Goal: Information Seeking & Learning: Learn about a topic

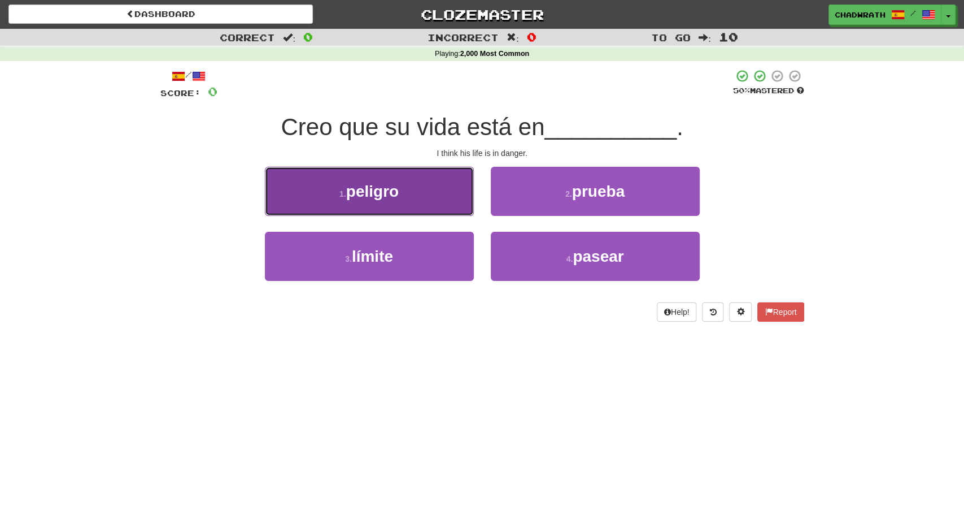
click at [407, 193] on button "1 . peligro" at bounding box center [369, 191] width 209 height 49
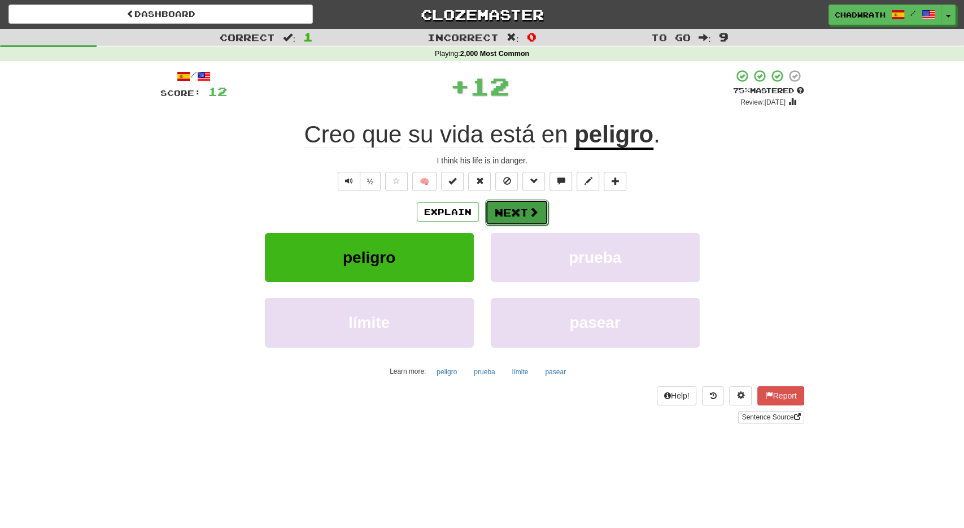
click at [511, 214] on button "Next" at bounding box center [516, 212] width 63 height 26
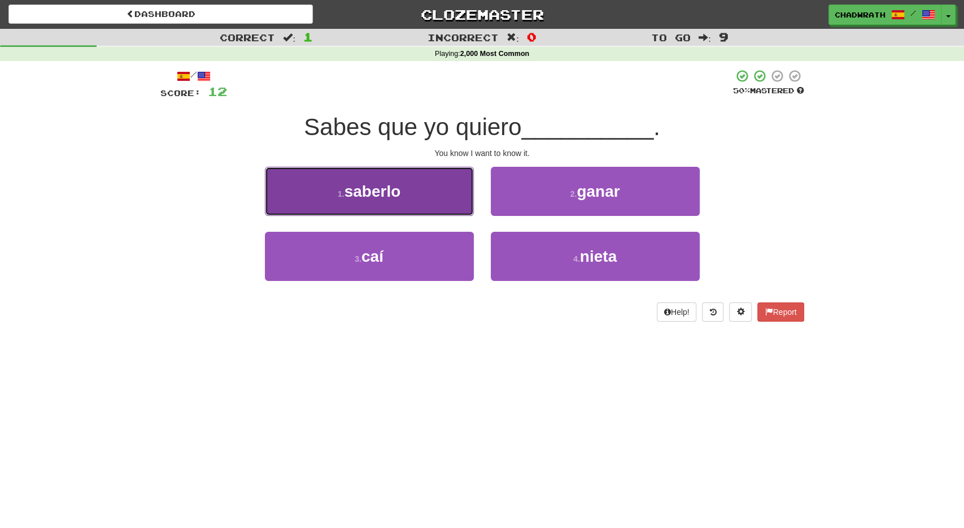
click at [458, 190] on button "1 . saberlo" at bounding box center [369, 191] width 209 height 49
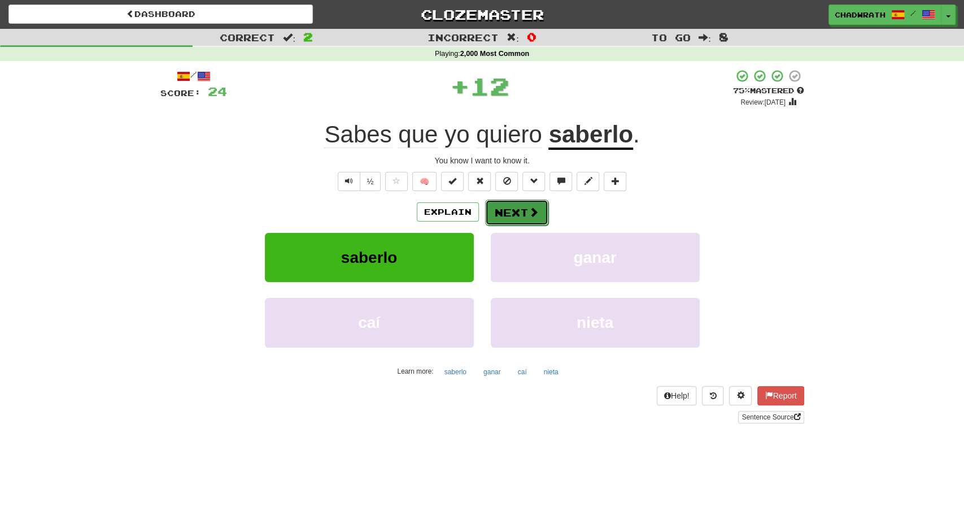
click at [518, 203] on button "Next" at bounding box center [516, 212] width 63 height 26
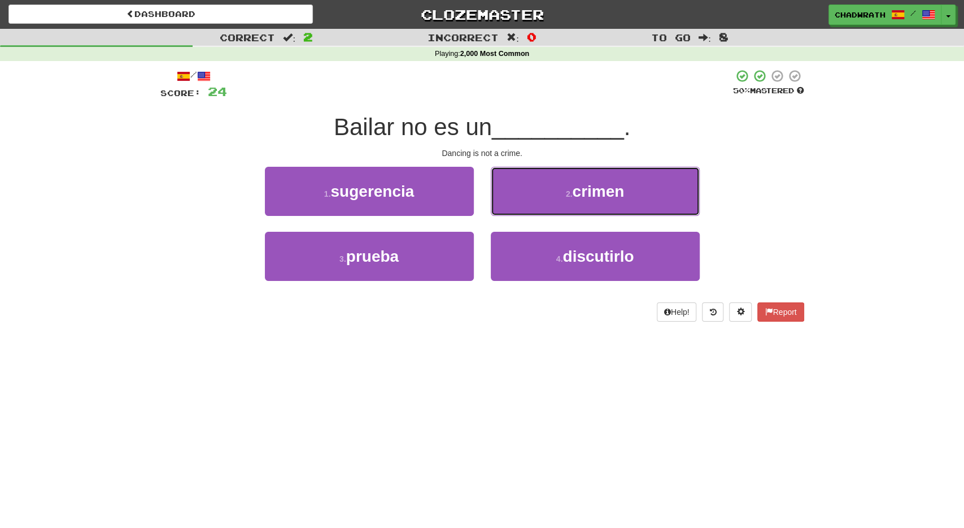
drag, startPoint x: 566, startPoint y: 185, endPoint x: 520, endPoint y: 171, distance: 47.7
click at [566, 185] on button "2 . crimen" at bounding box center [595, 191] width 209 height 49
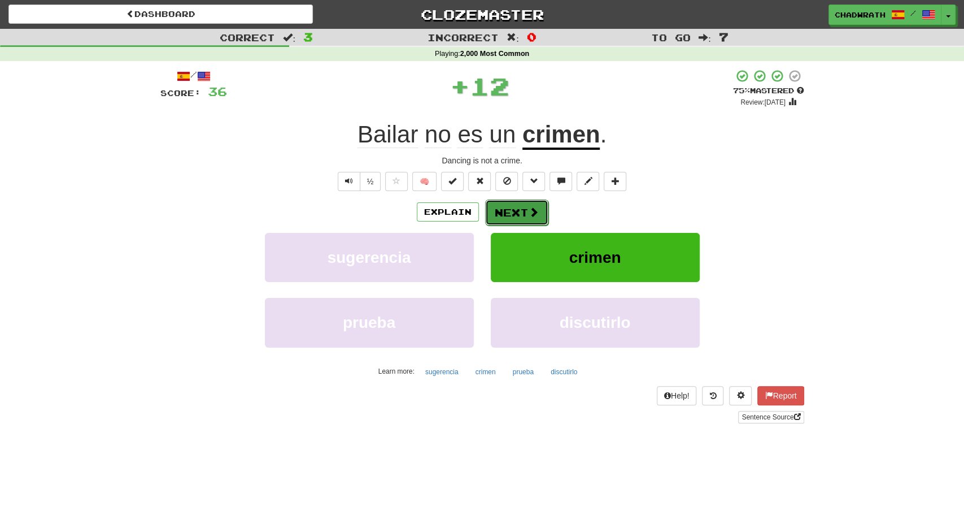
click at [520, 214] on button "Next" at bounding box center [516, 212] width 63 height 26
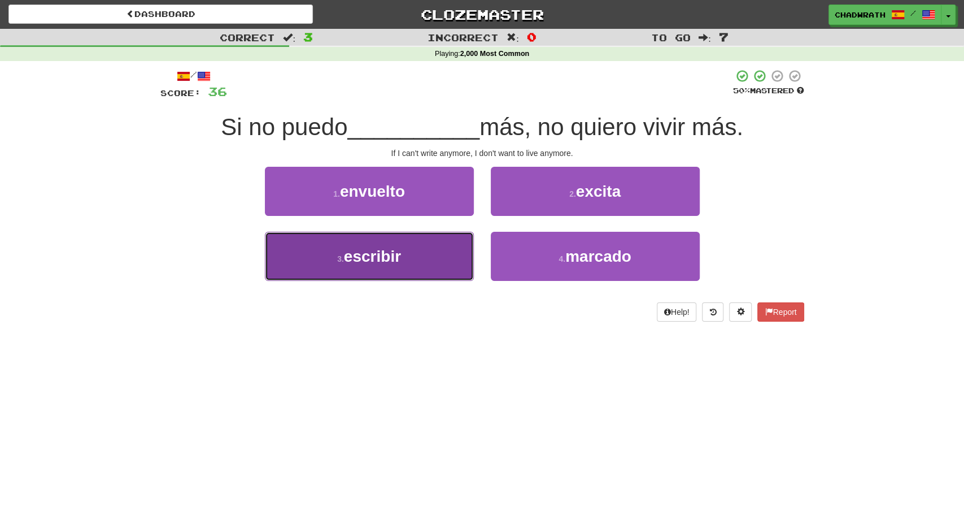
click at [419, 255] on button "3 . escribir" at bounding box center [369, 256] width 209 height 49
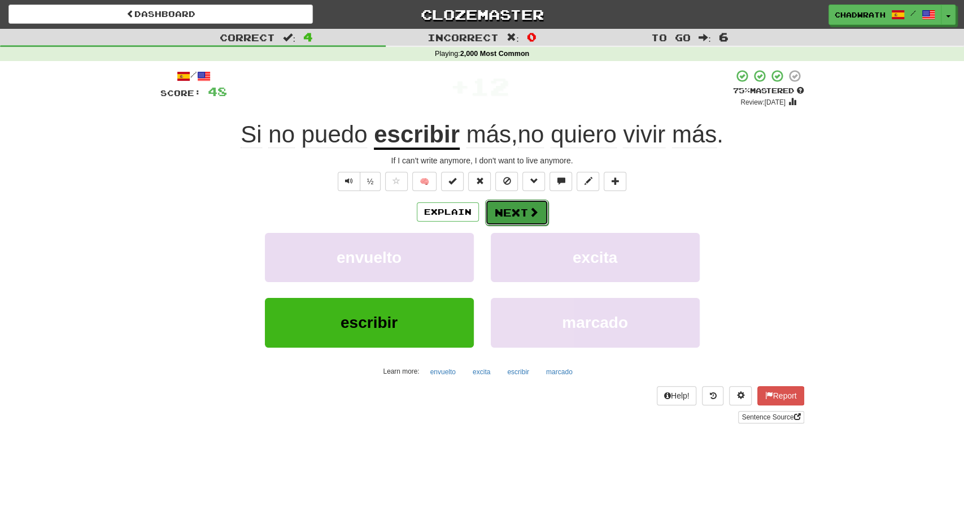
click at [533, 216] on span at bounding box center [534, 212] width 10 height 10
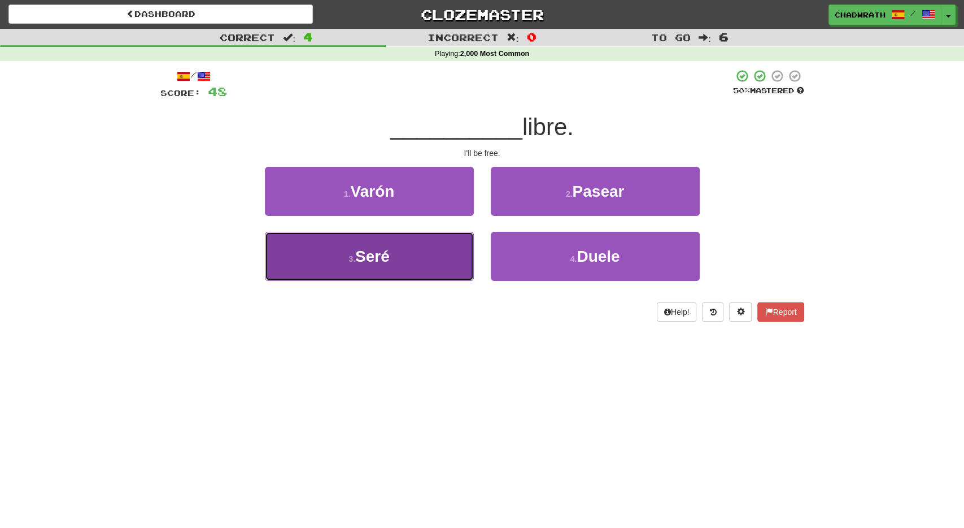
click at [421, 256] on button "3 . Seré" at bounding box center [369, 256] width 209 height 49
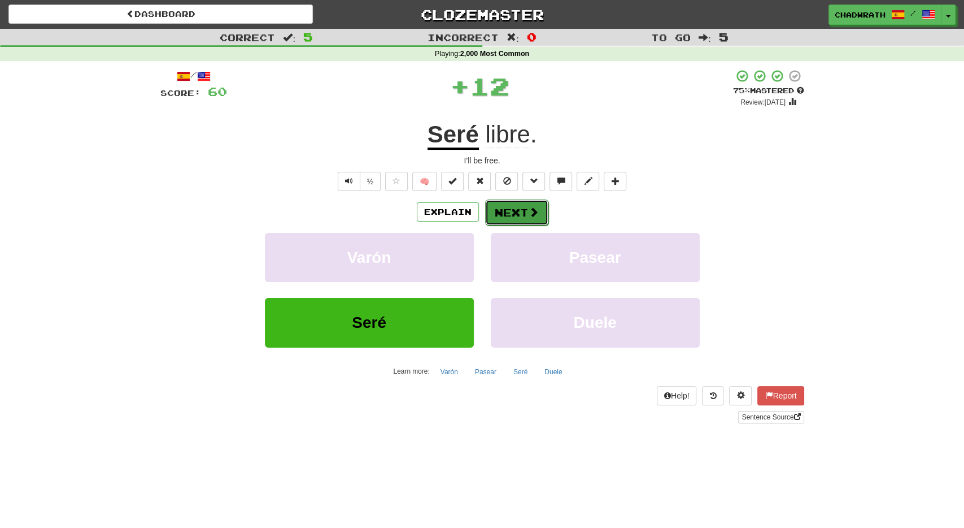
click at [523, 207] on button "Next" at bounding box center [516, 212] width 63 height 26
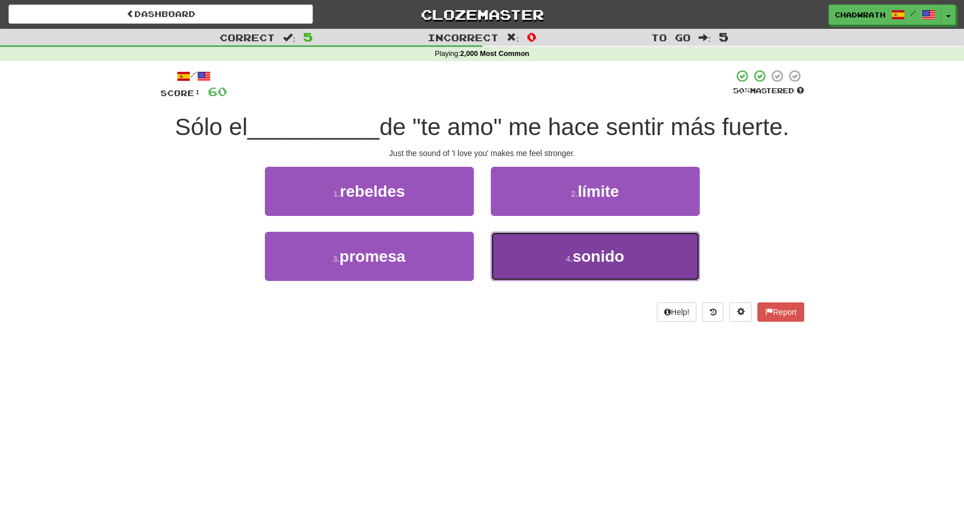
click at [577, 255] on span "sonido" at bounding box center [598, 256] width 52 height 18
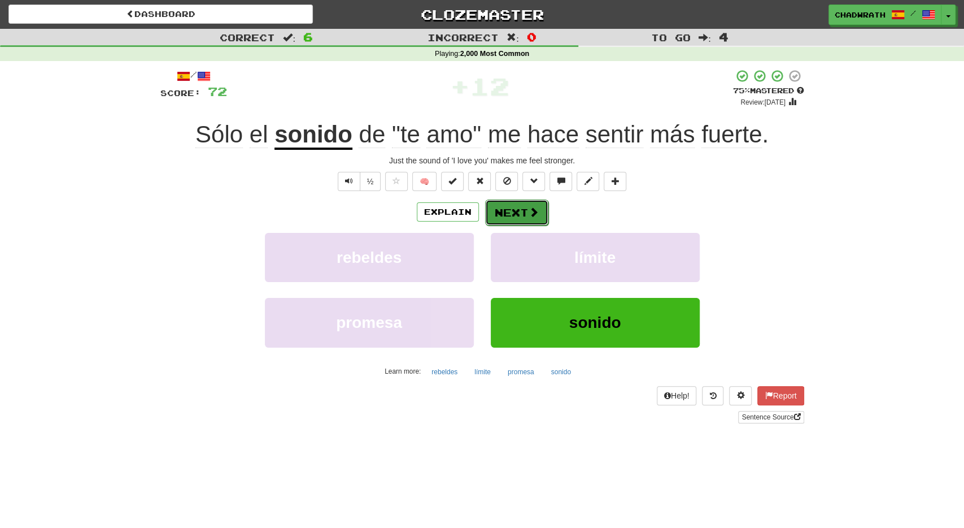
click at [504, 212] on button "Next" at bounding box center [516, 212] width 63 height 26
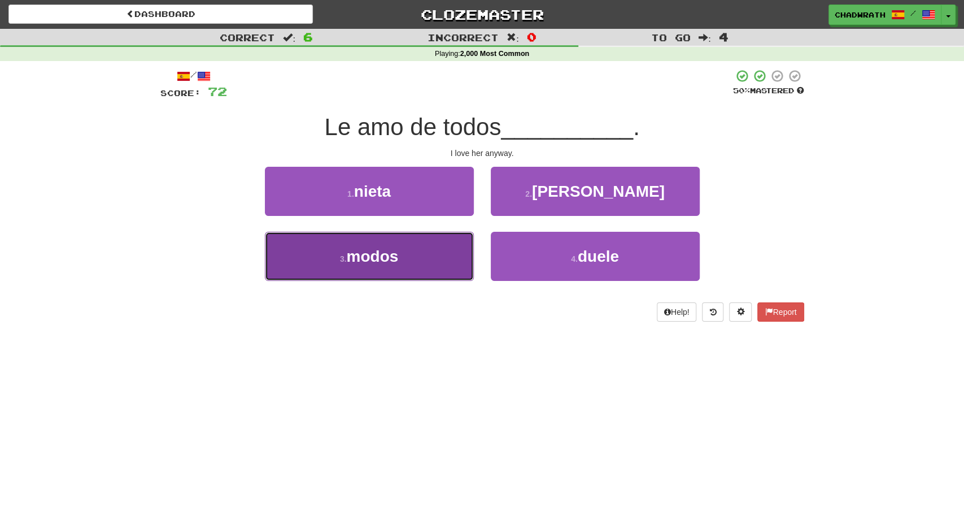
click at [419, 247] on button "3 . modos" at bounding box center [369, 256] width 209 height 49
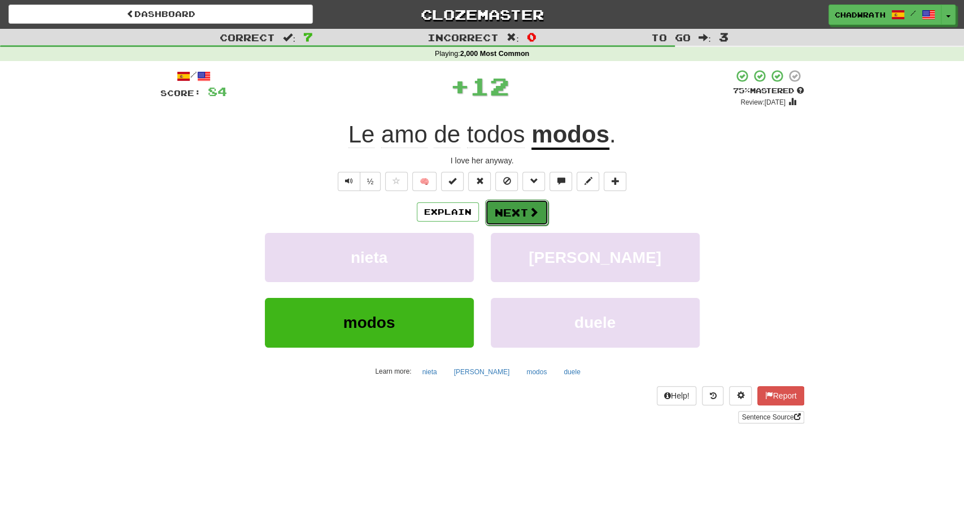
click at [519, 203] on button "Next" at bounding box center [516, 212] width 63 height 26
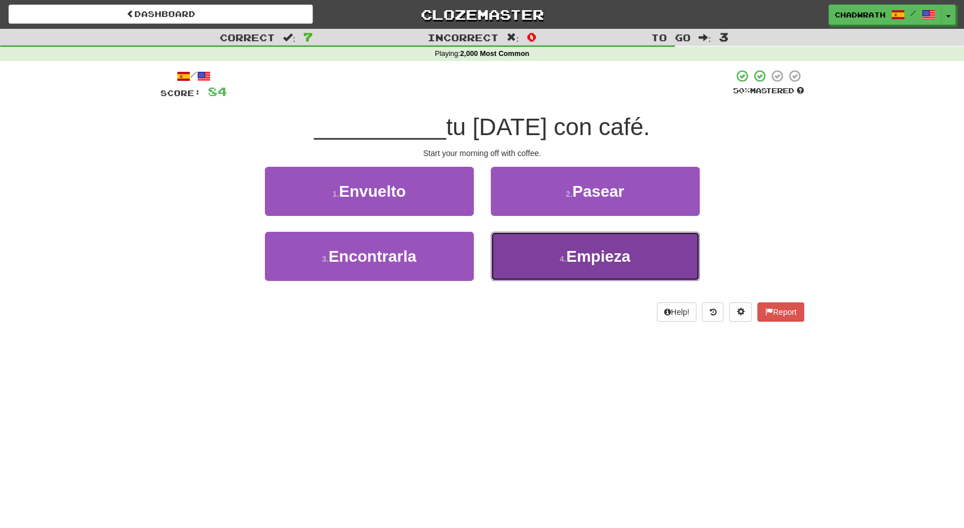
click at [593, 262] on span "Empieza" at bounding box center [599, 256] width 64 height 18
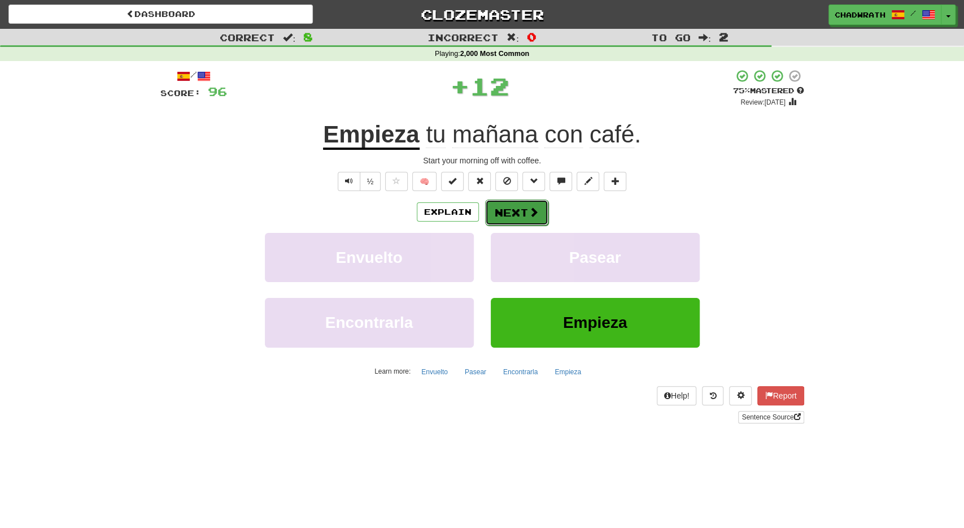
click at [522, 206] on button "Next" at bounding box center [516, 212] width 63 height 26
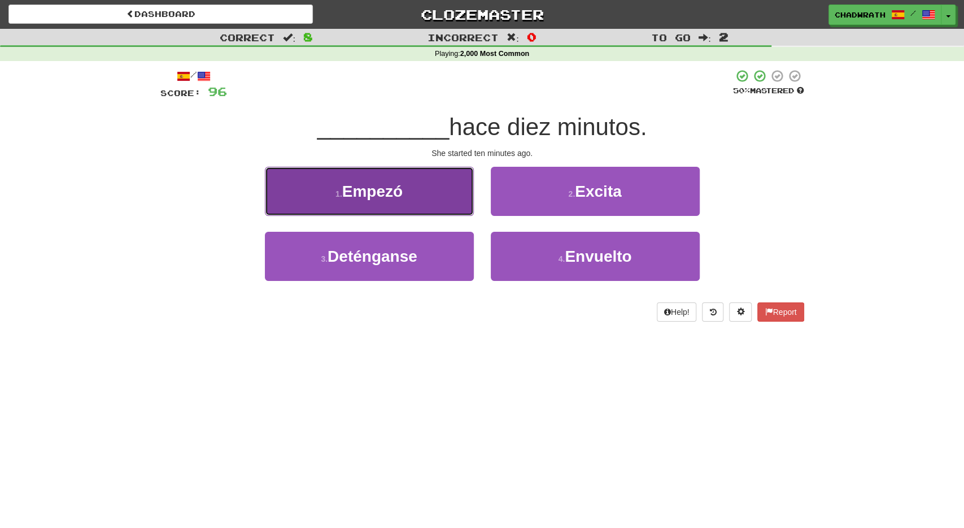
click at [420, 210] on button "1 . Empezó" at bounding box center [369, 191] width 209 height 49
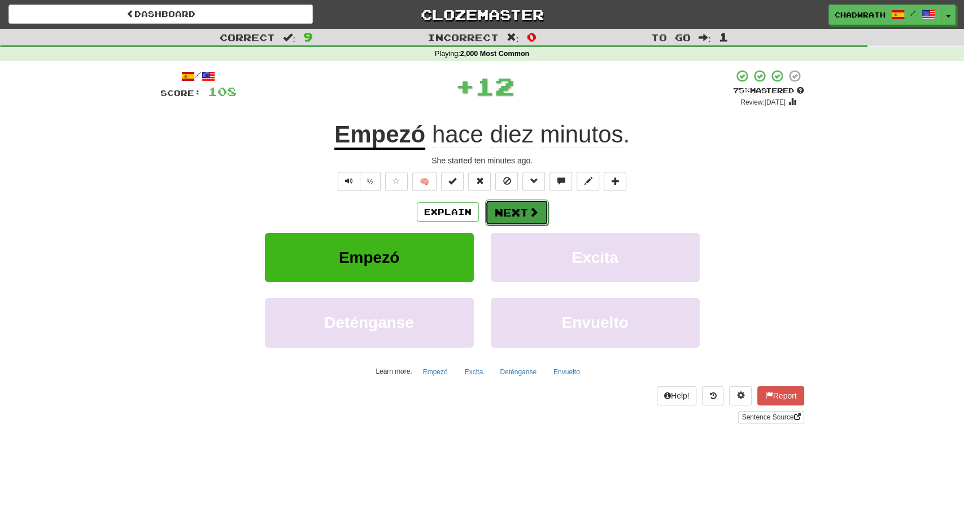
click at [525, 208] on button "Next" at bounding box center [516, 212] width 63 height 26
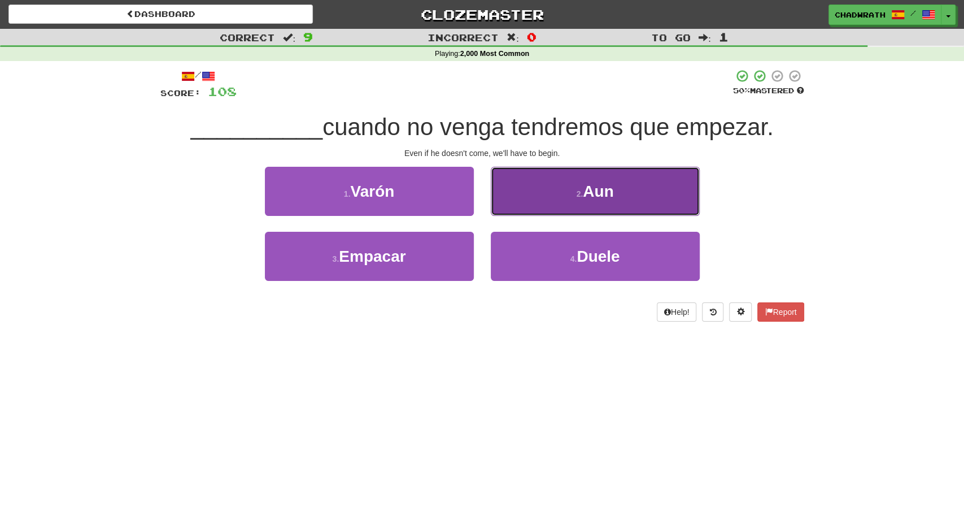
click at [595, 187] on span "Aun" at bounding box center [598, 191] width 31 height 18
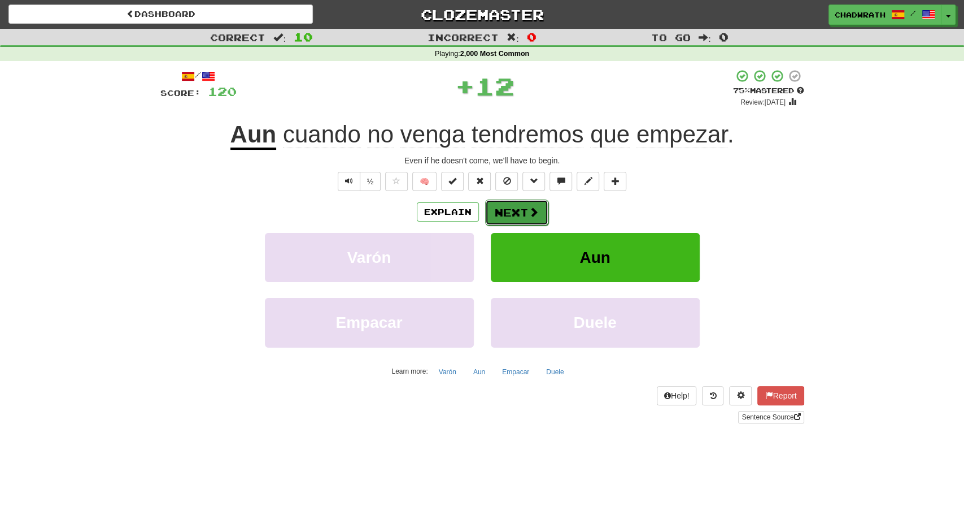
click at [514, 207] on button "Next" at bounding box center [516, 212] width 63 height 26
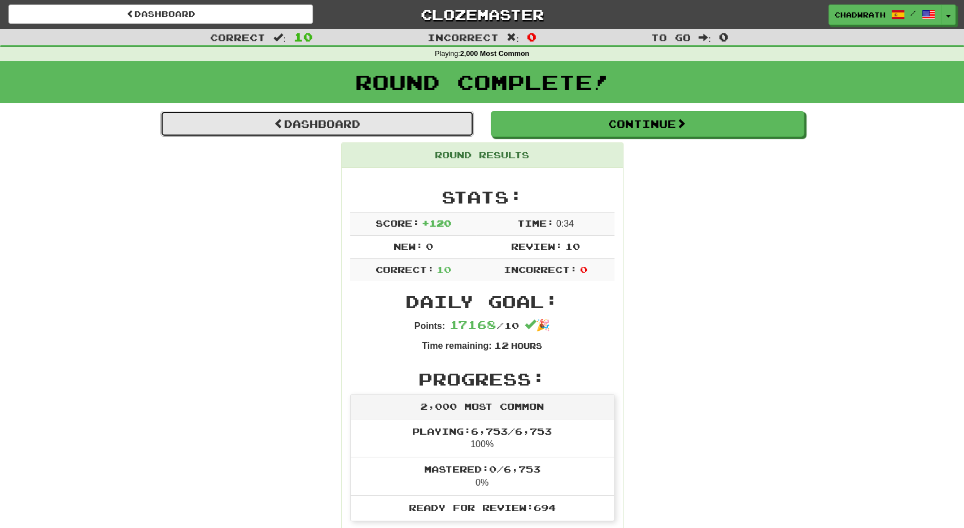
click at [338, 120] on link "Dashboard" at bounding box center [317, 124] width 314 height 26
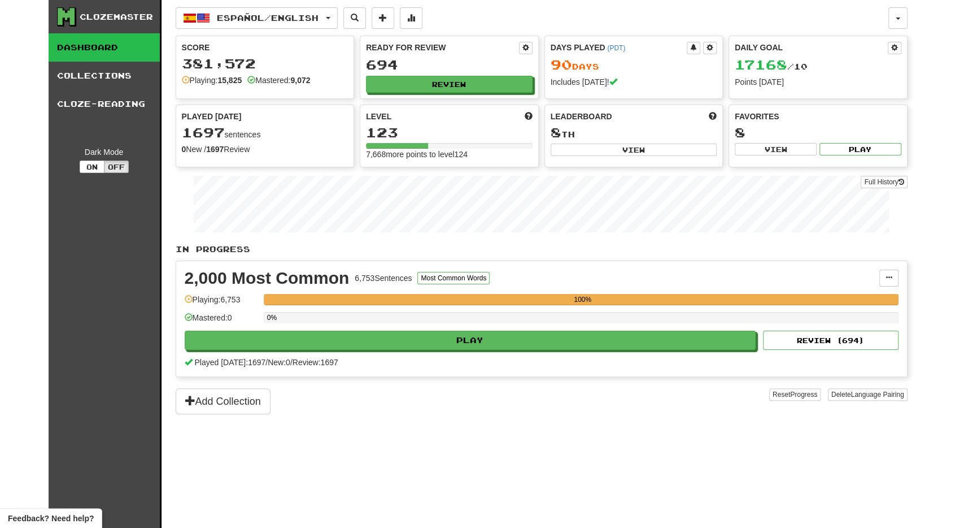
click at [404, 324] on div "0%" at bounding box center [581, 321] width 635 height 19
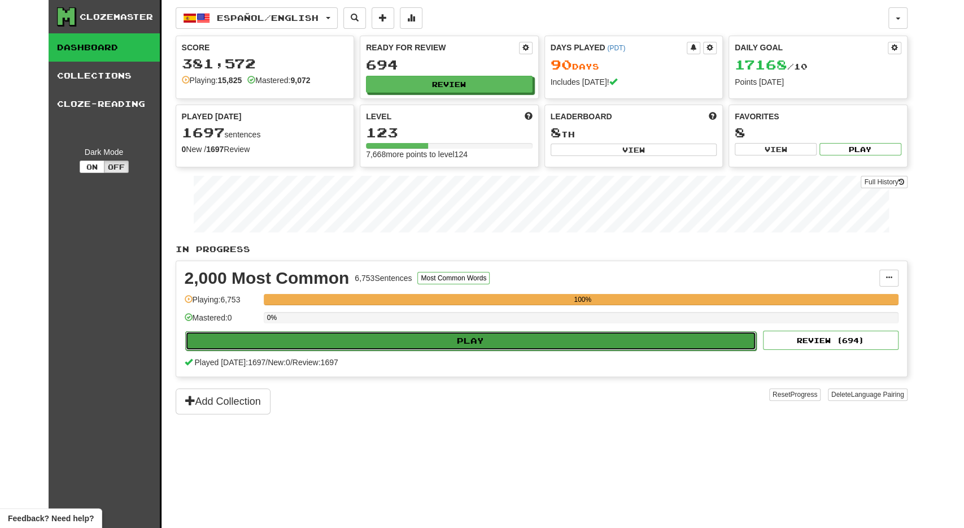
click at [403, 331] on button "Play" at bounding box center [471, 340] width 572 height 19
select select "**"
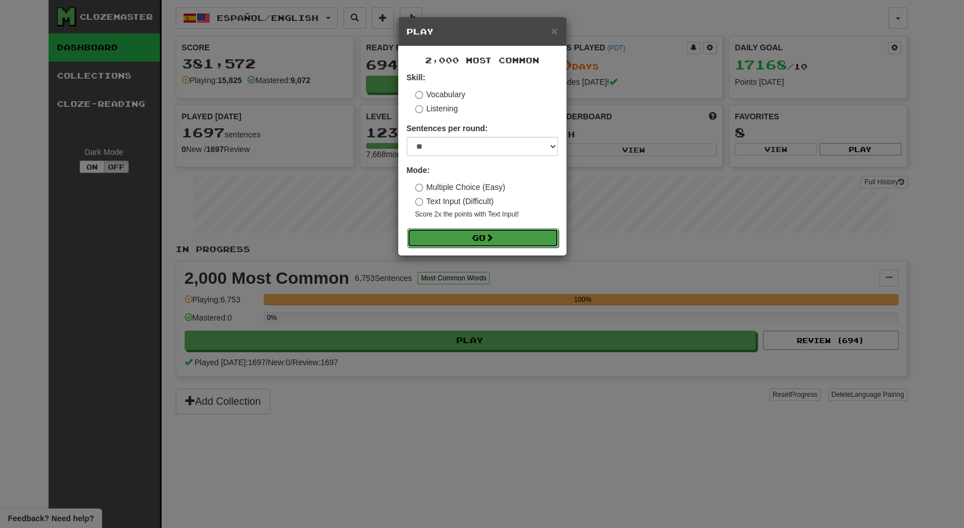
click at [457, 237] on button "Go" at bounding box center [482, 237] width 151 height 19
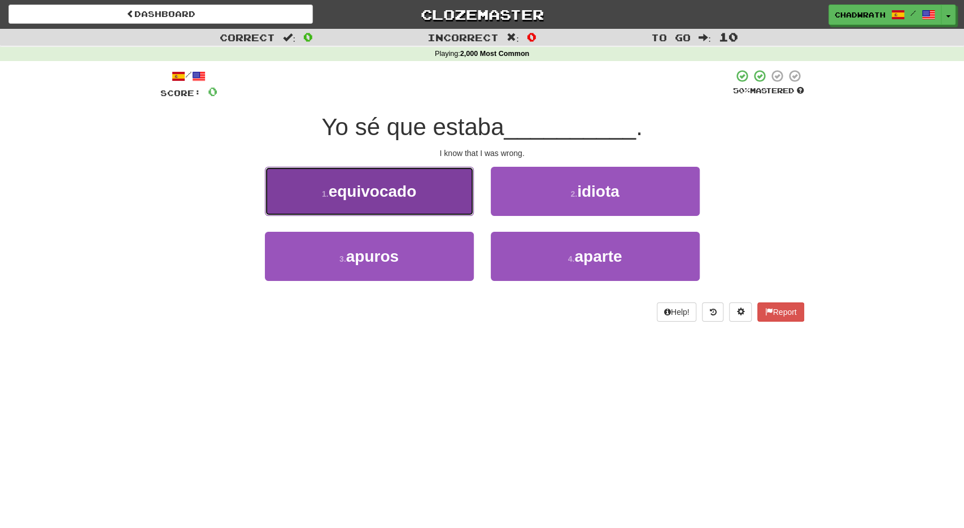
click at [388, 193] on span "equivocado" at bounding box center [373, 191] width 88 height 18
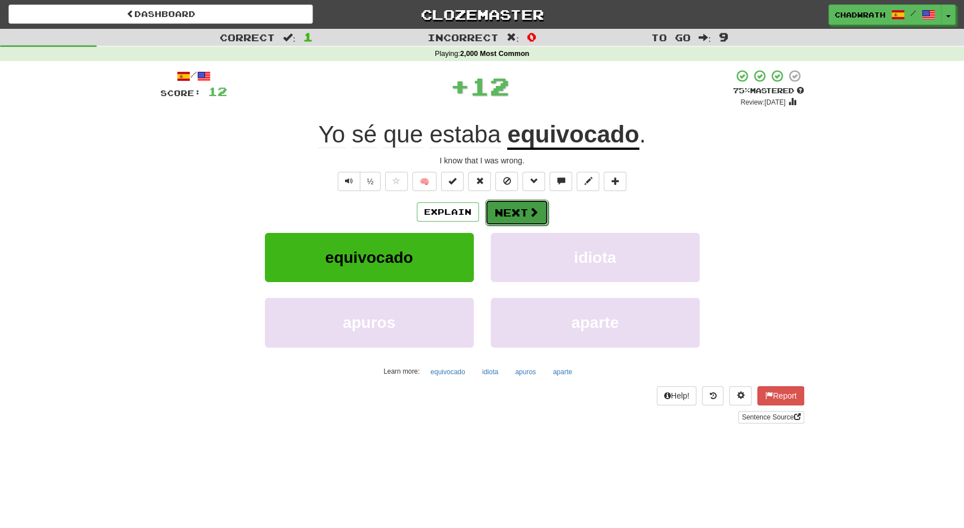
click at [503, 207] on button "Next" at bounding box center [516, 212] width 63 height 26
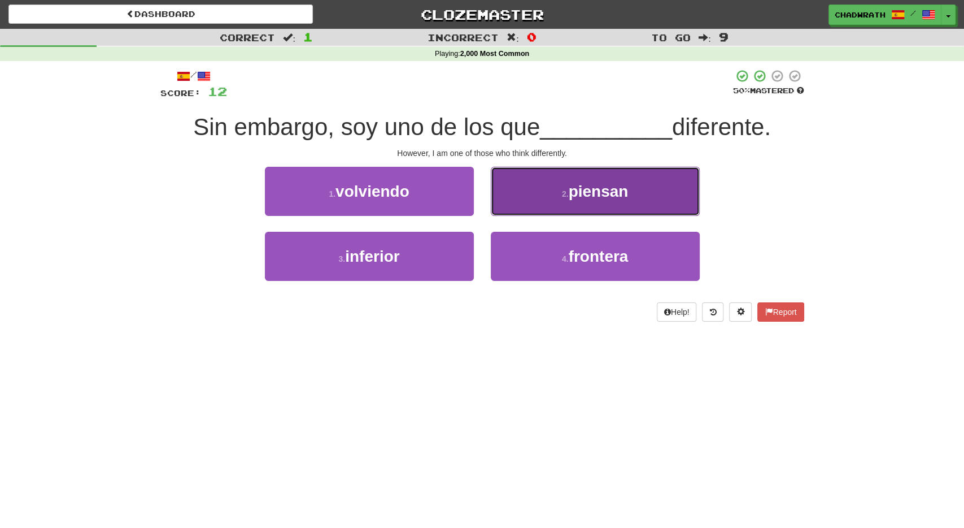
click at [597, 202] on button "2 . piensan" at bounding box center [595, 191] width 209 height 49
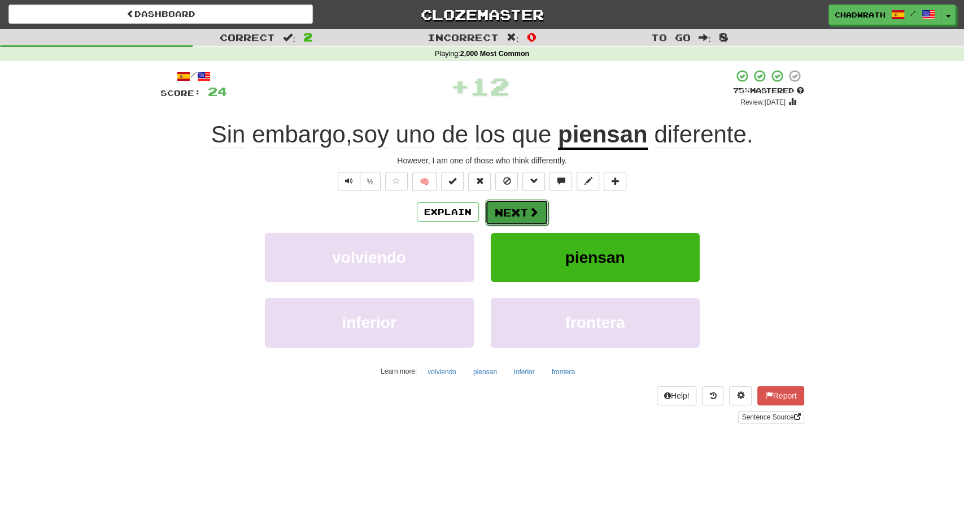
click at [535, 207] on span at bounding box center [534, 212] width 10 height 10
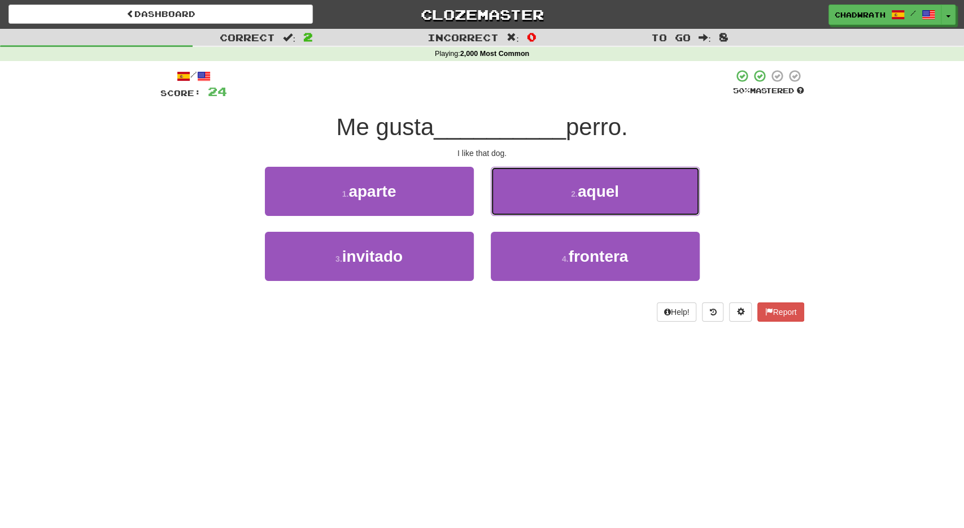
click at [570, 191] on button "2 . aquel" at bounding box center [595, 191] width 209 height 49
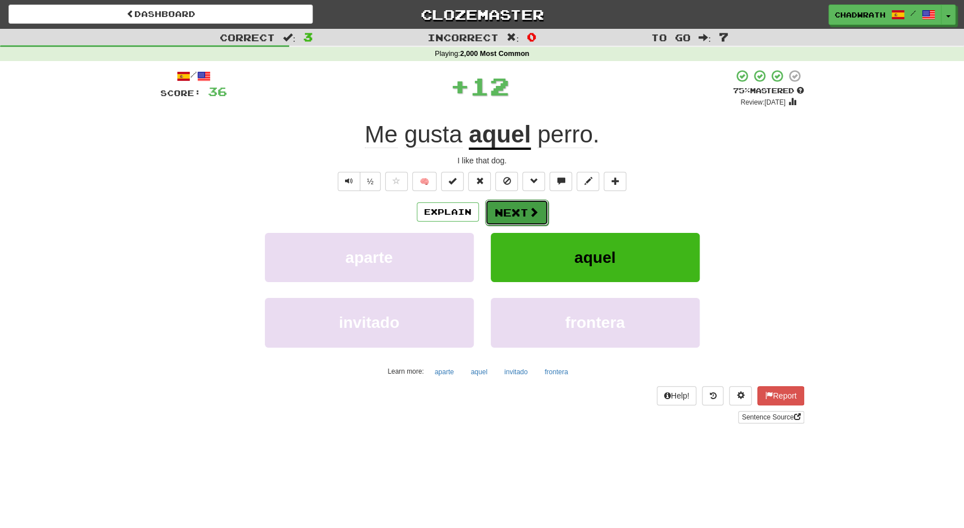
click at [516, 207] on button "Next" at bounding box center [516, 212] width 63 height 26
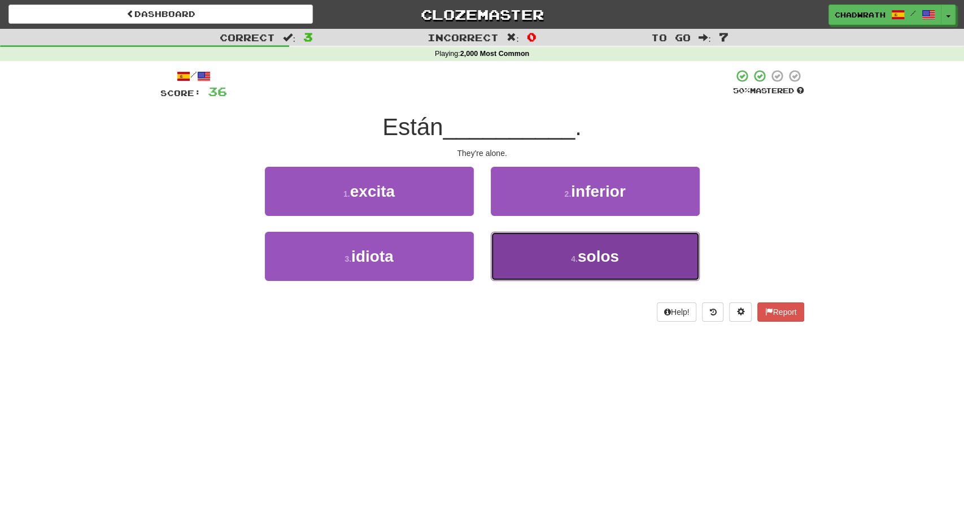
click at [541, 263] on button "4 . solos" at bounding box center [595, 256] width 209 height 49
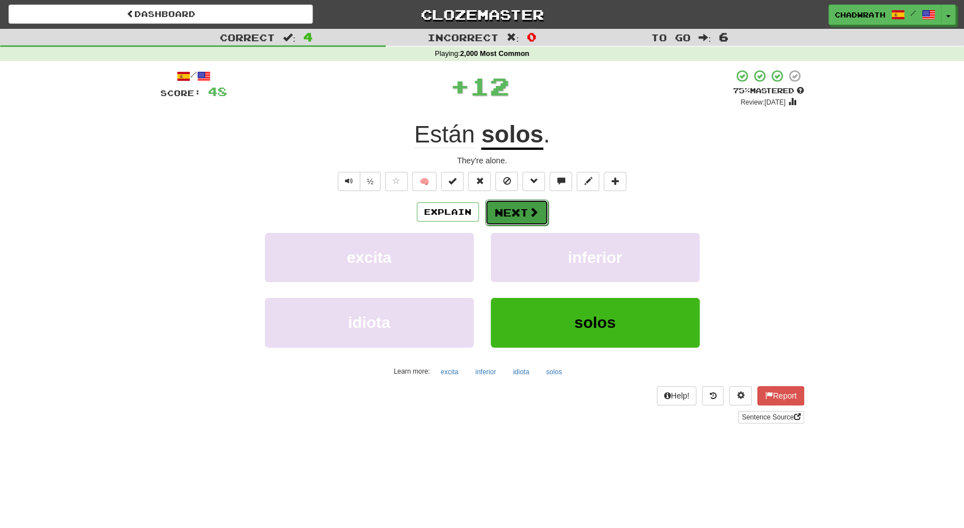
click at [529, 210] on span at bounding box center [534, 212] width 10 height 10
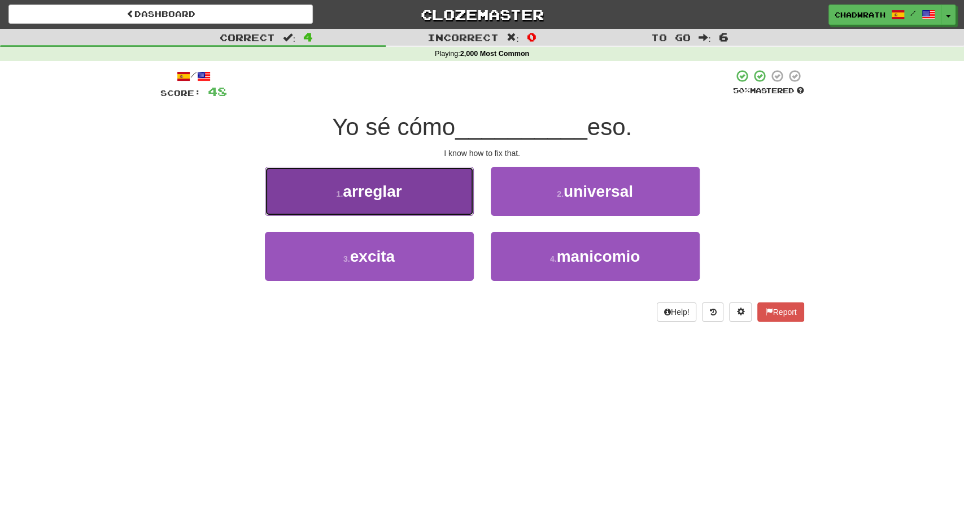
click at [425, 191] on button "1 . arreglar" at bounding box center [369, 191] width 209 height 49
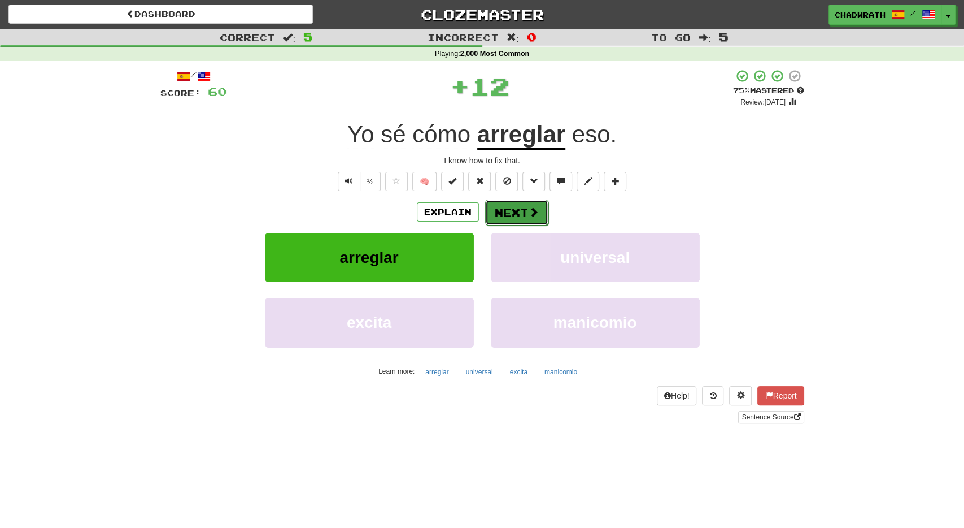
click at [508, 214] on button "Next" at bounding box center [516, 212] width 63 height 26
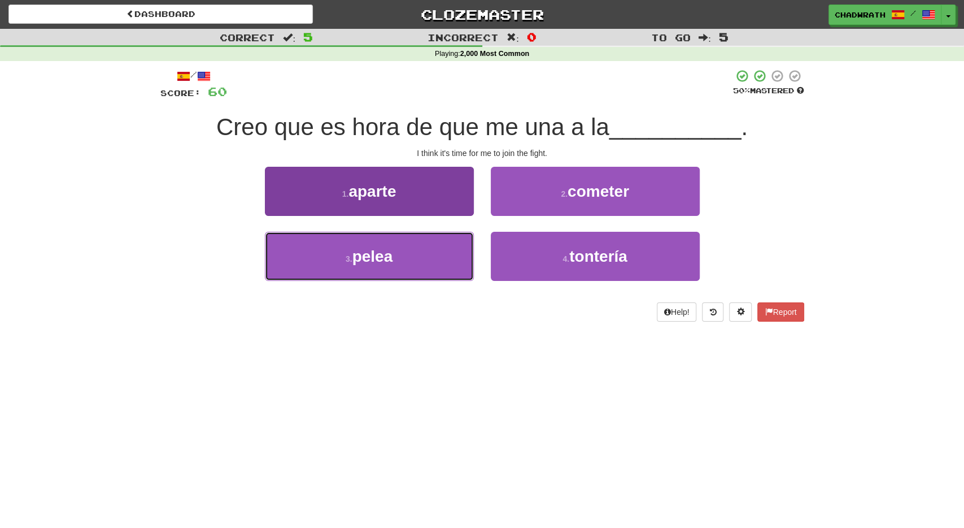
drag, startPoint x: 396, startPoint y: 250, endPoint x: 387, endPoint y: 244, distance: 11.3
click at [395, 250] on button "3 . pelea" at bounding box center [369, 256] width 209 height 49
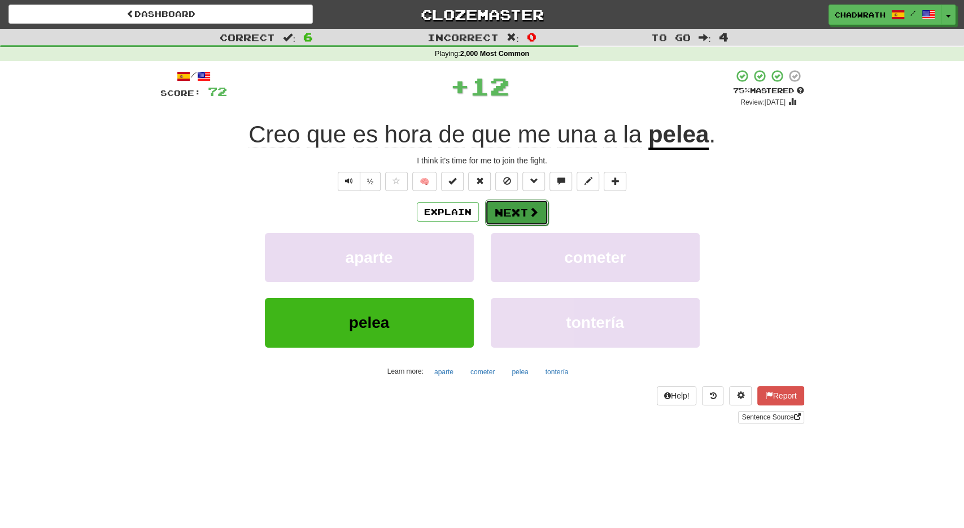
click at [494, 212] on button "Next" at bounding box center [516, 212] width 63 height 26
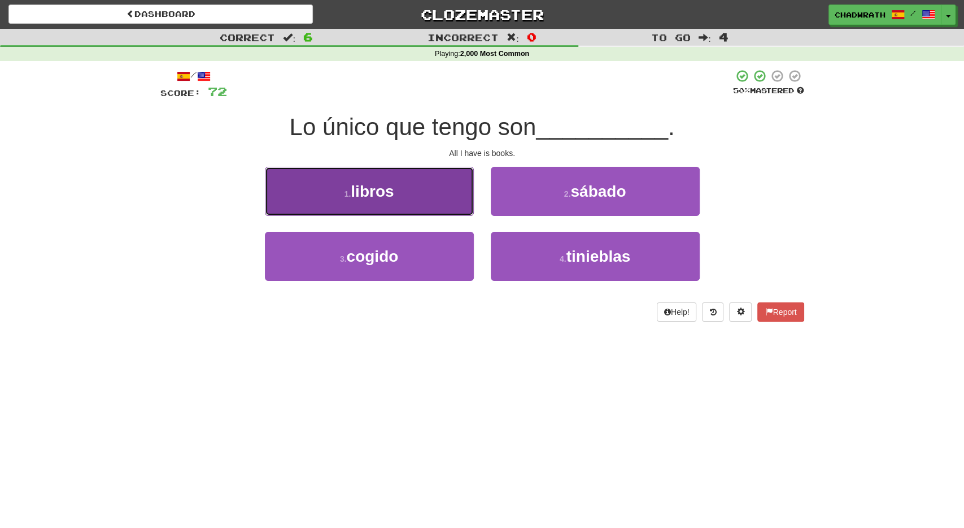
click at [412, 199] on button "1 . libros" at bounding box center [369, 191] width 209 height 49
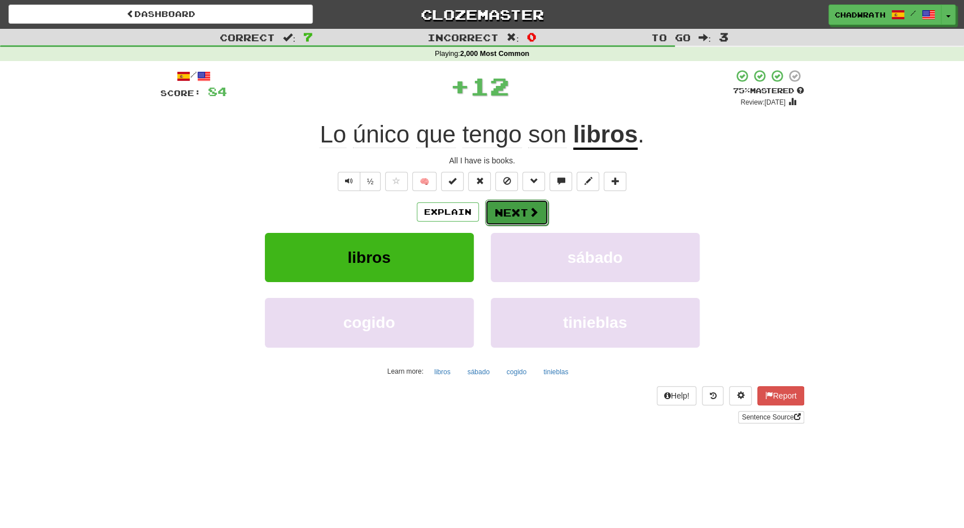
click at [517, 220] on button "Next" at bounding box center [516, 212] width 63 height 26
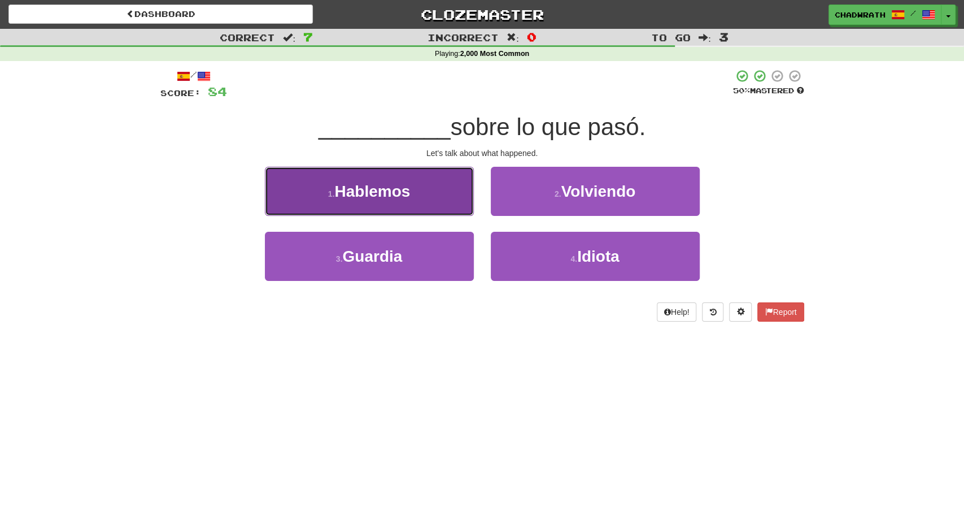
click at [402, 185] on span "Hablemos" at bounding box center [372, 191] width 76 height 18
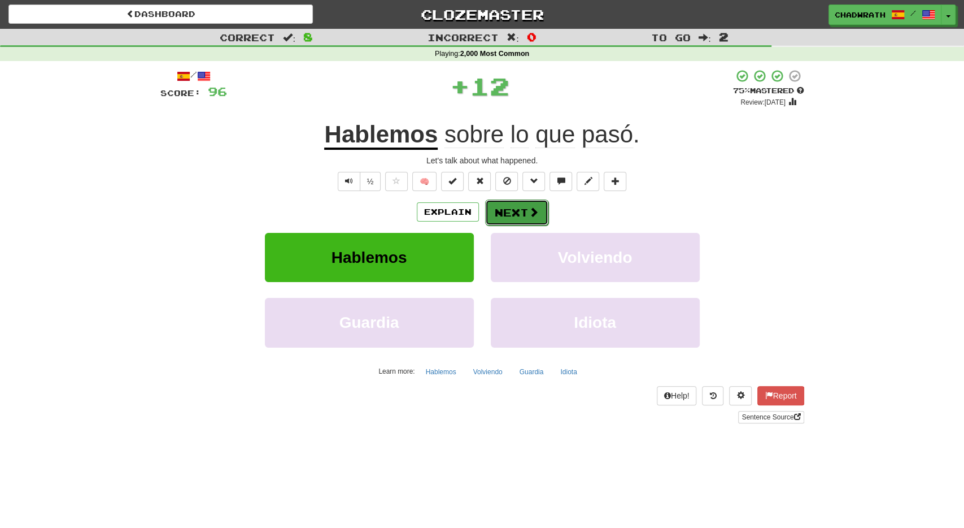
click at [523, 212] on button "Next" at bounding box center [516, 212] width 63 height 26
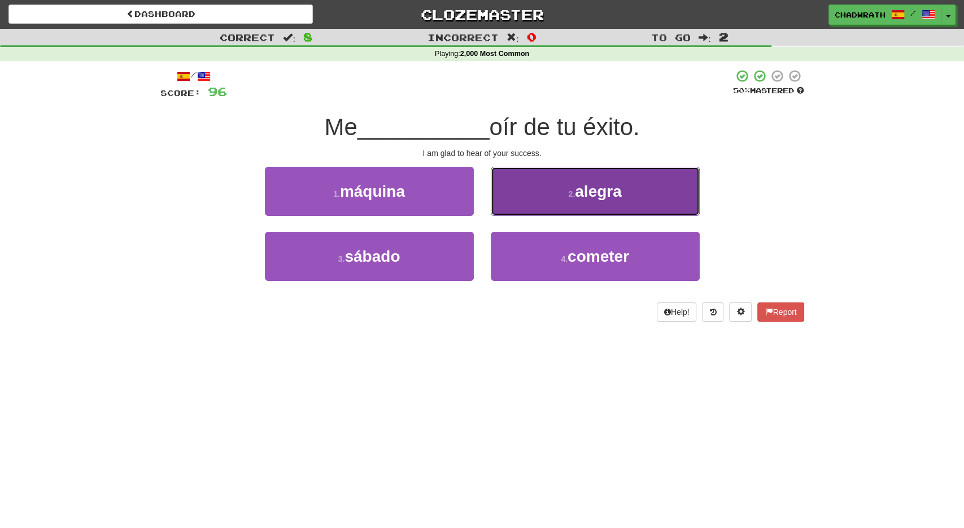
click at [554, 196] on button "2 . alegra" at bounding box center [595, 191] width 209 height 49
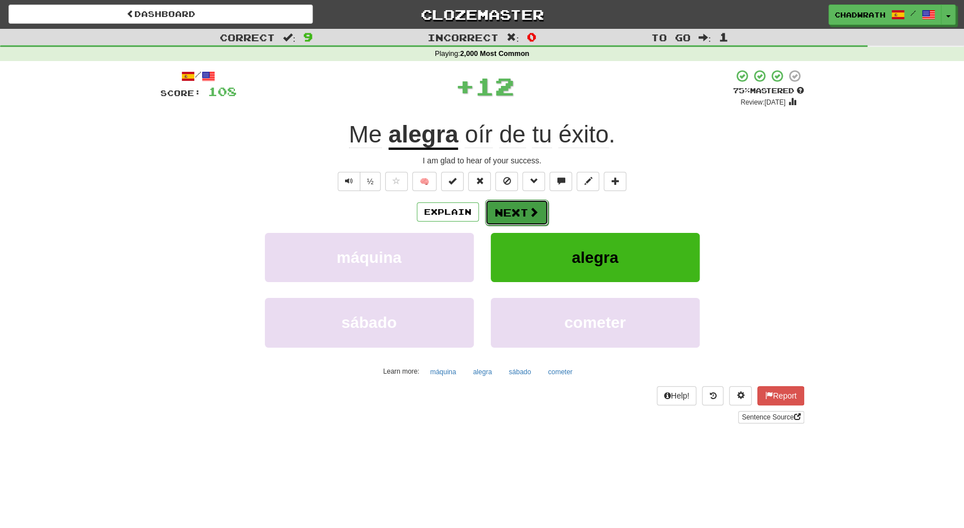
click at [518, 205] on button "Next" at bounding box center [516, 212] width 63 height 26
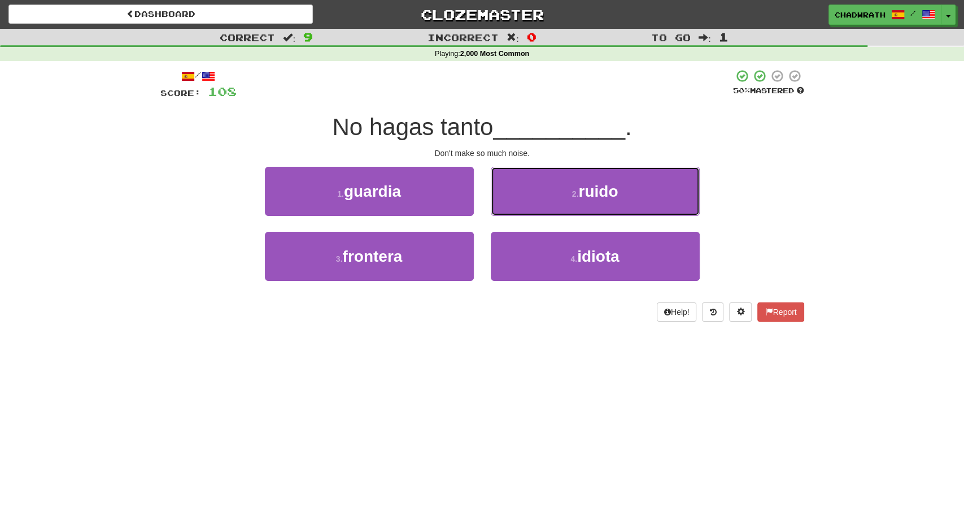
click at [573, 198] on button "2 . ruido" at bounding box center [595, 191] width 209 height 49
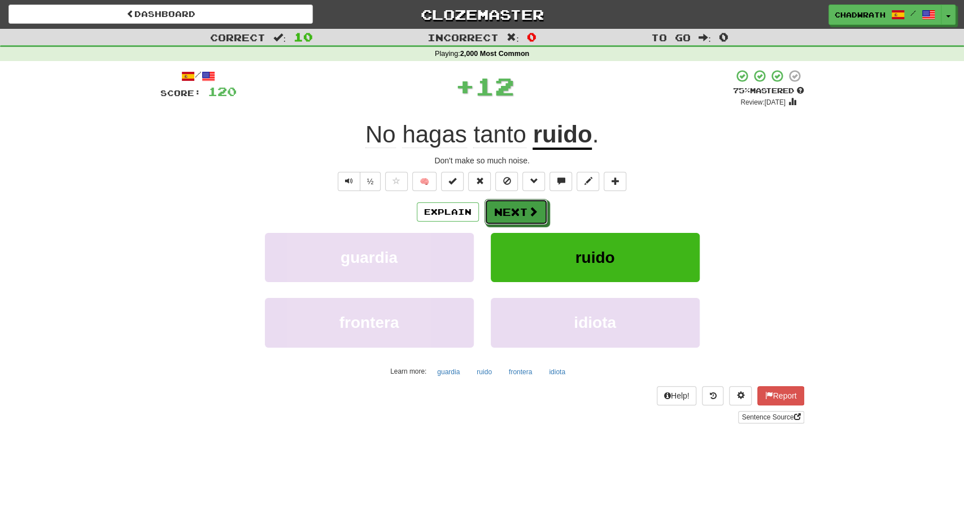
drag, startPoint x: 537, startPoint y: 207, endPoint x: 492, endPoint y: 197, distance: 46.5
click at [537, 207] on button "Next" at bounding box center [516, 212] width 63 height 26
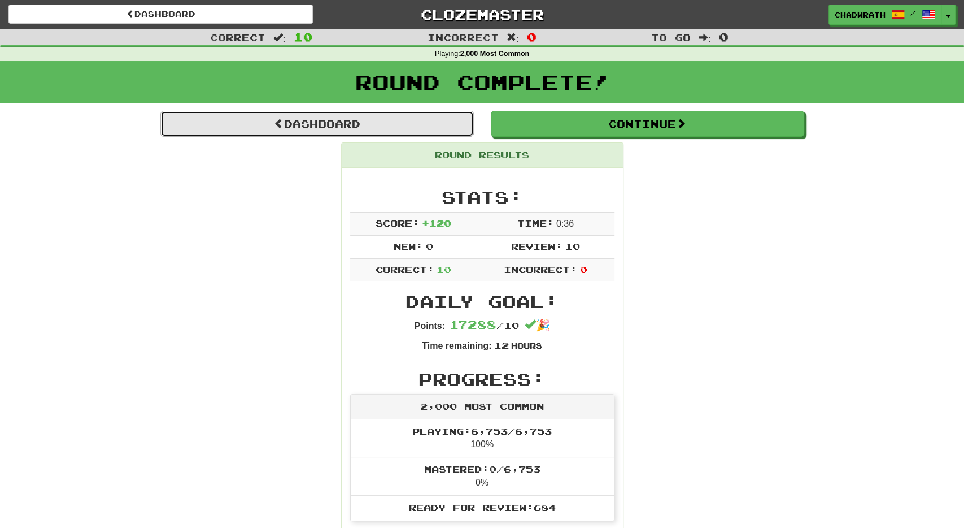
click at [362, 129] on link "Dashboard" at bounding box center [317, 124] width 314 height 26
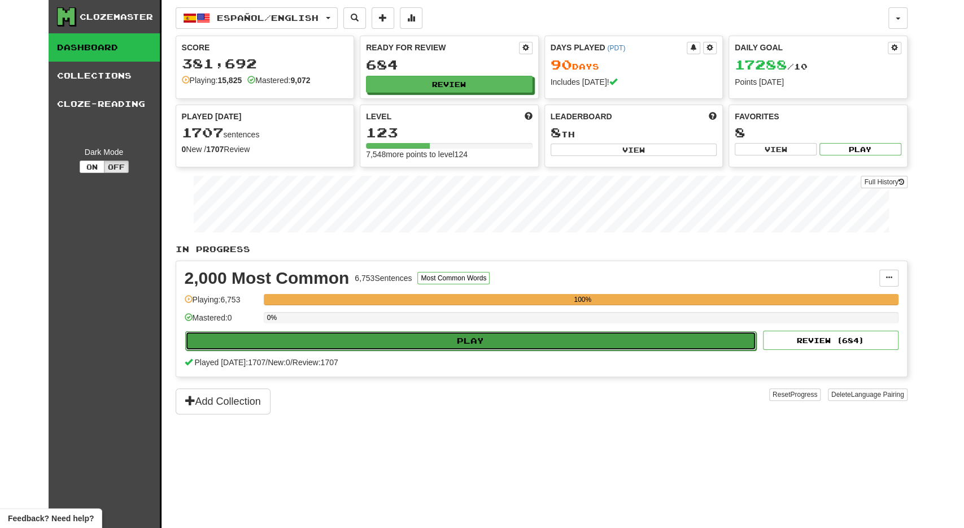
click at [437, 331] on button "Play" at bounding box center [471, 340] width 572 height 19
select select "**"
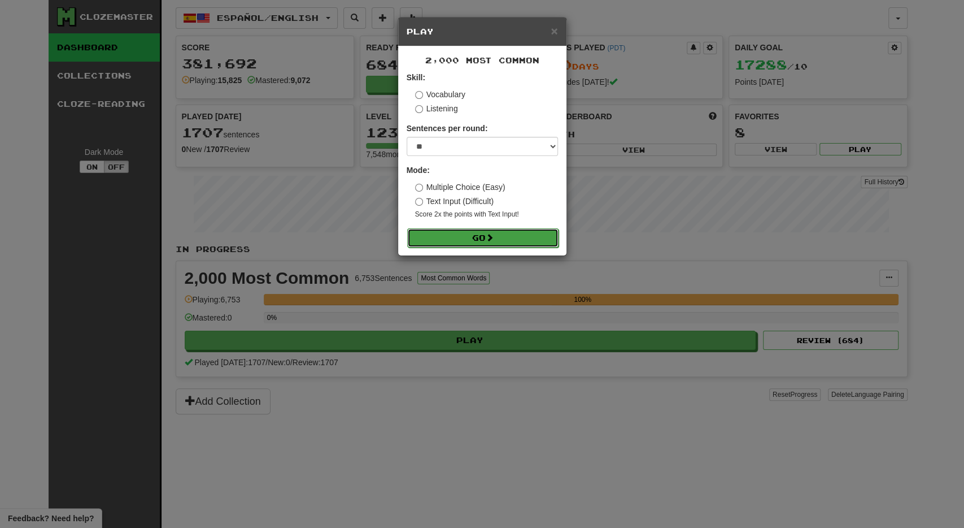
click at [473, 236] on button "Go" at bounding box center [482, 237] width 151 height 19
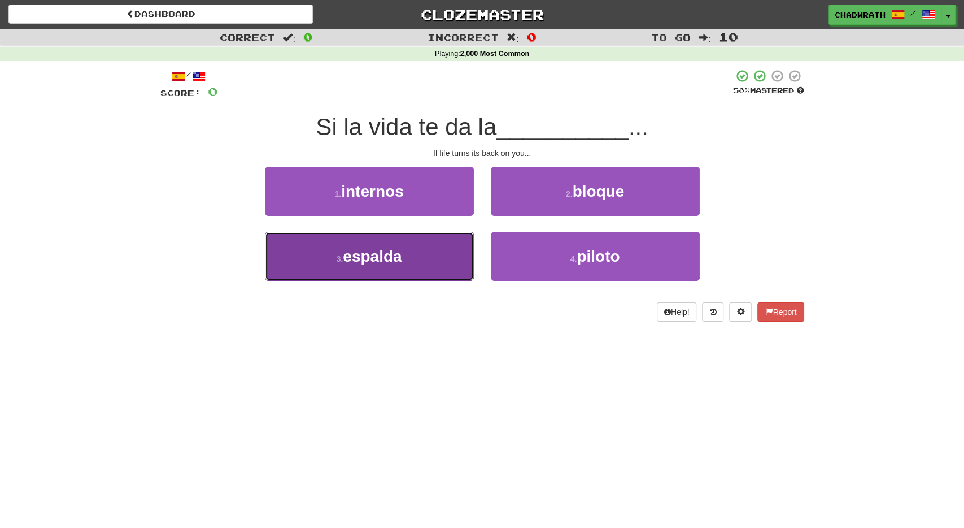
click at [402, 262] on span "espalda" at bounding box center [372, 256] width 59 height 18
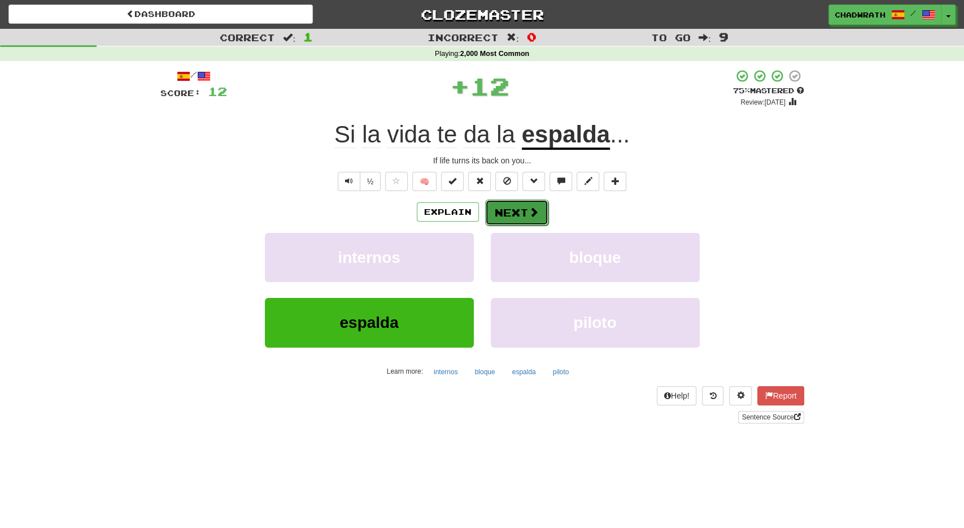
click at [511, 212] on button "Next" at bounding box center [516, 212] width 63 height 26
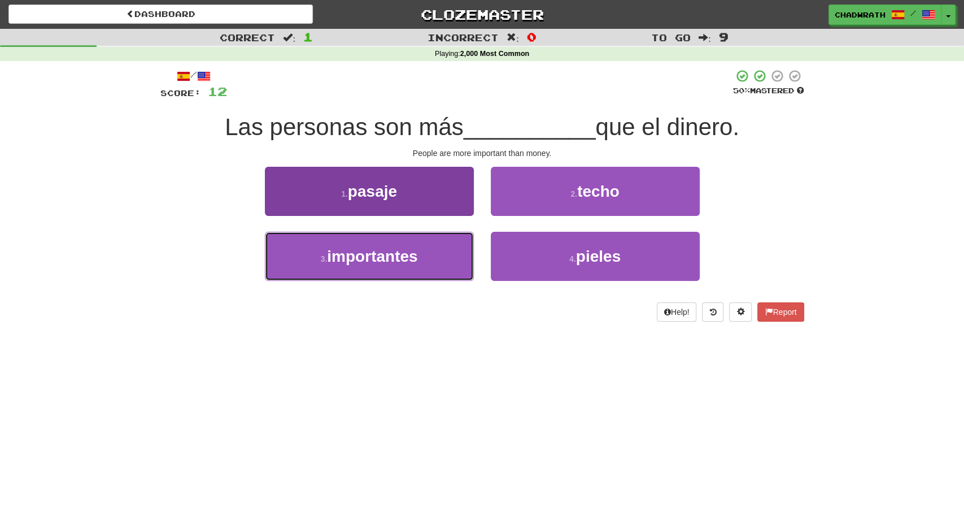
drag, startPoint x: 425, startPoint y: 243, endPoint x: 420, endPoint y: 251, distance: 9.7
click at [423, 247] on button "3 . importantes" at bounding box center [369, 256] width 209 height 49
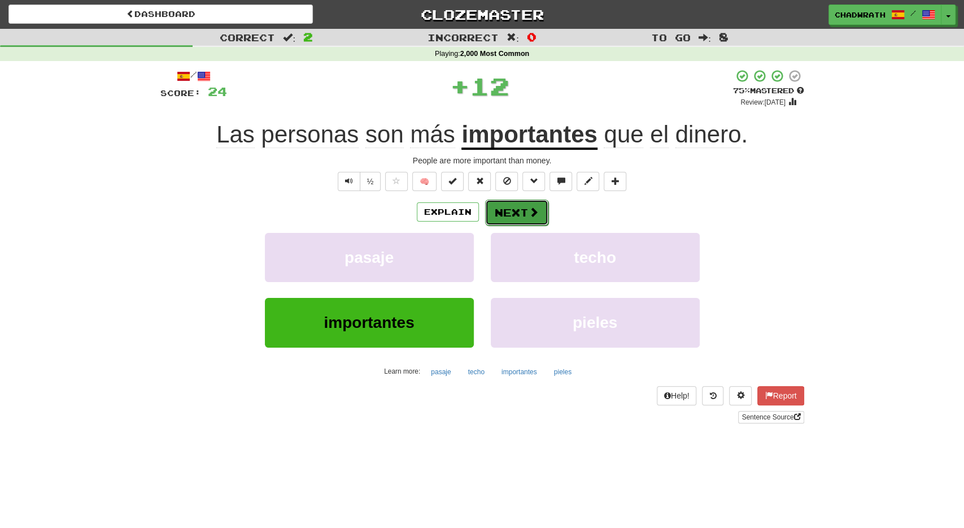
click at [521, 215] on button "Next" at bounding box center [516, 212] width 63 height 26
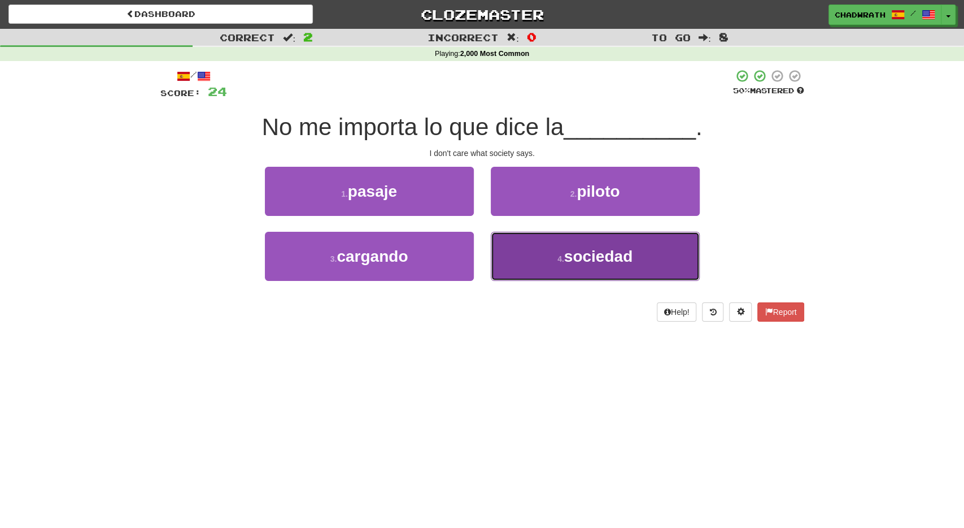
click at [550, 267] on button "4 . sociedad" at bounding box center [595, 256] width 209 height 49
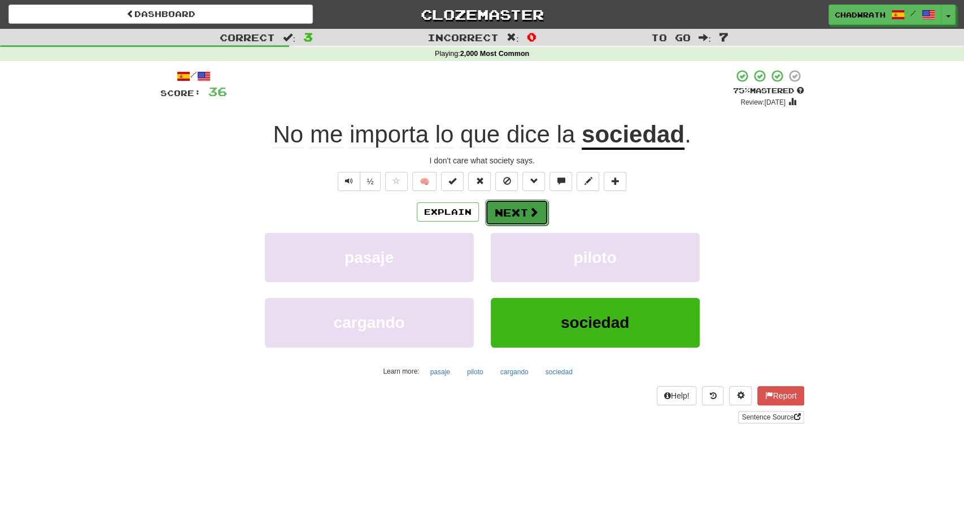
click at [524, 206] on button "Next" at bounding box center [516, 212] width 63 height 26
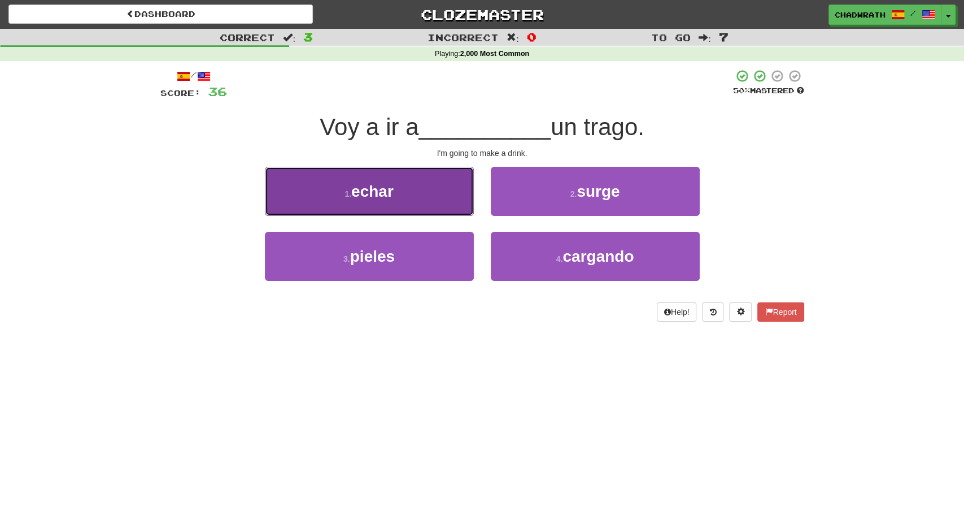
click at [434, 207] on button "1 . echar" at bounding box center [369, 191] width 209 height 49
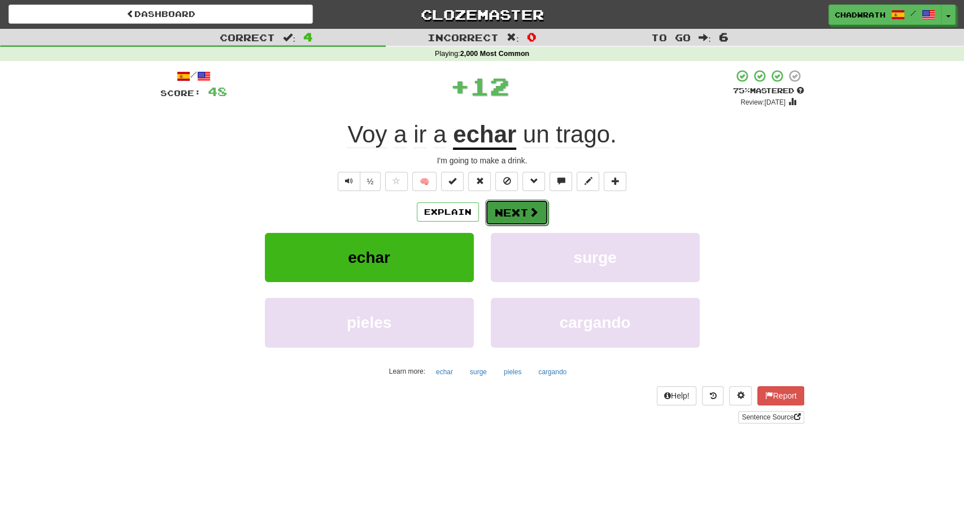
click at [503, 220] on button "Next" at bounding box center [516, 212] width 63 height 26
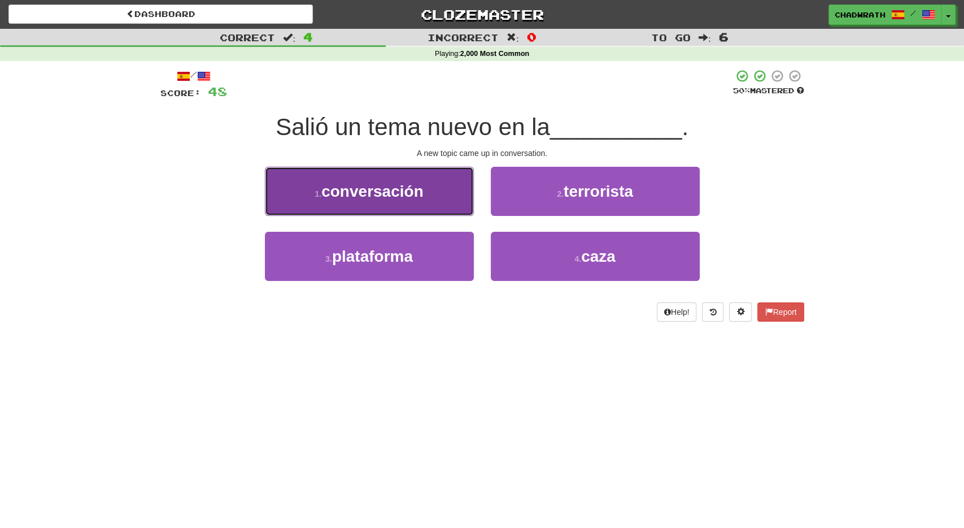
click at [387, 192] on span "conversación" at bounding box center [372, 191] width 102 height 18
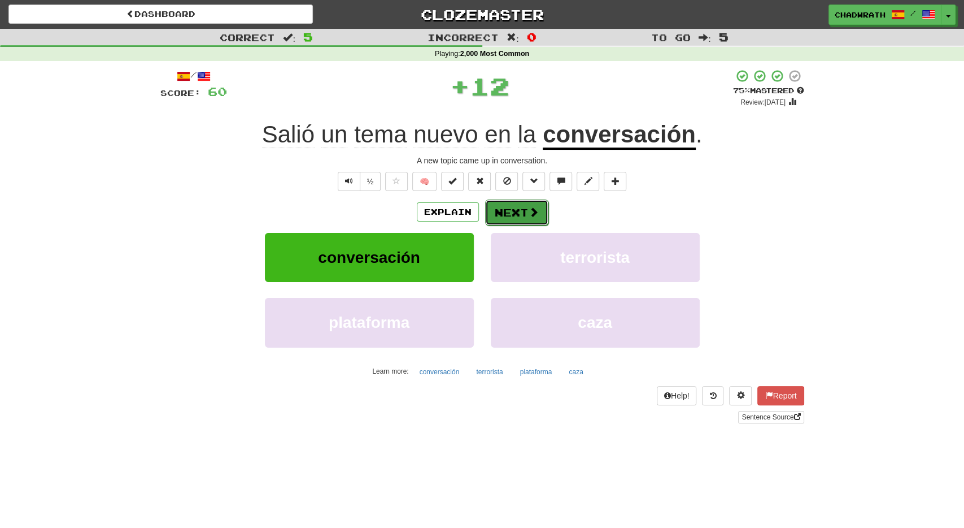
click at [521, 204] on button "Next" at bounding box center [516, 212] width 63 height 26
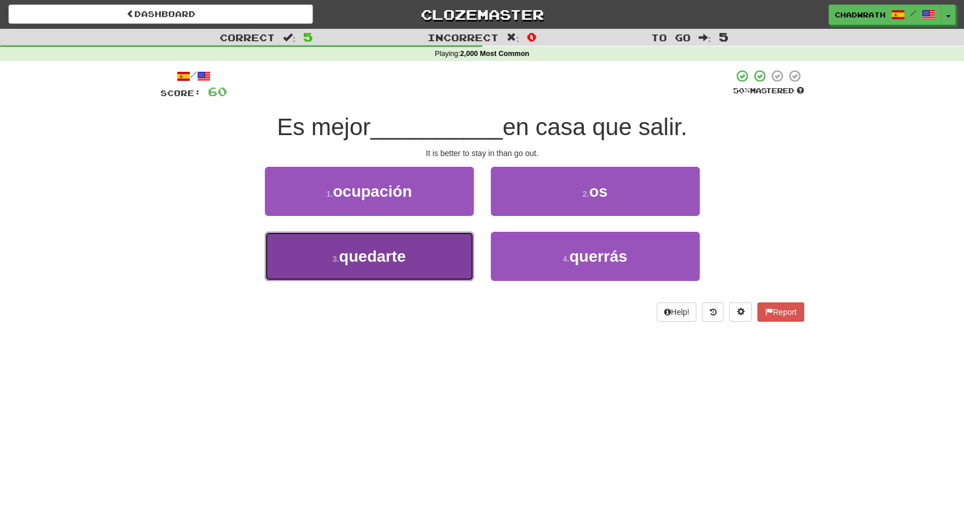
click at [415, 241] on button "3 . quedarte" at bounding box center [369, 256] width 209 height 49
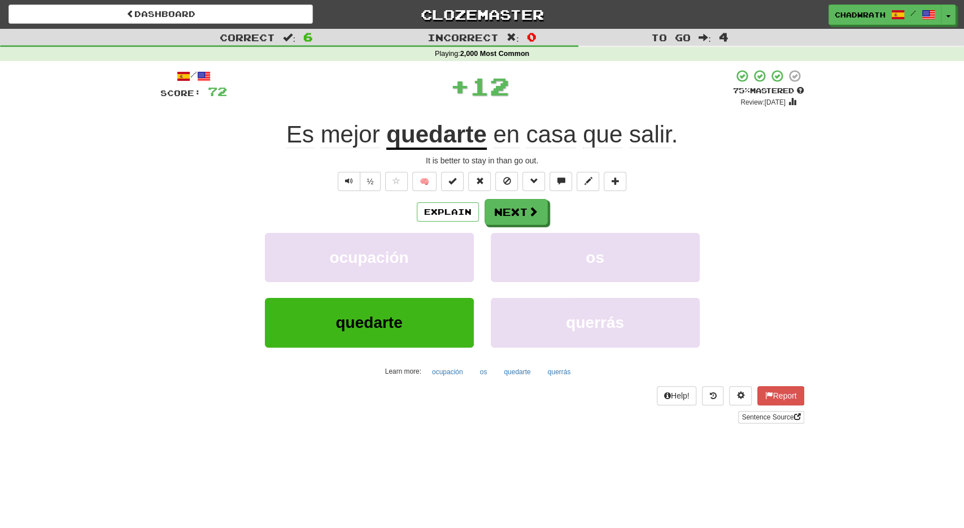
click at [549, 205] on div "Explain Next" at bounding box center [482, 212] width 644 height 26
click at [510, 207] on button "Next" at bounding box center [516, 212] width 63 height 26
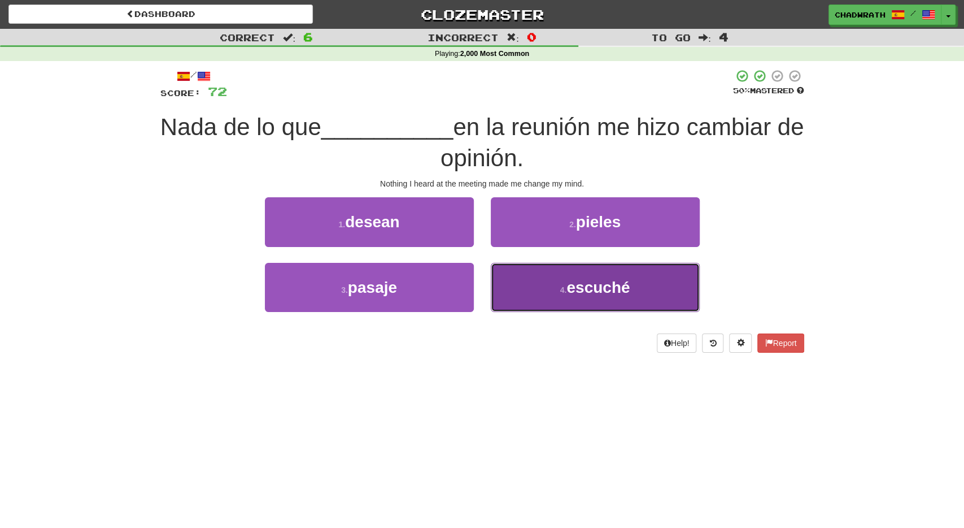
click at [590, 294] on button "4 . escuché" at bounding box center [595, 287] width 209 height 49
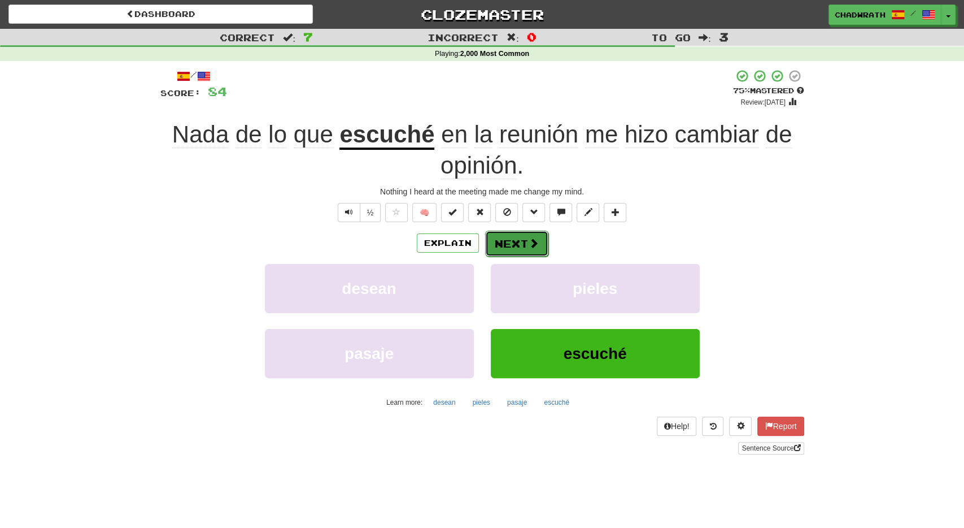
click at [503, 235] on button "Next" at bounding box center [516, 244] width 63 height 26
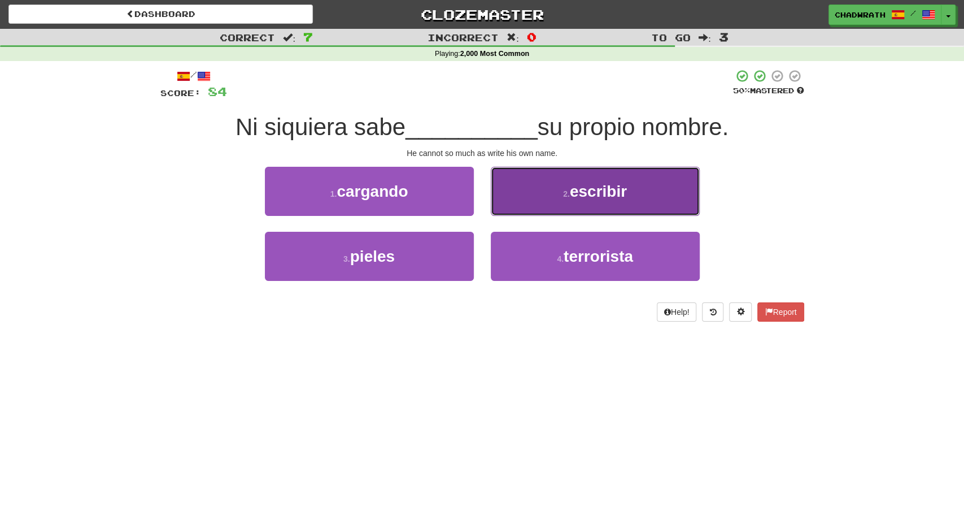
click at [551, 194] on button "2 . escribir" at bounding box center [595, 191] width 209 height 49
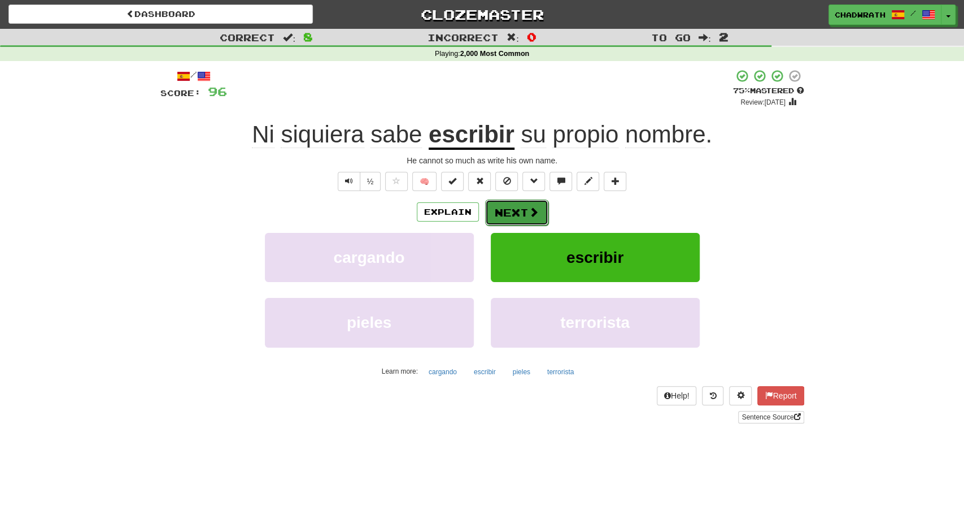
click at [505, 213] on button "Next" at bounding box center [516, 212] width 63 height 26
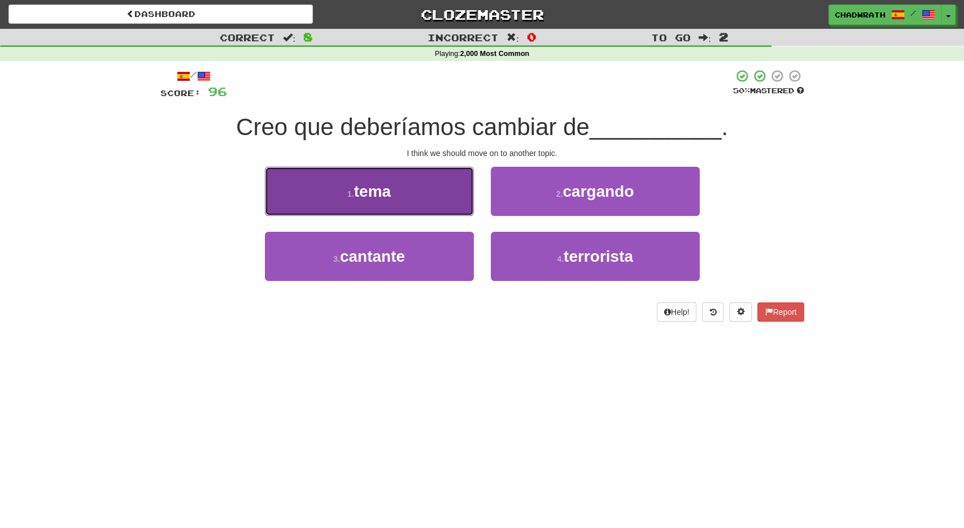
click at [406, 180] on button "1 . tema" at bounding box center [369, 191] width 209 height 49
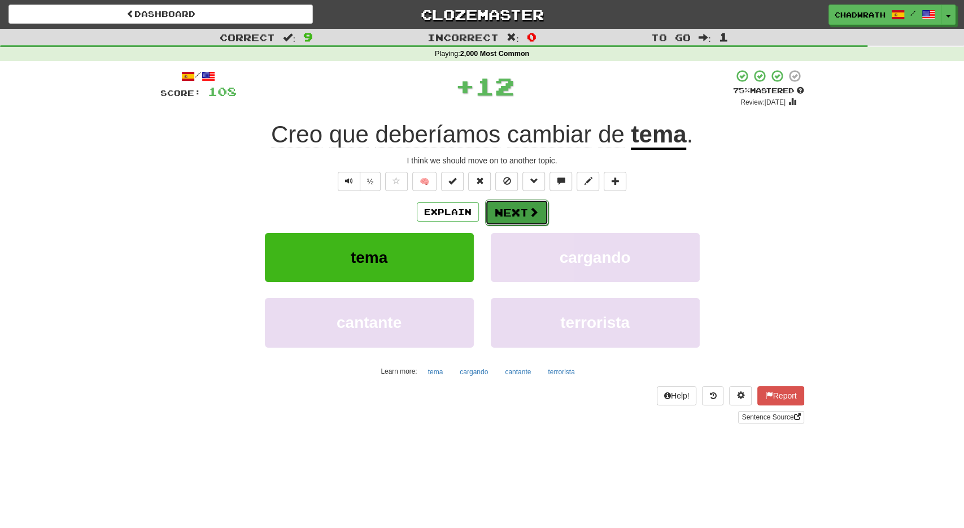
click at [516, 211] on button "Next" at bounding box center [516, 212] width 63 height 26
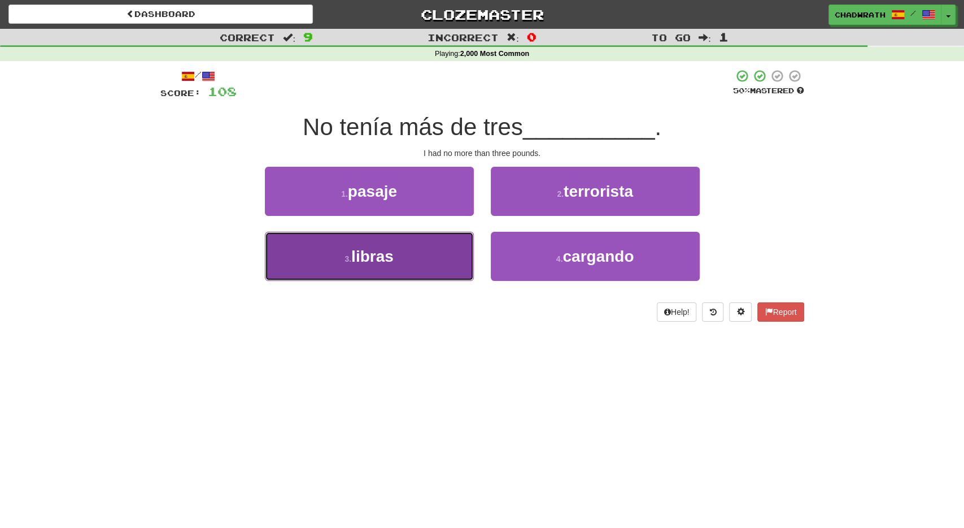
click at [394, 251] on span "libras" at bounding box center [372, 256] width 42 height 18
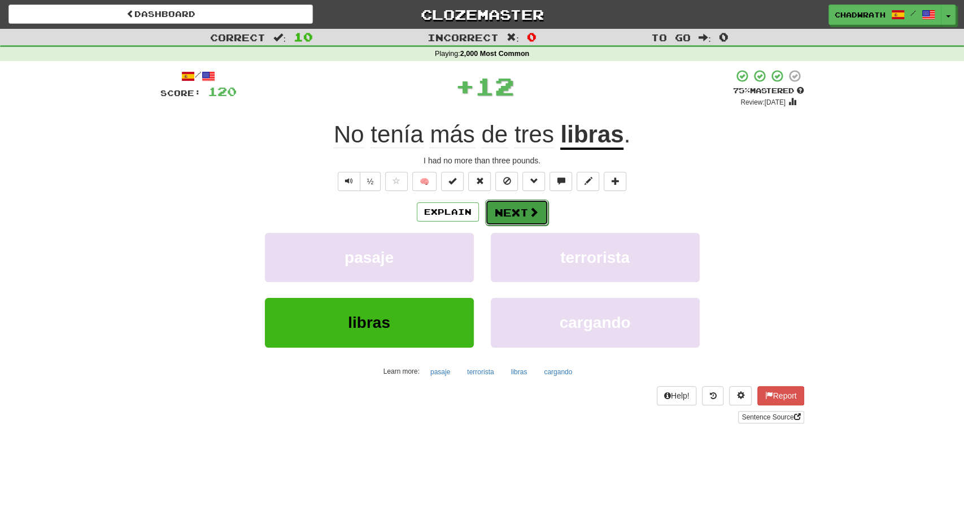
click at [529, 213] on span at bounding box center [534, 212] width 10 height 10
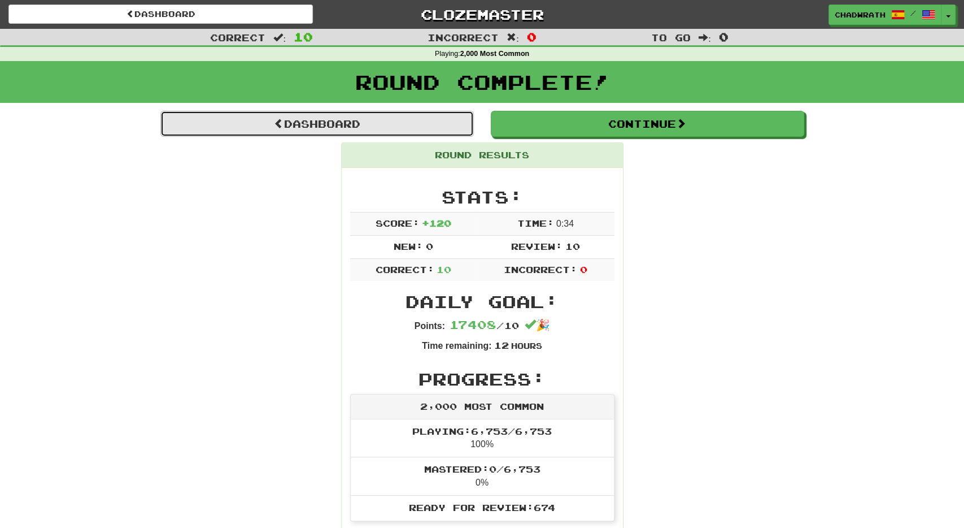
click at [446, 120] on link "Dashboard" at bounding box center [317, 124] width 314 height 26
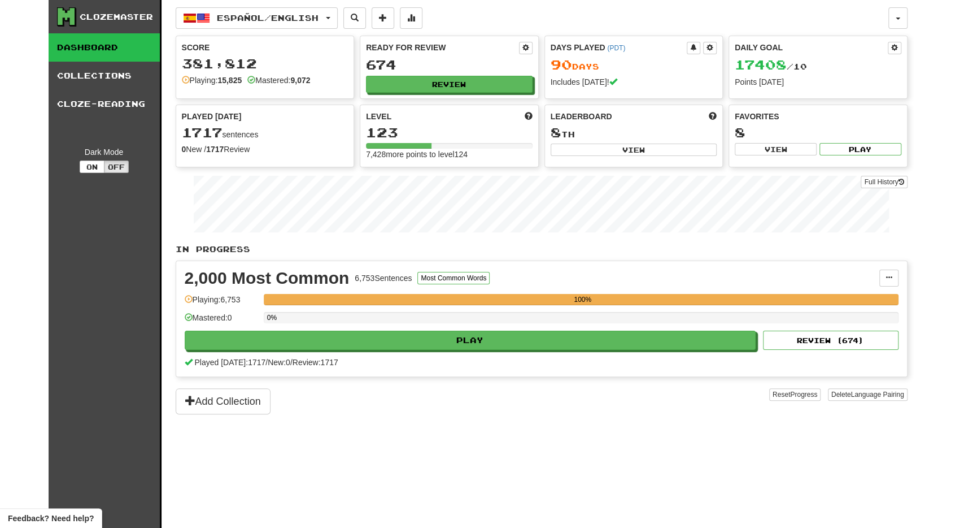
click at [721, 426] on div "Español / English Español / English Days Played: 90 Review: 674 Daily Goal: 174…" at bounding box center [542, 278] width 732 height 556
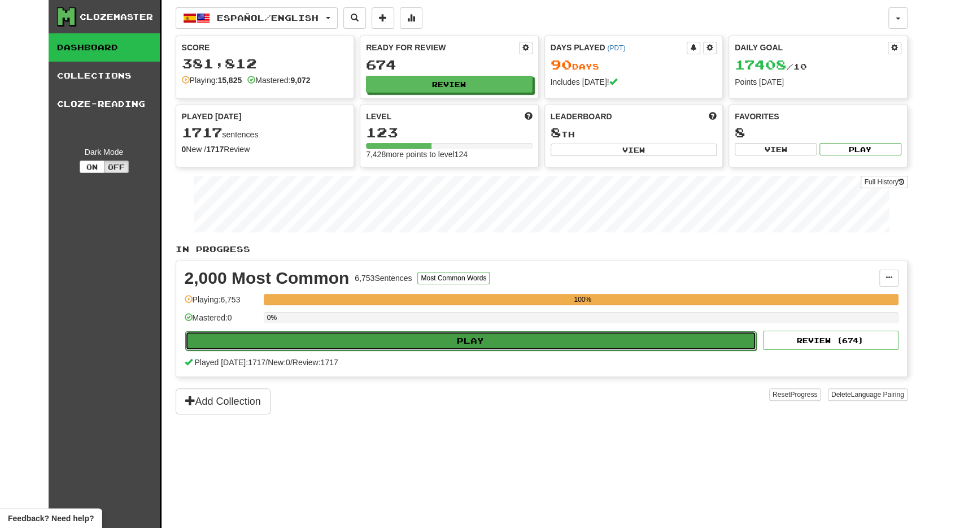
click at [559, 340] on button "Play" at bounding box center [471, 340] width 572 height 19
select select "**"
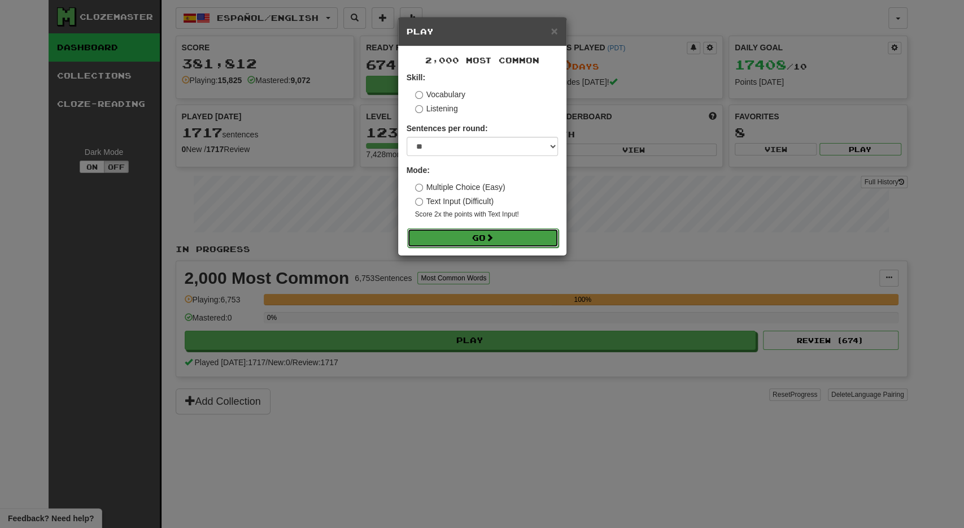
click at [516, 234] on button "Go" at bounding box center [482, 237] width 151 height 19
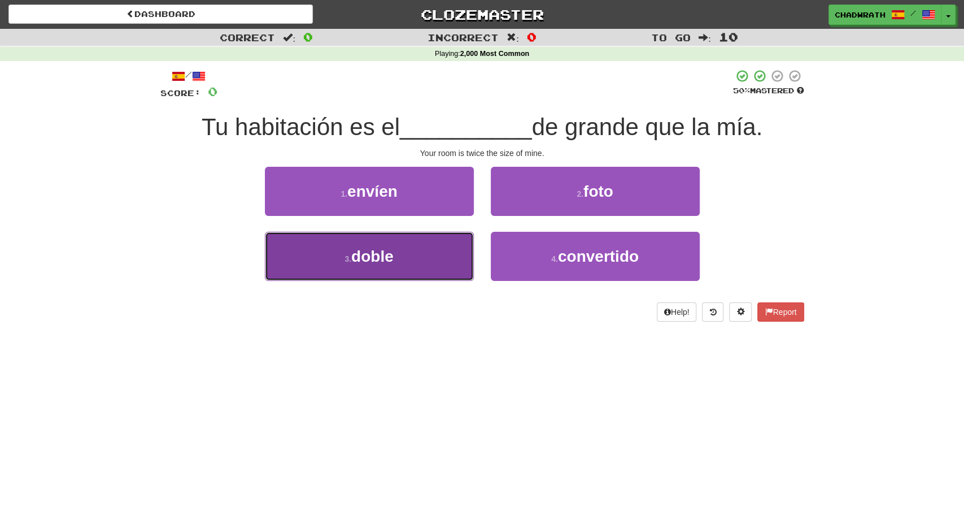
click at [430, 257] on button "3 . doble" at bounding box center [369, 256] width 209 height 49
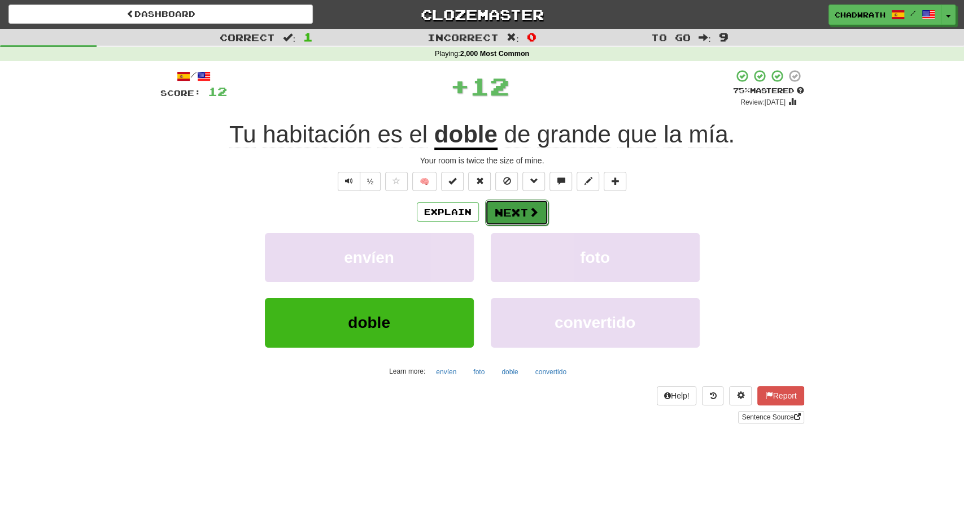
click at [506, 204] on button "Next" at bounding box center [516, 212] width 63 height 26
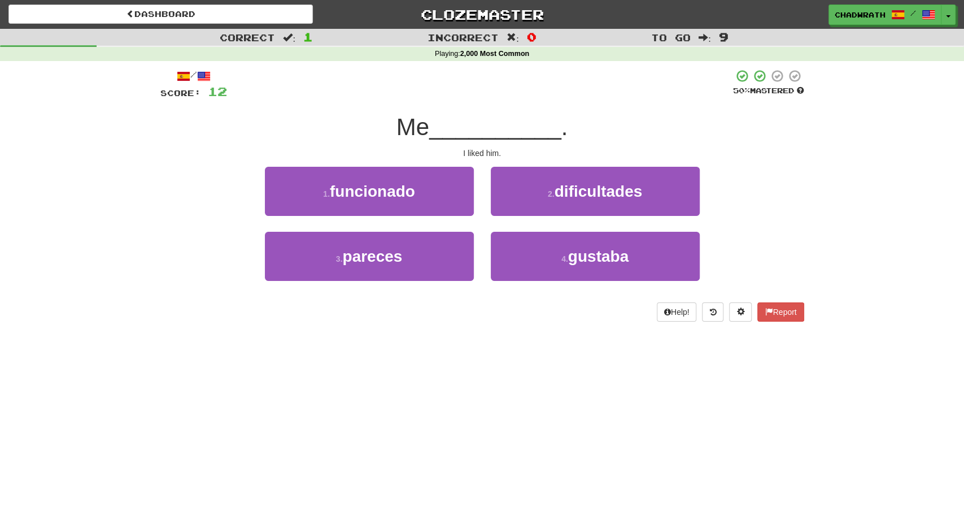
click at [577, 282] on div "4 . gustaba" at bounding box center [595, 264] width 226 height 65
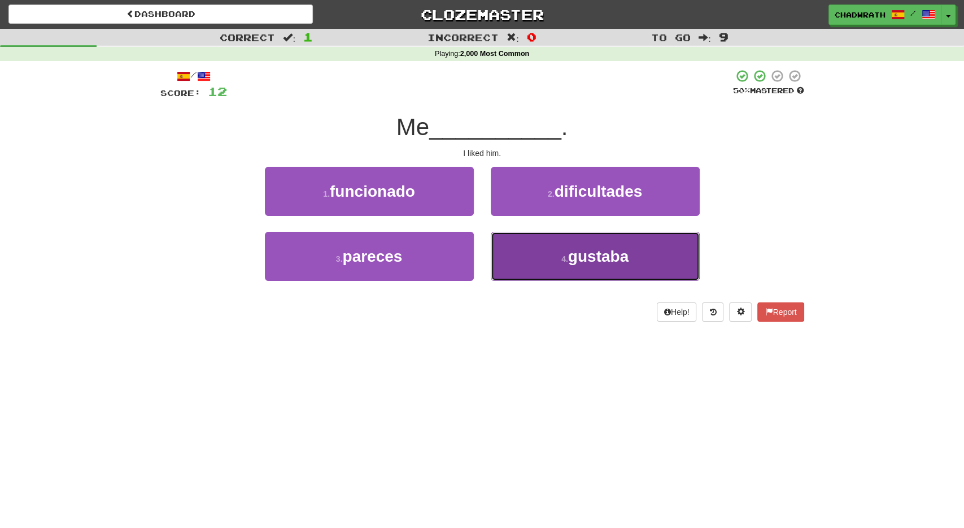
click at [555, 258] on button "4 . gustaba" at bounding box center [595, 256] width 209 height 49
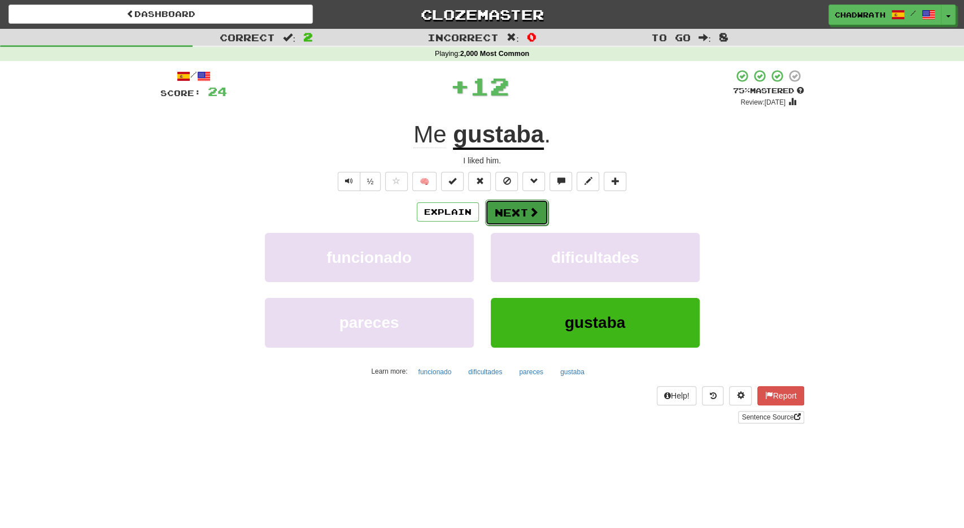
click at [534, 208] on span at bounding box center [534, 212] width 10 height 10
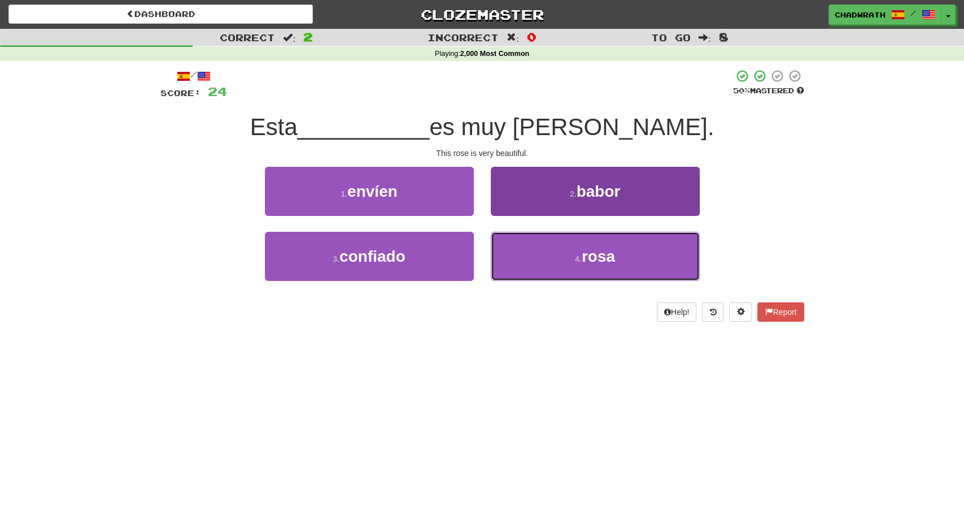
drag, startPoint x: 586, startPoint y: 268, endPoint x: 570, endPoint y: 262, distance: 16.8
click at [581, 268] on button "4 . [PERSON_NAME]" at bounding box center [595, 256] width 209 height 49
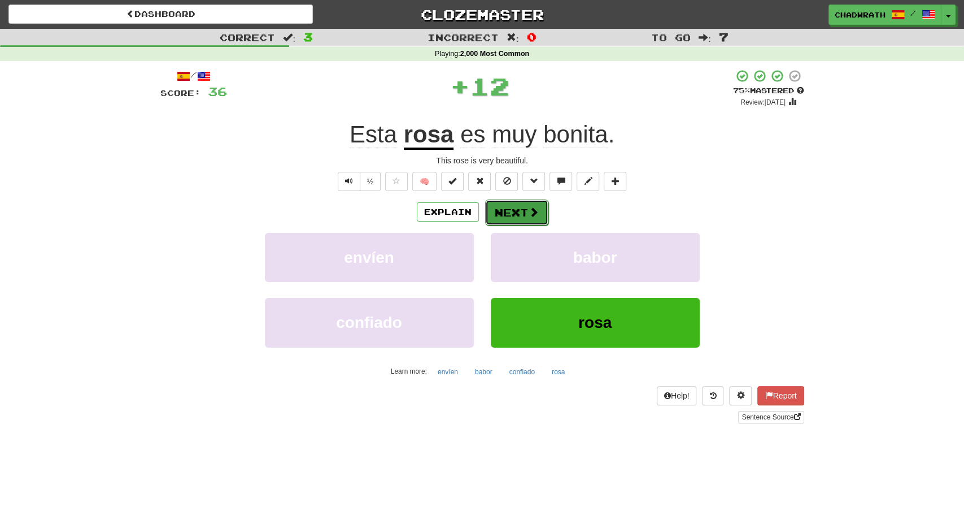
click at [504, 219] on button "Next" at bounding box center [516, 212] width 63 height 26
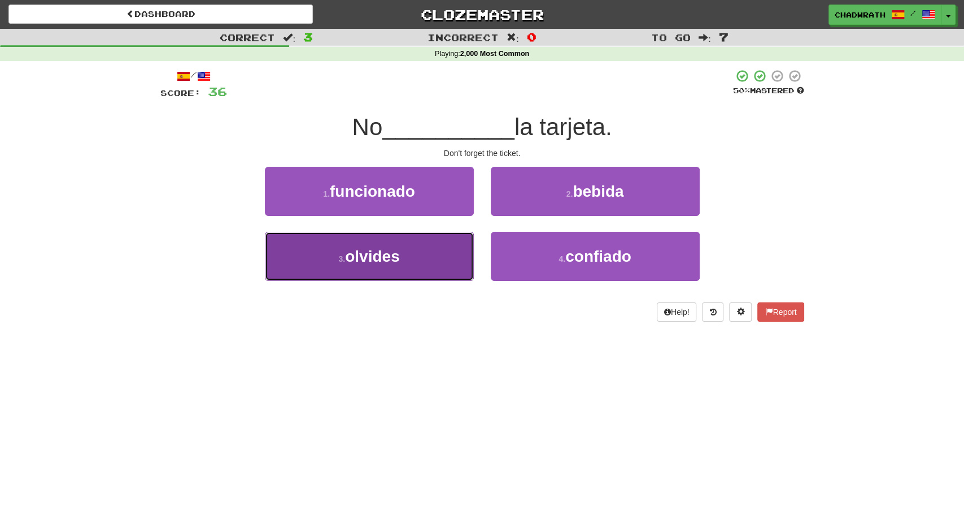
click at [377, 251] on span "olvides" at bounding box center [372, 256] width 54 height 18
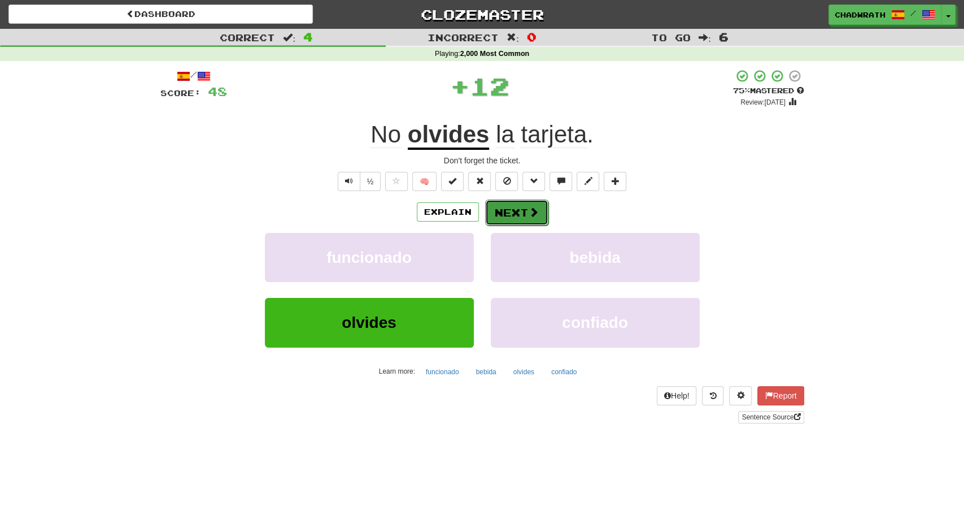
click at [522, 207] on button "Next" at bounding box center [516, 212] width 63 height 26
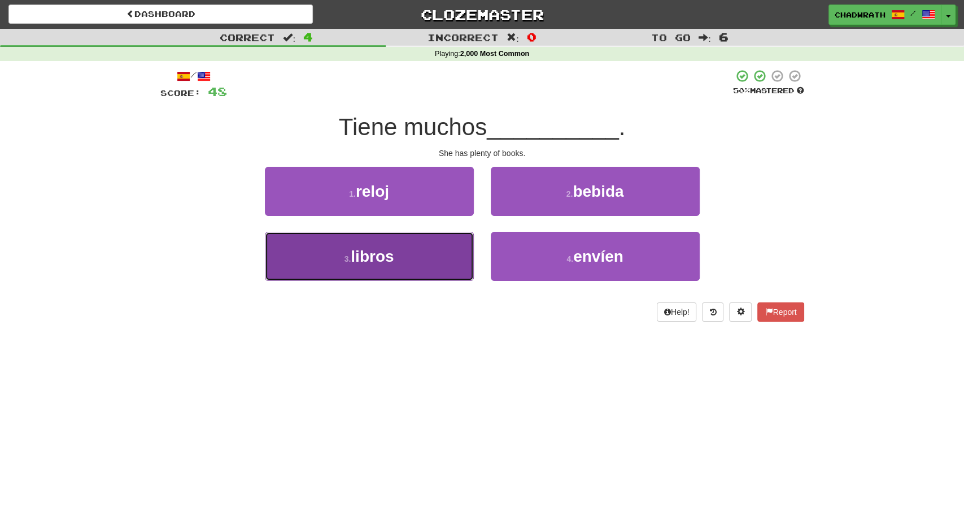
click at [379, 263] on span "libros" at bounding box center [372, 256] width 43 height 18
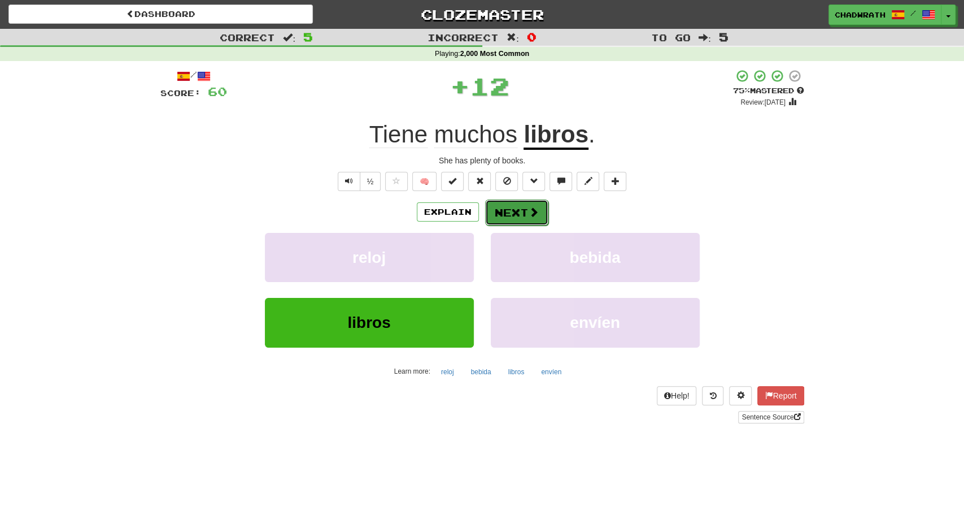
click at [516, 208] on button "Next" at bounding box center [516, 212] width 63 height 26
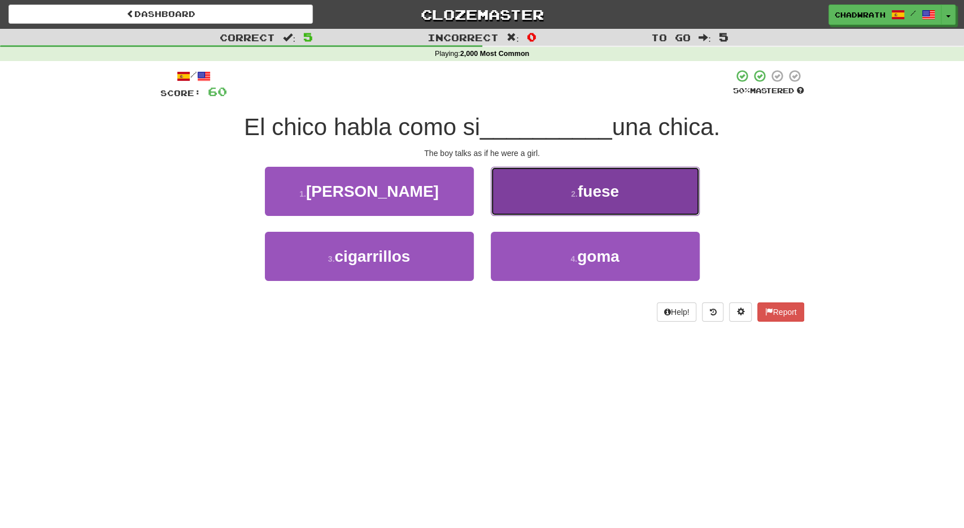
click at [584, 196] on span "fuese" at bounding box center [598, 191] width 41 height 18
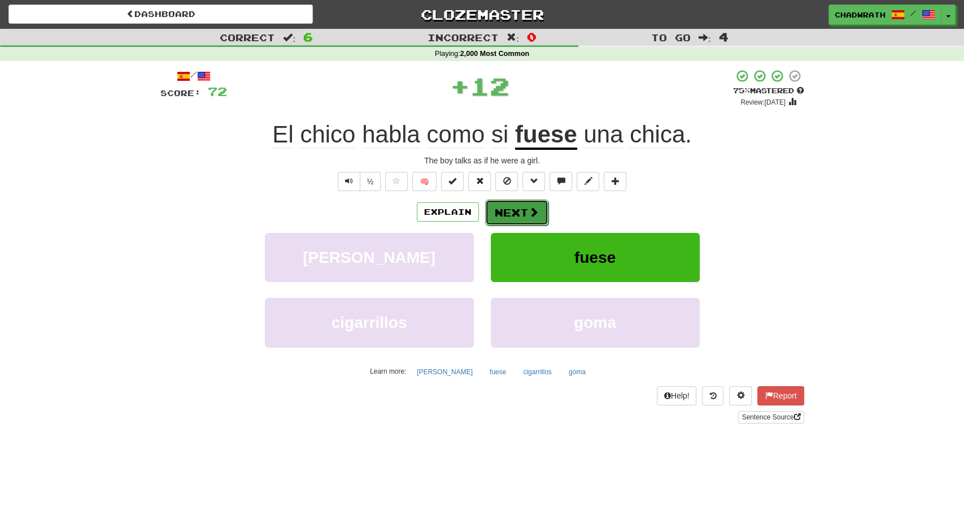
click at [517, 218] on button "Next" at bounding box center [516, 212] width 63 height 26
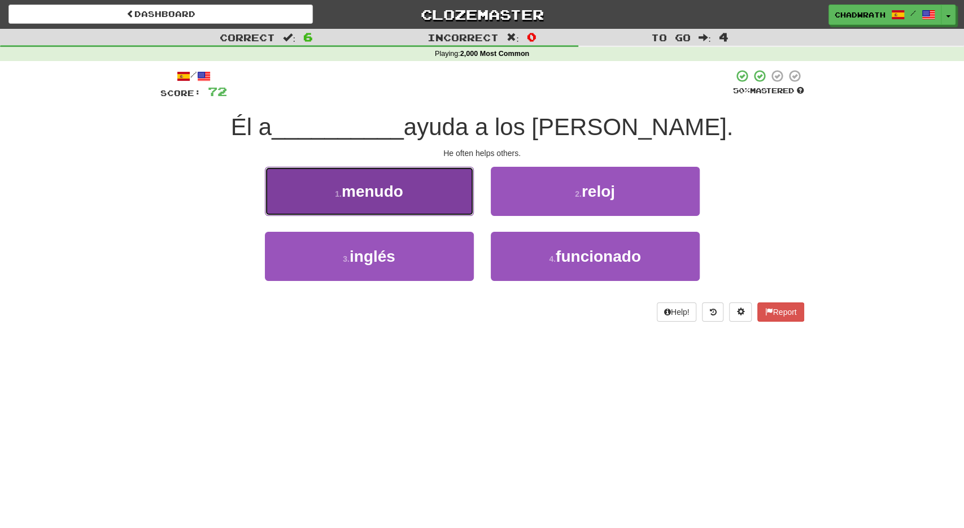
click at [378, 210] on button "1 . menudo" at bounding box center [369, 191] width 209 height 49
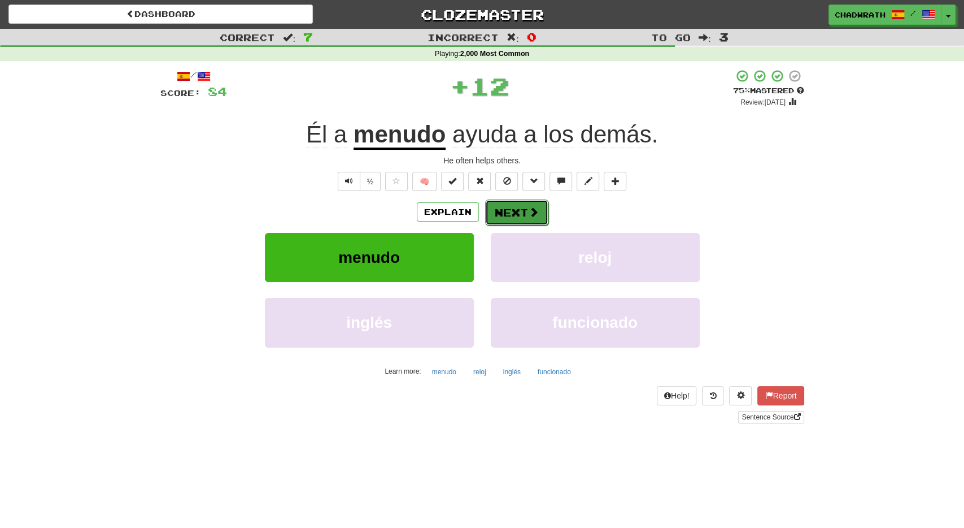
click at [517, 219] on button "Next" at bounding box center [516, 212] width 63 height 26
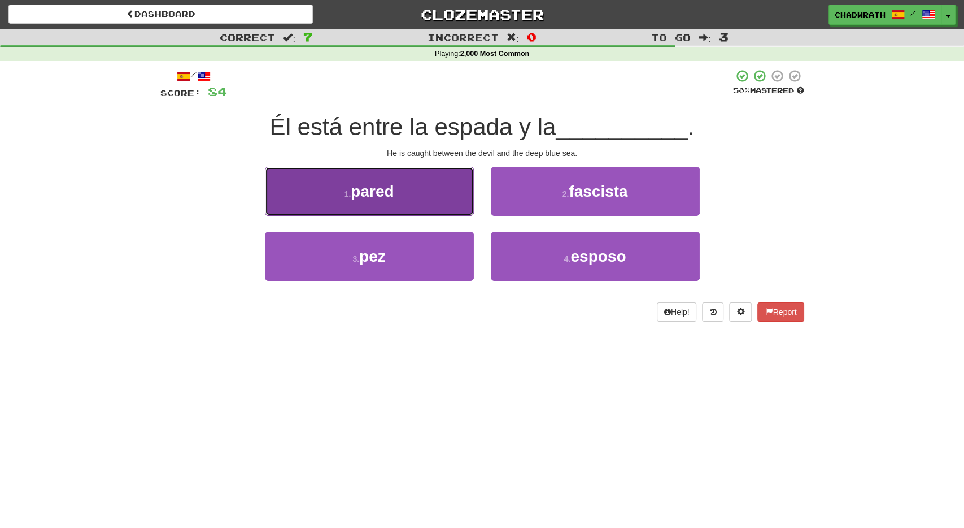
click at [421, 188] on button "1 . pared" at bounding box center [369, 191] width 209 height 49
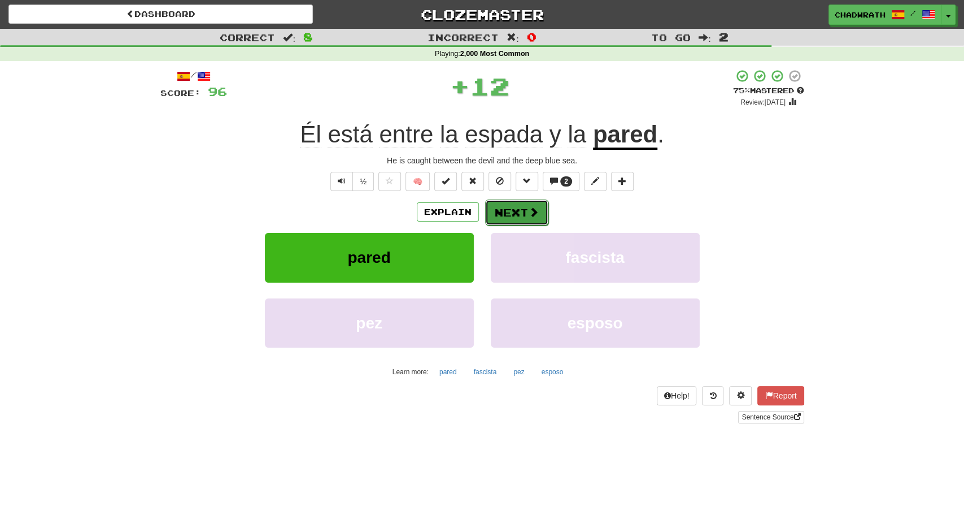
click at [513, 209] on button "Next" at bounding box center [516, 212] width 63 height 26
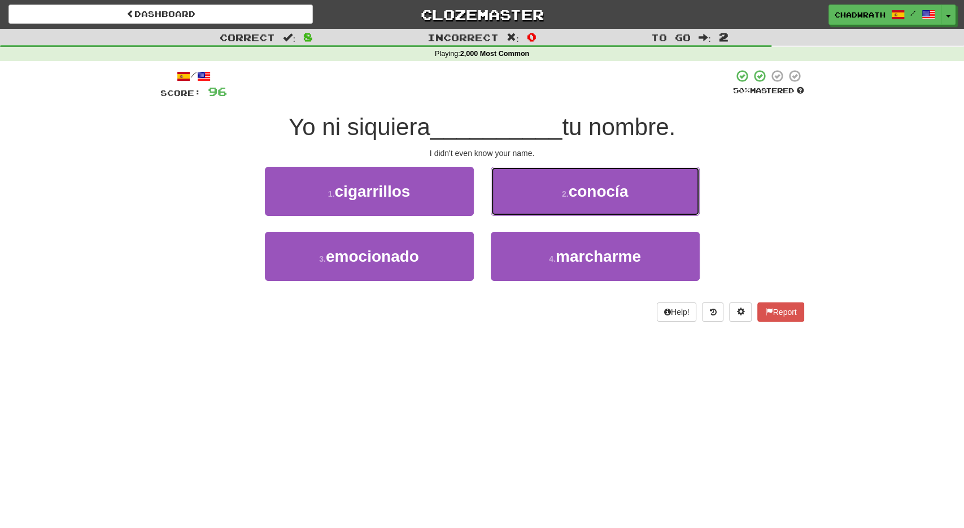
click at [549, 196] on button "2 . conocía" at bounding box center [595, 191] width 209 height 49
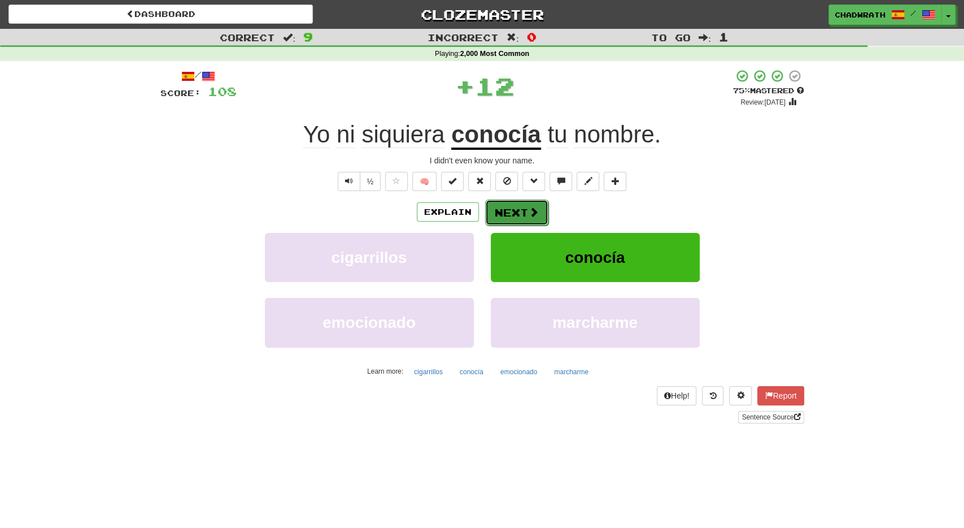
click at [519, 216] on button "Next" at bounding box center [516, 212] width 63 height 26
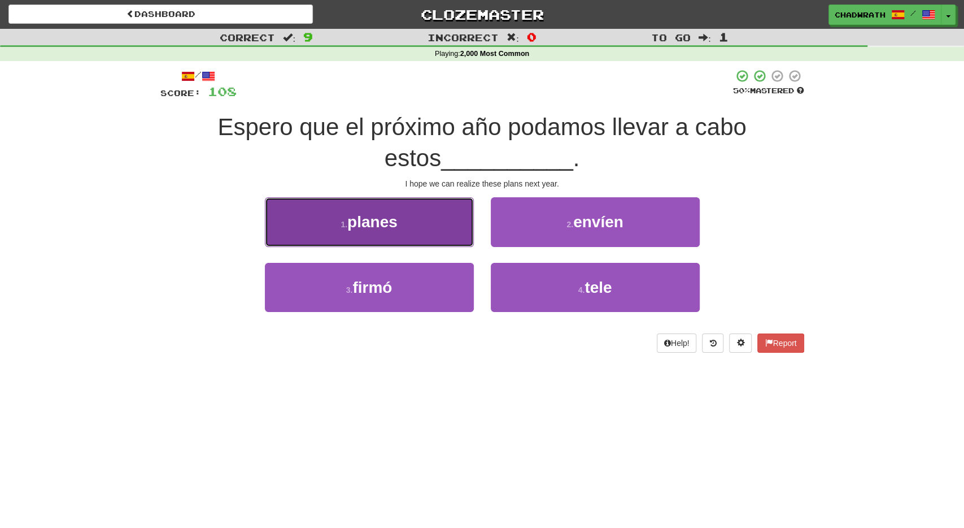
click at [402, 215] on button "1 . planes" at bounding box center [369, 221] width 209 height 49
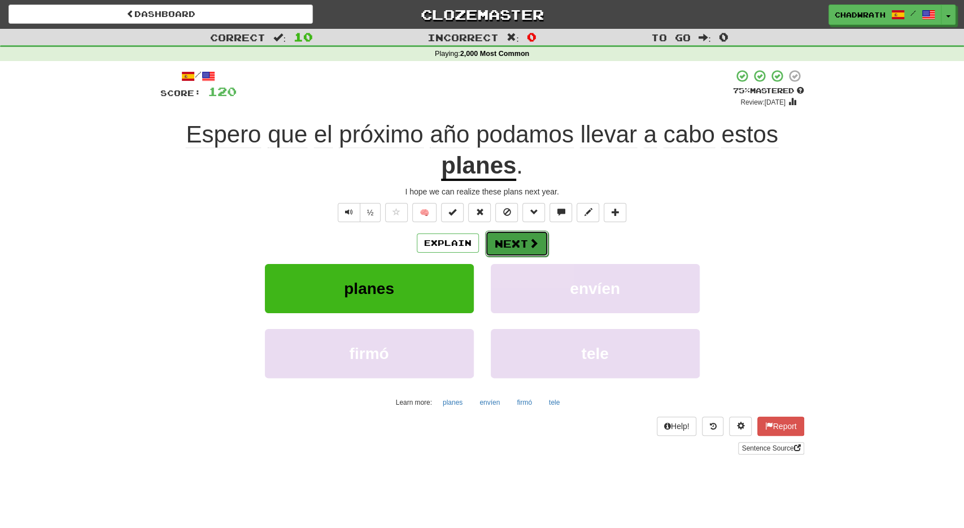
click at [521, 239] on button "Next" at bounding box center [516, 244] width 63 height 26
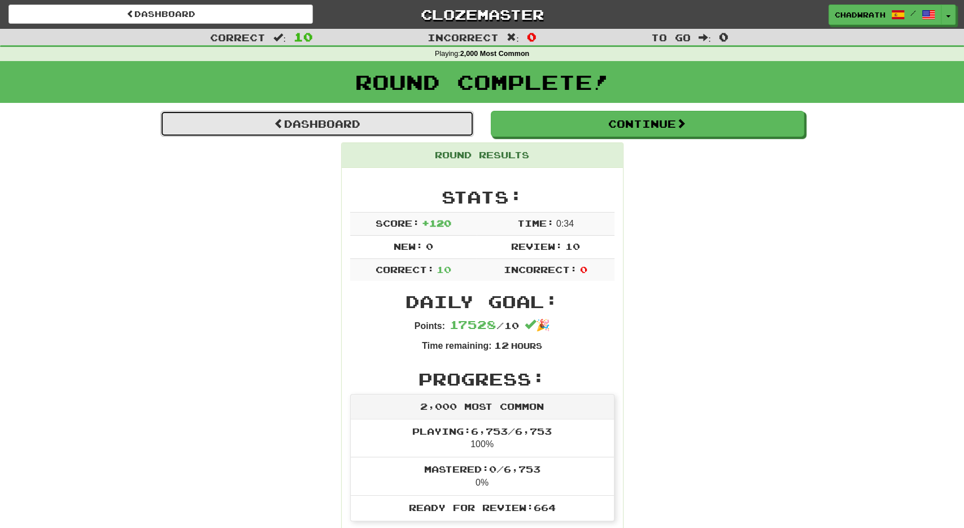
click at [443, 127] on link "Dashboard" at bounding box center [317, 124] width 314 height 26
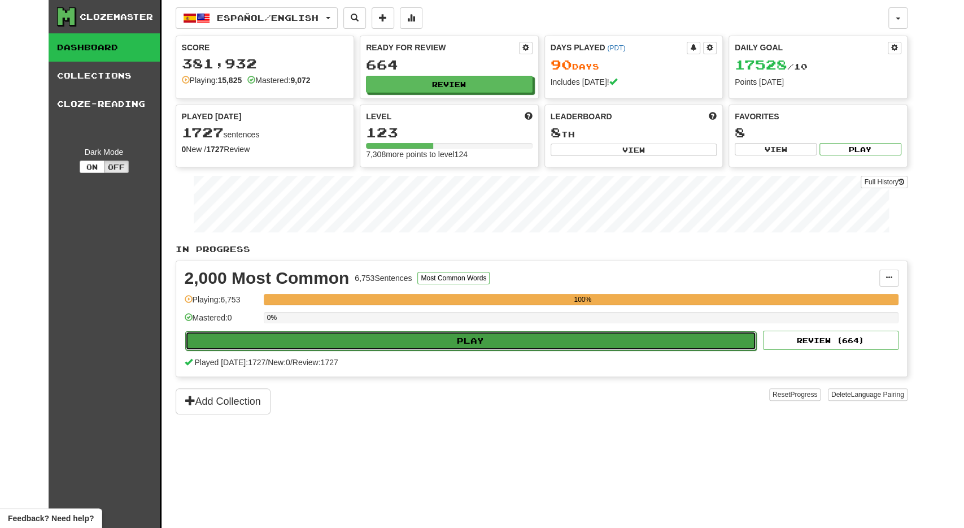
click at [488, 331] on button "Play" at bounding box center [471, 340] width 572 height 19
select select "**"
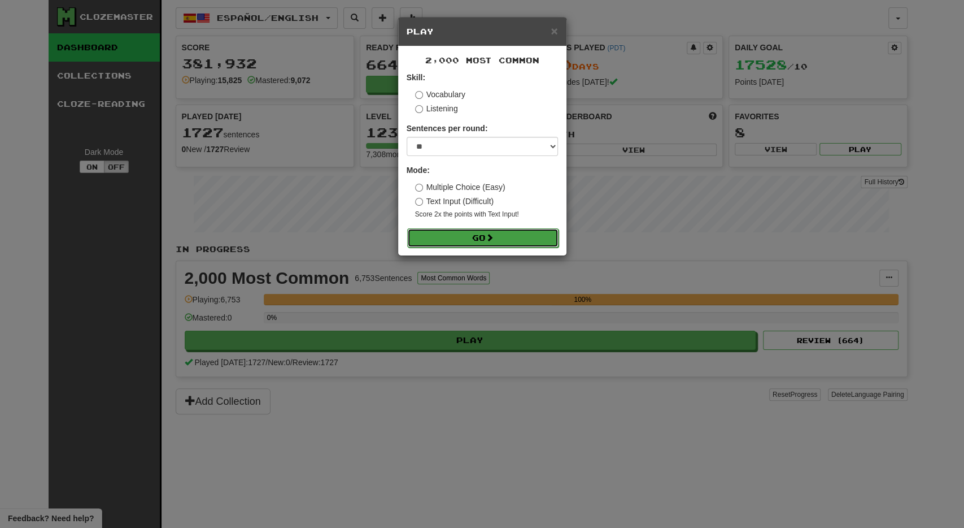
click at [507, 236] on button "Go" at bounding box center [482, 237] width 151 height 19
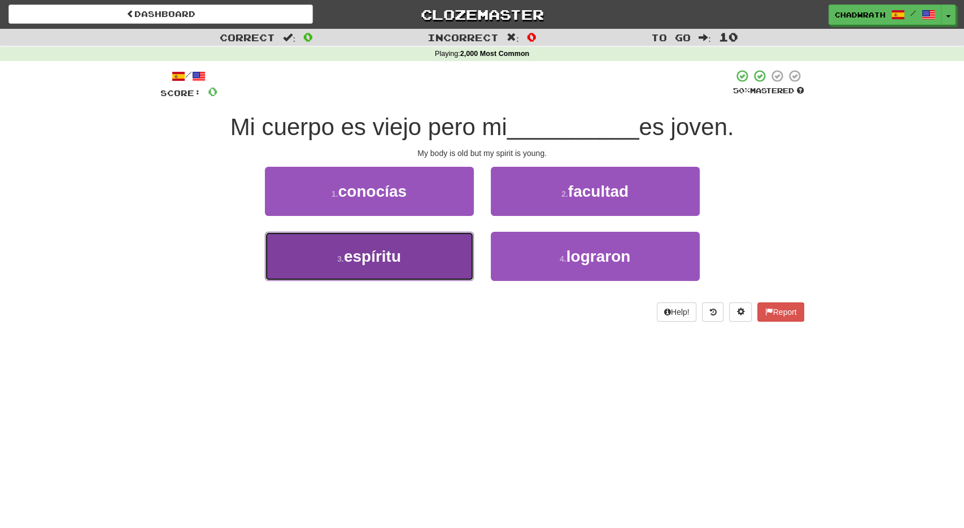
click at [388, 249] on span "espíritu" at bounding box center [372, 256] width 57 height 18
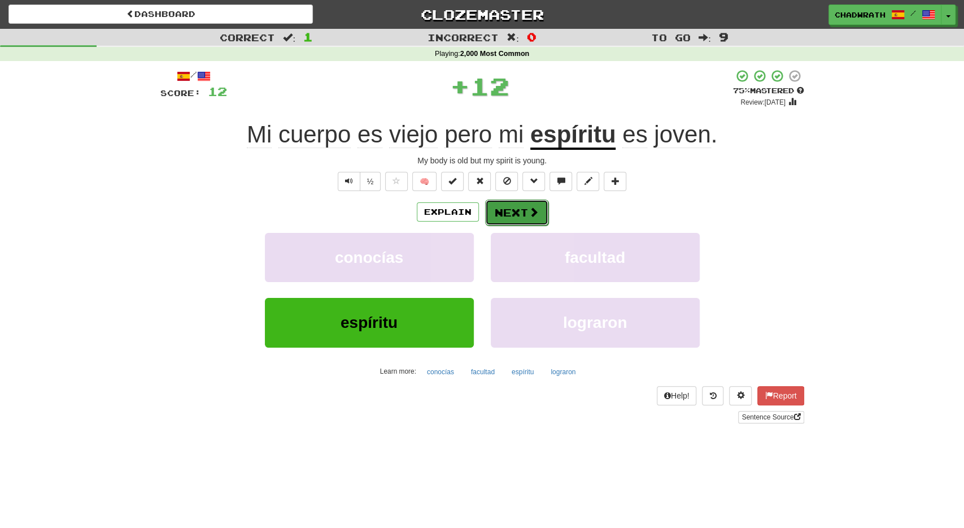
click at [512, 209] on button "Next" at bounding box center [516, 212] width 63 height 26
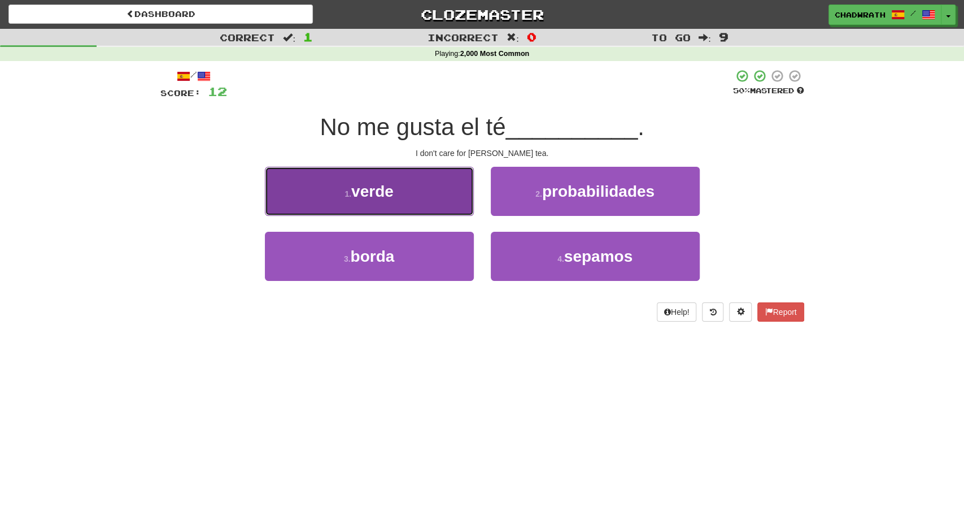
click at [398, 203] on button "1 . verde" at bounding box center [369, 191] width 209 height 49
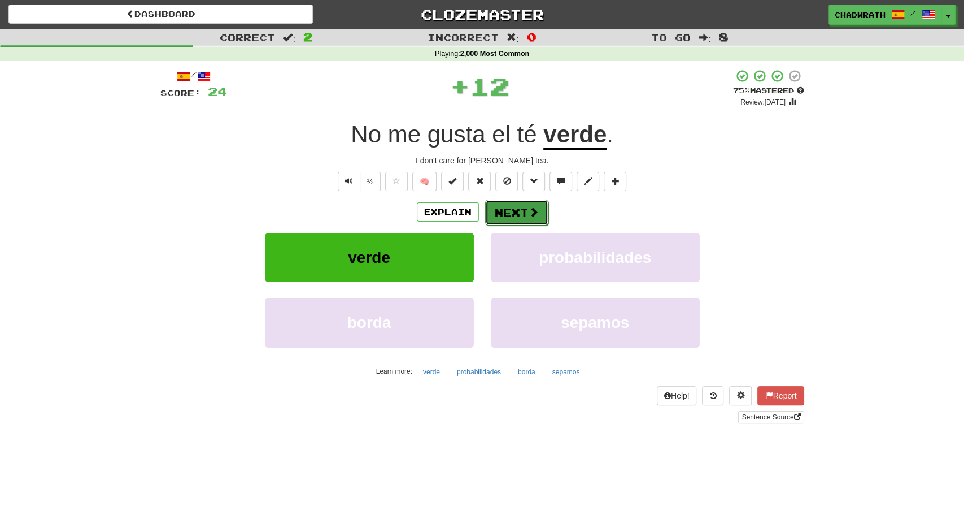
click at [516, 214] on button "Next" at bounding box center [516, 212] width 63 height 26
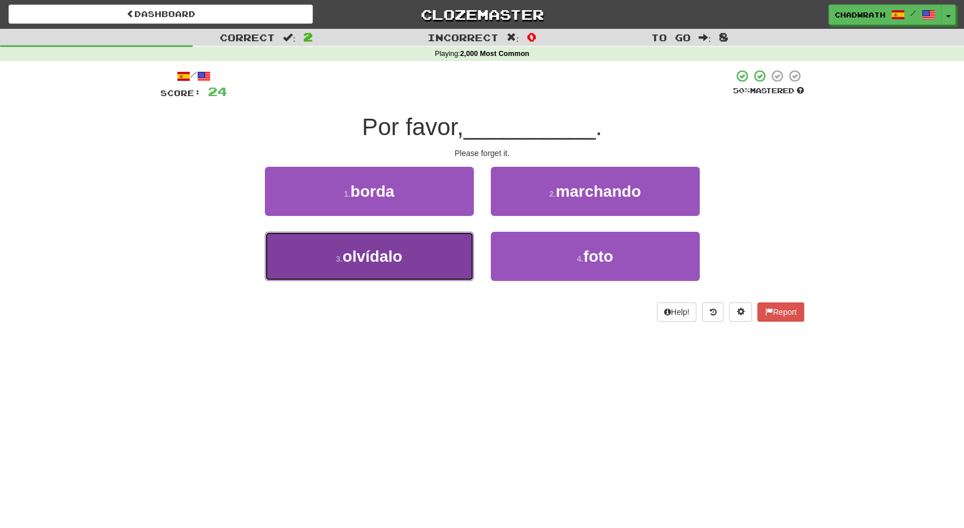
click at [389, 259] on span "olvídalo" at bounding box center [372, 256] width 60 height 18
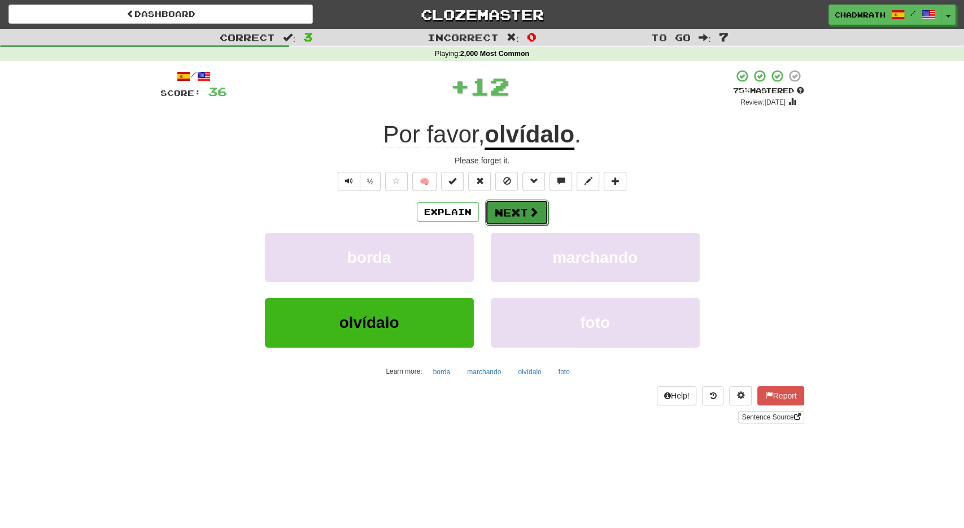
click at [509, 211] on button "Next" at bounding box center [516, 212] width 63 height 26
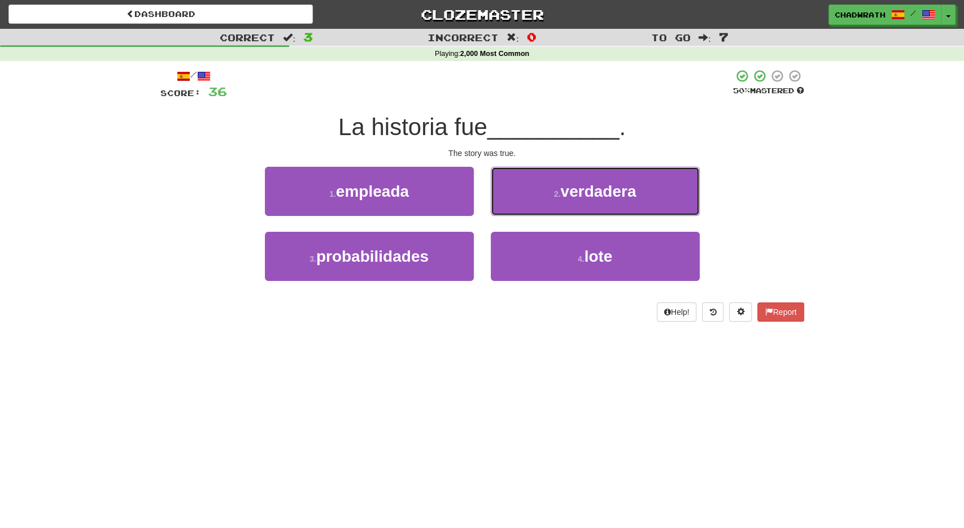
click at [566, 197] on span "verdadera" at bounding box center [598, 191] width 76 height 18
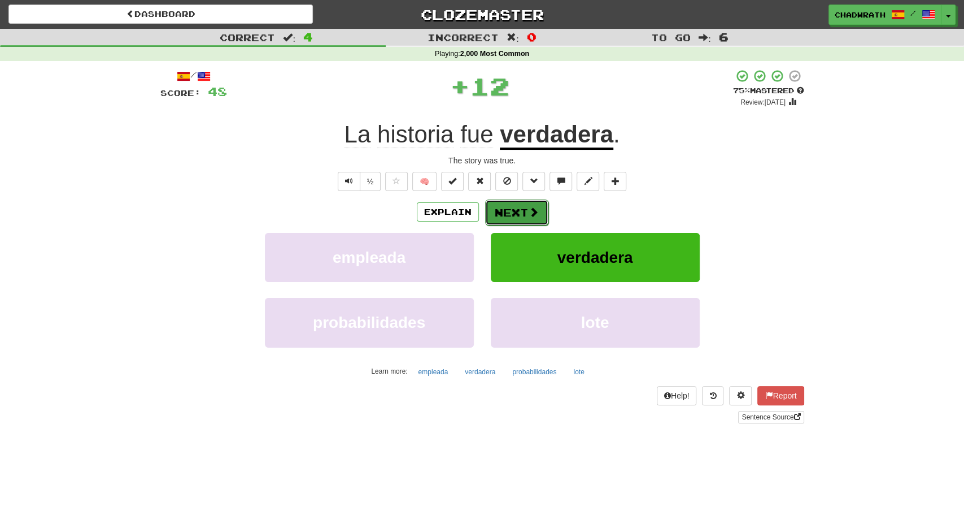
click at [519, 216] on button "Next" at bounding box center [516, 212] width 63 height 26
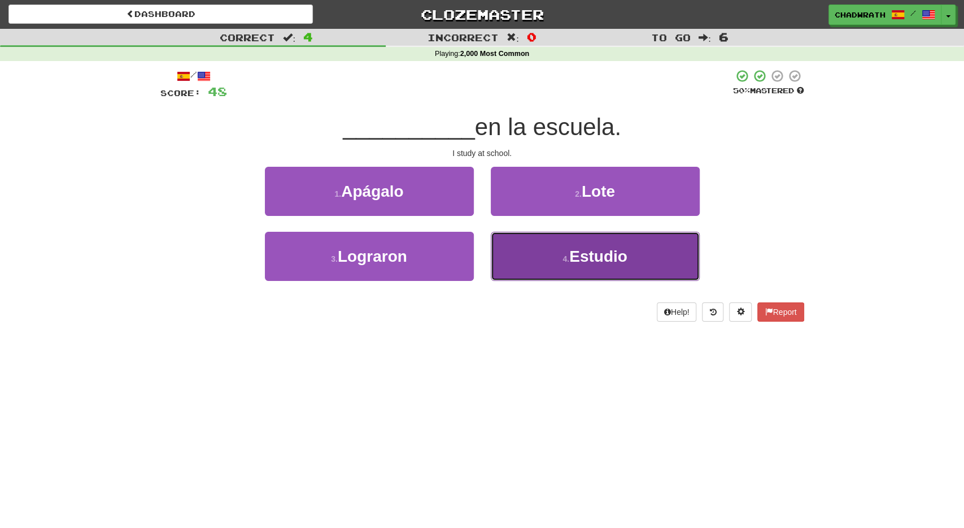
click at [567, 249] on button "4 . Estudio" at bounding box center [595, 256] width 209 height 49
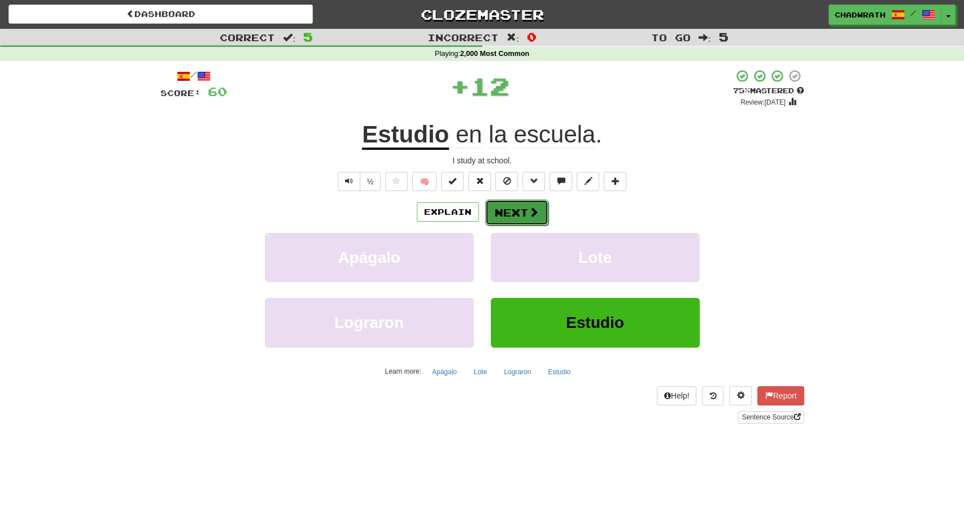
click at [528, 203] on button "Next" at bounding box center [516, 212] width 63 height 26
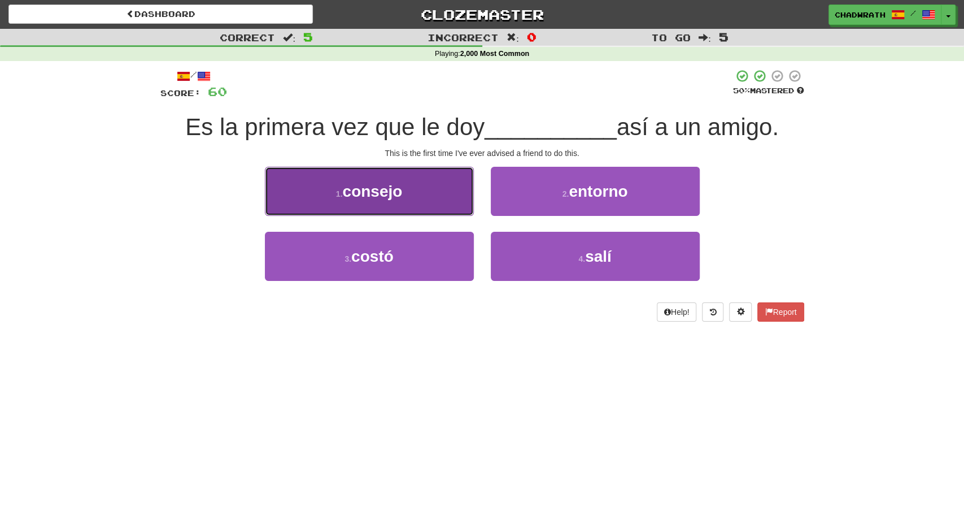
click at [402, 184] on span "consejo" at bounding box center [372, 191] width 60 height 18
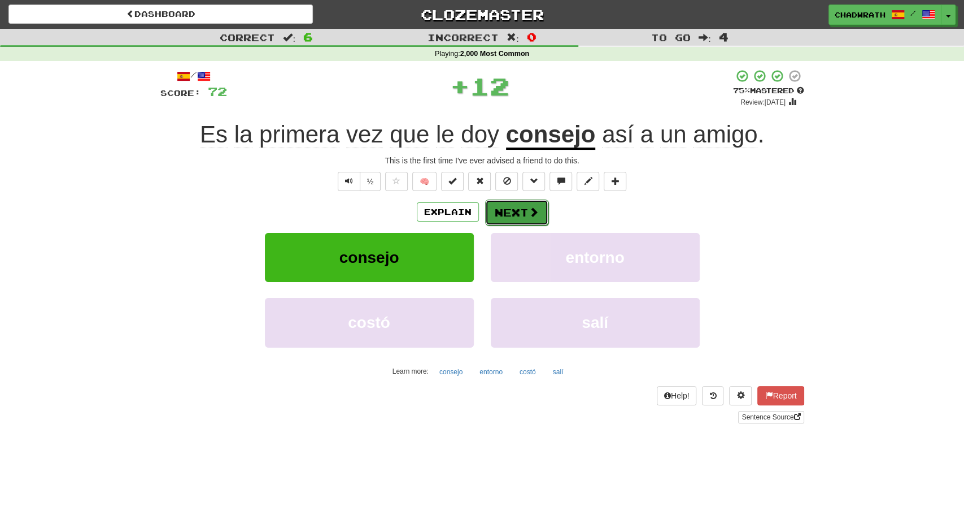
click at [523, 214] on button "Next" at bounding box center [516, 212] width 63 height 26
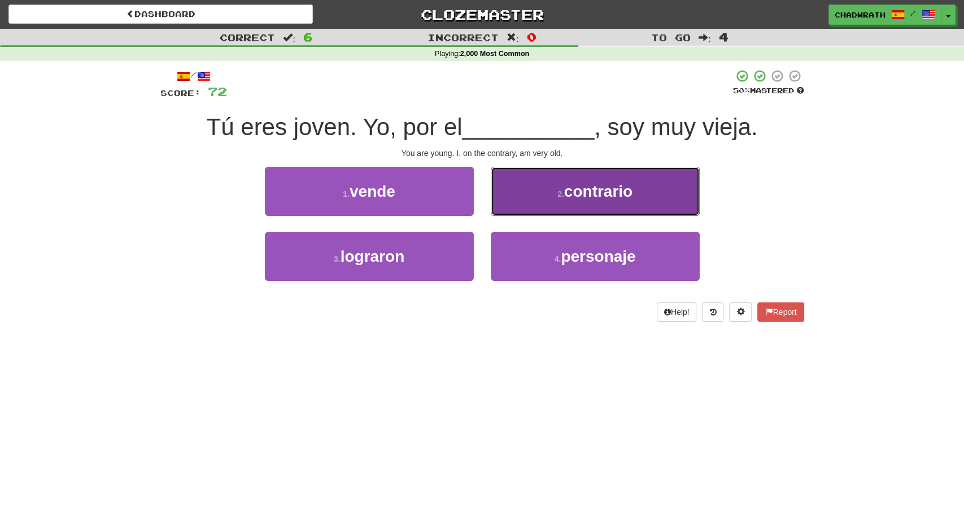
click at [568, 202] on button "2 . contrario" at bounding box center [595, 191] width 209 height 49
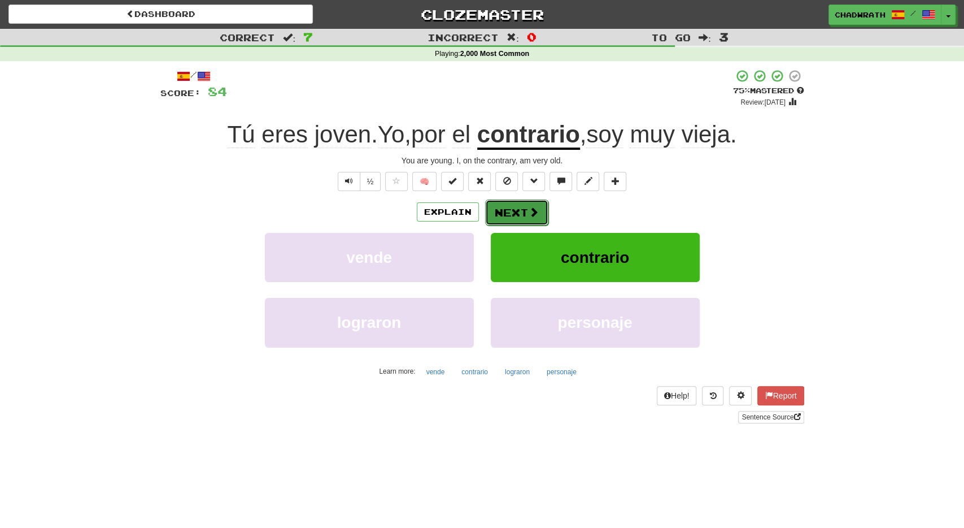
click at [519, 212] on button "Next" at bounding box center [516, 212] width 63 height 26
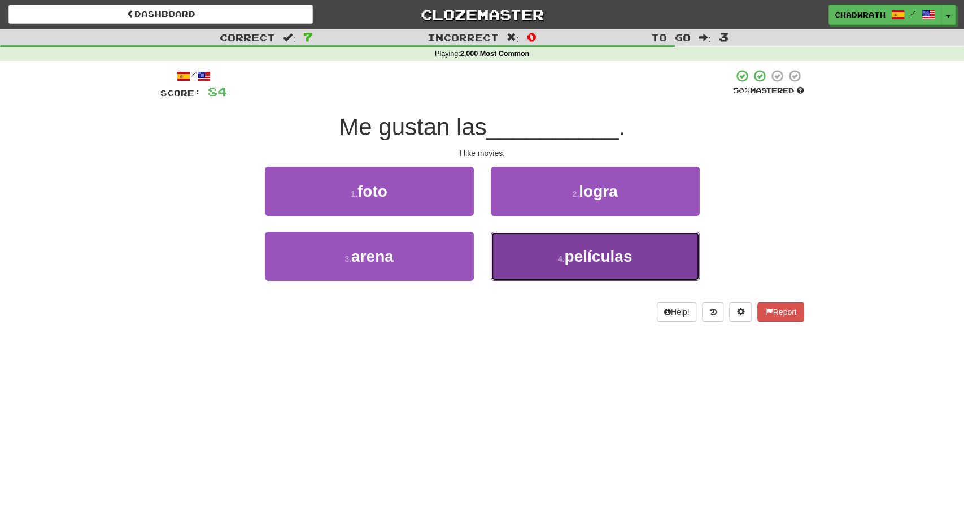
click at [584, 276] on button "4 . películas" at bounding box center [595, 256] width 209 height 49
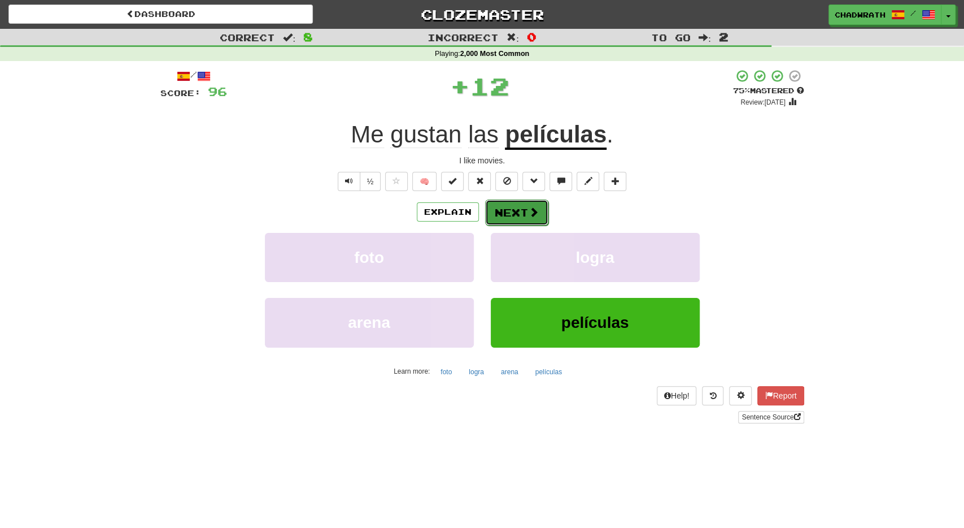
click at [529, 215] on span at bounding box center [534, 212] width 10 height 10
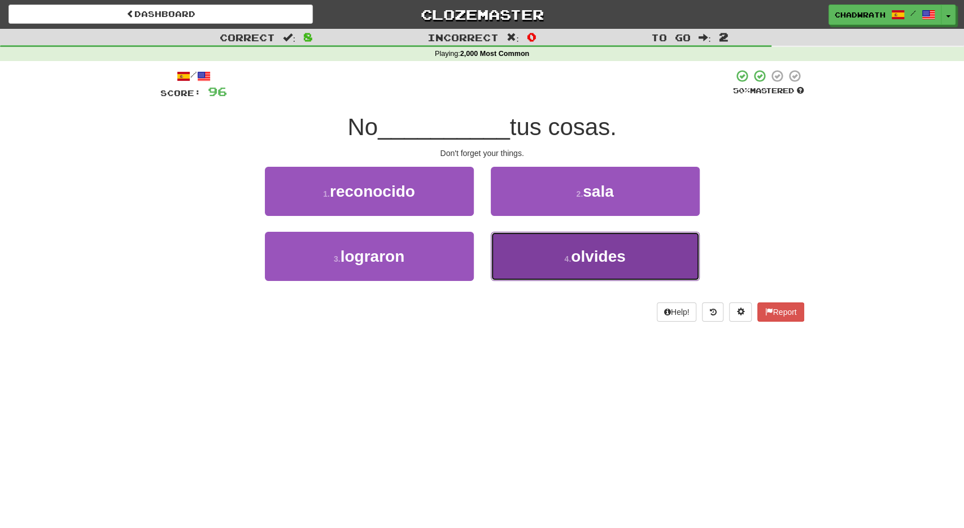
click at [577, 263] on span "olvides" at bounding box center [598, 256] width 54 height 18
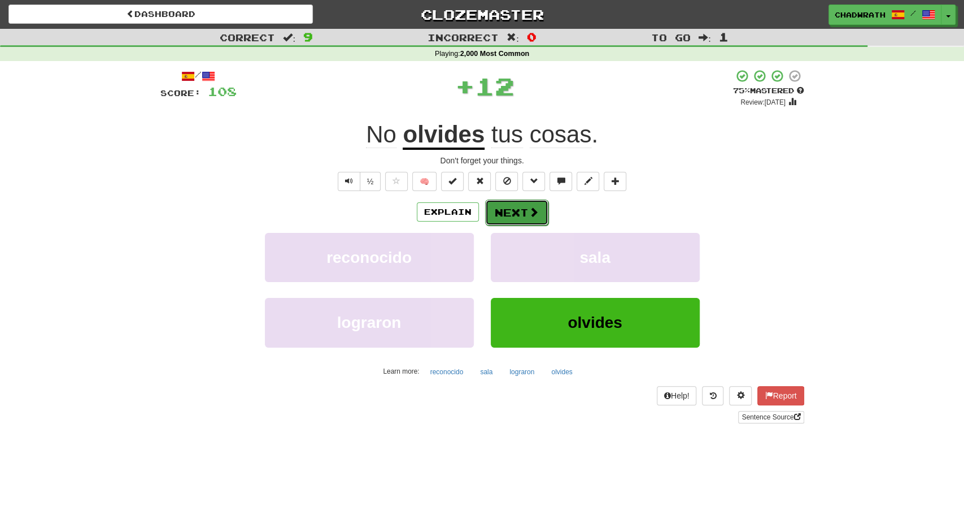
click at [525, 215] on button "Next" at bounding box center [516, 212] width 63 height 26
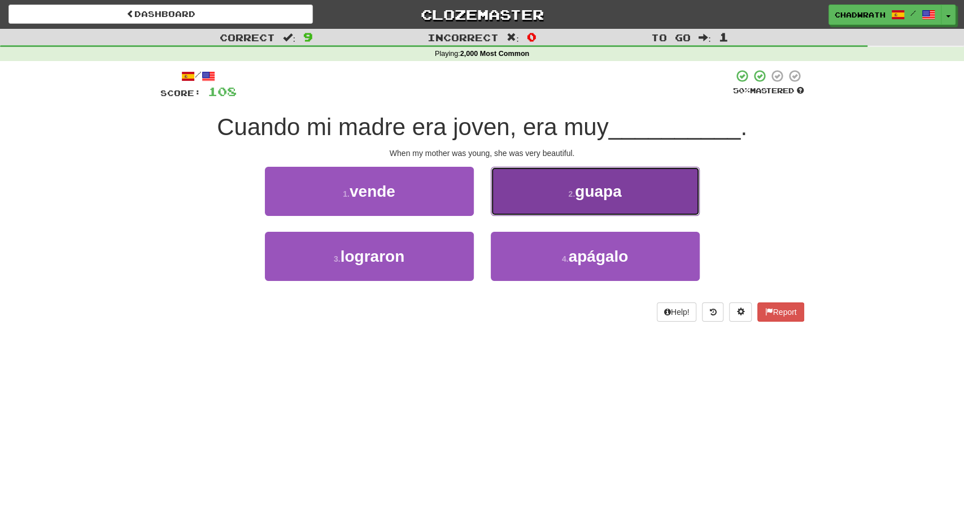
click at [553, 206] on button "2 . guapa" at bounding box center [595, 191] width 209 height 49
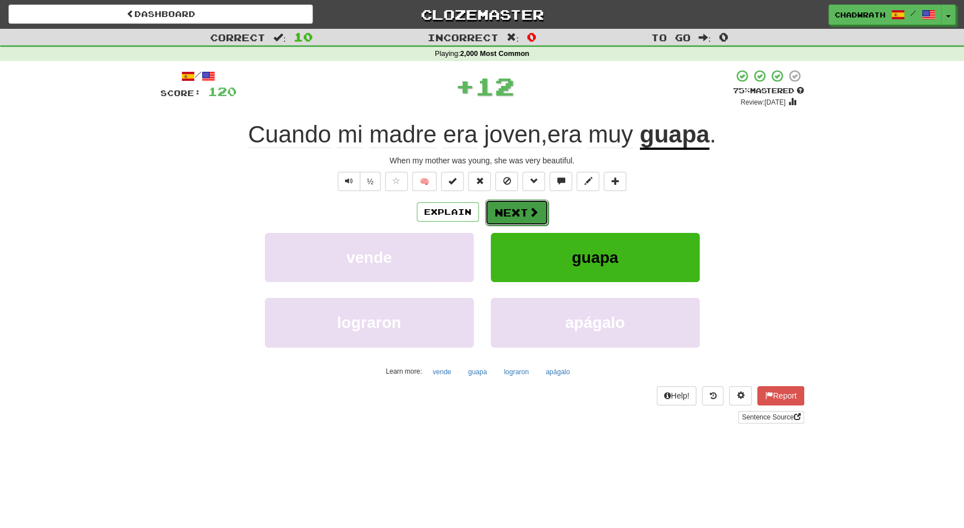
click at [529, 217] on span at bounding box center [534, 212] width 10 height 10
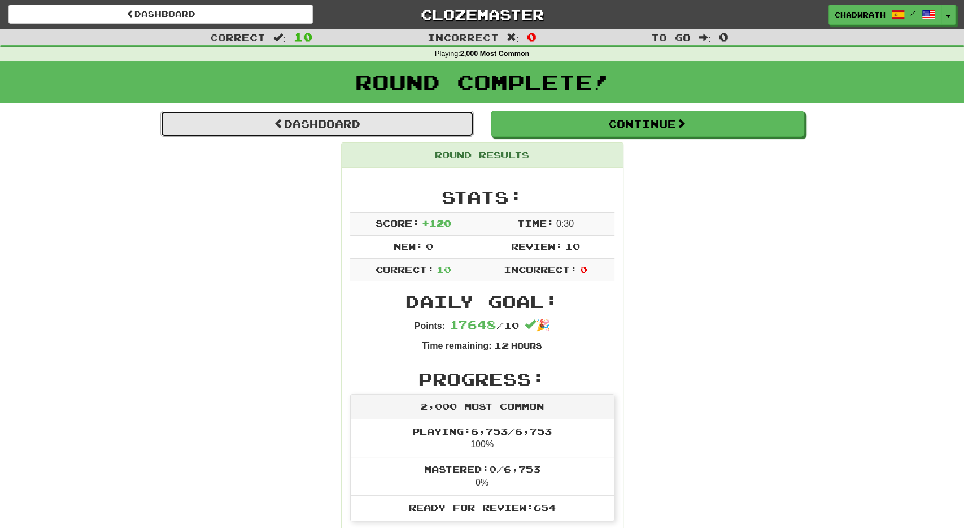
click at [363, 134] on link "Dashboard" at bounding box center [317, 124] width 314 height 26
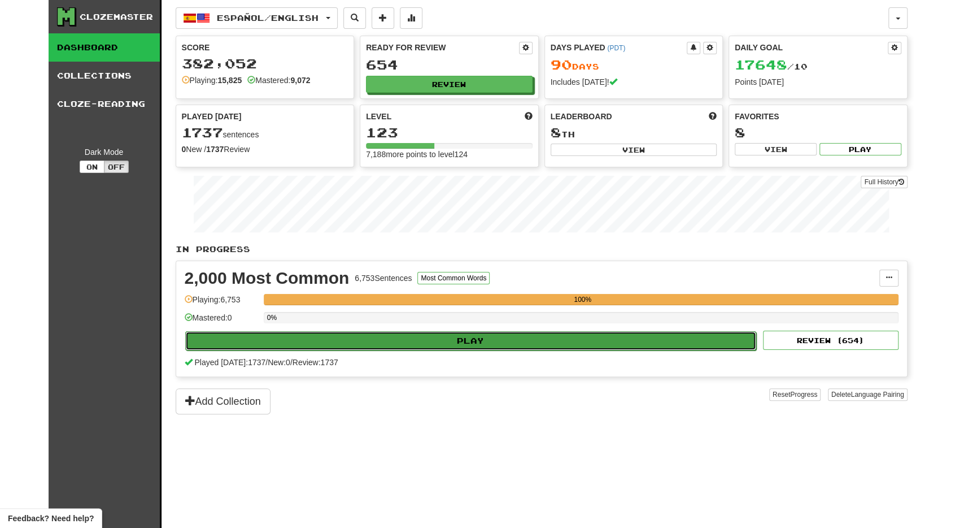
click at [502, 333] on button "Play" at bounding box center [471, 340] width 572 height 19
select select "**"
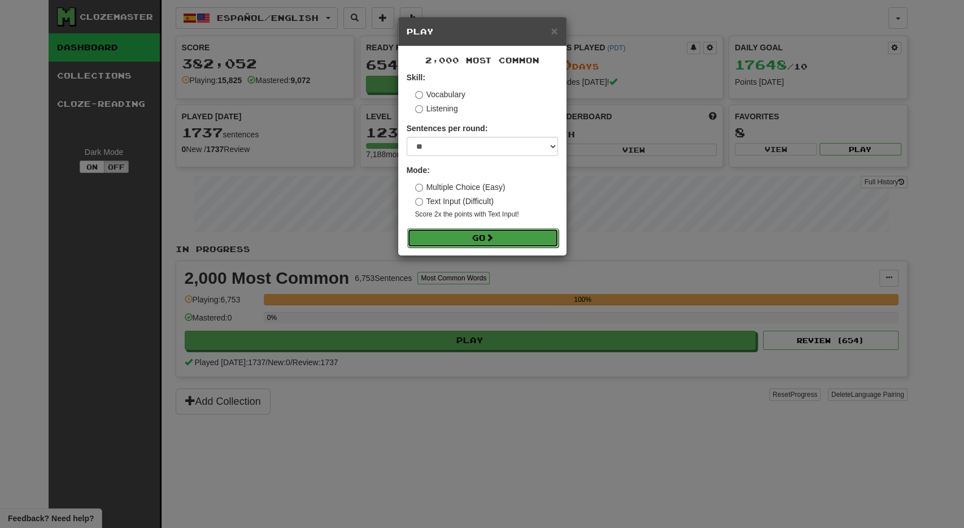
click at [491, 238] on span at bounding box center [490, 237] width 8 height 8
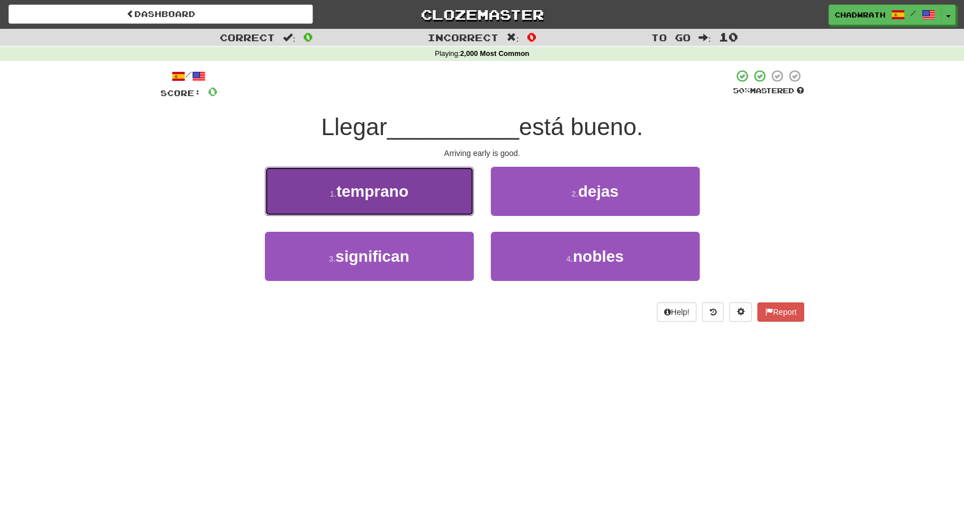
click at [430, 205] on button "1 . temprano" at bounding box center [369, 191] width 209 height 49
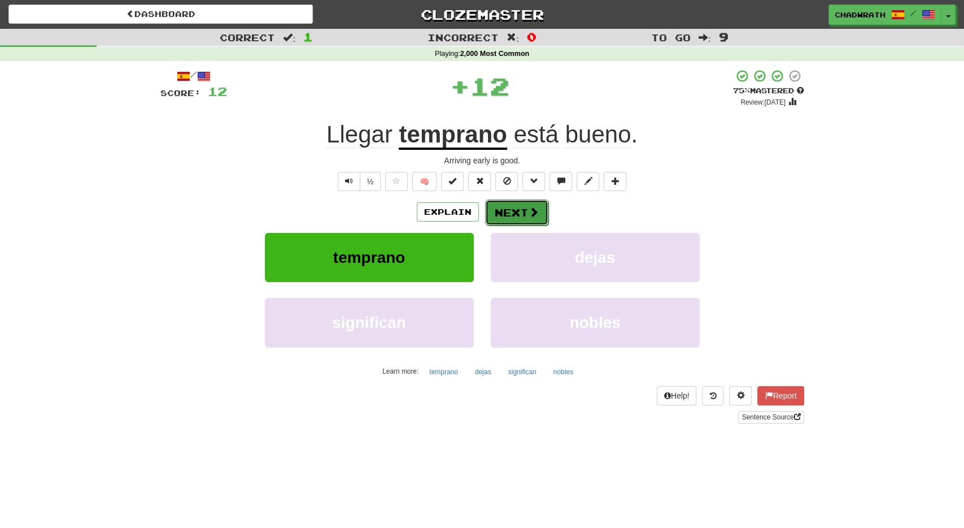
click at [506, 209] on button "Next" at bounding box center [516, 212] width 63 height 26
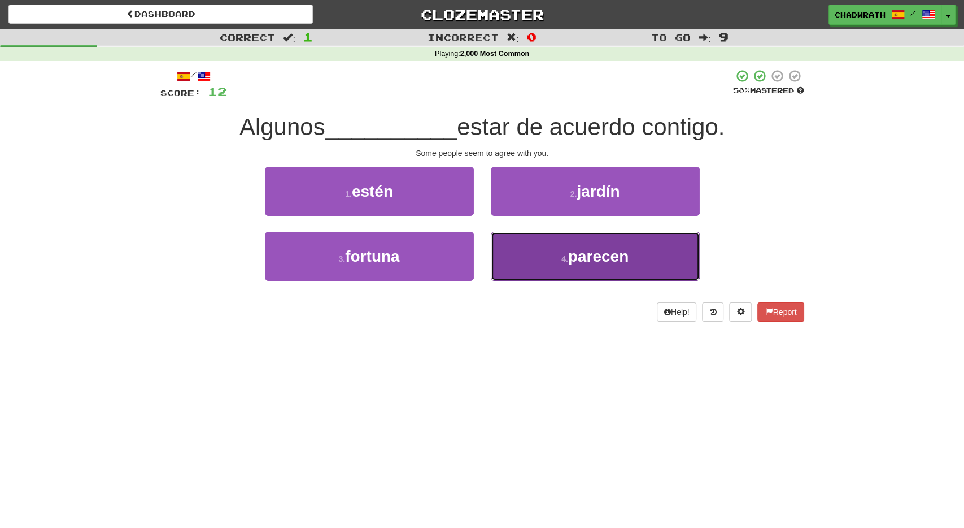
click at [559, 256] on button "4 . parecen" at bounding box center [595, 256] width 209 height 49
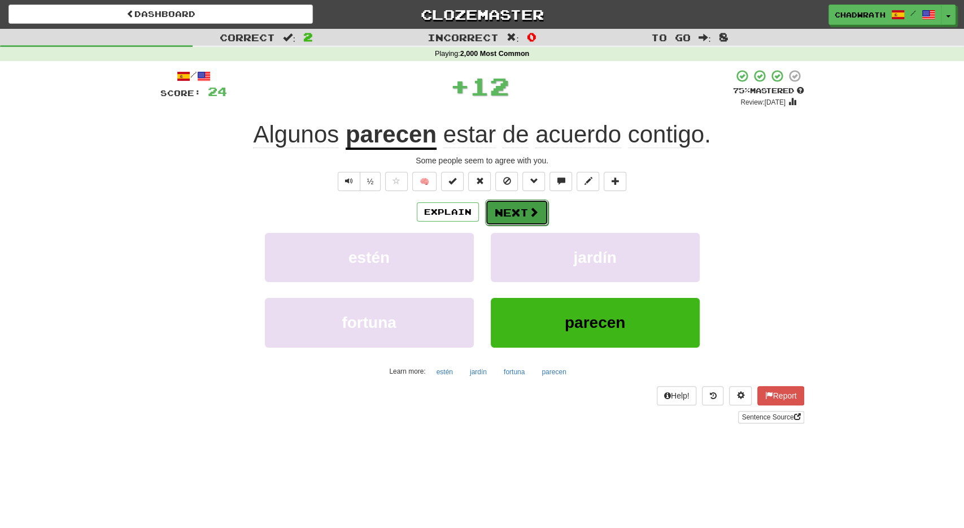
click at [526, 210] on button "Next" at bounding box center [516, 212] width 63 height 26
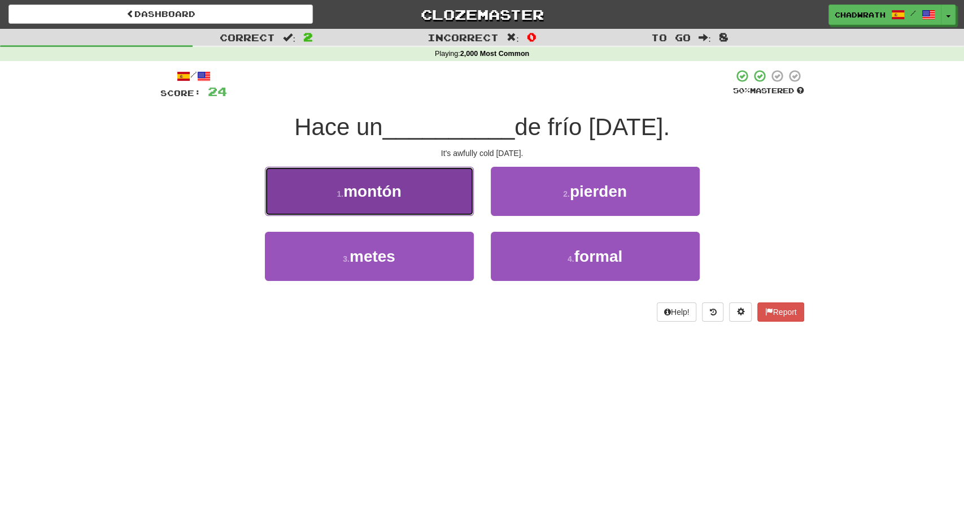
click at [411, 195] on button "1 . montón" at bounding box center [369, 191] width 209 height 49
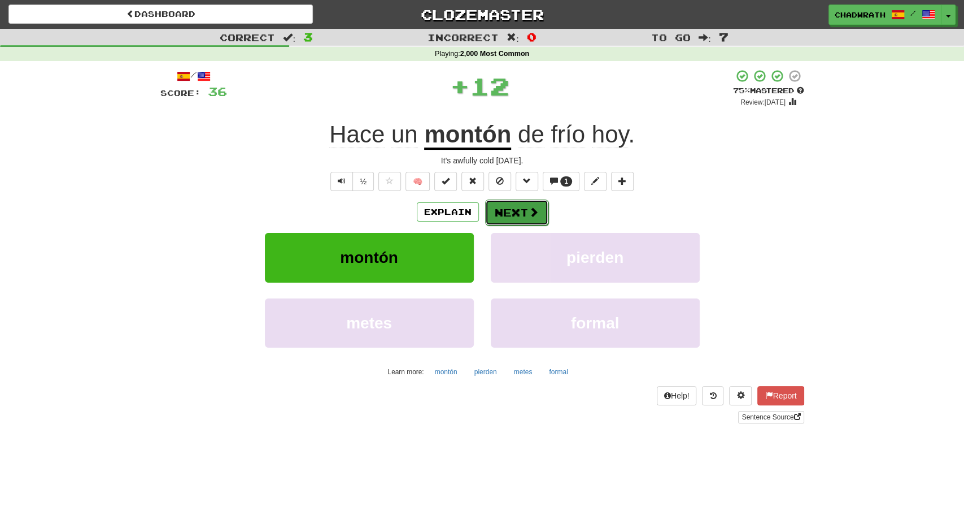
click at [508, 211] on button "Next" at bounding box center [516, 212] width 63 height 26
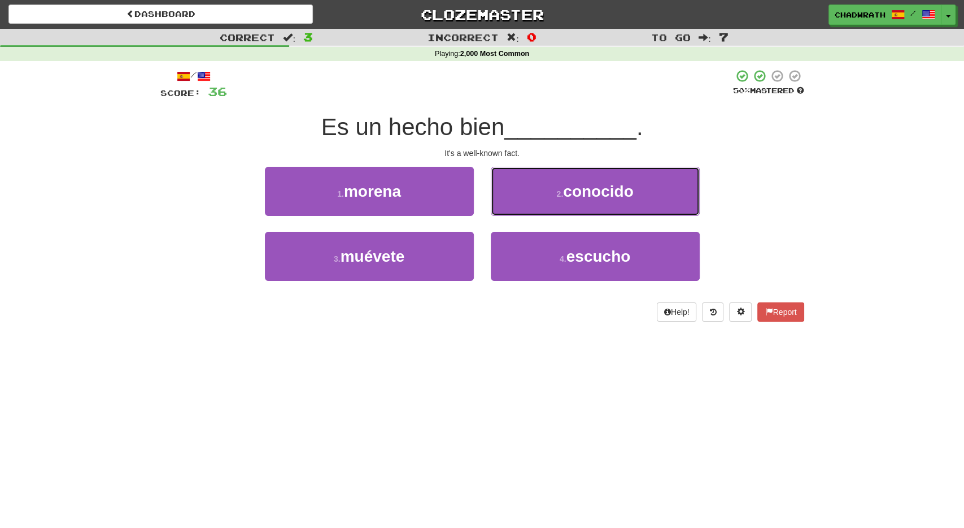
click at [602, 185] on span "conocido" at bounding box center [598, 191] width 70 height 18
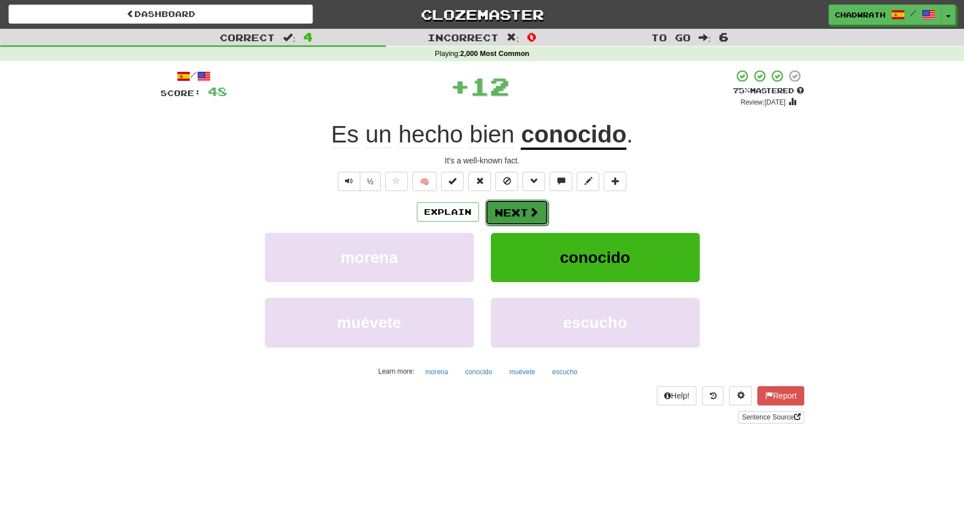
click at [524, 214] on button "Next" at bounding box center [516, 212] width 63 height 26
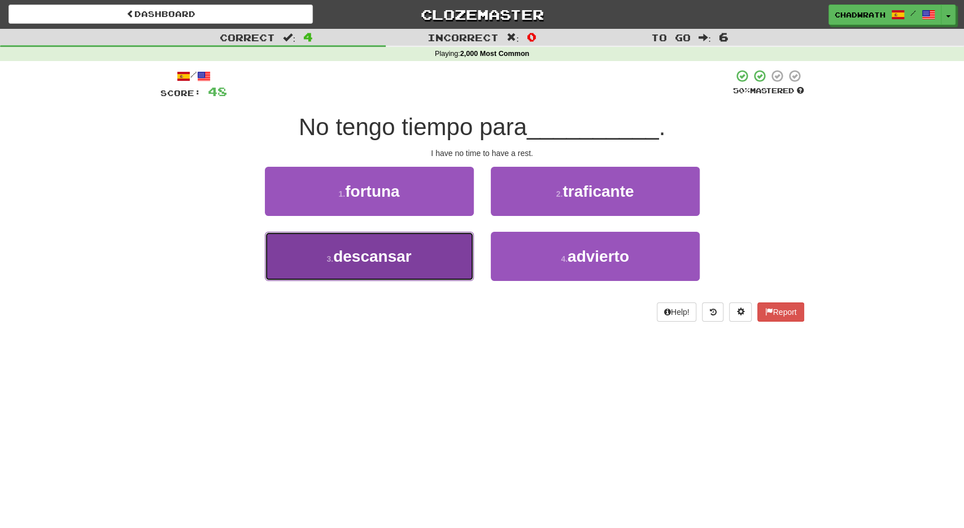
click at [423, 255] on button "3 . descansar" at bounding box center [369, 256] width 209 height 49
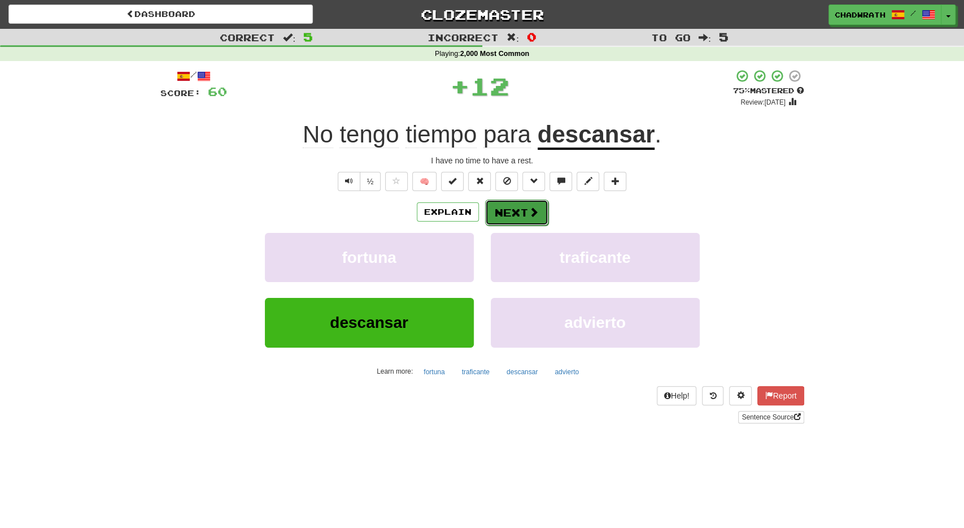
click at [513, 211] on button "Next" at bounding box center [516, 212] width 63 height 26
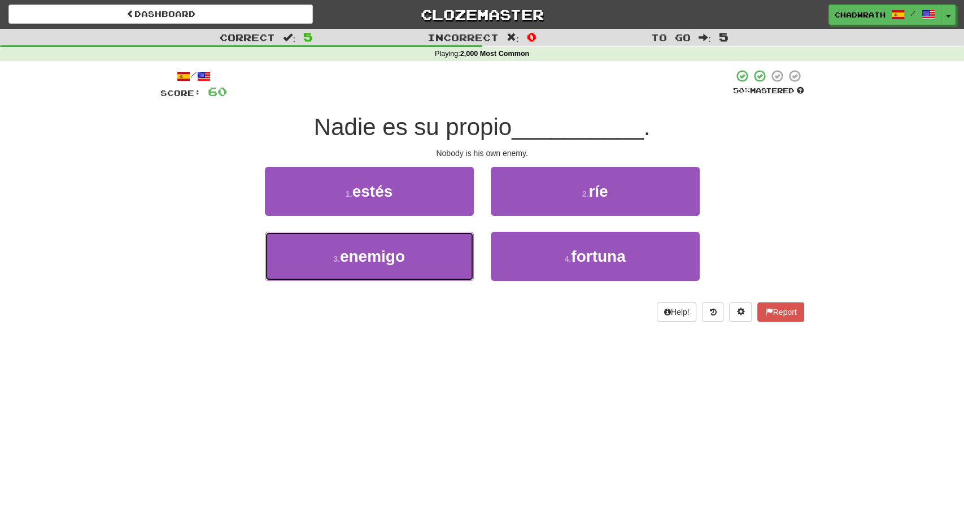
drag, startPoint x: 386, startPoint y: 249, endPoint x: 346, endPoint y: 231, distance: 44.0
click at [386, 249] on span "enemigo" at bounding box center [372, 256] width 65 height 18
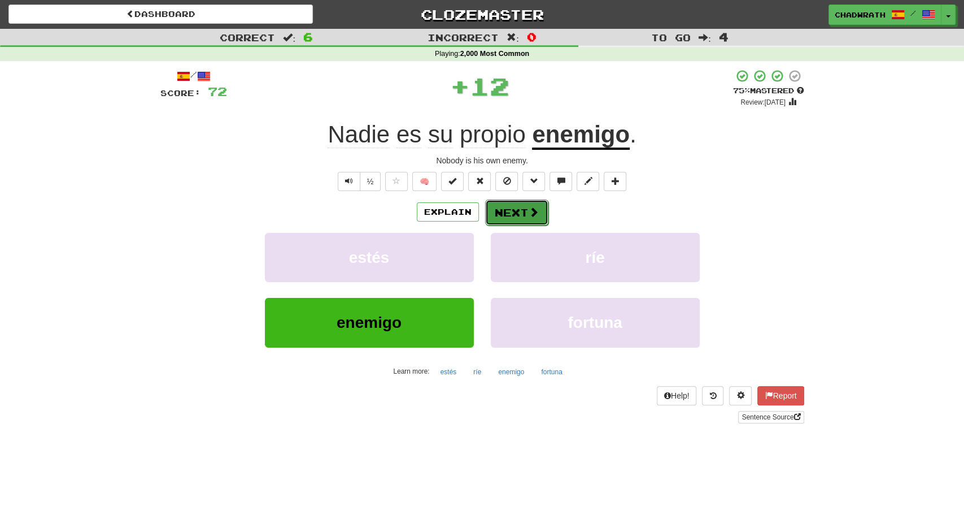
click at [527, 209] on button "Next" at bounding box center [516, 212] width 63 height 26
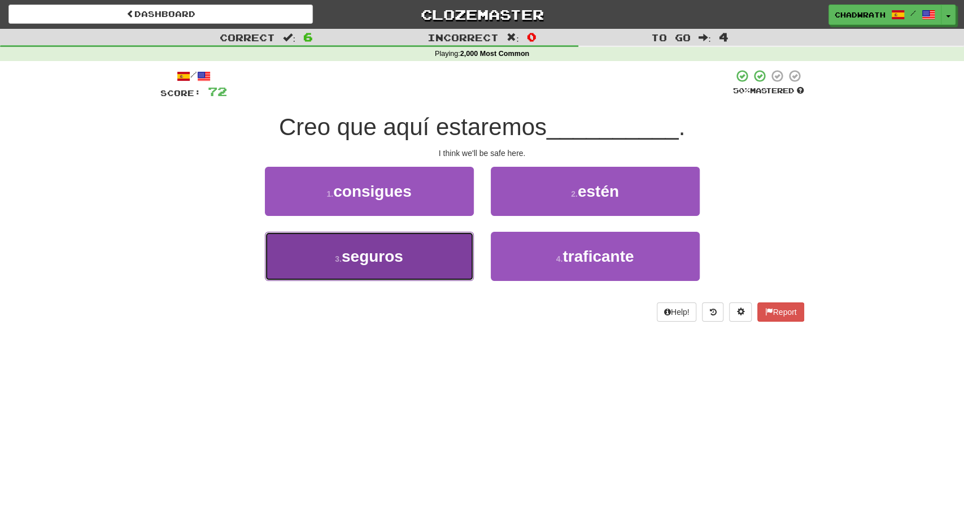
click at [381, 237] on button "3 . seguros" at bounding box center [369, 256] width 209 height 49
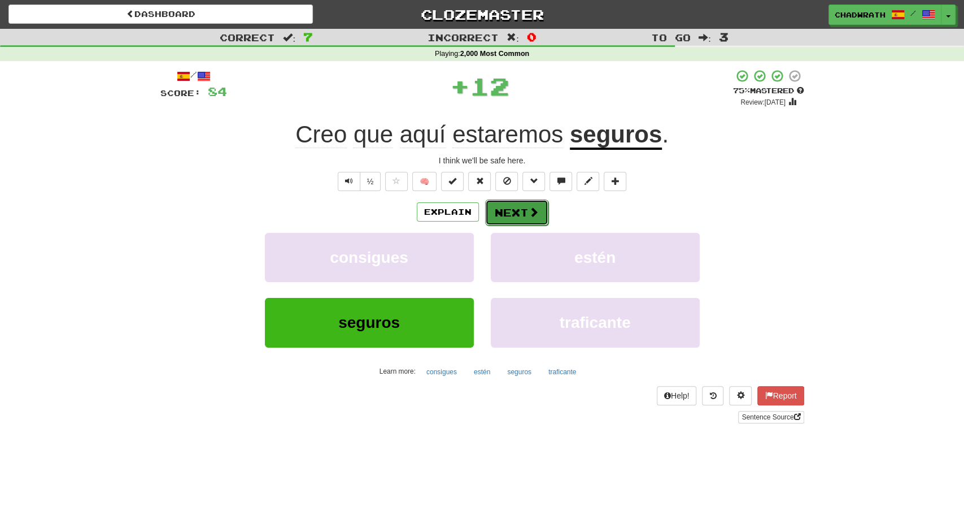
click at [520, 211] on button "Next" at bounding box center [516, 212] width 63 height 26
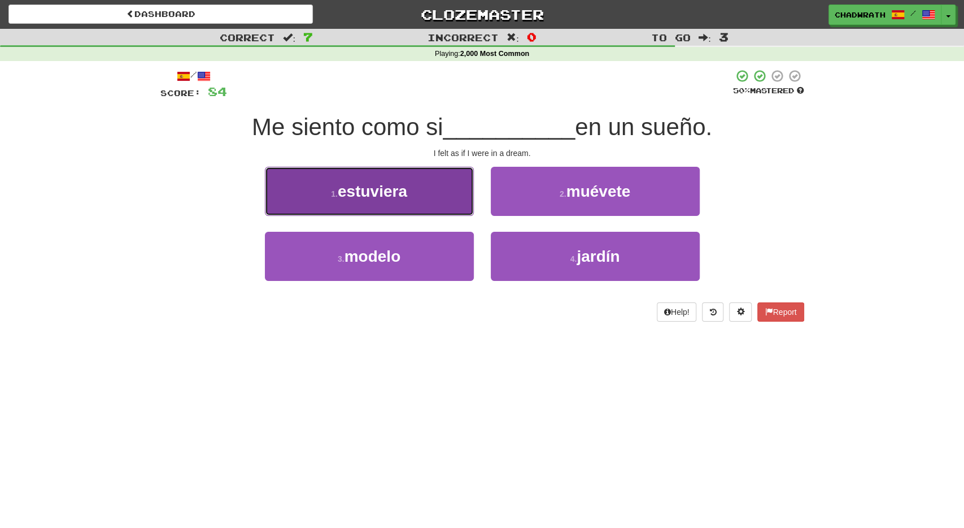
click at [383, 193] on span "estuviera" at bounding box center [372, 191] width 69 height 18
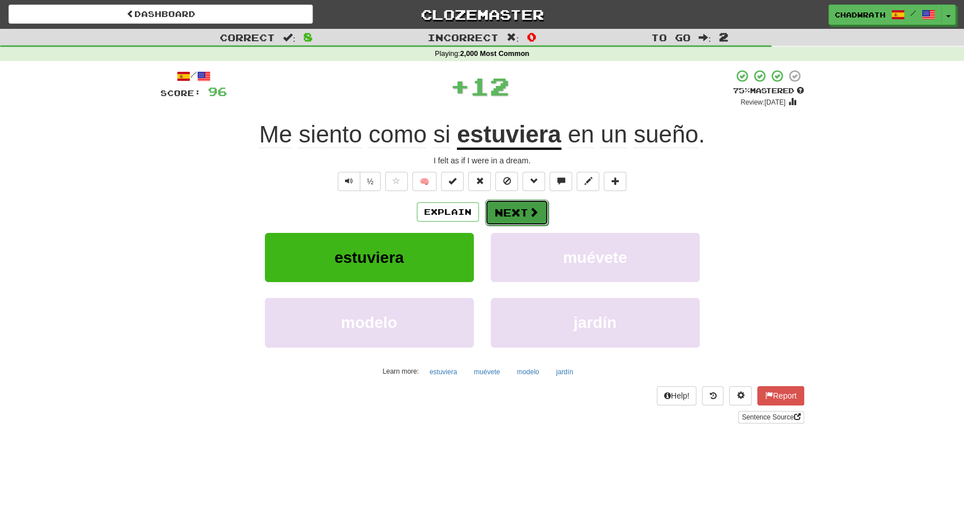
click at [524, 216] on button "Next" at bounding box center [516, 212] width 63 height 26
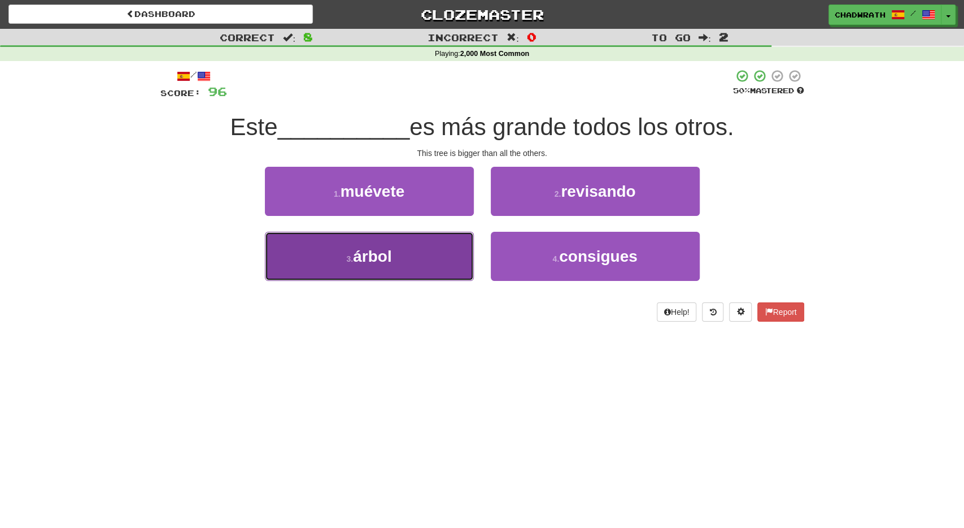
click at [410, 253] on button "3 . árbol" at bounding box center [369, 256] width 209 height 49
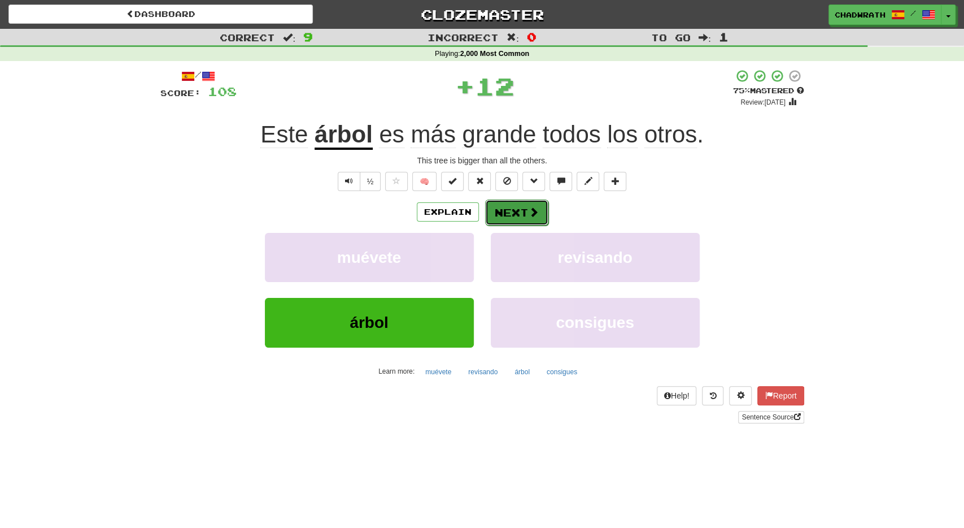
click at [538, 210] on button "Next" at bounding box center [516, 212] width 63 height 26
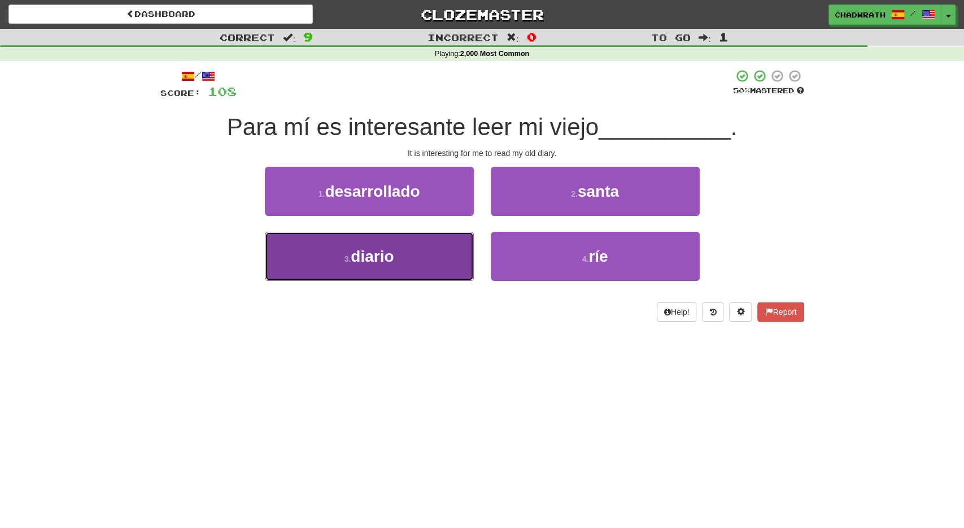
click at [390, 244] on button "3 . diario" at bounding box center [369, 256] width 209 height 49
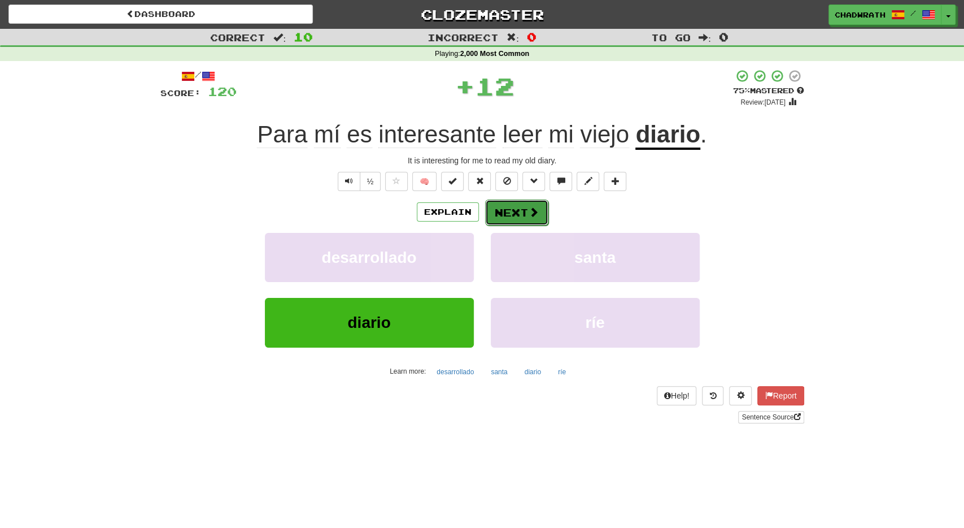
click at [520, 218] on button "Next" at bounding box center [516, 212] width 63 height 26
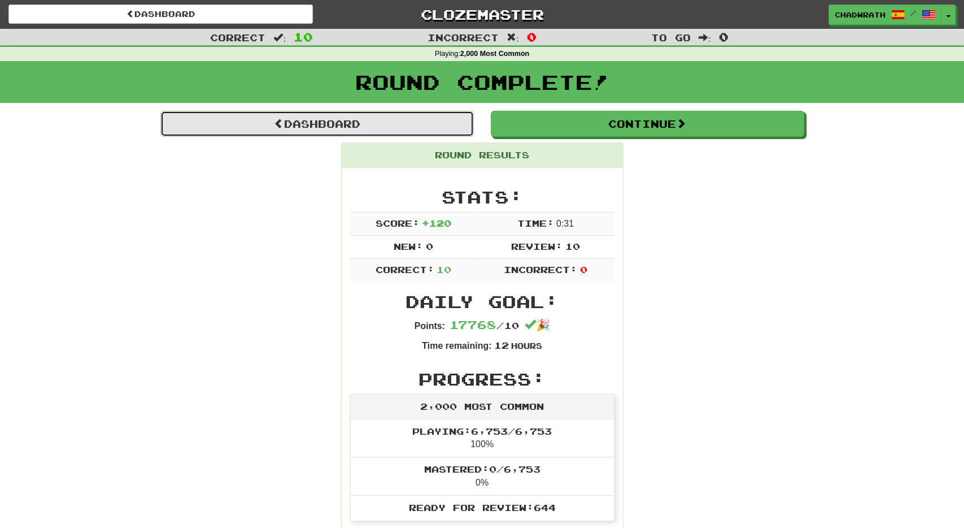
click at [415, 125] on link "Dashboard" at bounding box center [317, 124] width 314 height 26
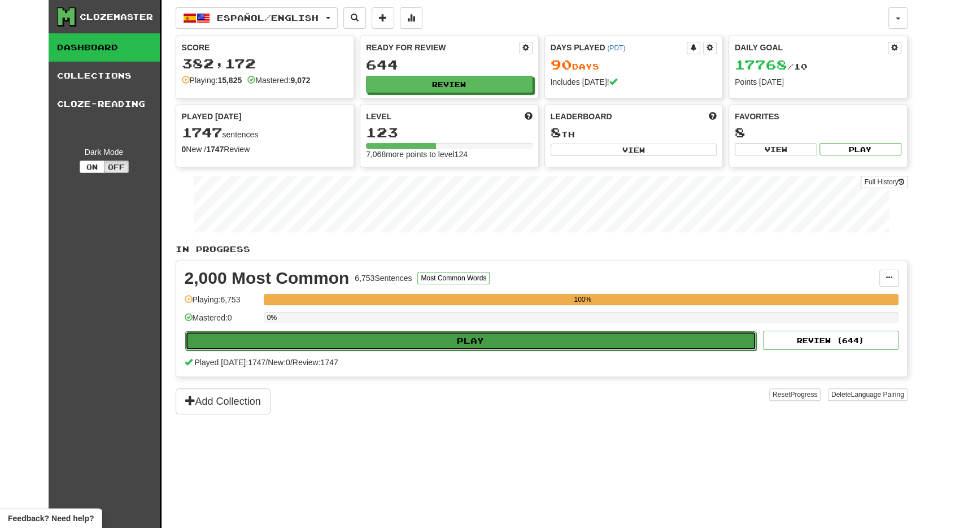
click at [388, 340] on button "Play" at bounding box center [471, 340] width 572 height 19
select select "**"
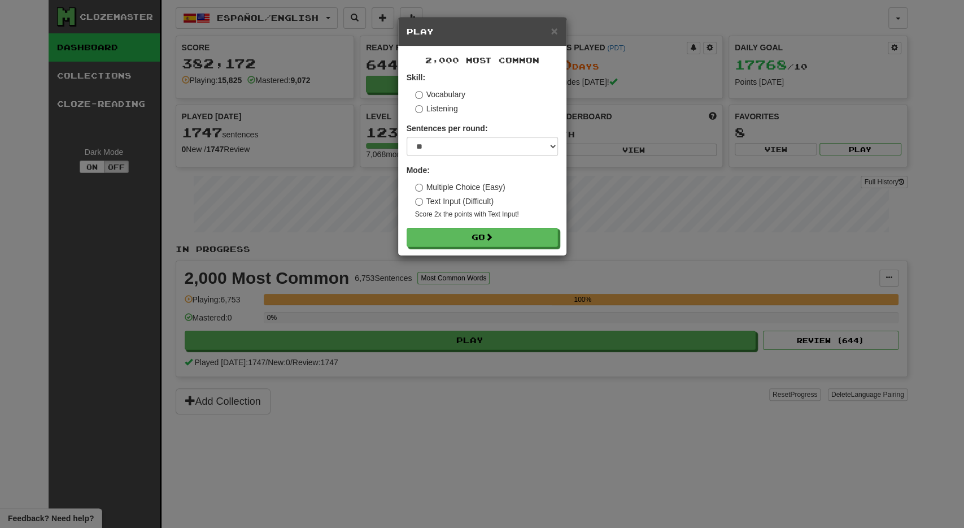
click at [445, 228] on form "Skill: Vocabulary Listening Sentences per round: * ** ** ** ** ** *** ******** …" at bounding box center [482, 159] width 151 height 175
click at [445, 232] on button "Go" at bounding box center [482, 237] width 151 height 19
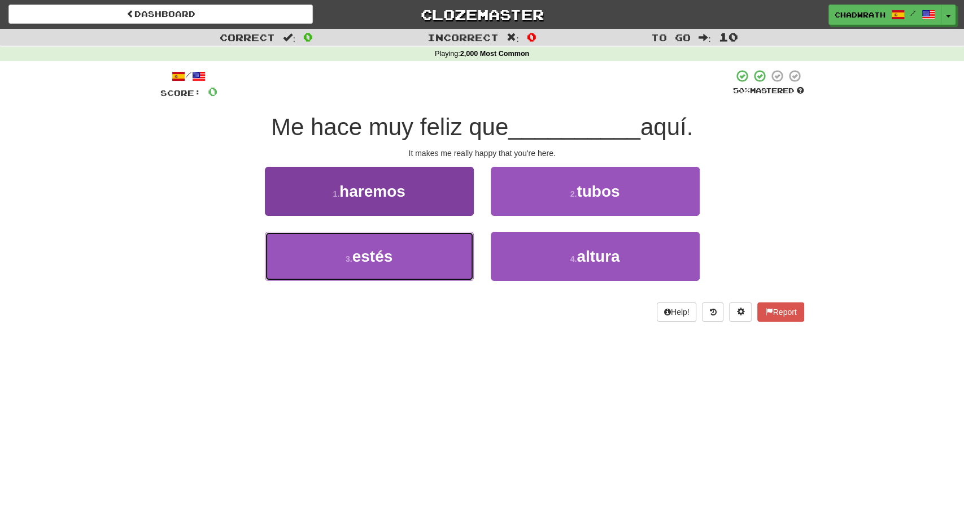
click at [416, 256] on button "3 . [PERSON_NAME]" at bounding box center [369, 256] width 209 height 49
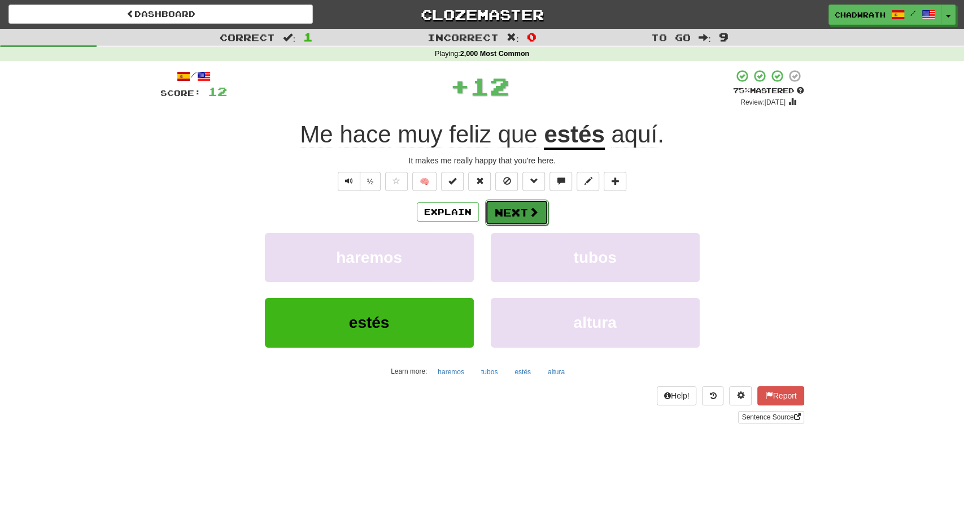
click at [527, 207] on button "Next" at bounding box center [516, 212] width 63 height 26
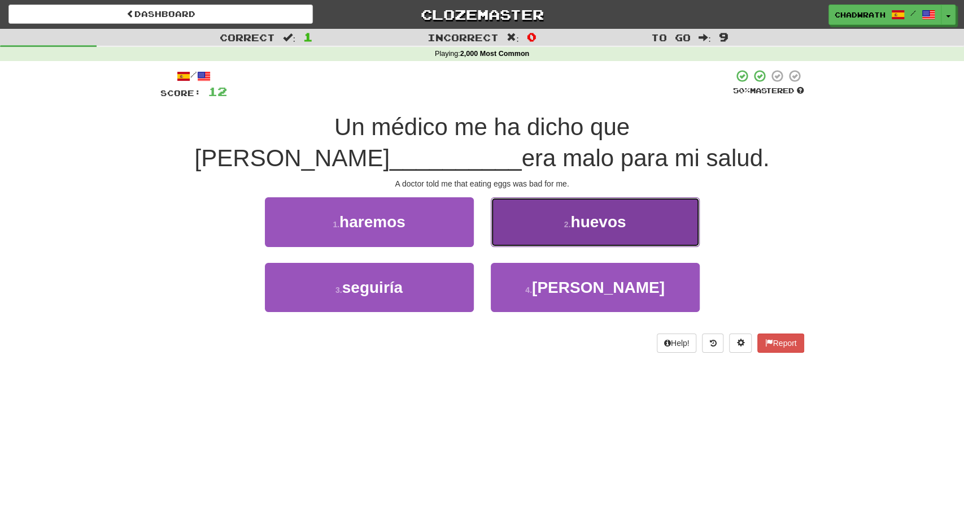
click at [571, 230] on button "2 . huevos" at bounding box center [595, 221] width 209 height 49
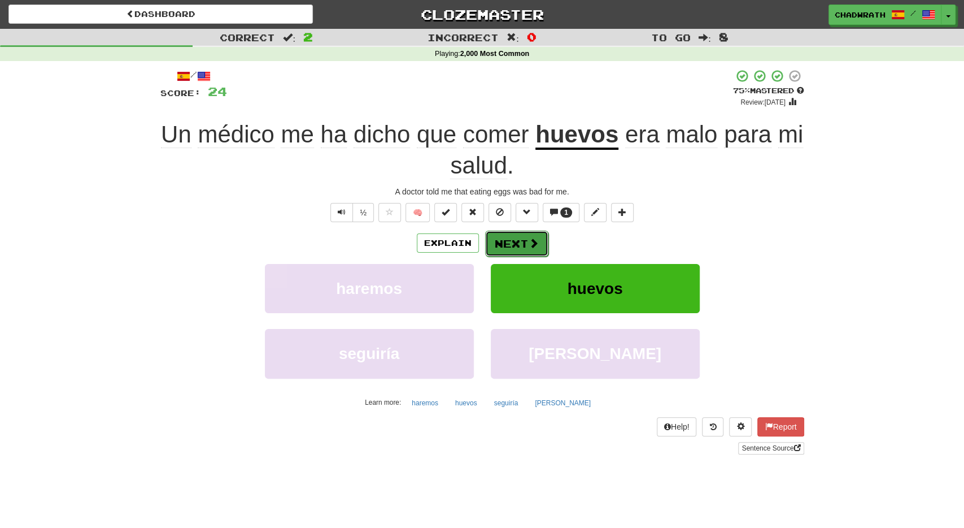
click at [516, 235] on button "Next" at bounding box center [516, 244] width 63 height 26
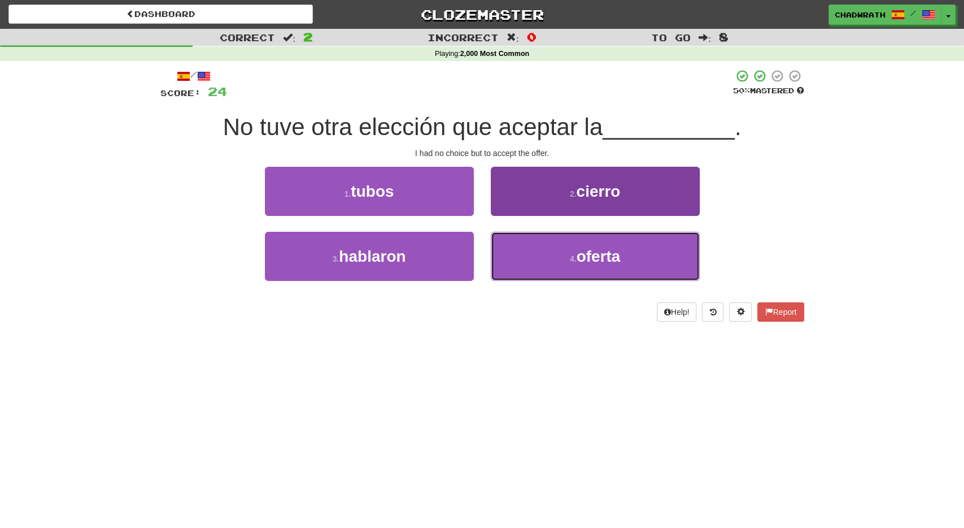
click at [594, 266] on button "4 . oferta" at bounding box center [595, 256] width 209 height 49
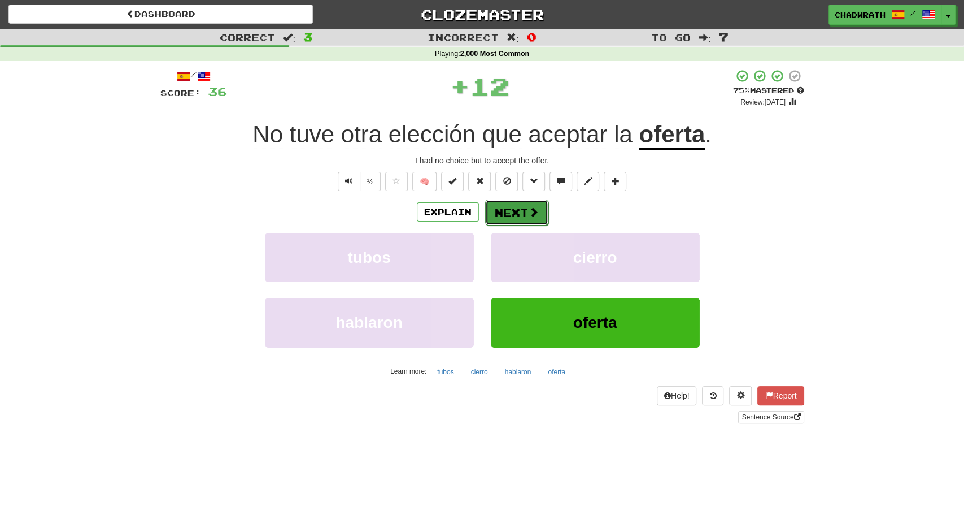
click at [520, 214] on button "Next" at bounding box center [516, 212] width 63 height 26
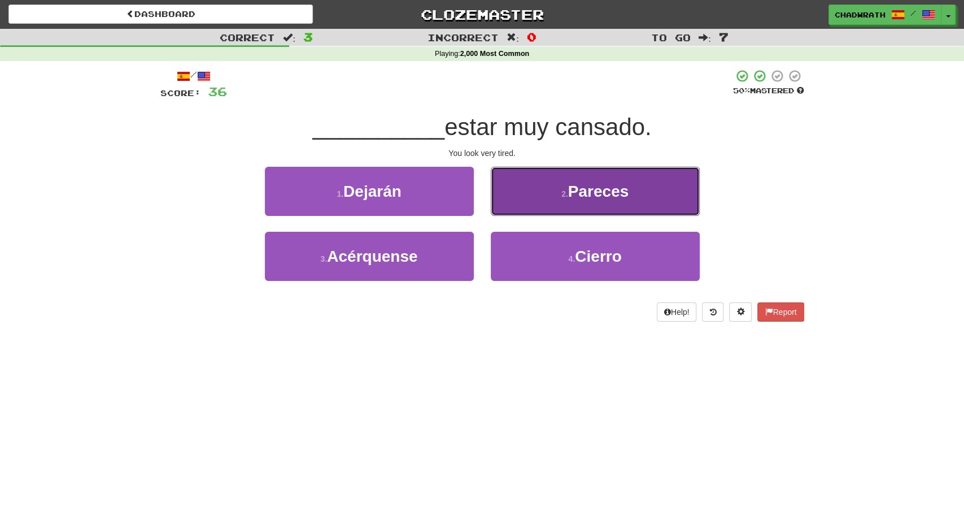
click at [564, 200] on button "2 . Pareces" at bounding box center [595, 191] width 209 height 49
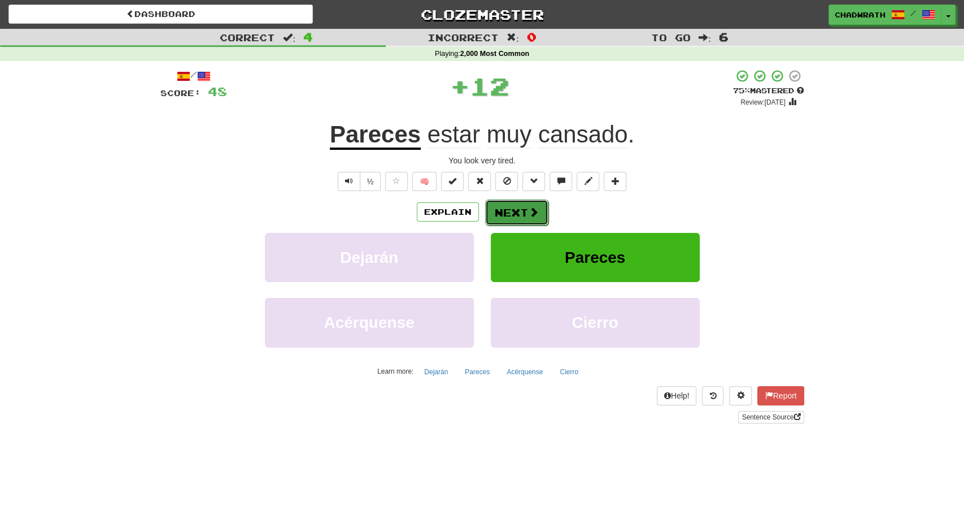
click at [515, 208] on button "Next" at bounding box center [516, 212] width 63 height 26
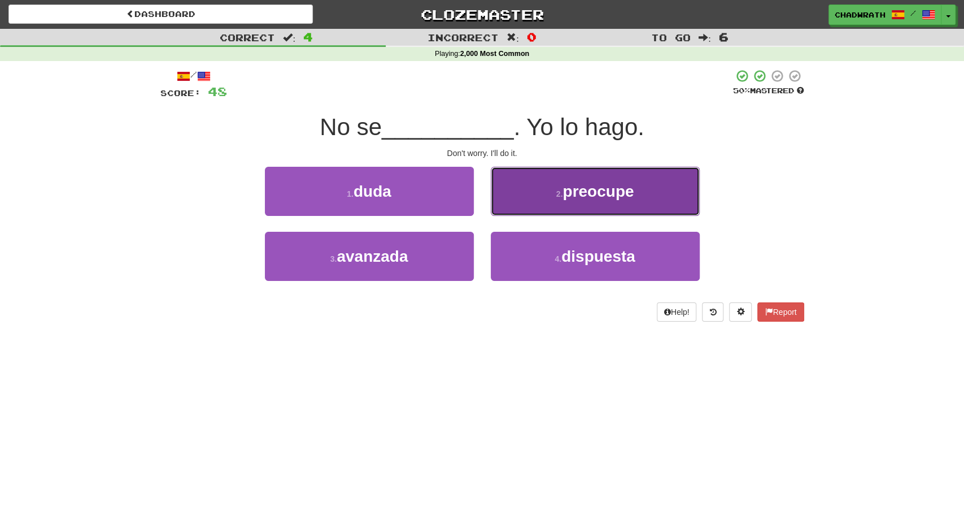
click at [538, 203] on button "2 . preocupe" at bounding box center [595, 191] width 209 height 49
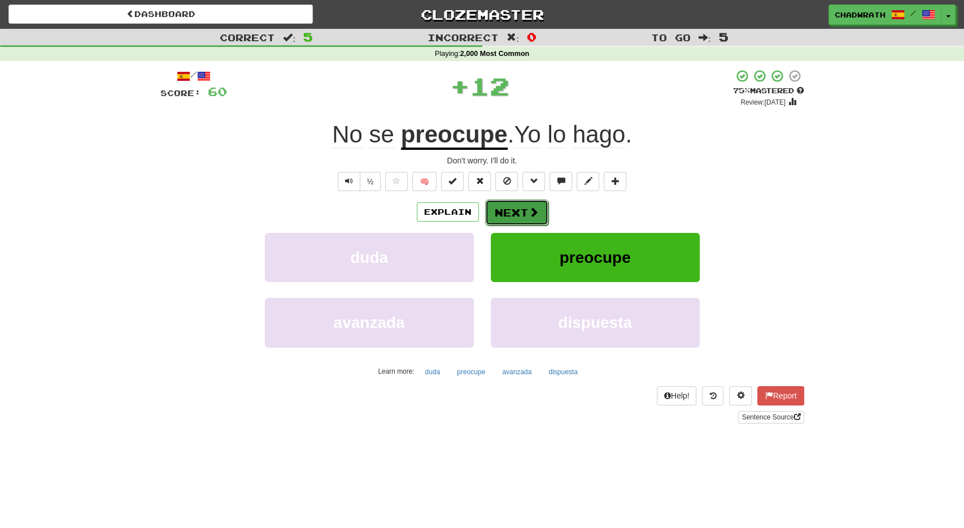
click at [529, 215] on span at bounding box center [534, 212] width 10 height 10
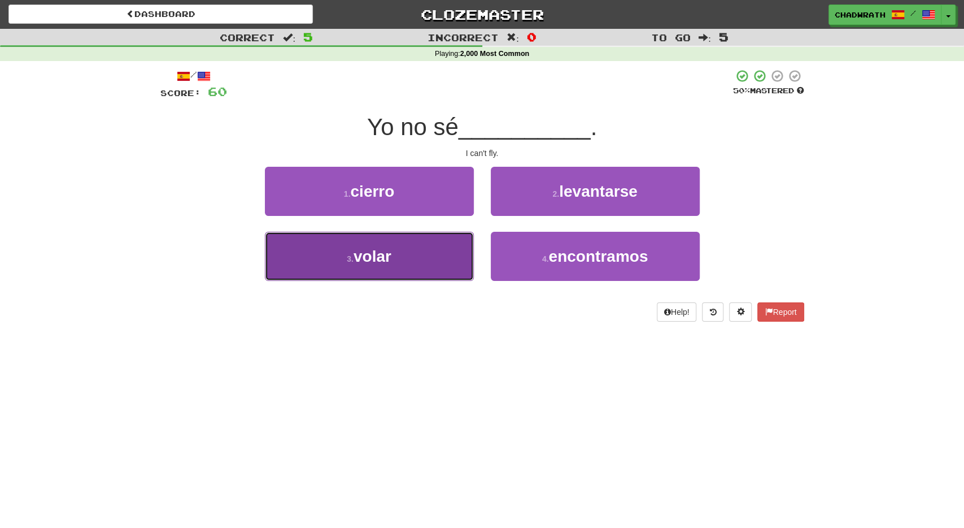
click at [393, 232] on button "3 . volar" at bounding box center [369, 256] width 209 height 49
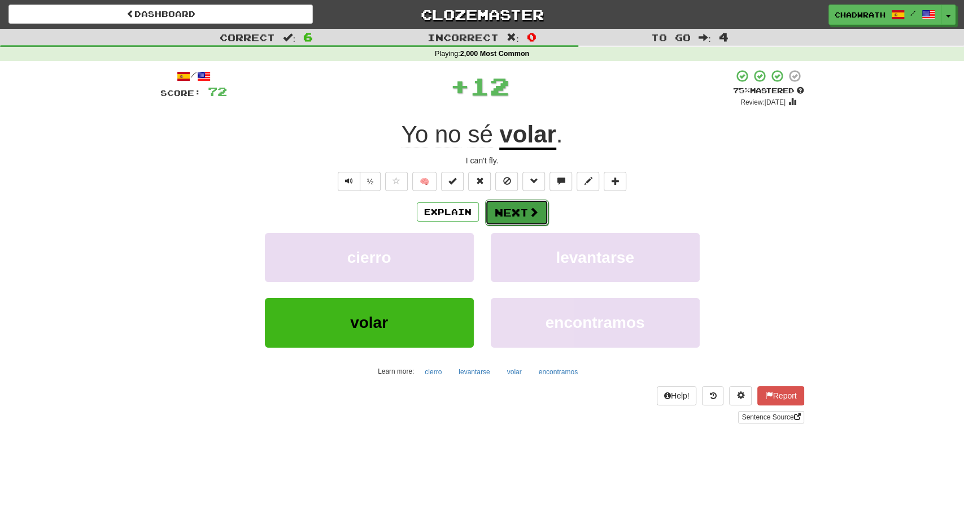
click at [507, 216] on button "Next" at bounding box center [516, 212] width 63 height 26
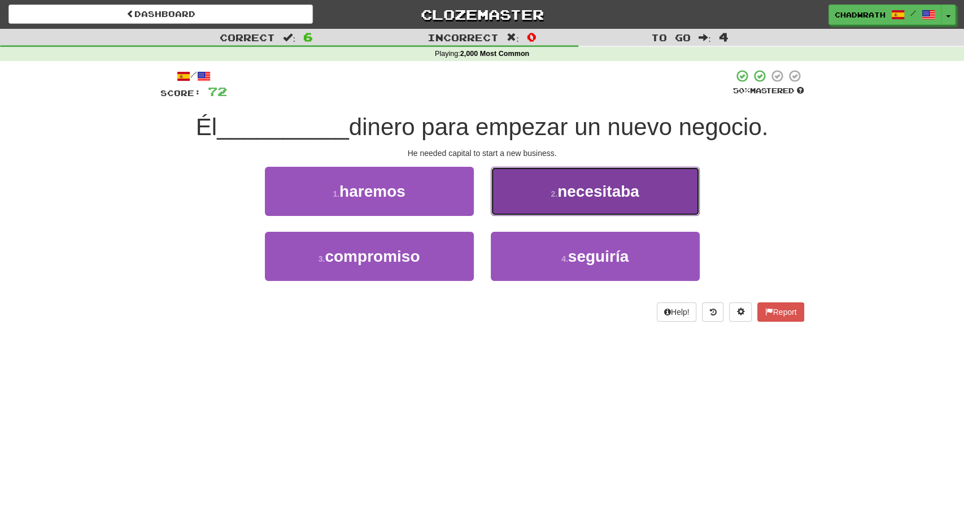
click at [554, 205] on button "2 . necesitaba" at bounding box center [595, 191] width 209 height 49
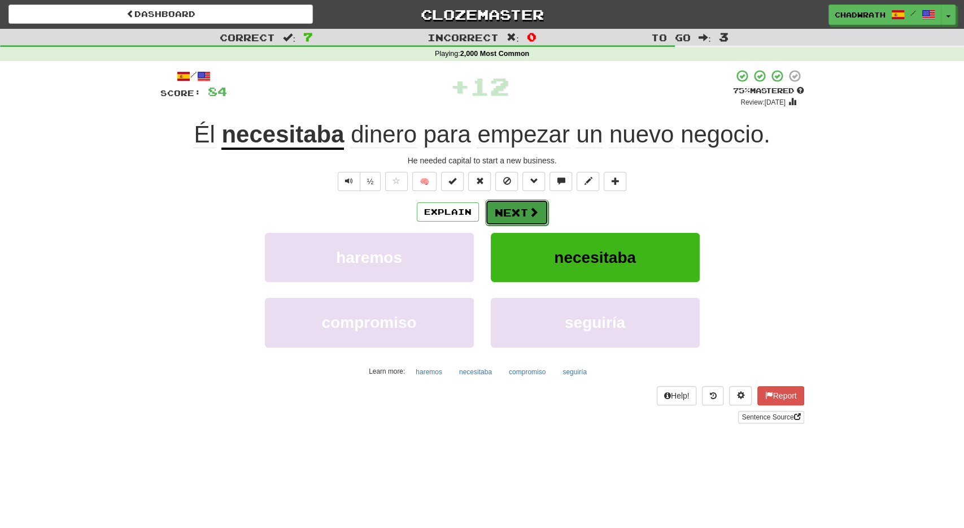
click at [534, 214] on span at bounding box center [534, 212] width 10 height 10
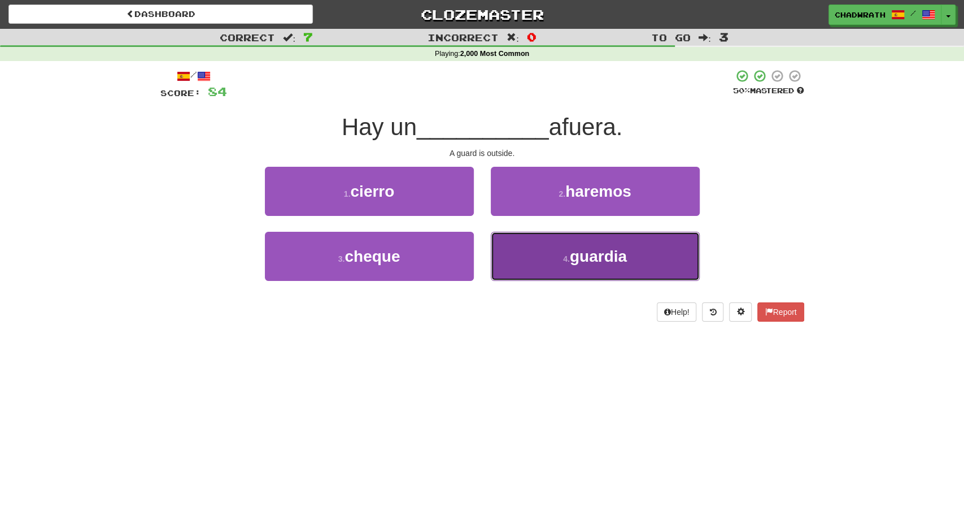
click at [590, 263] on span "guardia" at bounding box center [598, 256] width 57 height 18
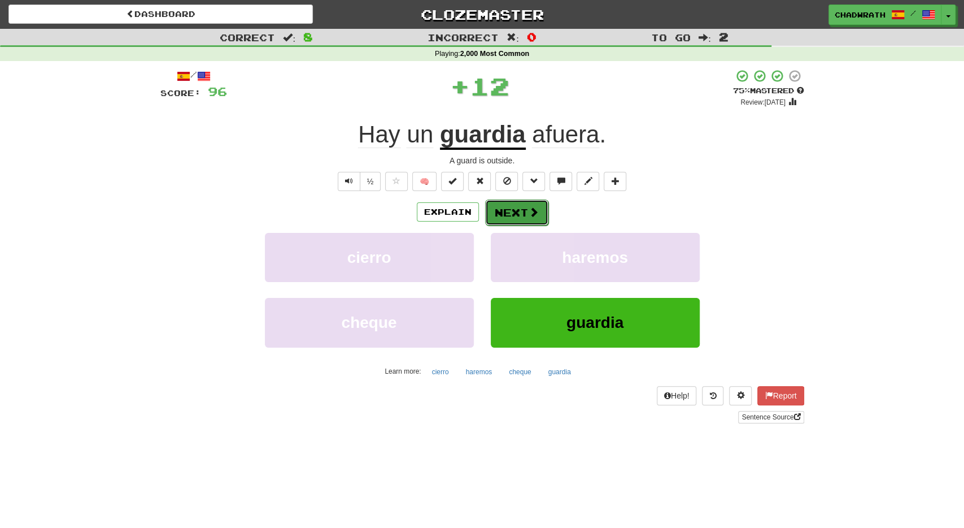
click at [516, 212] on button "Next" at bounding box center [516, 212] width 63 height 26
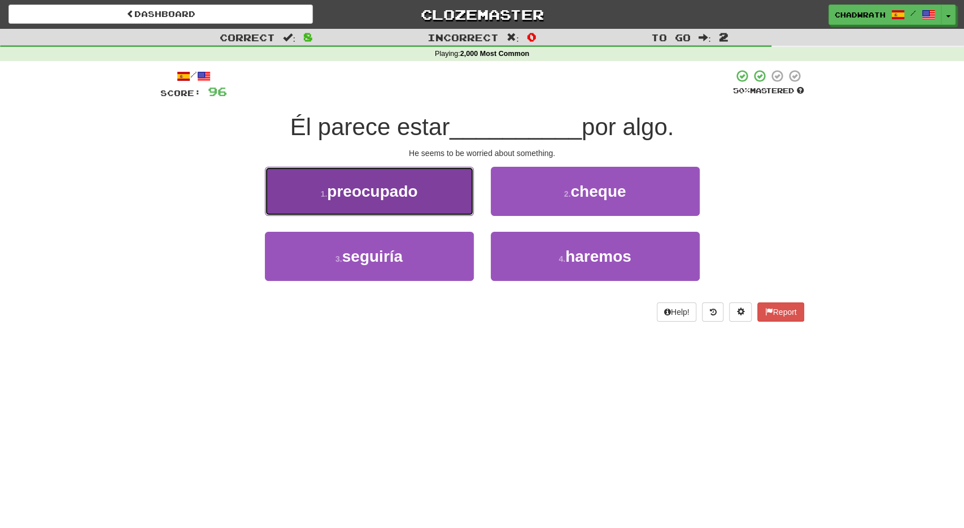
click at [382, 193] on span "preocupado" at bounding box center [372, 191] width 90 height 18
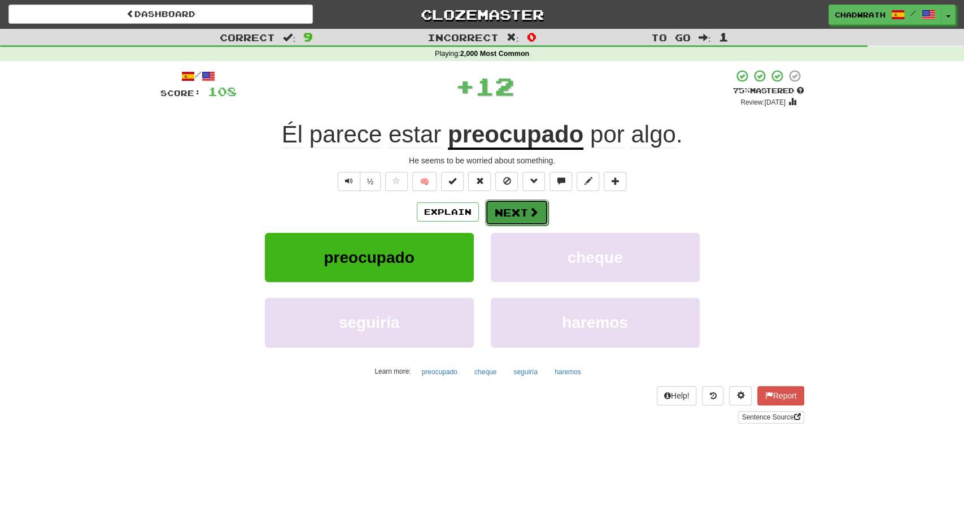
click at [512, 213] on button "Next" at bounding box center [516, 212] width 63 height 26
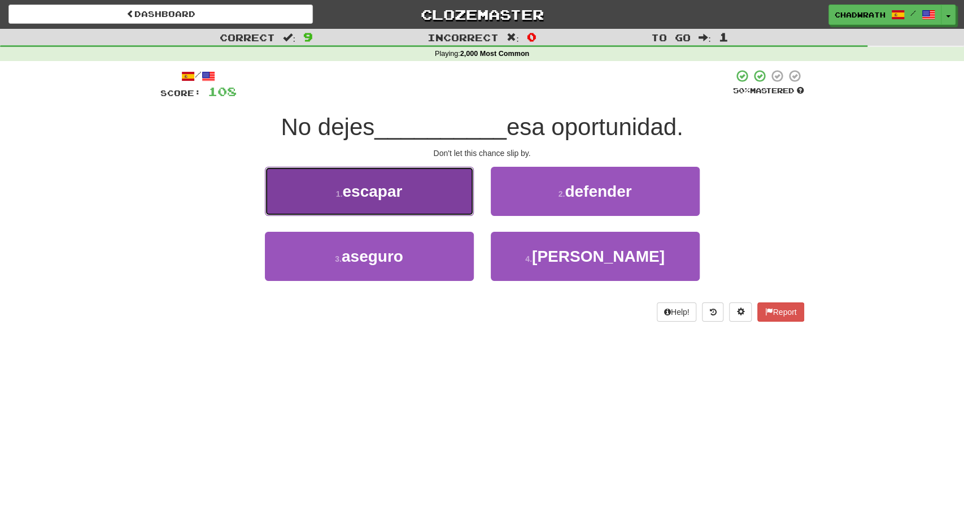
click at [414, 198] on button "1 . escapar" at bounding box center [369, 191] width 209 height 49
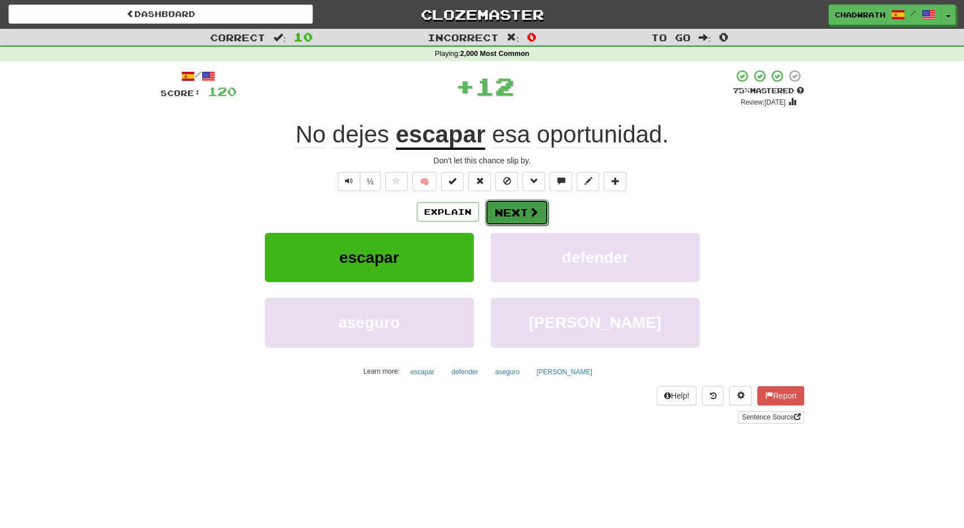
click at [495, 210] on button "Next" at bounding box center [516, 212] width 63 height 26
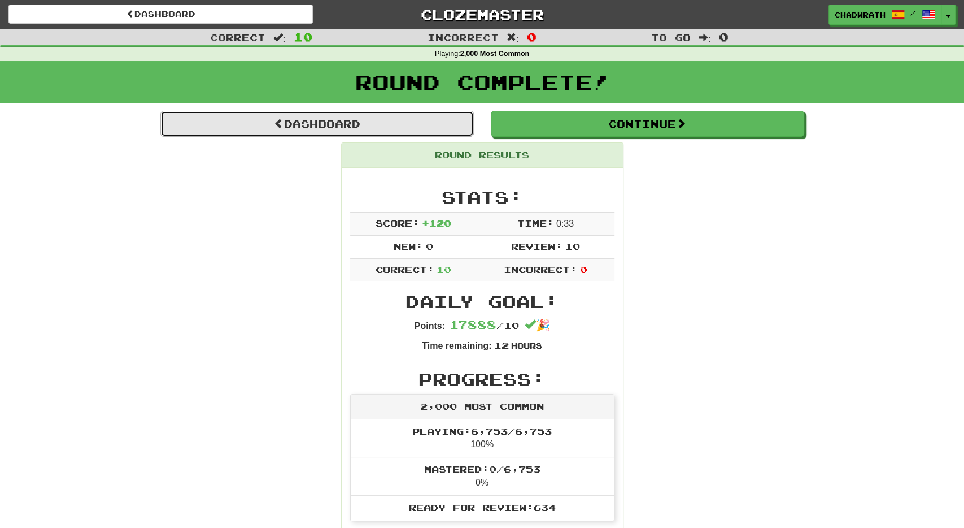
click at [305, 118] on link "Dashboard" at bounding box center [317, 124] width 314 height 26
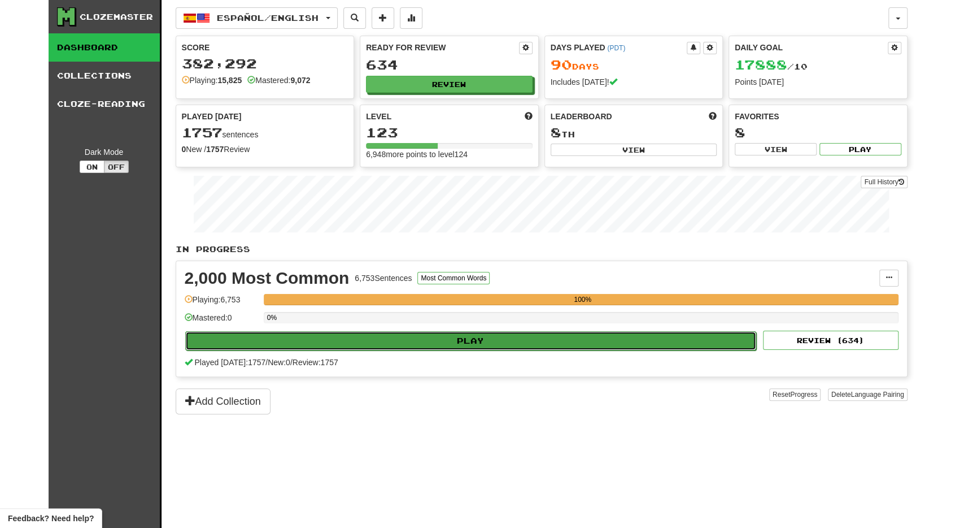
click at [482, 331] on button "Play" at bounding box center [471, 340] width 572 height 19
select select "**"
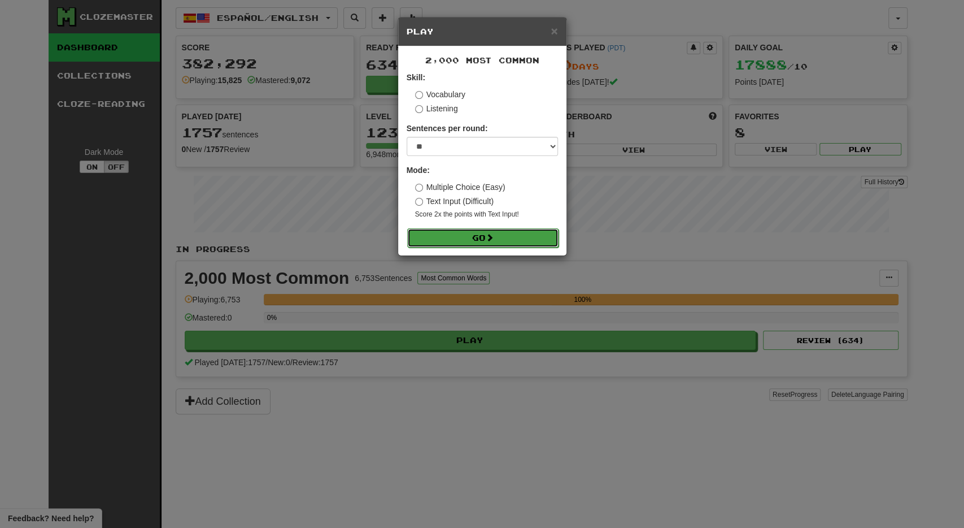
click at [501, 244] on button "Go" at bounding box center [482, 237] width 151 height 19
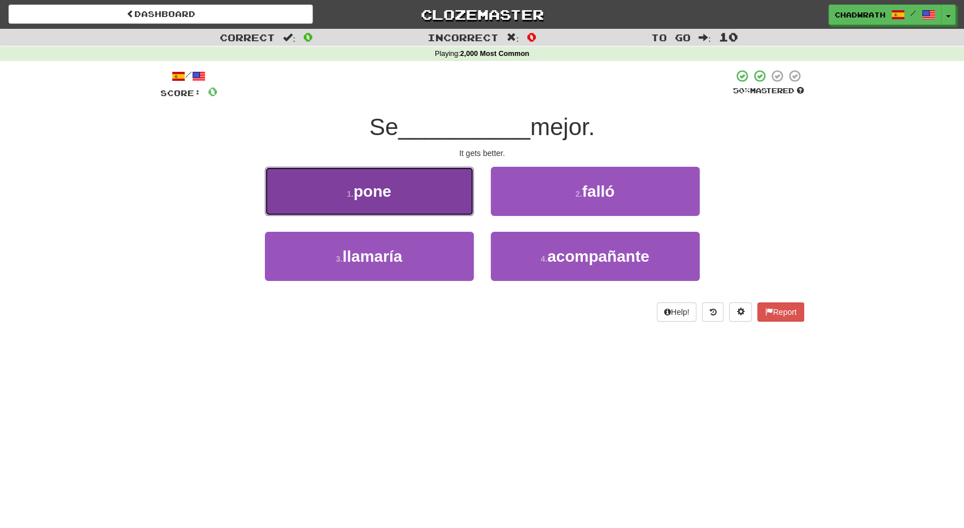
click at [429, 198] on button "1 . pone" at bounding box center [369, 191] width 209 height 49
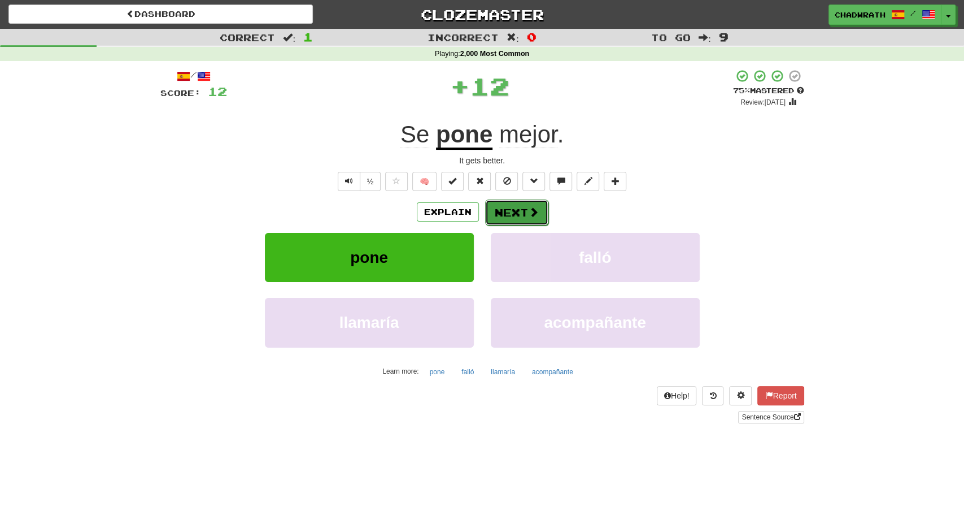
click at [512, 208] on button "Next" at bounding box center [516, 212] width 63 height 26
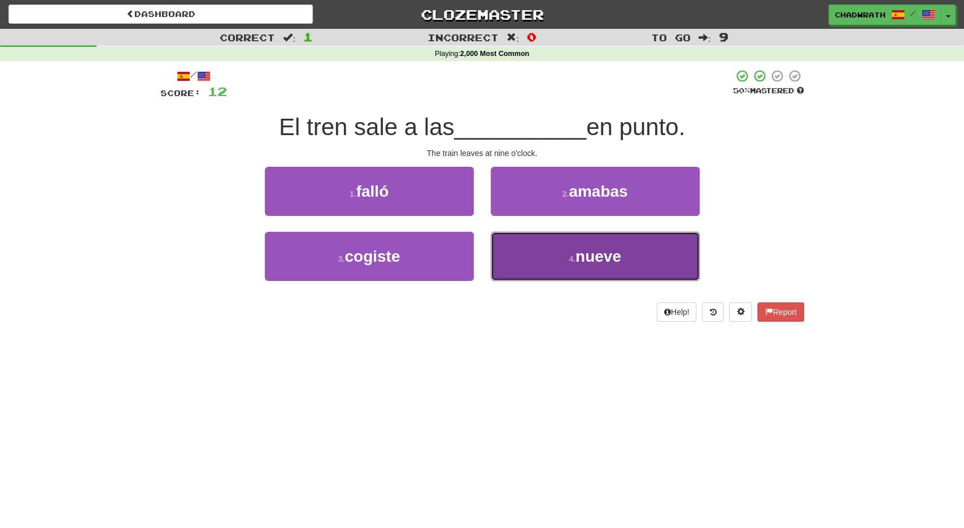
click at [532, 244] on button "4 . nueve" at bounding box center [595, 256] width 209 height 49
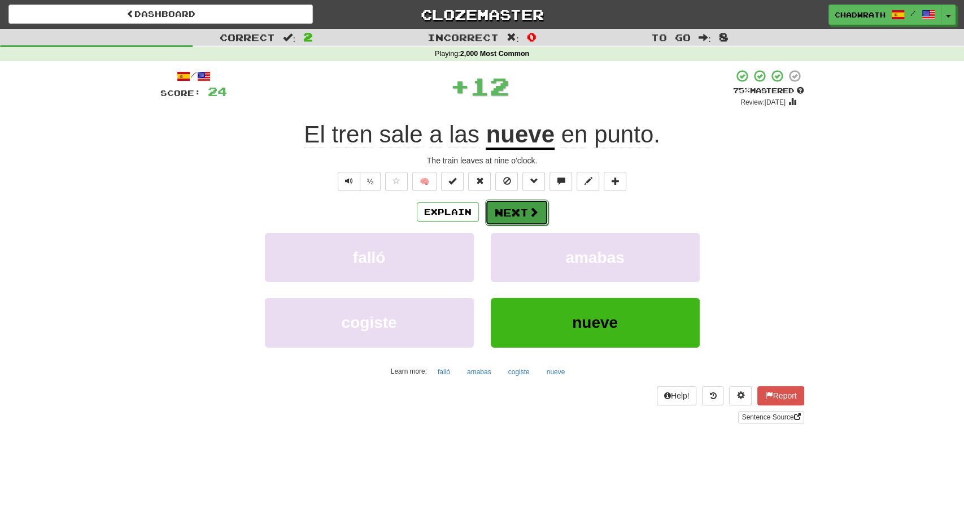
click at [516, 201] on button "Next" at bounding box center [516, 212] width 63 height 26
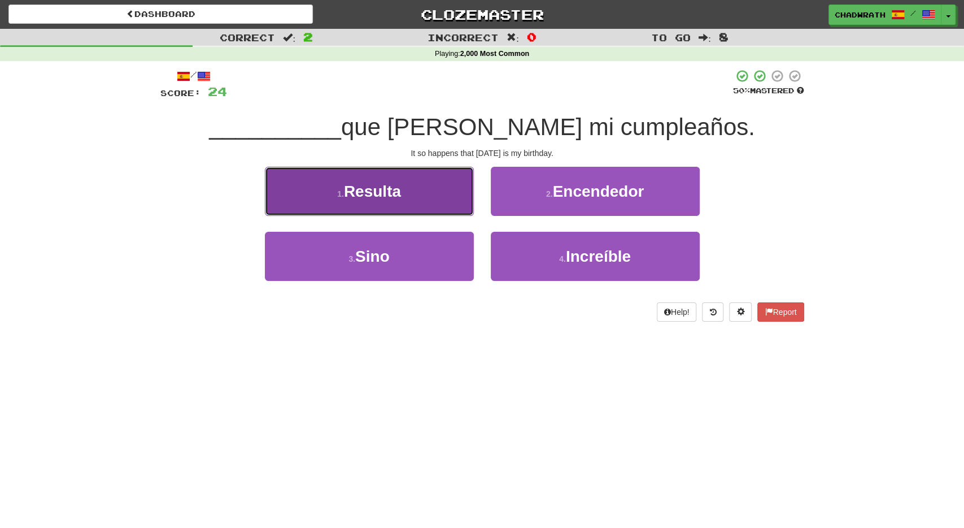
click at [404, 196] on button "1 . Resulta" at bounding box center [369, 191] width 209 height 49
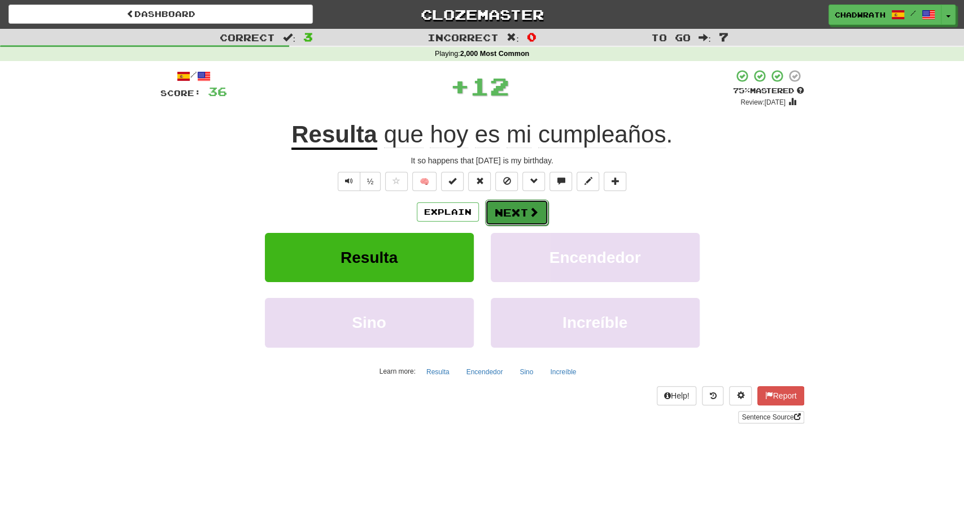
click at [529, 208] on span at bounding box center [534, 212] width 10 height 10
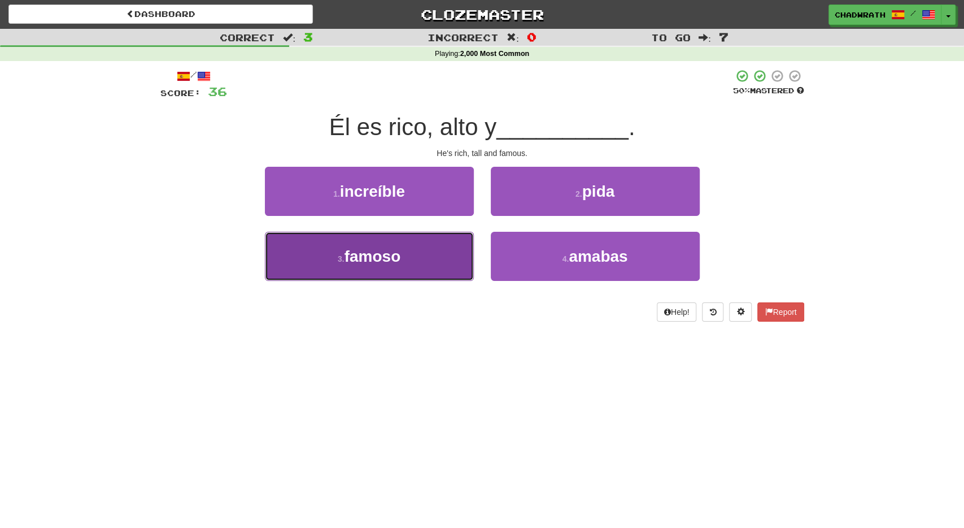
click at [397, 255] on span "famoso" at bounding box center [373, 256] width 56 height 18
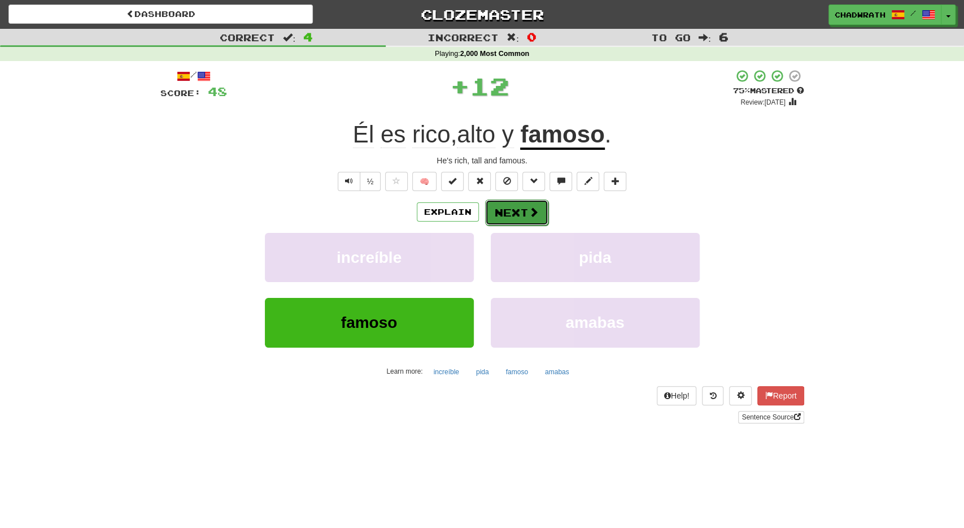
click at [501, 210] on button "Next" at bounding box center [516, 212] width 63 height 26
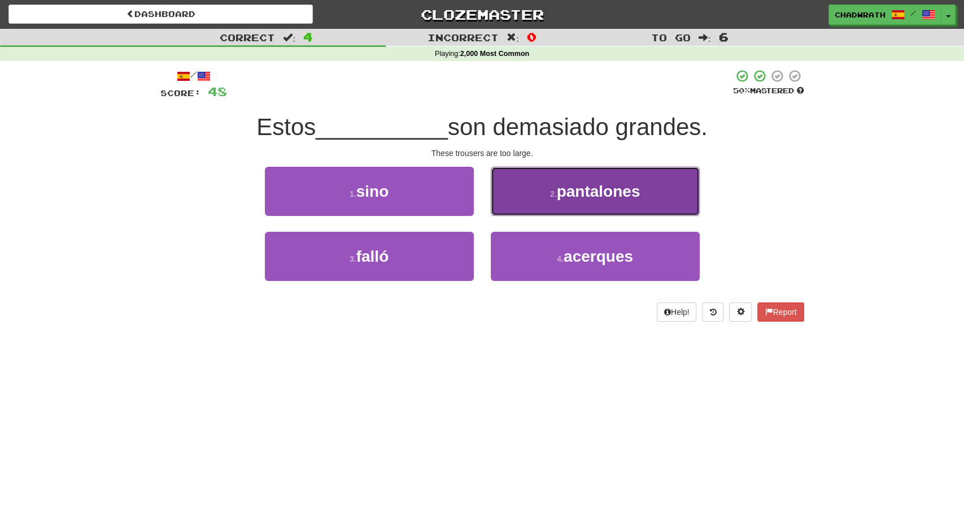
click at [552, 206] on button "2 . pantalones" at bounding box center [595, 191] width 209 height 49
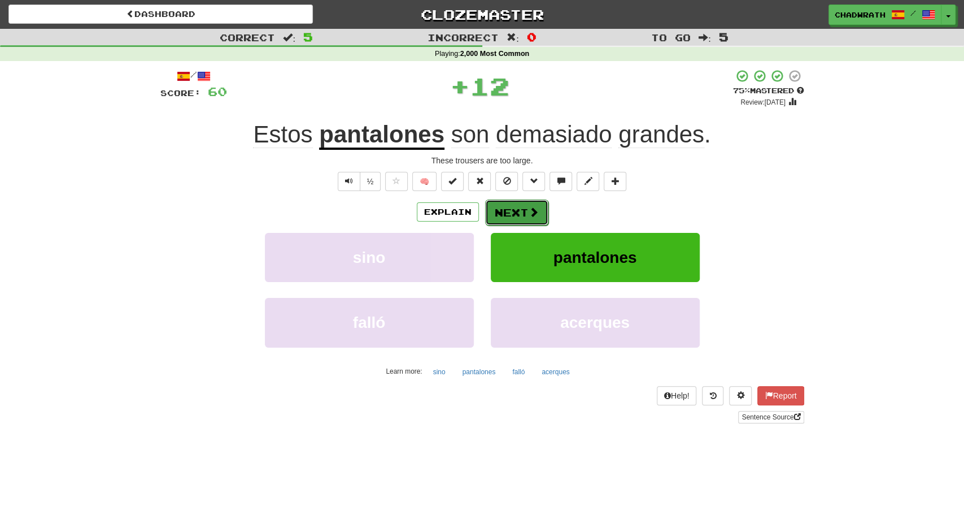
click at [505, 220] on button "Next" at bounding box center [516, 212] width 63 height 26
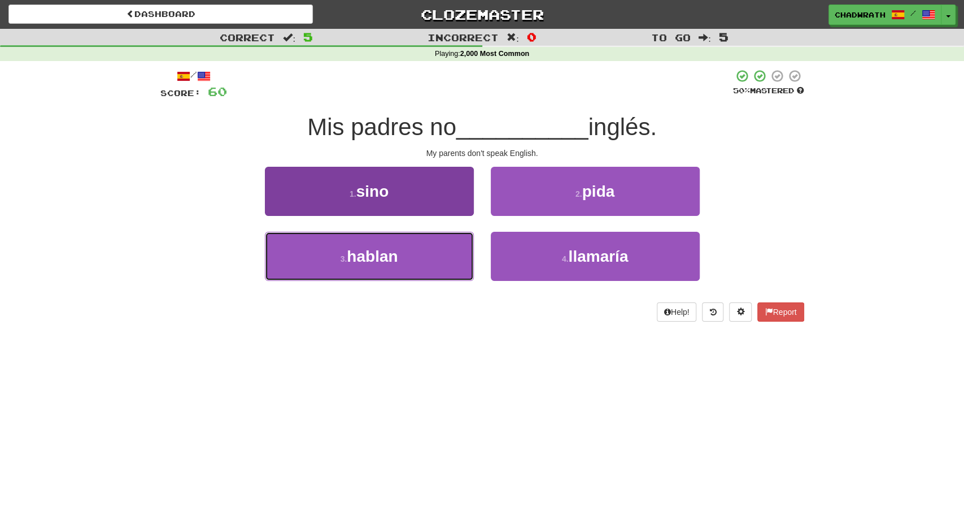
click at [434, 256] on button "3 . hablan" at bounding box center [369, 256] width 209 height 49
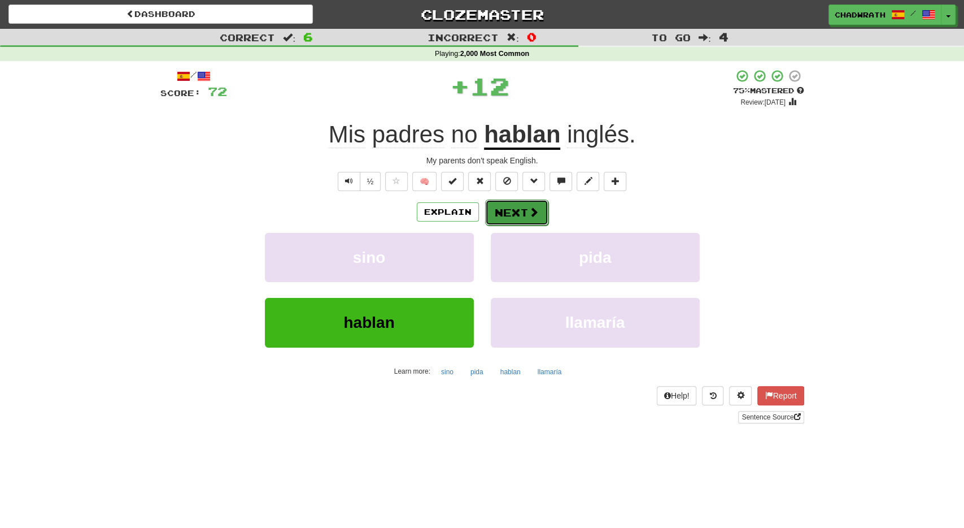
click at [523, 218] on button "Next" at bounding box center [516, 212] width 63 height 26
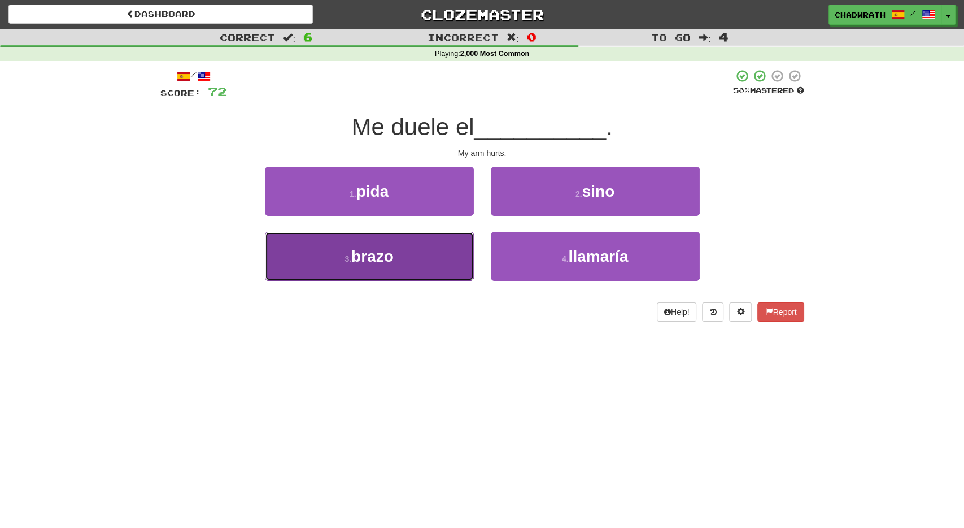
click at [421, 242] on button "3 . brazo" at bounding box center [369, 256] width 209 height 49
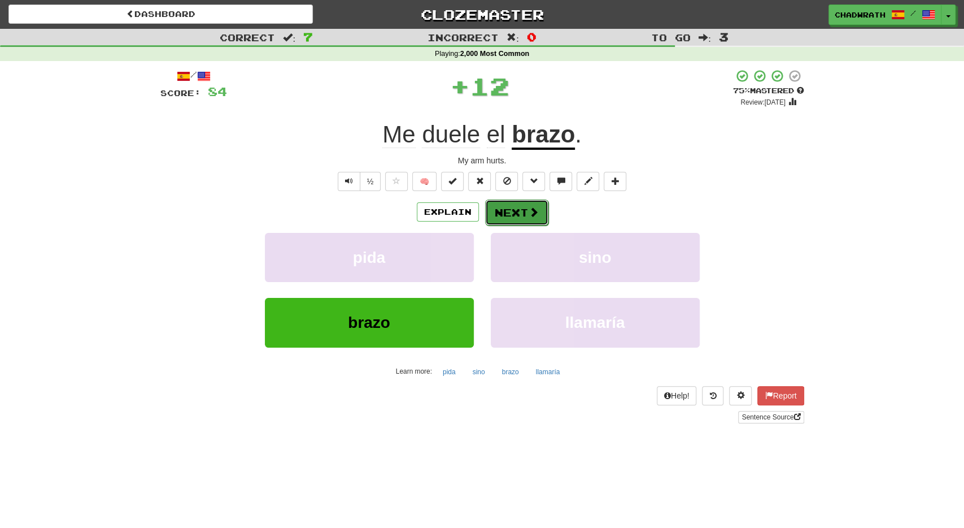
click at [512, 204] on button "Next" at bounding box center [516, 212] width 63 height 26
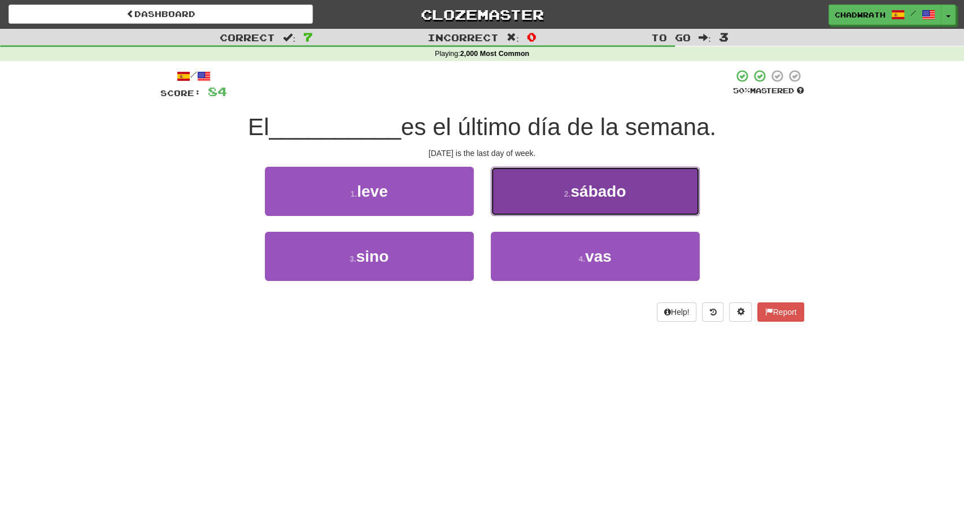
click at [547, 215] on button "2 . sábado" at bounding box center [595, 191] width 209 height 49
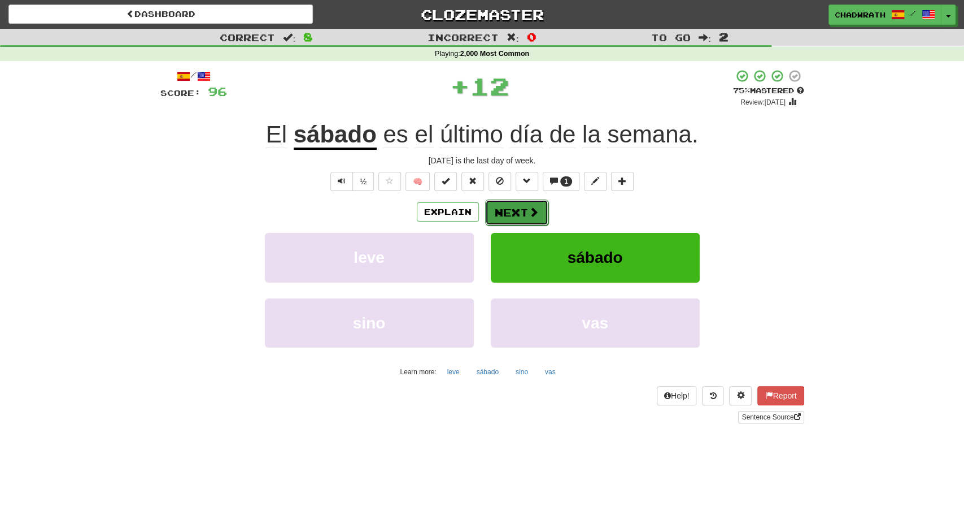
click at [492, 215] on button "Next" at bounding box center [516, 212] width 63 height 26
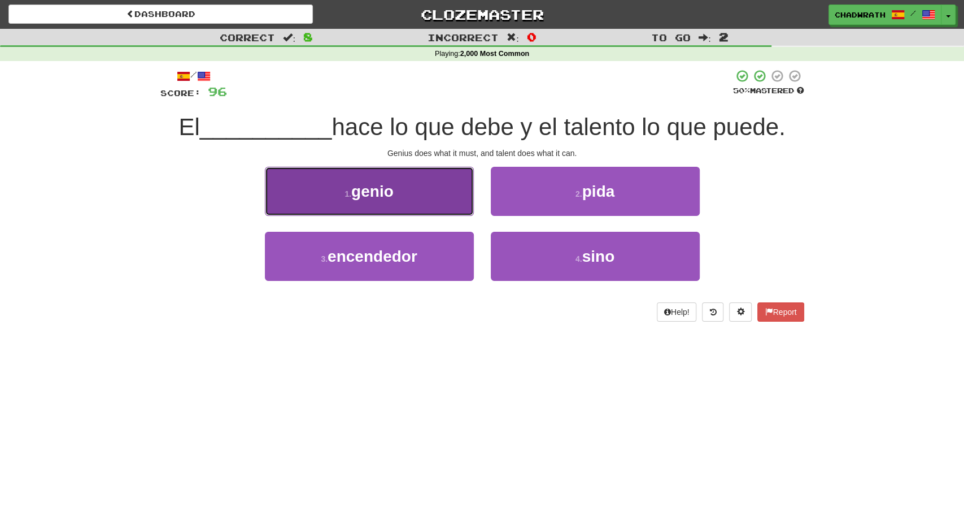
click at [354, 201] on button "1 . genio" at bounding box center [369, 191] width 209 height 49
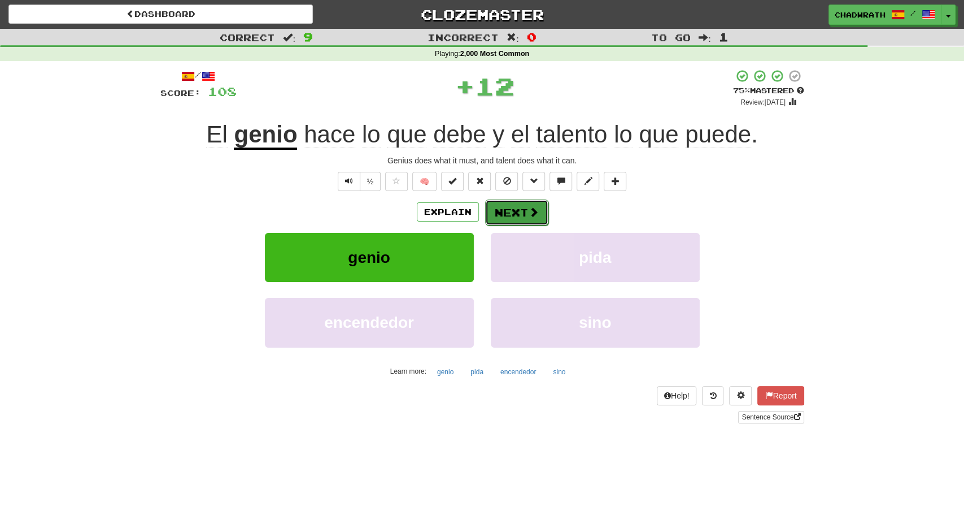
click at [515, 220] on button "Next" at bounding box center [516, 212] width 63 height 26
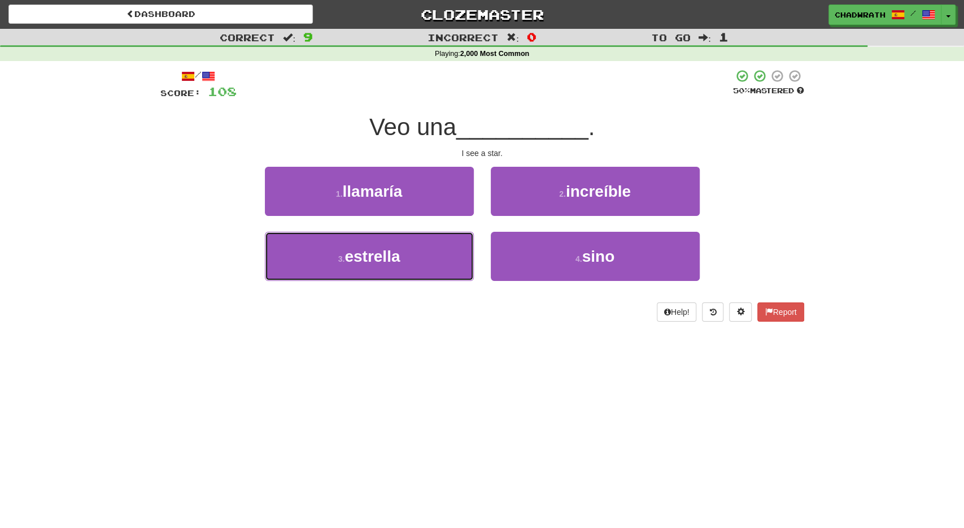
drag, startPoint x: 403, startPoint y: 241, endPoint x: 378, endPoint y: 231, distance: 27.1
click at [402, 241] on button "3 . estrella" at bounding box center [369, 256] width 209 height 49
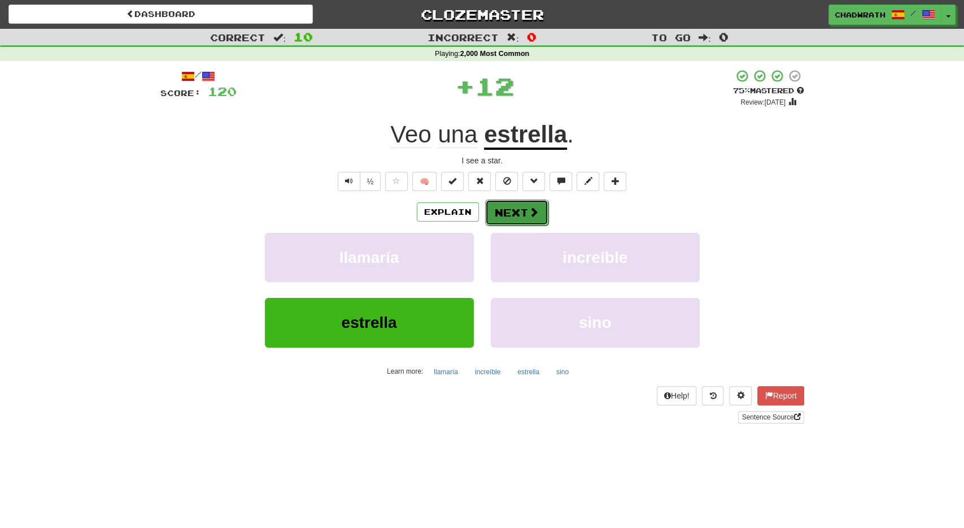
click at [508, 210] on button "Next" at bounding box center [516, 212] width 63 height 26
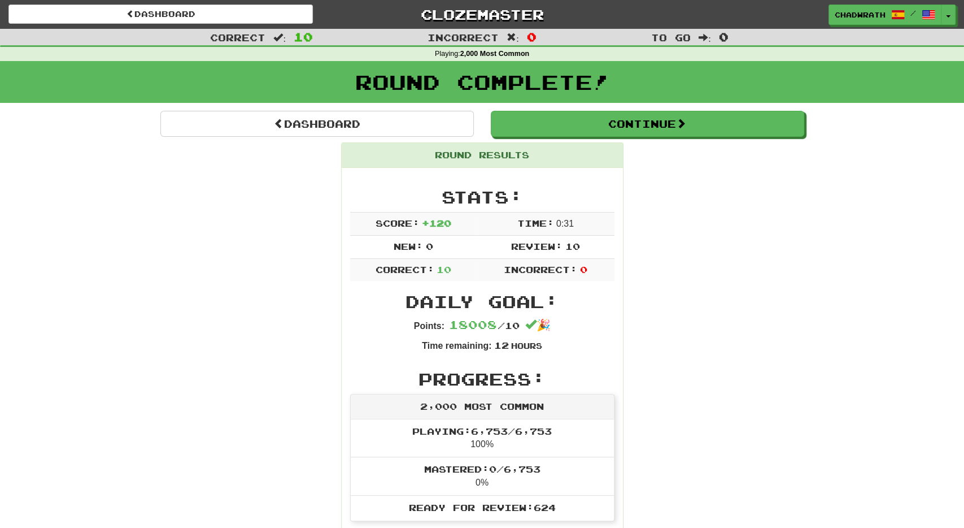
click at [367, 106] on div "Round Complete!" at bounding box center [482, 86] width 964 height 50
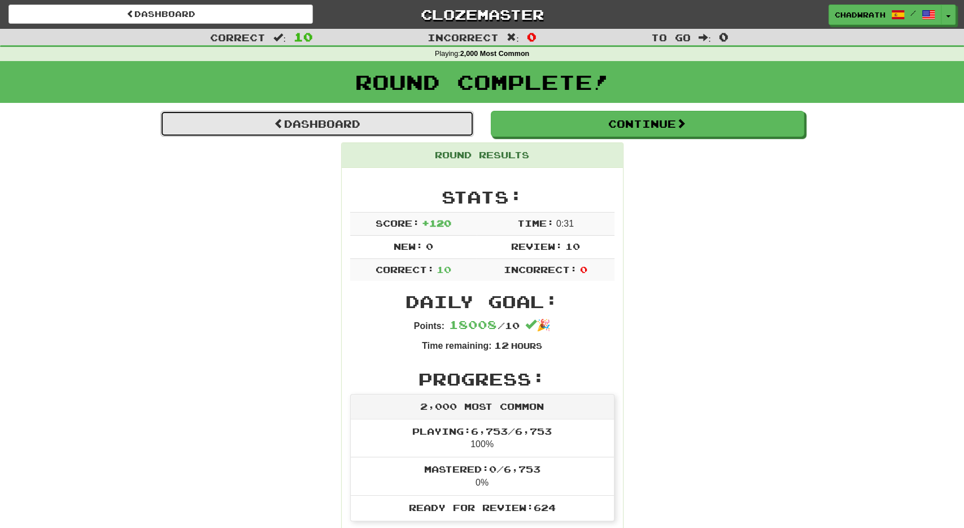
click at [372, 119] on link "Dashboard" at bounding box center [317, 124] width 314 height 26
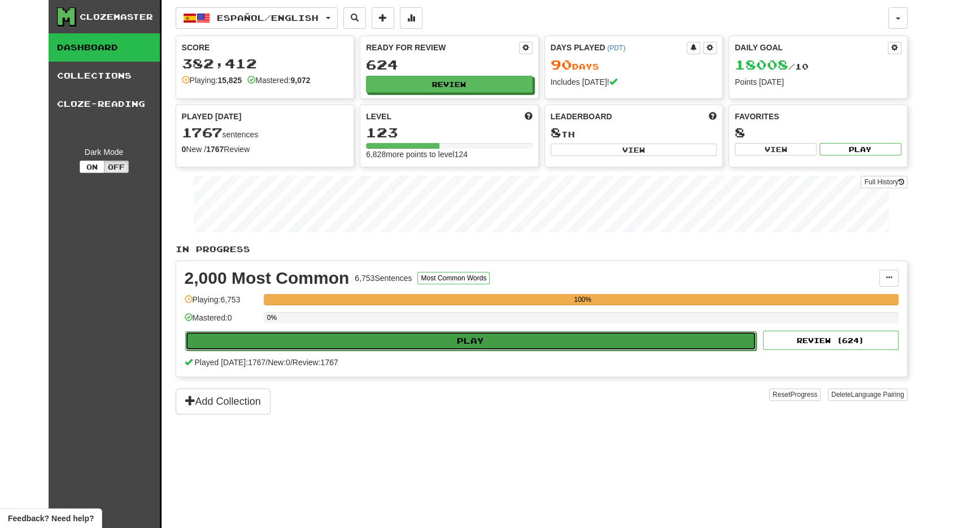
click at [366, 332] on button "Play" at bounding box center [471, 340] width 572 height 19
select select "**"
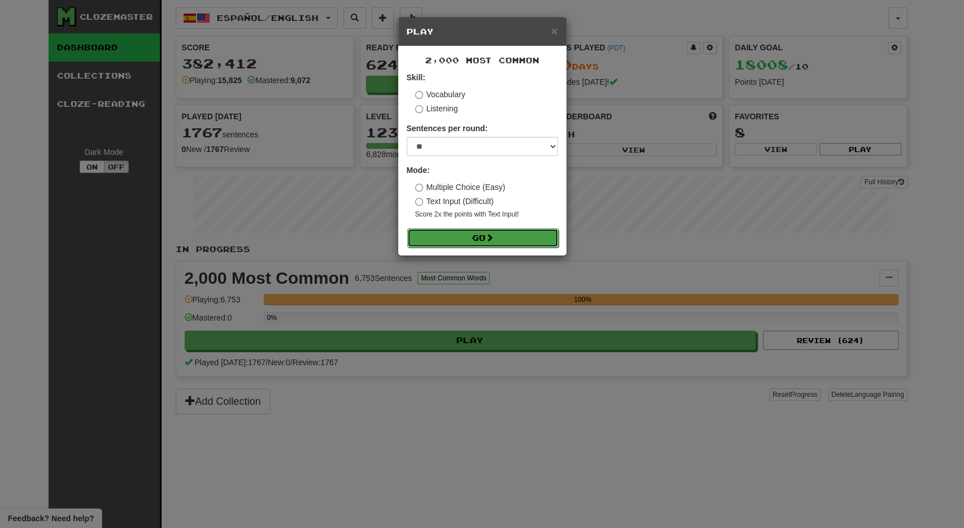
click at [481, 229] on button "Go" at bounding box center [482, 237] width 151 height 19
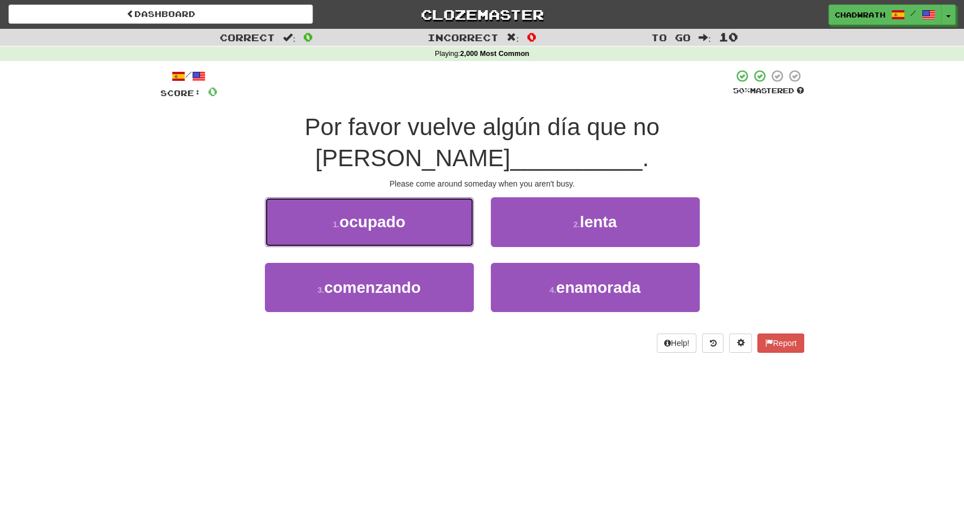
click at [414, 197] on button "1 . ocupado" at bounding box center [369, 221] width 209 height 49
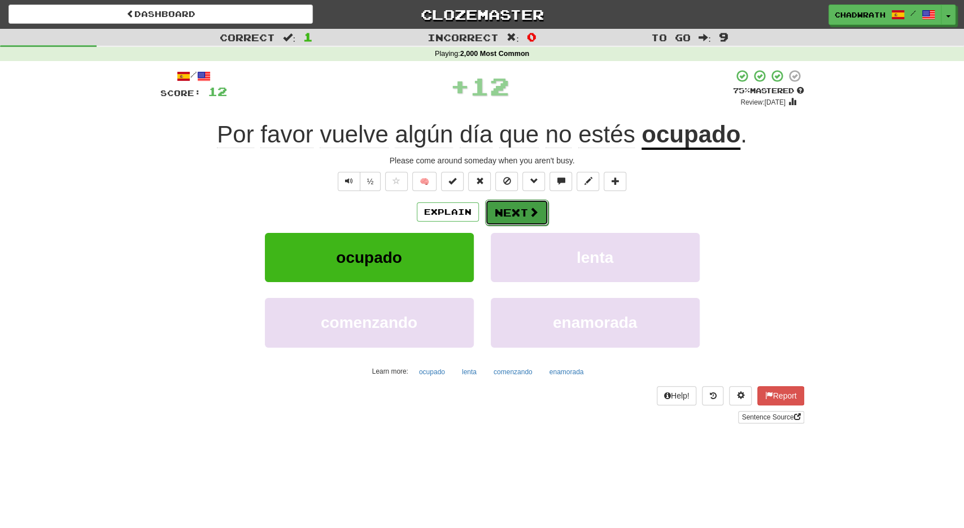
click at [518, 218] on button "Next" at bounding box center [516, 212] width 63 height 26
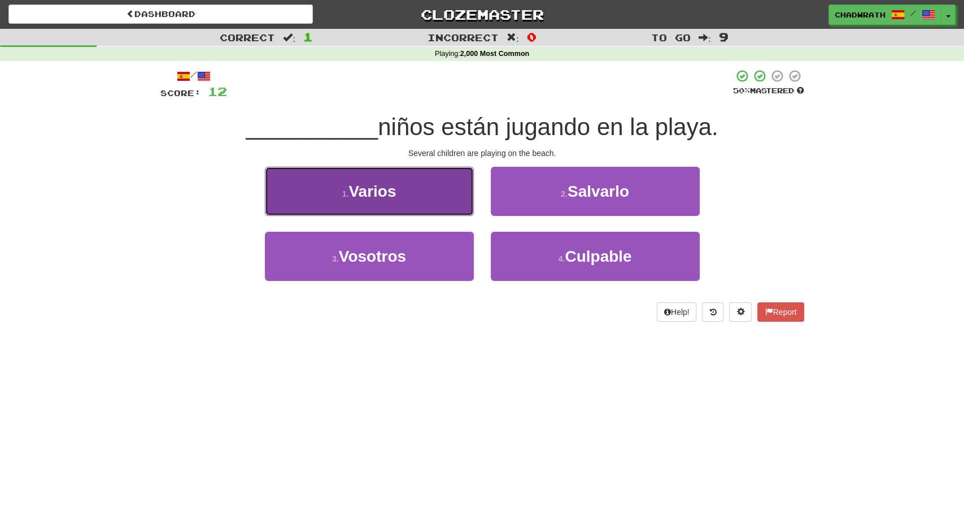
click at [407, 189] on button "1 . Varios" at bounding box center [369, 191] width 209 height 49
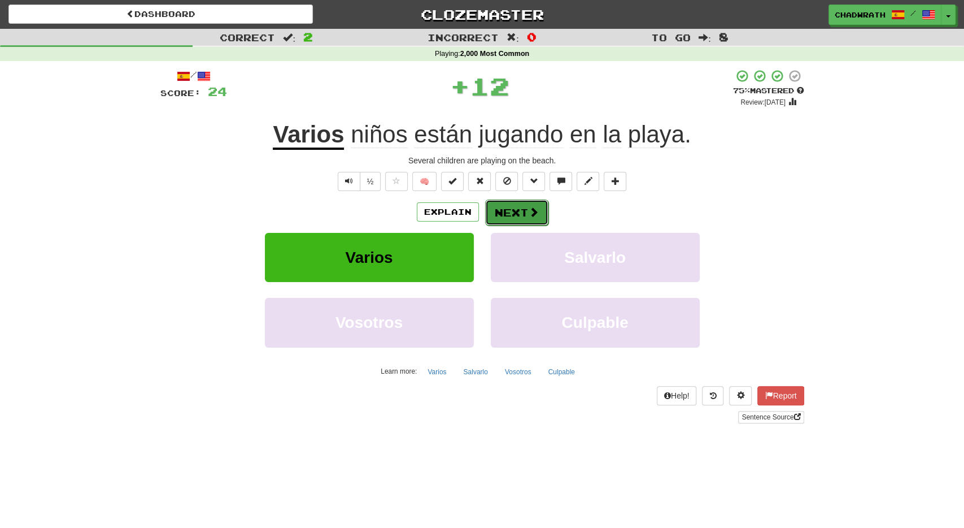
click at [494, 213] on button "Next" at bounding box center [516, 212] width 63 height 26
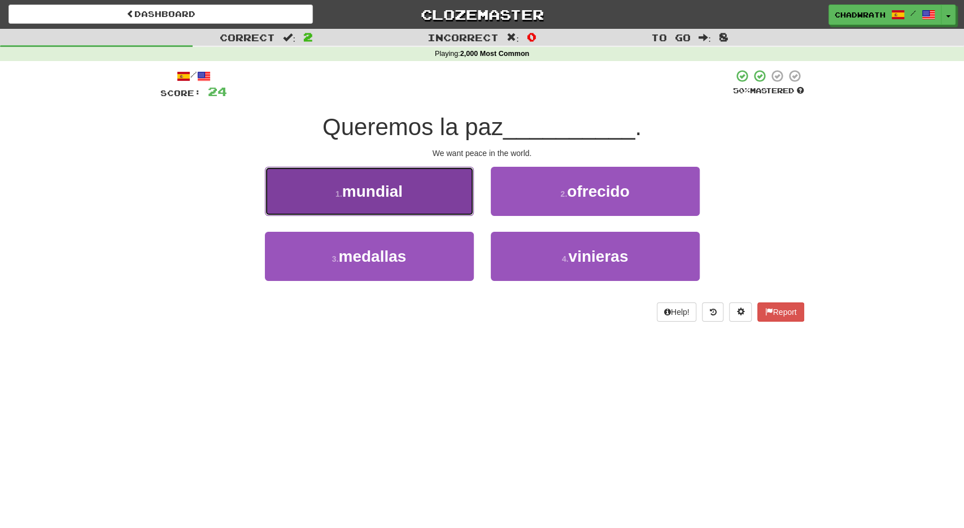
click at [424, 204] on button "1 . mundial" at bounding box center [369, 191] width 209 height 49
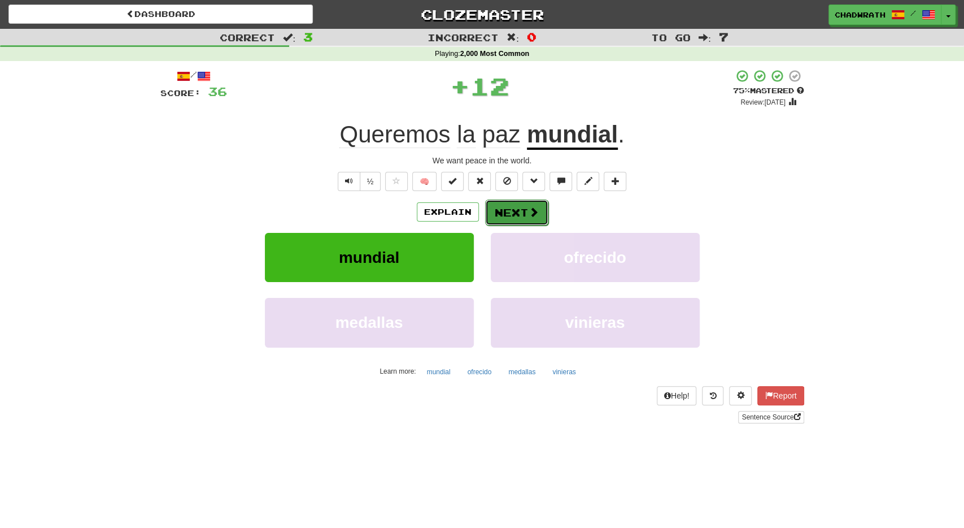
click at [524, 204] on button "Next" at bounding box center [516, 212] width 63 height 26
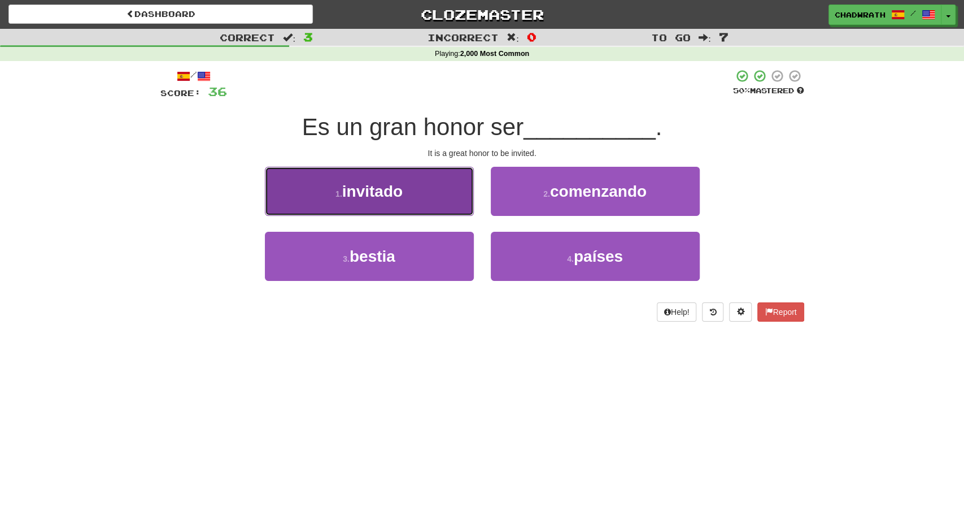
click at [407, 204] on button "1 . invitado" at bounding box center [369, 191] width 209 height 49
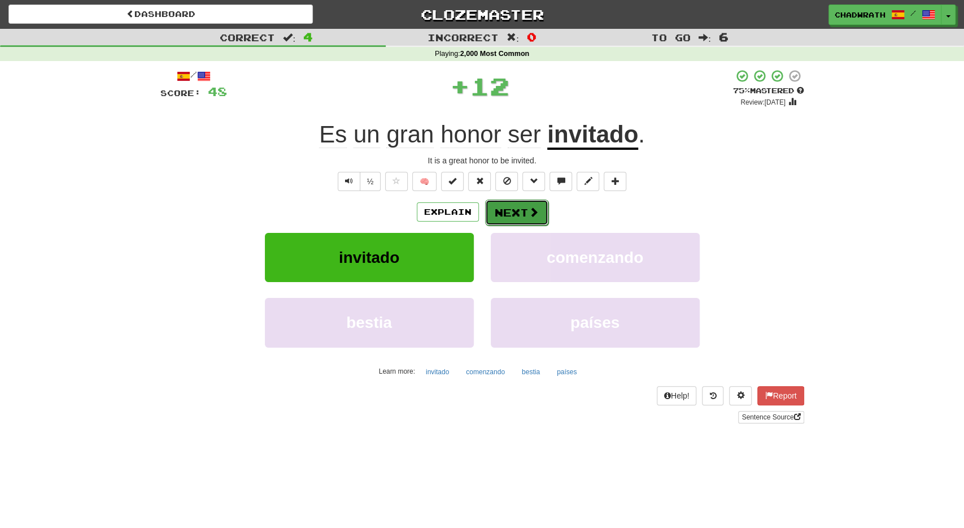
click at [505, 207] on button "Next" at bounding box center [516, 212] width 63 height 26
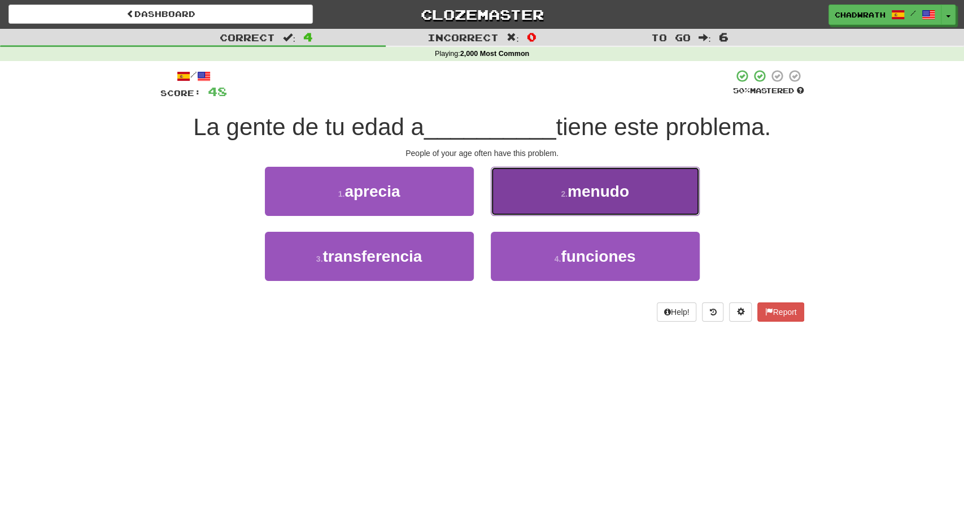
click at [564, 194] on small "2 ." at bounding box center [564, 193] width 7 height 9
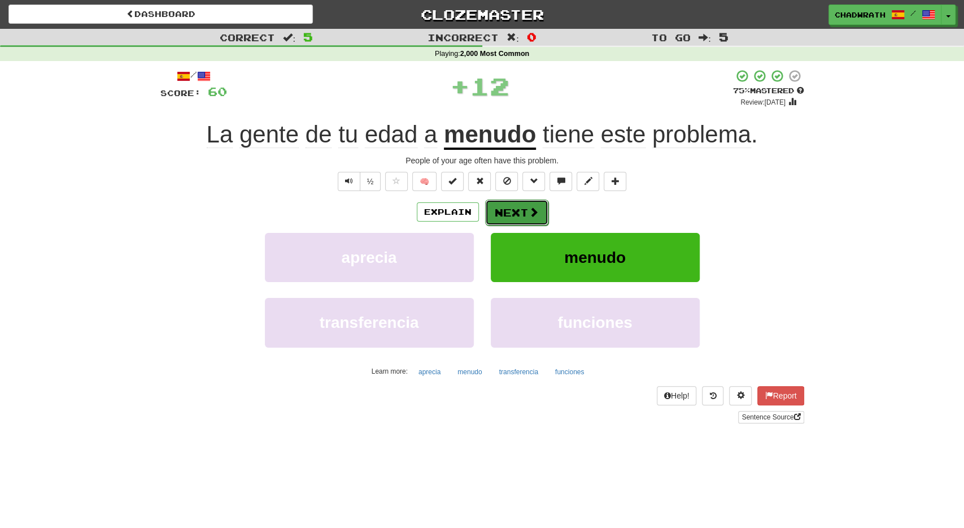
click at [537, 209] on button "Next" at bounding box center [516, 212] width 63 height 26
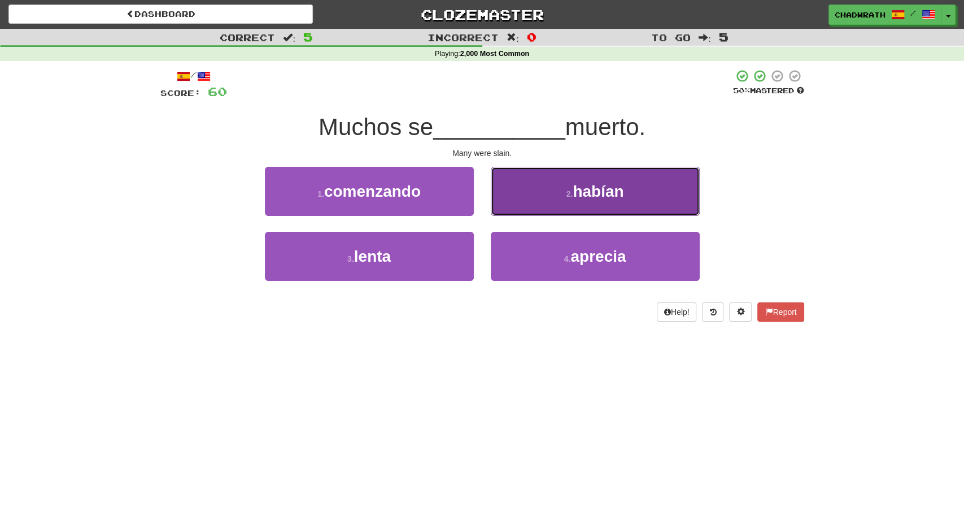
click at [591, 187] on span "habían" at bounding box center [598, 191] width 51 height 18
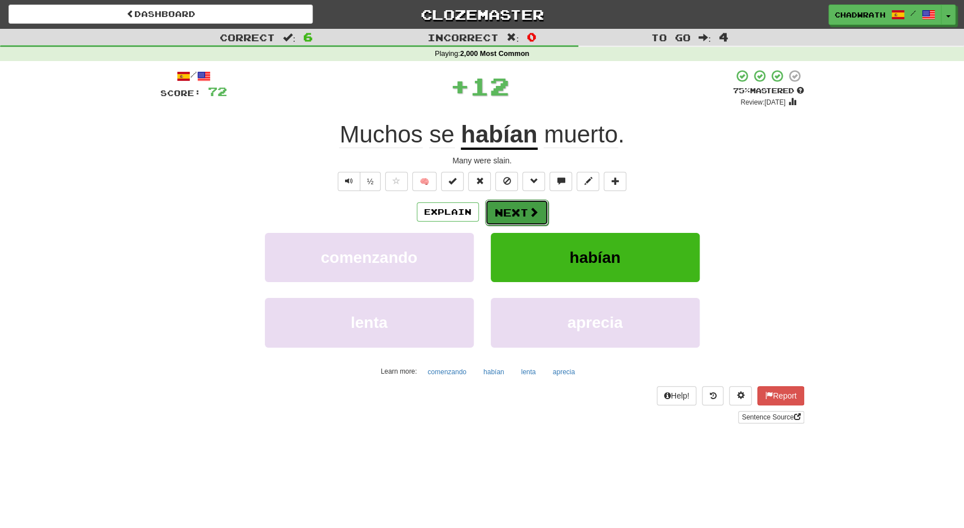
click at [518, 219] on button "Next" at bounding box center [516, 212] width 63 height 26
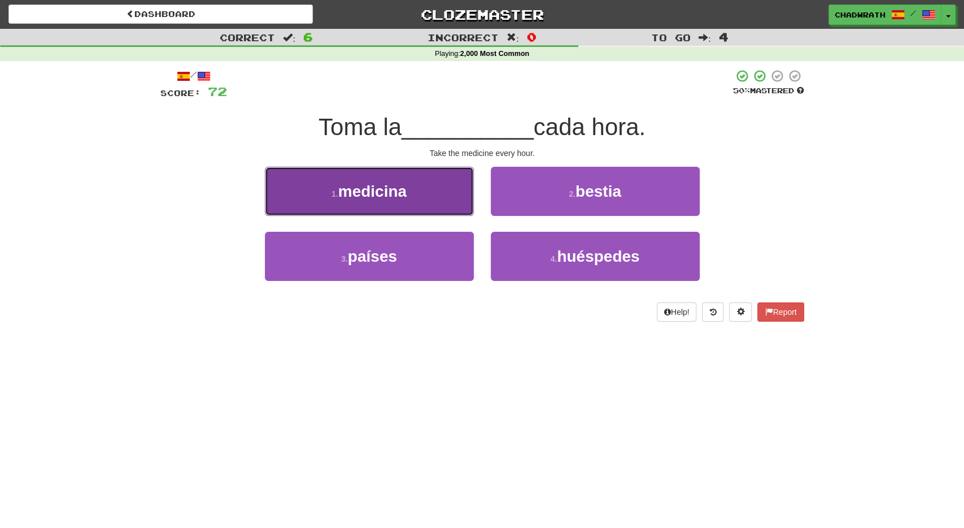
click at [436, 200] on button "1 . medicina" at bounding box center [369, 191] width 209 height 49
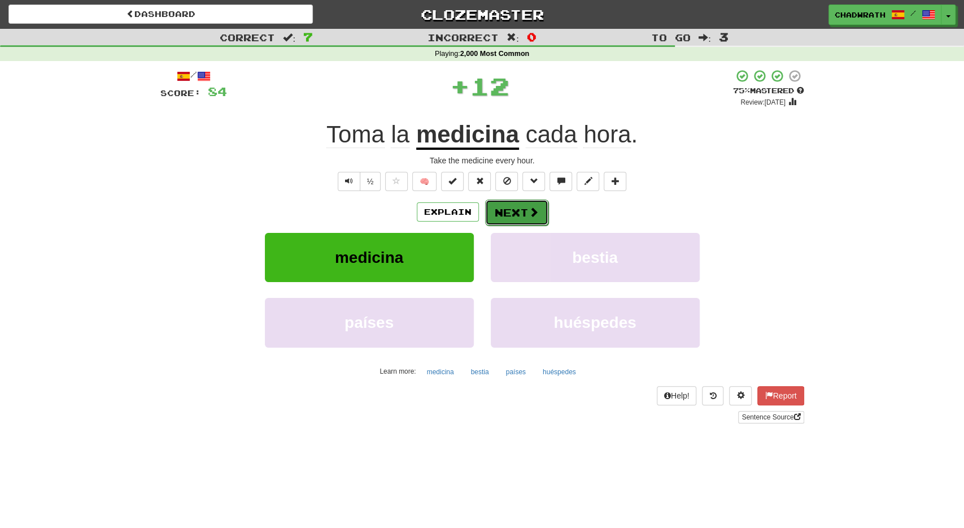
click at [509, 208] on button "Next" at bounding box center [516, 212] width 63 height 26
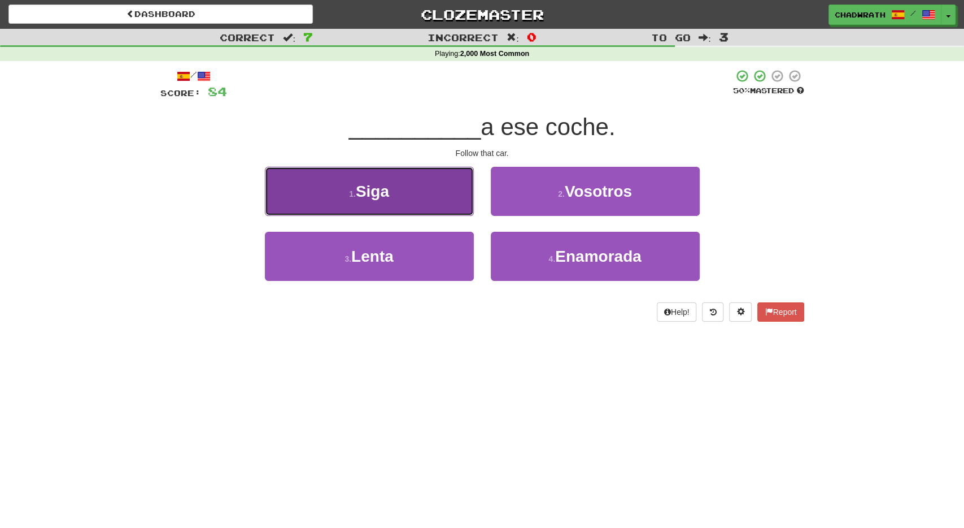
click at [423, 179] on button "1 . Siga" at bounding box center [369, 191] width 209 height 49
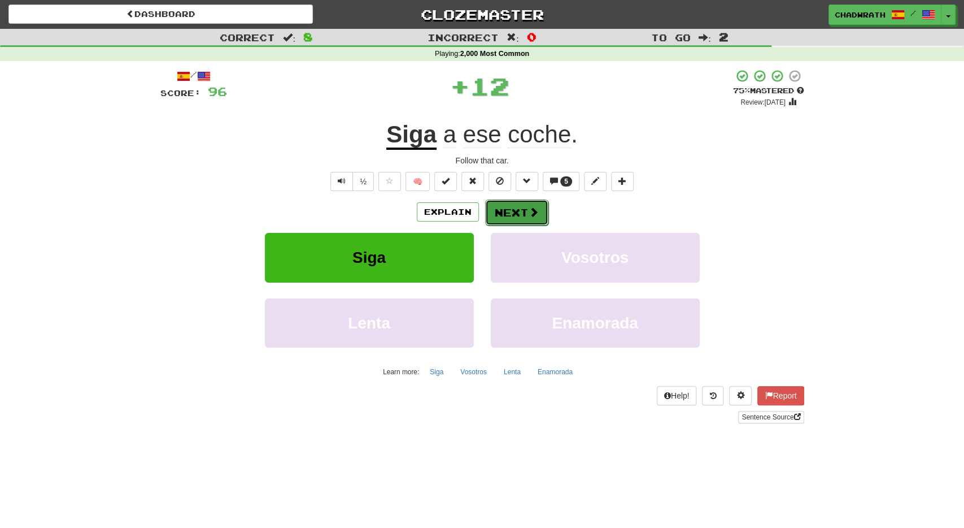
click at [495, 211] on button "Next" at bounding box center [516, 212] width 63 height 26
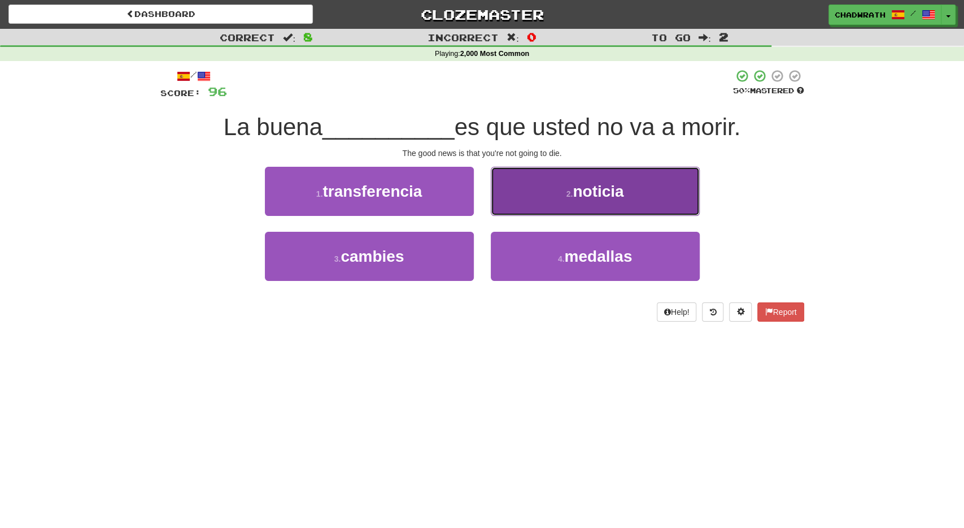
click at [540, 202] on button "2 . noticia" at bounding box center [595, 191] width 209 height 49
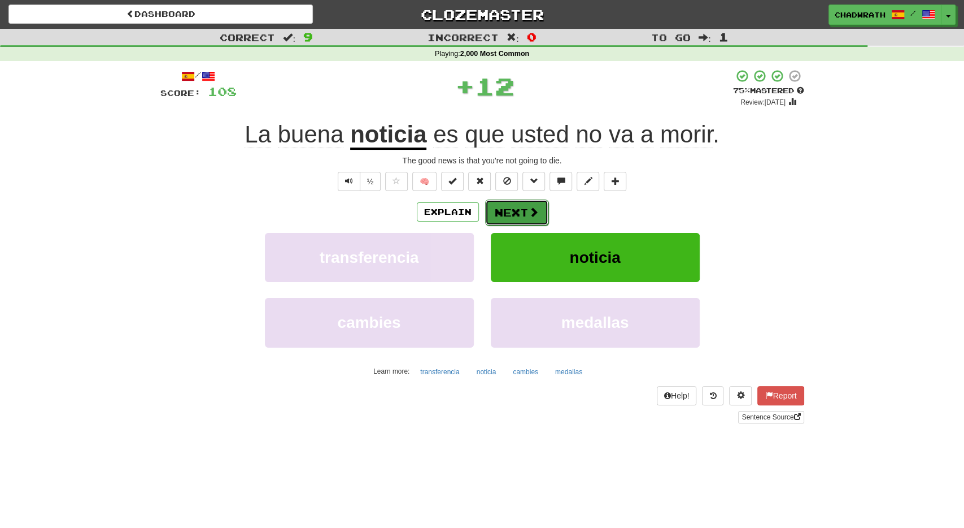
click at [518, 204] on button "Next" at bounding box center [516, 212] width 63 height 26
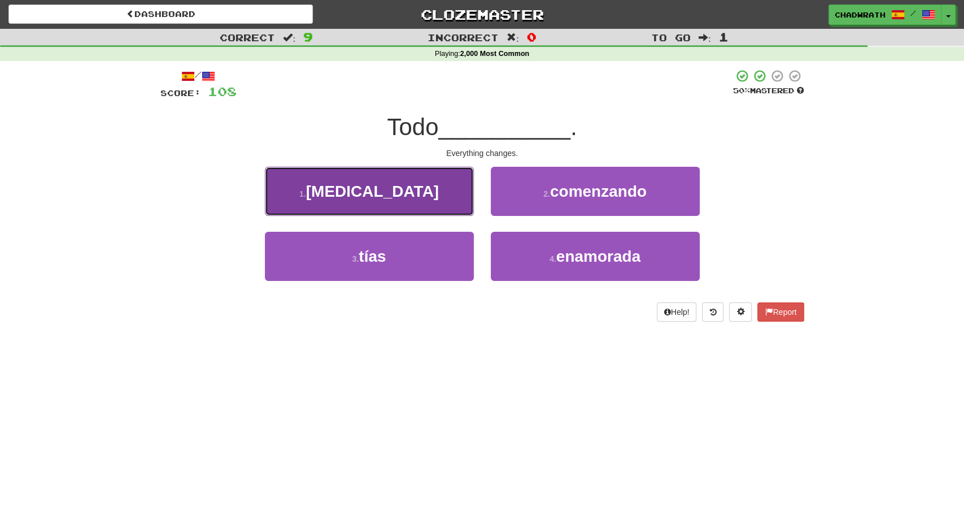
click at [429, 203] on button "1 . cambia" at bounding box center [369, 191] width 209 height 49
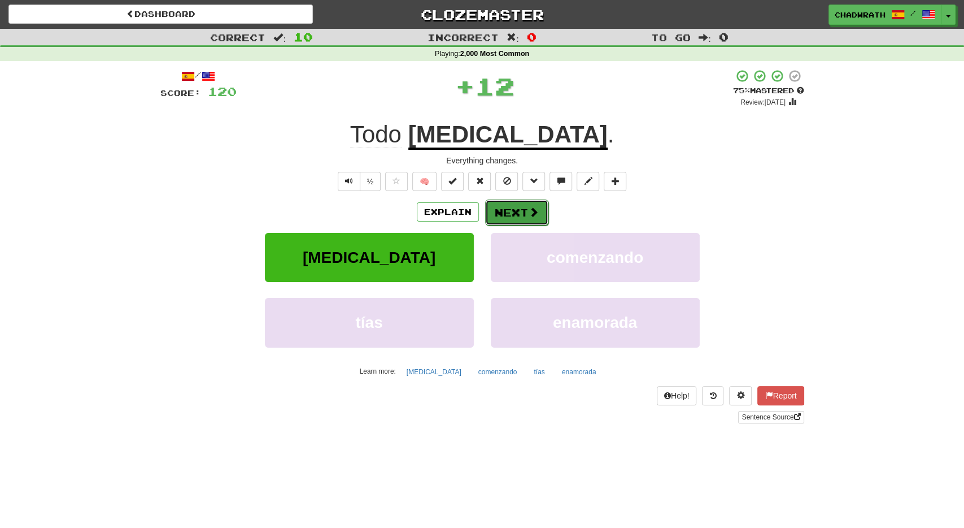
click at [527, 202] on button "Next" at bounding box center [516, 212] width 63 height 26
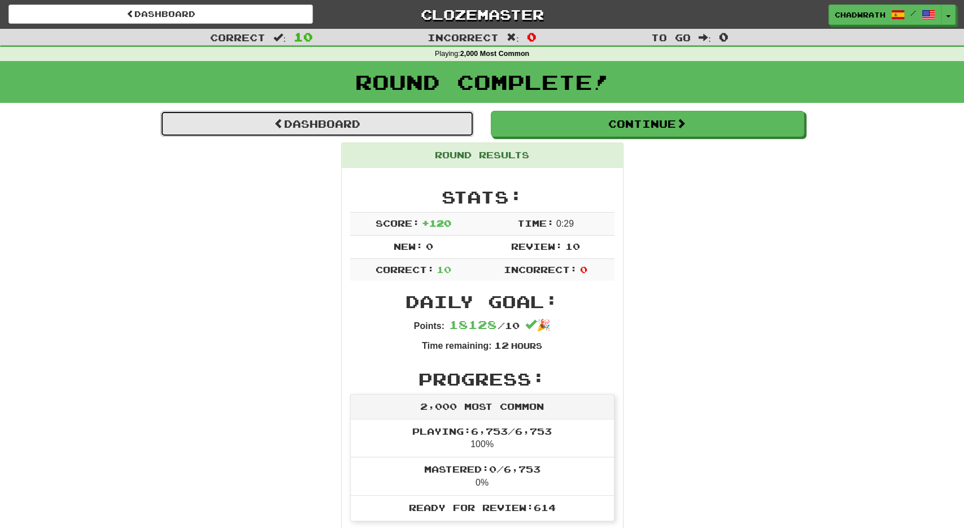
click at [385, 127] on link "Dashboard" at bounding box center [317, 124] width 314 height 26
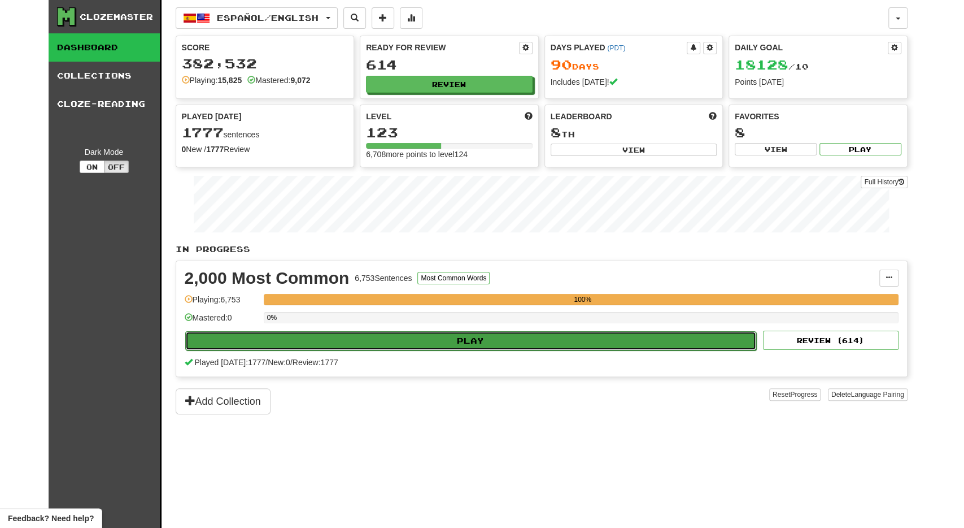
click at [372, 331] on button "Play" at bounding box center [471, 340] width 572 height 19
select select "**"
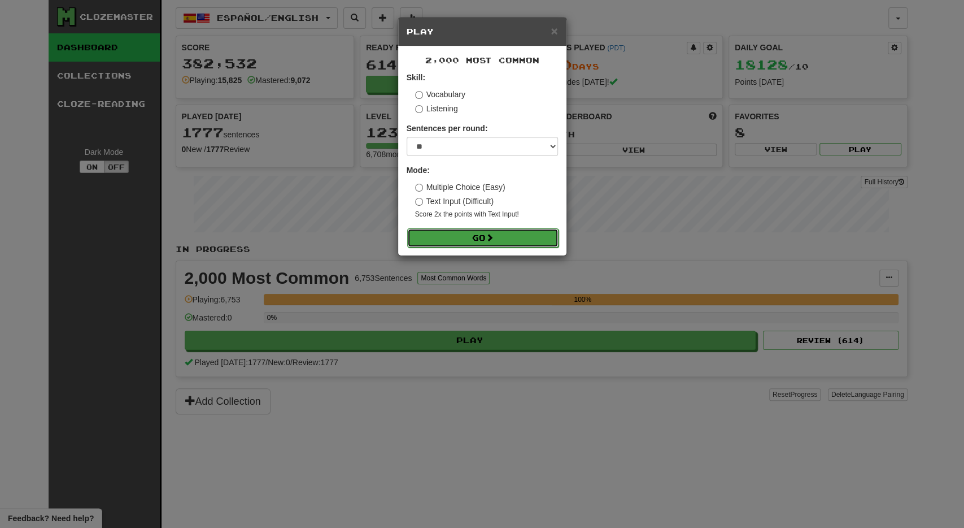
click at [479, 236] on button "Go" at bounding box center [482, 237] width 151 height 19
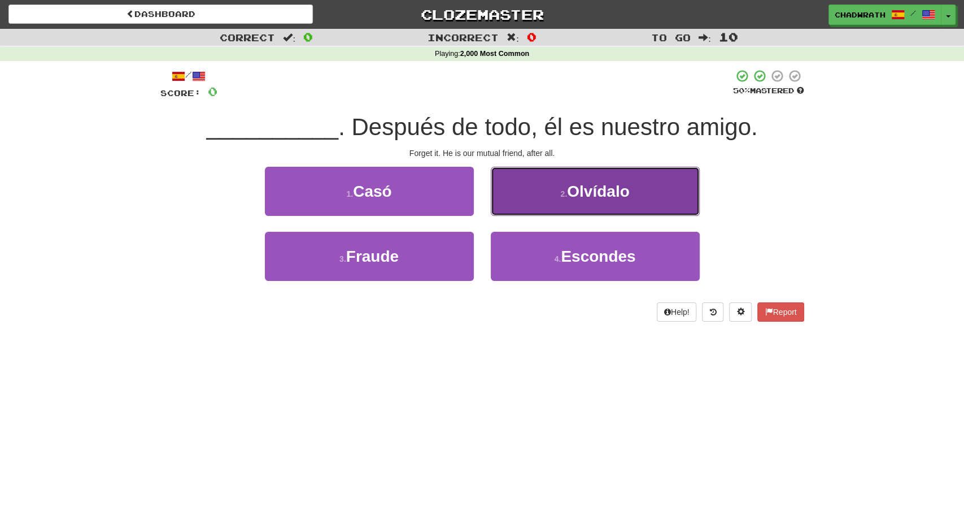
click at [533, 198] on button "2 . Olvídalo" at bounding box center [595, 191] width 209 height 49
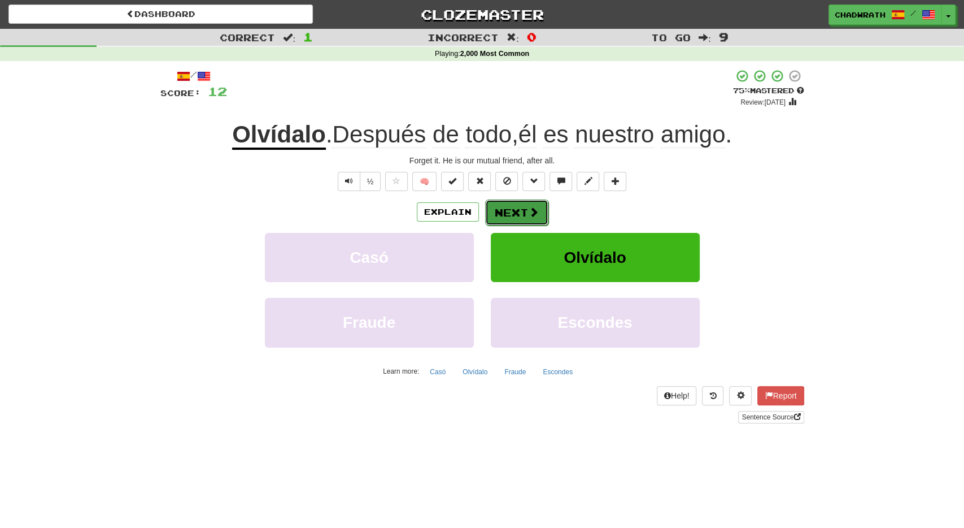
click at [540, 213] on button "Next" at bounding box center [516, 212] width 63 height 26
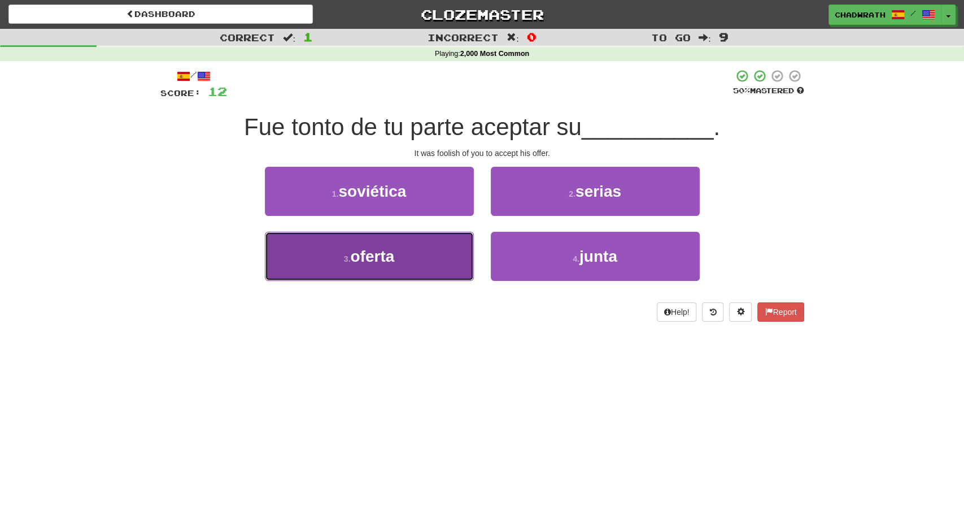
click at [384, 258] on span "oferta" at bounding box center [372, 256] width 44 height 18
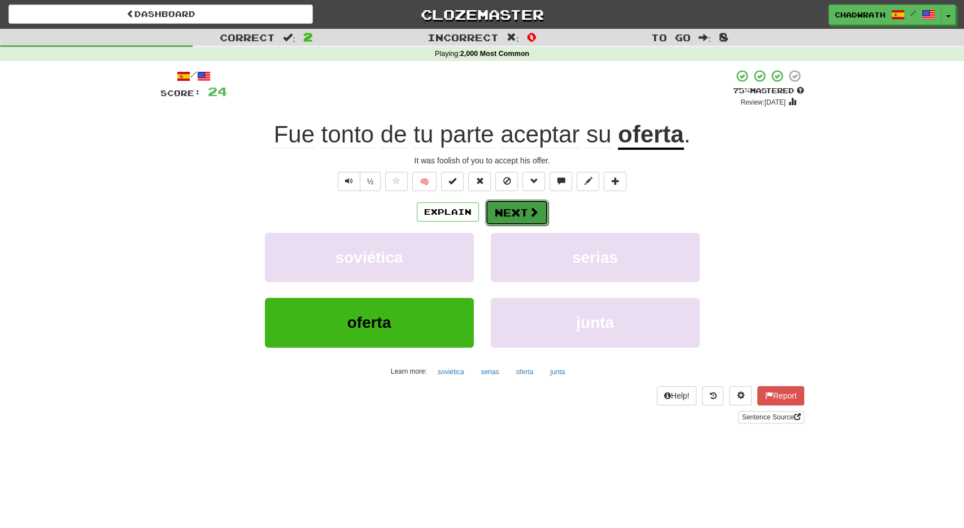
click at [523, 218] on button "Next" at bounding box center [516, 212] width 63 height 26
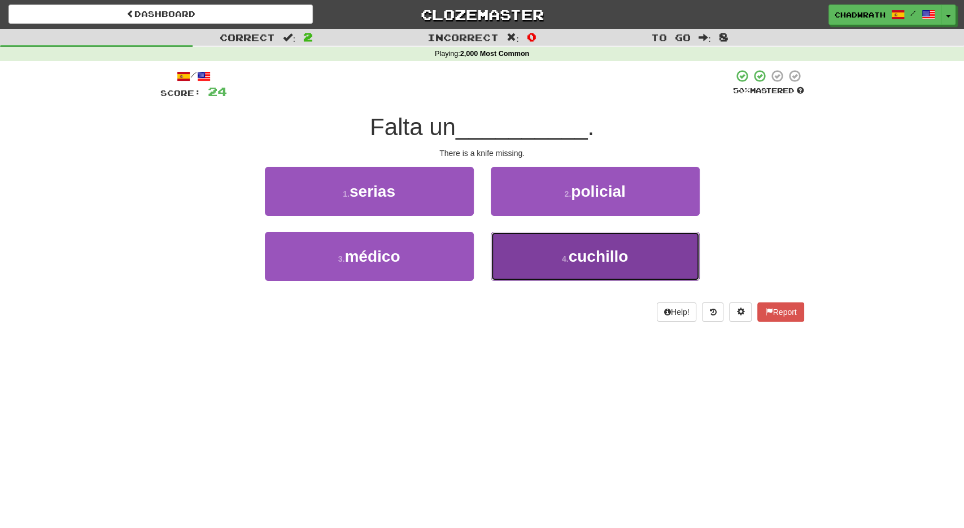
click at [563, 259] on small "4 ." at bounding box center [565, 258] width 7 height 9
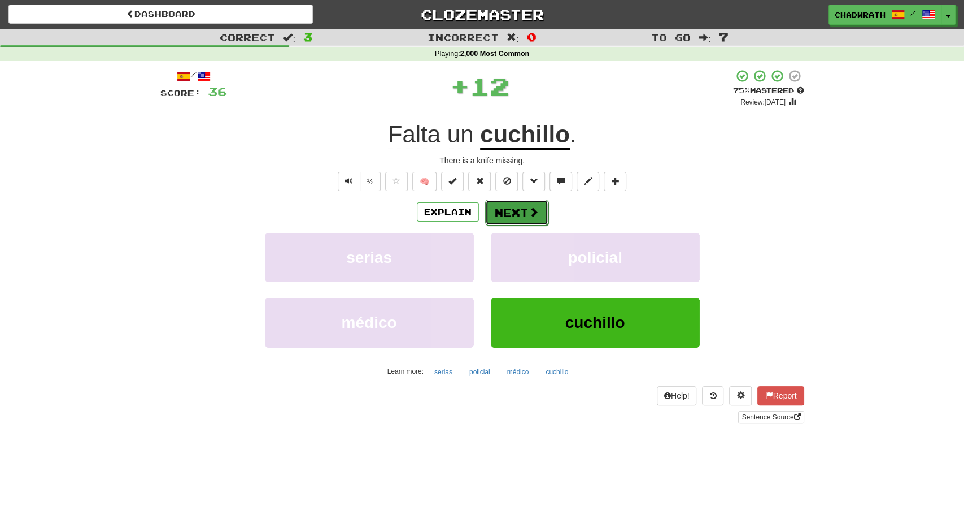
click at [512, 201] on button "Next" at bounding box center [516, 212] width 63 height 26
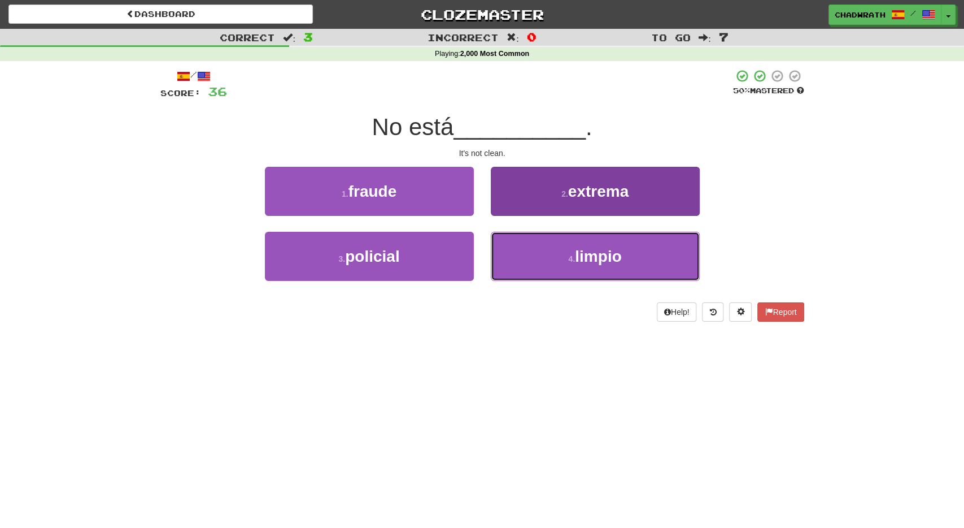
click at [550, 251] on button "4 . limpio" at bounding box center [595, 256] width 209 height 49
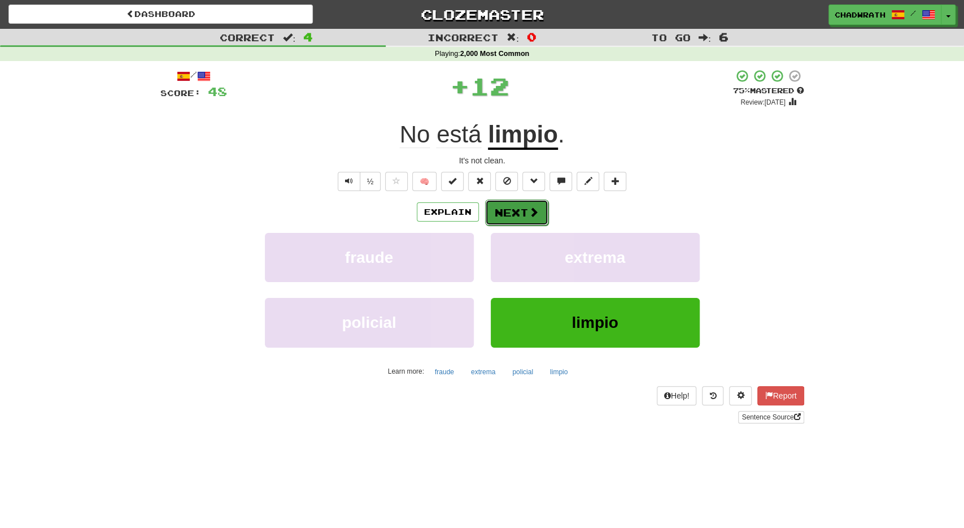
click at [532, 219] on button "Next" at bounding box center [516, 212] width 63 height 26
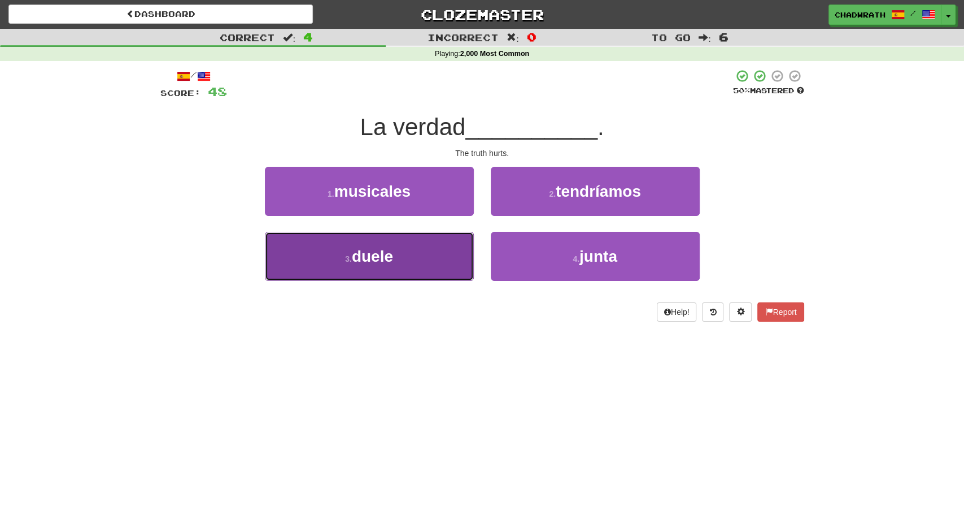
click at [290, 248] on button "3 . duele" at bounding box center [369, 256] width 209 height 49
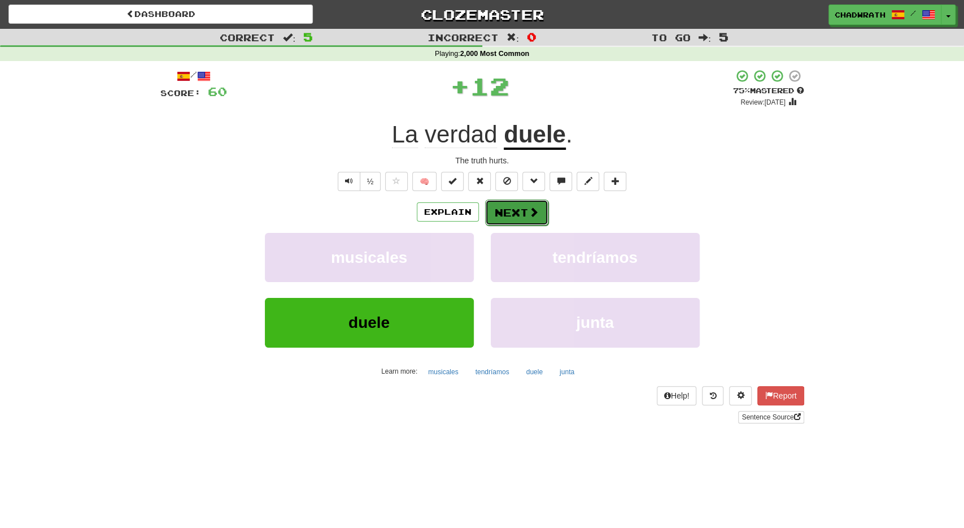
click at [511, 213] on button "Next" at bounding box center [516, 212] width 63 height 26
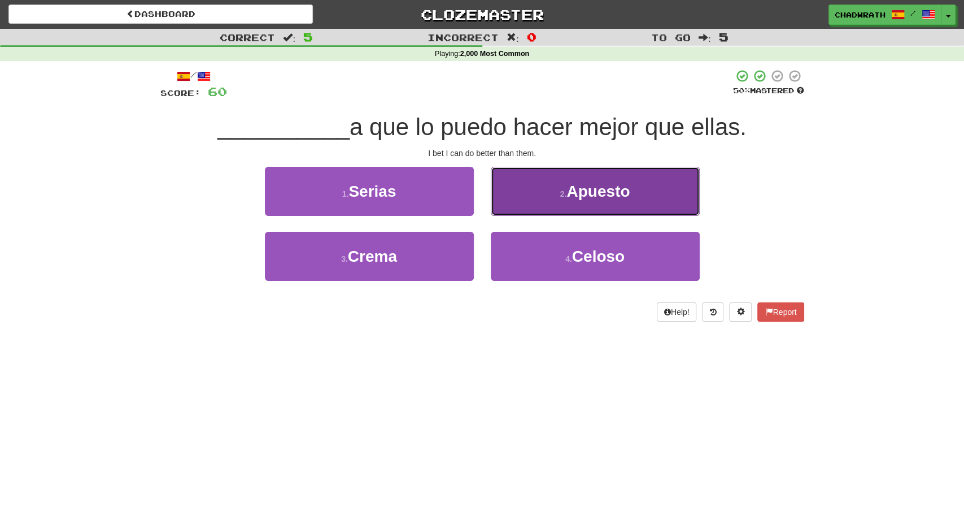
click at [609, 193] on span "Apuesto" at bounding box center [598, 191] width 63 height 18
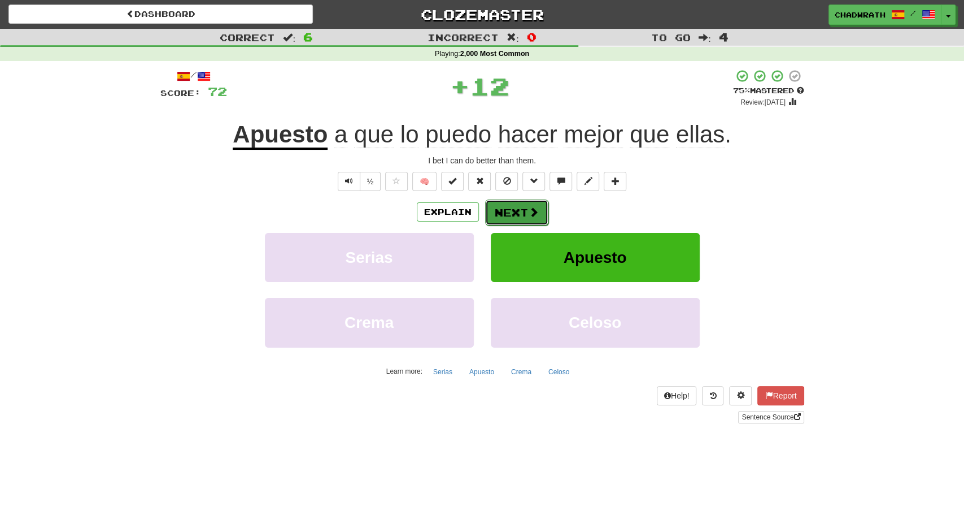
click at [508, 216] on button "Next" at bounding box center [516, 212] width 63 height 26
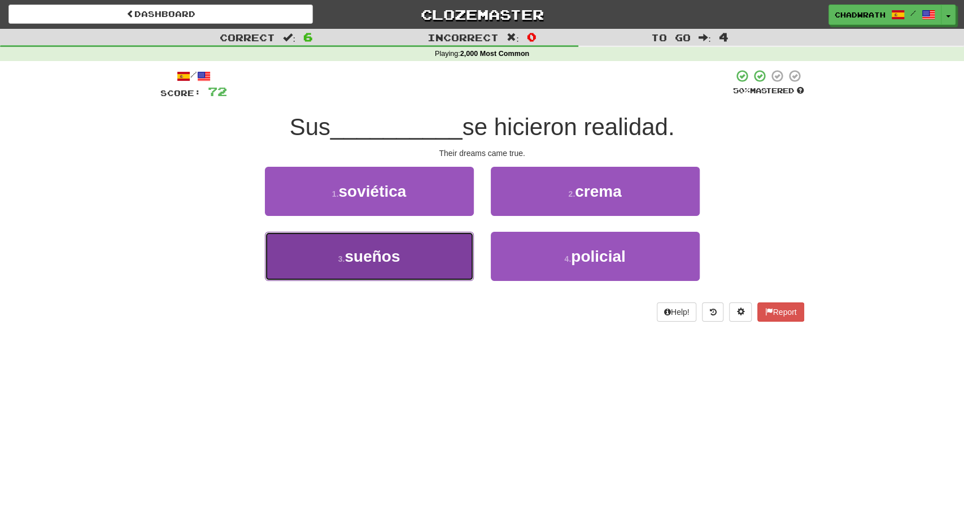
click at [415, 254] on button "3 . sueños" at bounding box center [369, 256] width 209 height 49
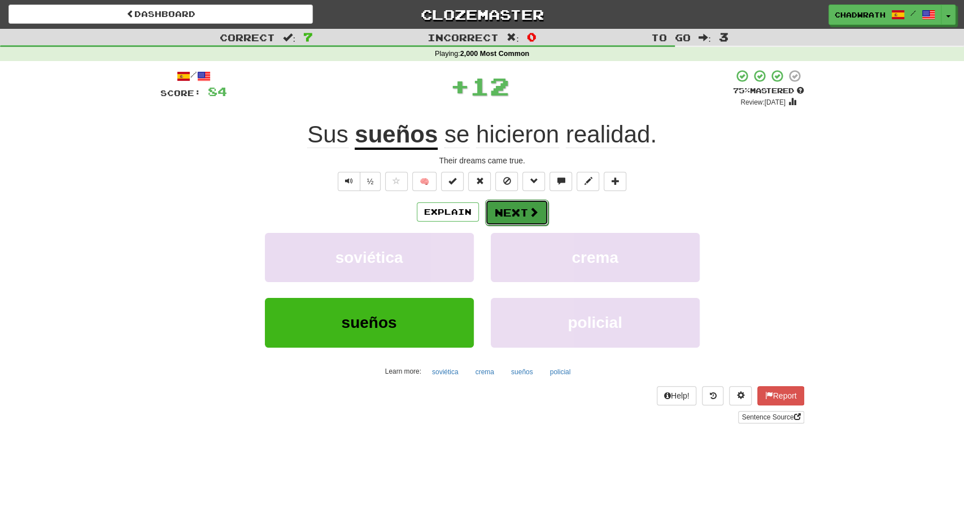
click at [520, 210] on button "Next" at bounding box center [516, 212] width 63 height 26
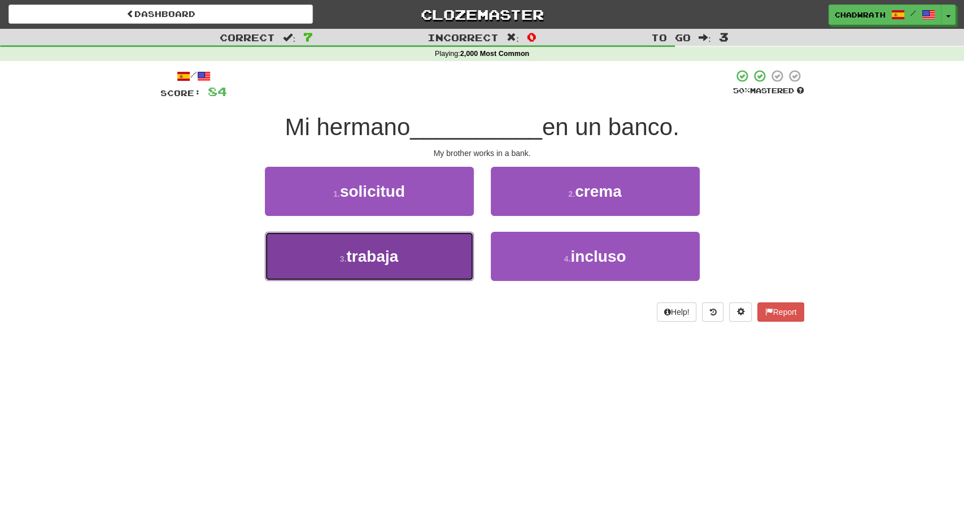
click at [350, 262] on span "trabaja" at bounding box center [372, 256] width 52 height 18
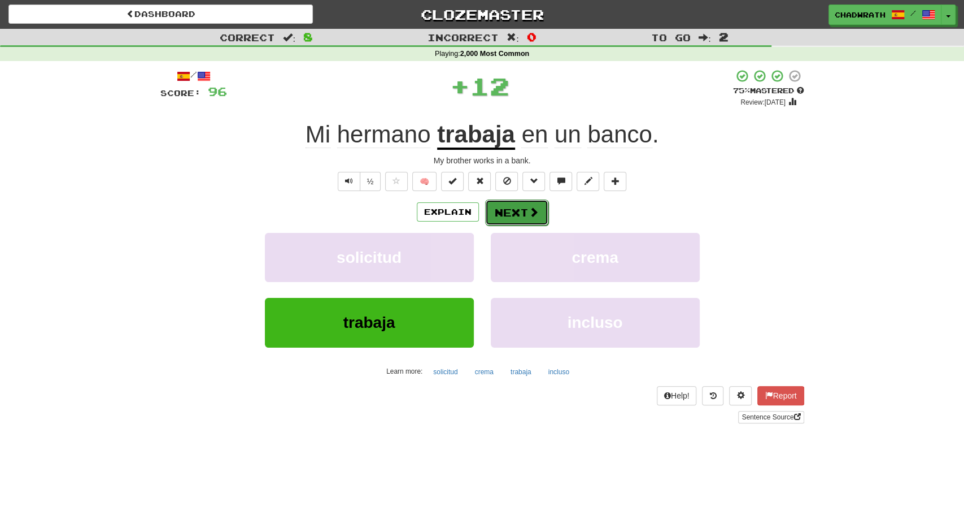
click at [518, 210] on button "Next" at bounding box center [516, 212] width 63 height 26
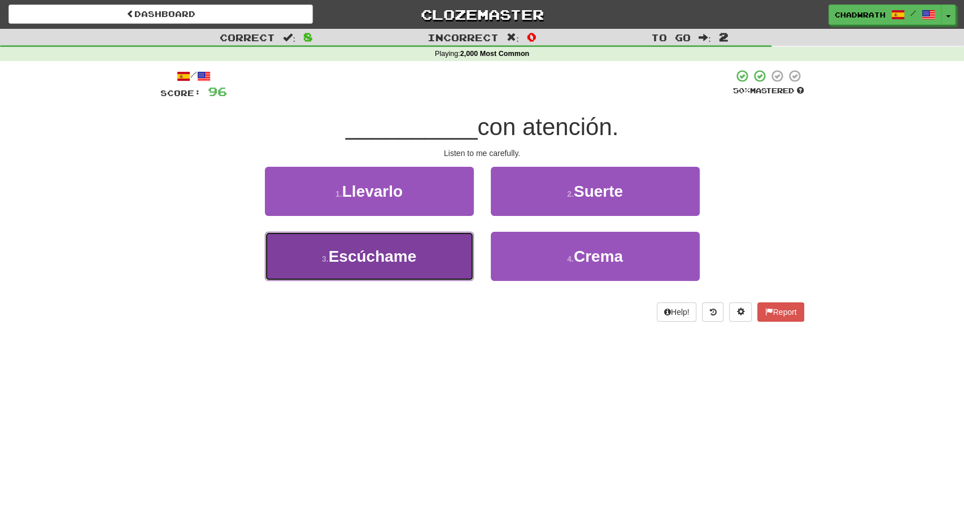
click at [356, 248] on span "Escúchame" at bounding box center [373, 256] width 88 height 18
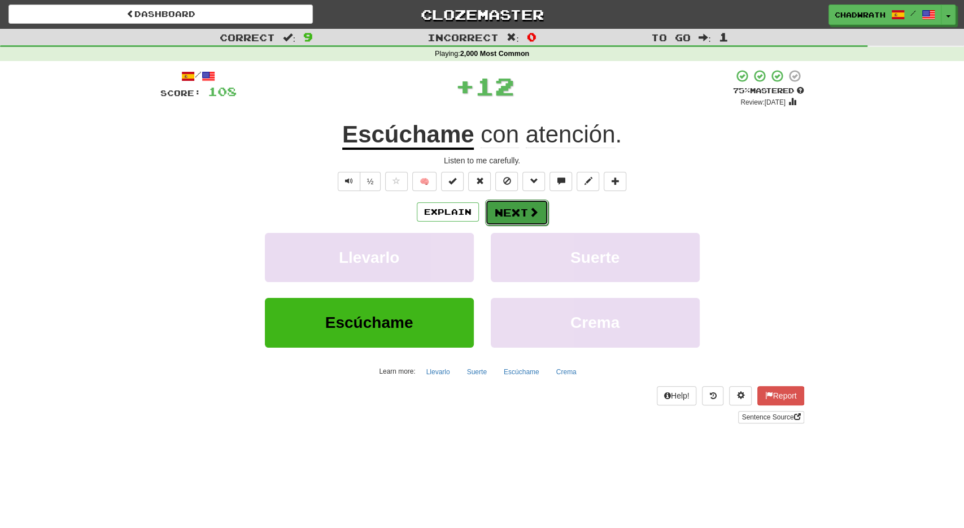
click at [509, 219] on button "Next" at bounding box center [516, 212] width 63 height 26
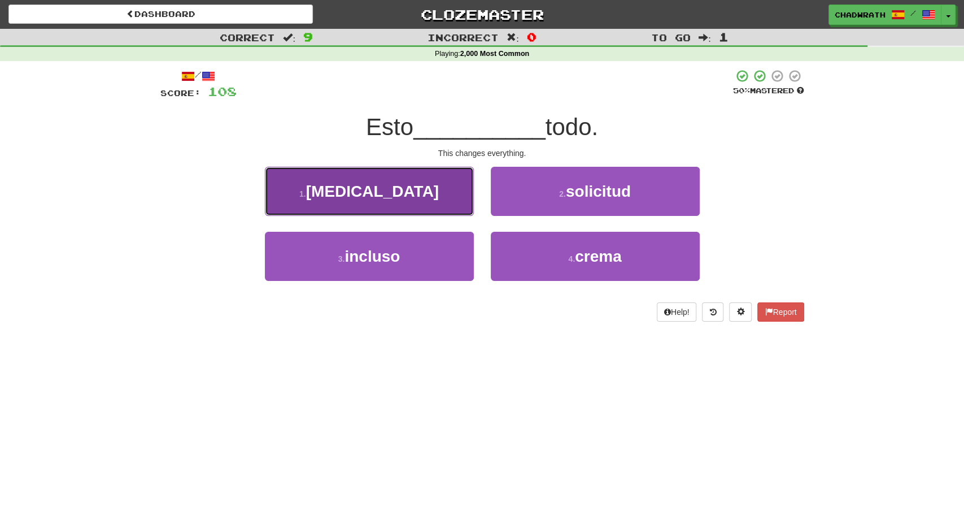
click at [404, 210] on button "1 . cambia" at bounding box center [369, 191] width 209 height 49
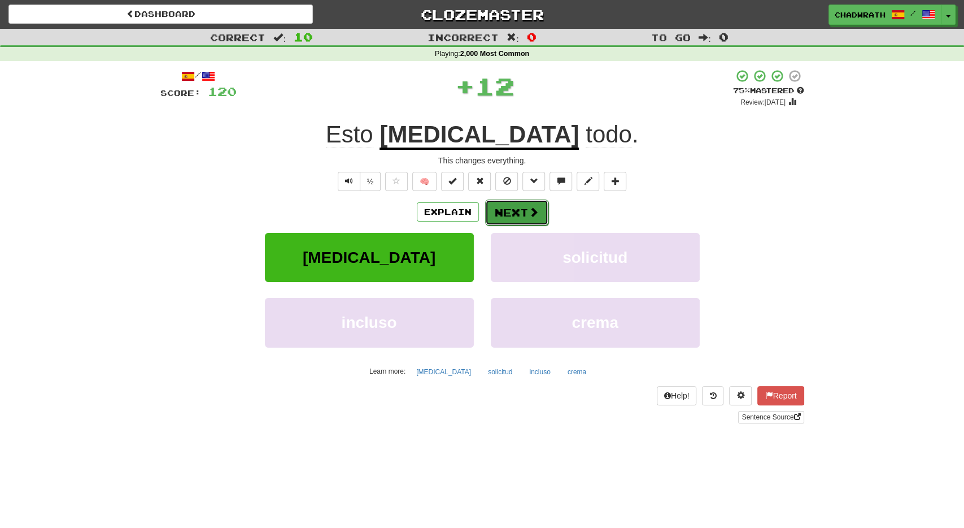
click at [519, 202] on button "Next" at bounding box center [516, 212] width 63 height 26
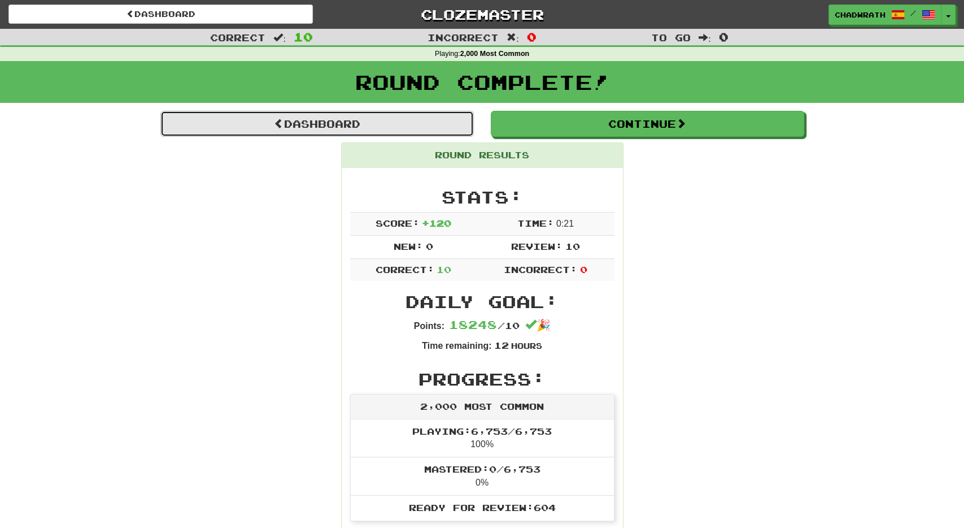
click at [393, 132] on link "Dashboard" at bounding box center [317, 124] width 314 height 26
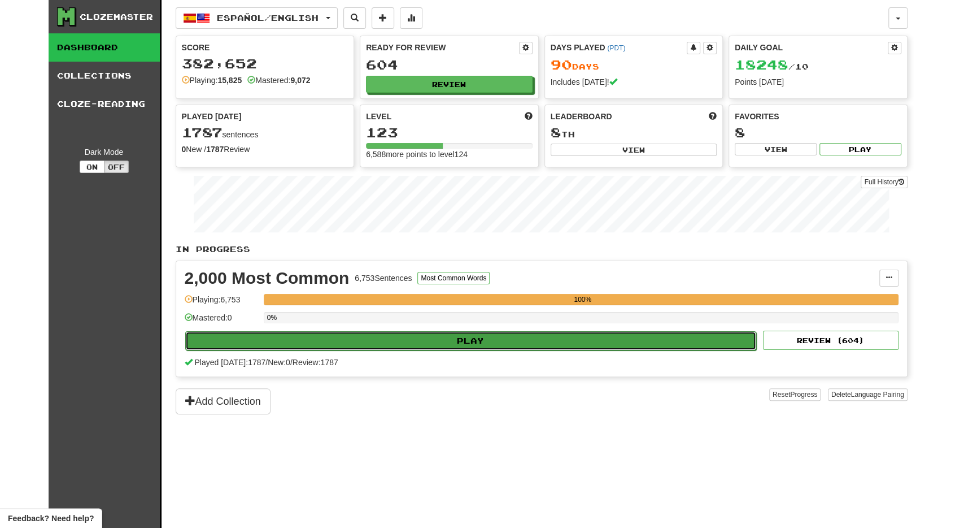
click at [374, 343] on button "Play" at bounding box center [471, 340] width 572 height 19
select select "**"
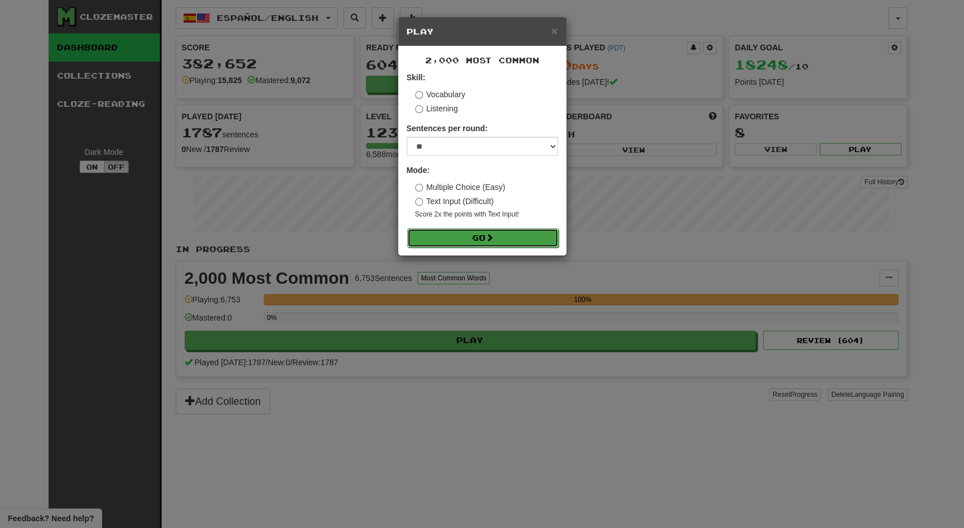
click at [459, 240] on button "Go" at bounding box center [482, 237] width 151 height 19
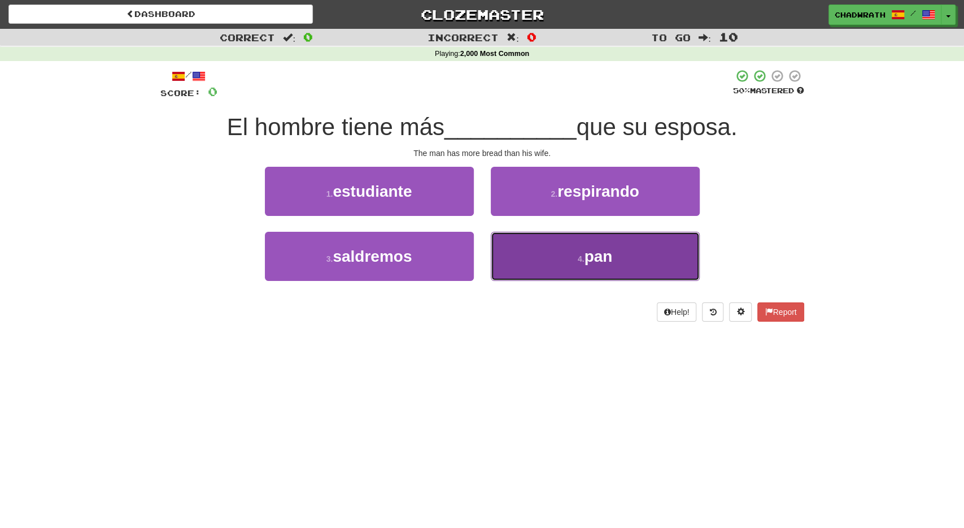
click at [562, 264] on button "4 . pan" at bounding box center [595, 256] width 209 height 49
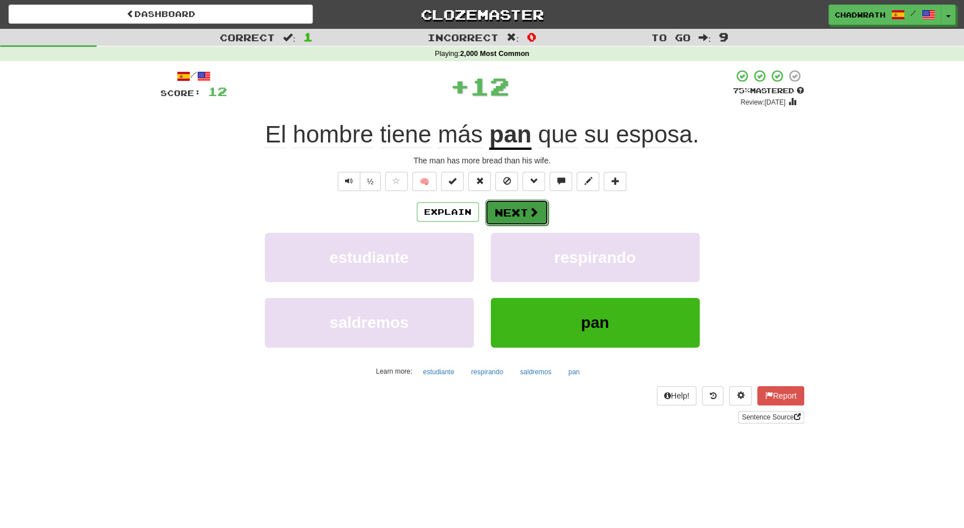
click at [515, 210] on button "Next" at bounding box center [516, 212] width 63 height 26
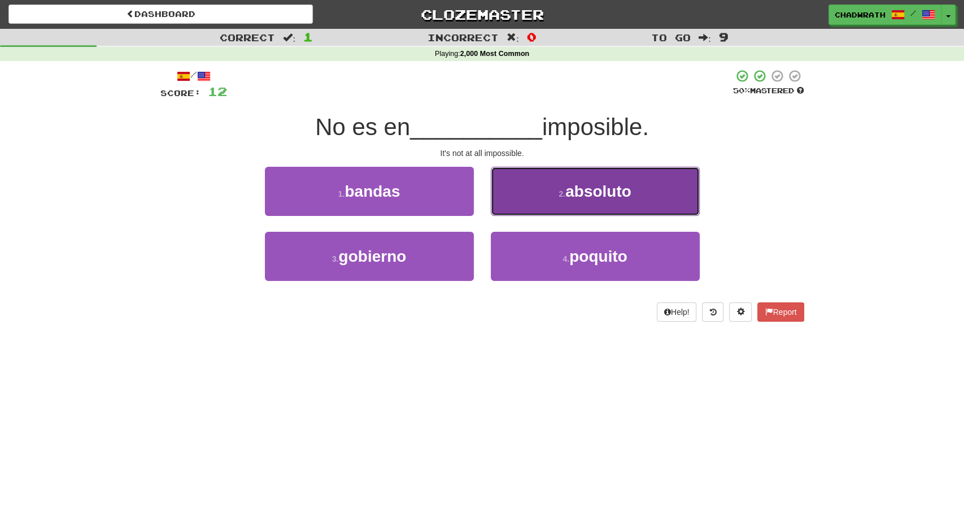
click at [528, 205] on button "2 . absoluto" at bounding box center [595, 191] width 209 height 49
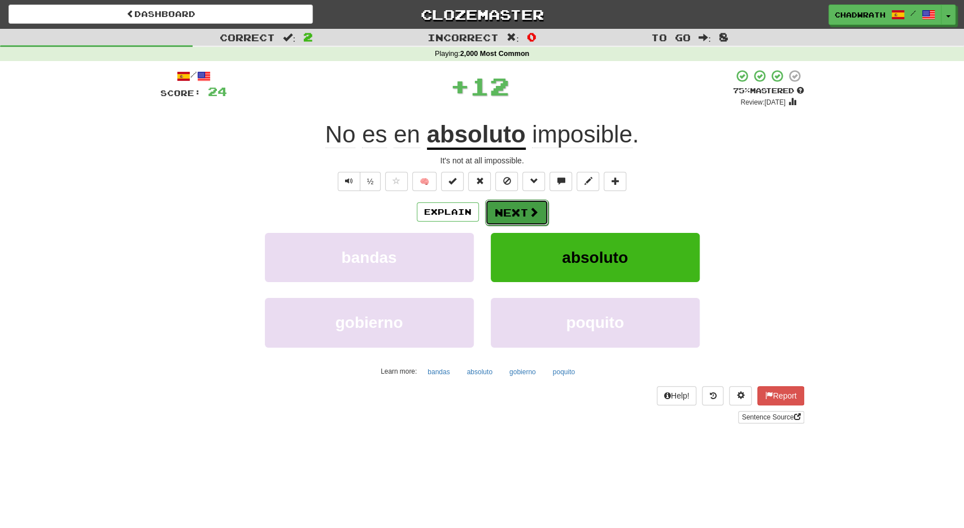
click at [521, 212] on button "Next" at bounding box center [516, 212] width 63 height 26
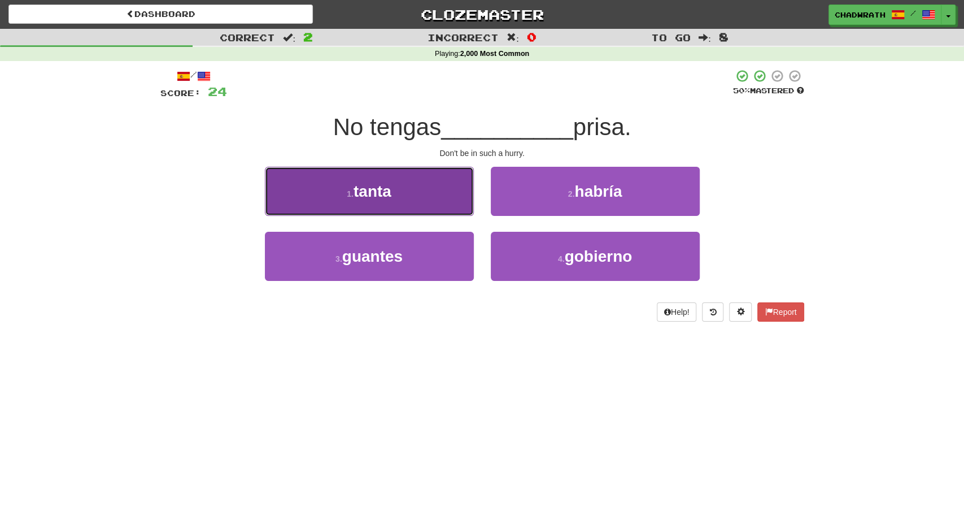
click at [426, 210] on button "1 . tanta" at bounding box center [369, 191] width 209 height 49
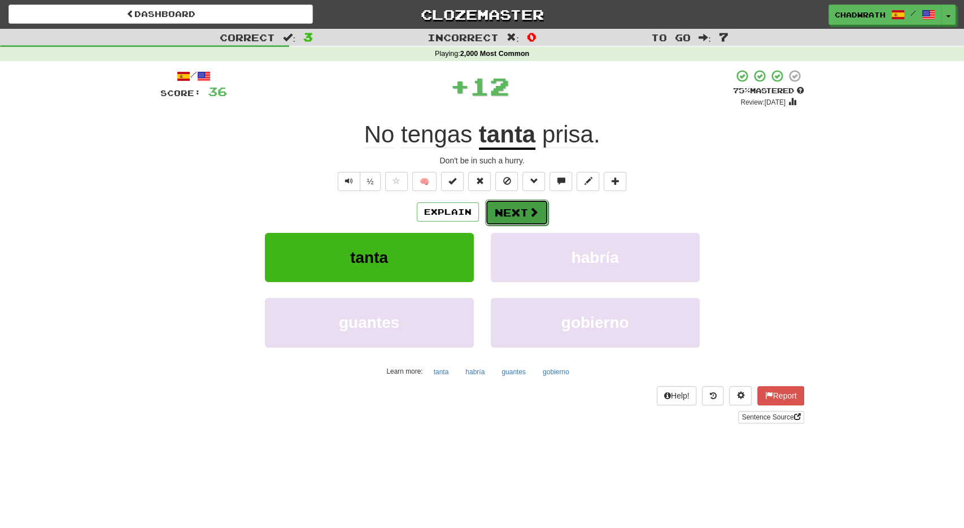
click at [508, 208] on button "Next" at bounding box center [516, 212] width 63 height 26
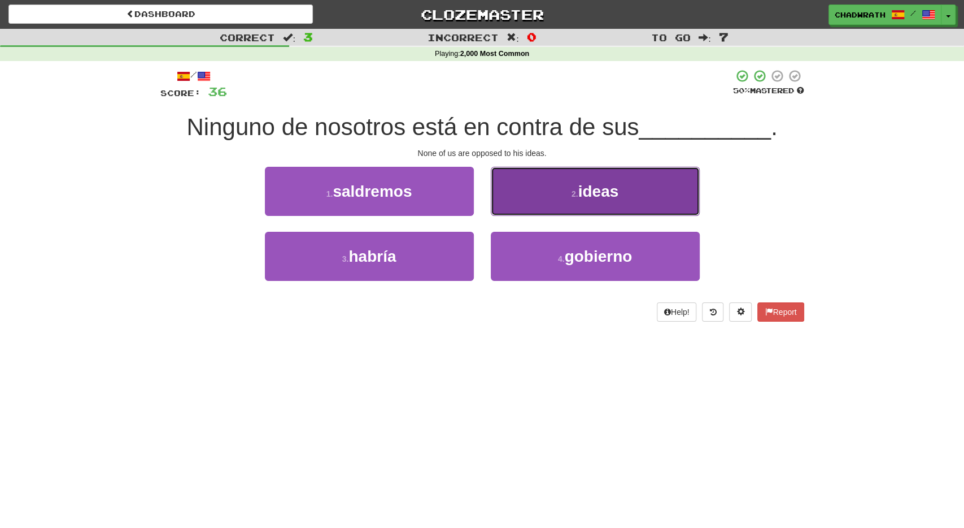
click at [566, 198] on button "2 . ideas" at bounding box center [595, 191] width 209 height 49
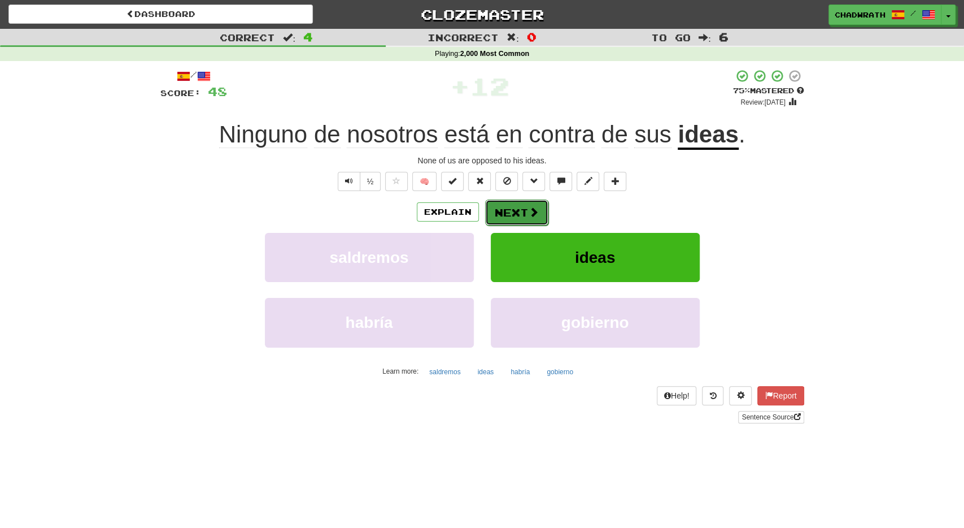
click at [502, 207] on button "Next" at bounding box center [516, 212] width 63 height 26
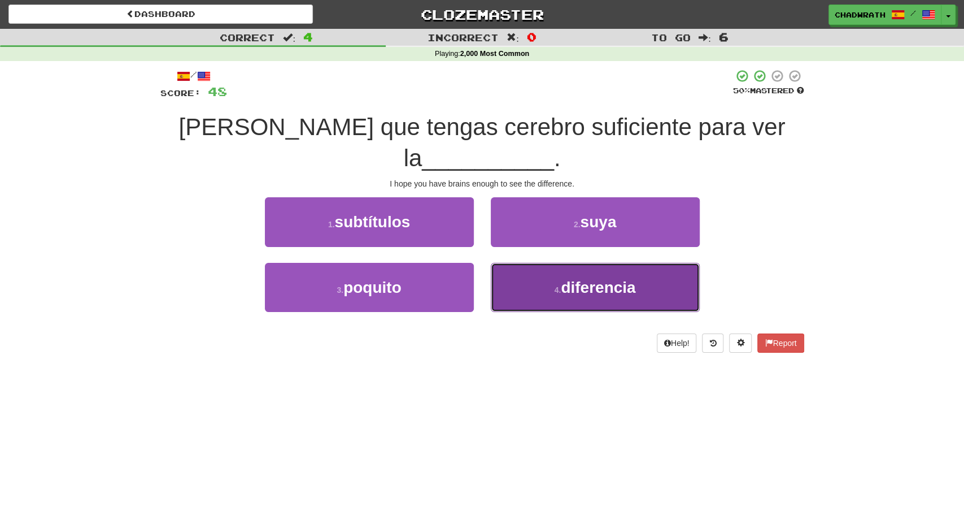
click at [584, 298] on button "4 . diferencia" at bounding box center [595, 287] width 209 height 49
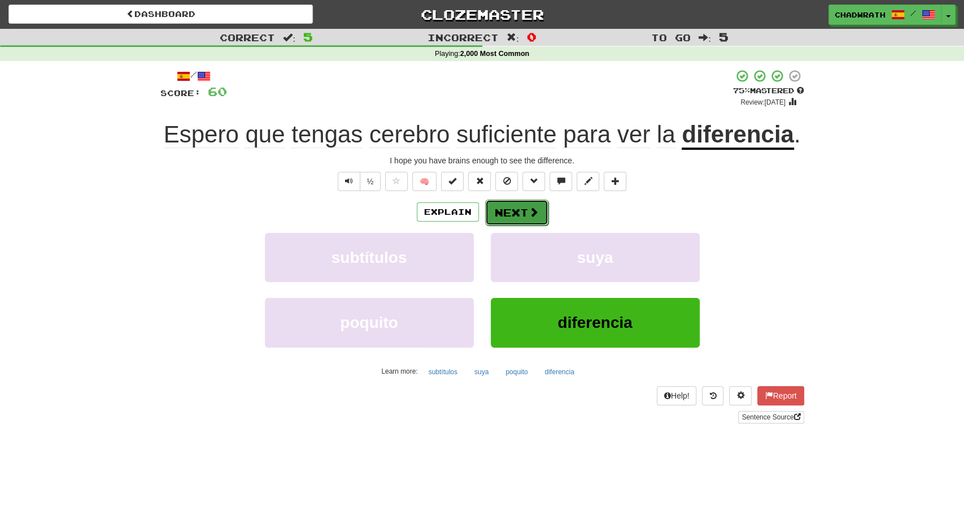
click at [520, 206] on button "Next" at bounding box center [516, 212] width 63 height 26
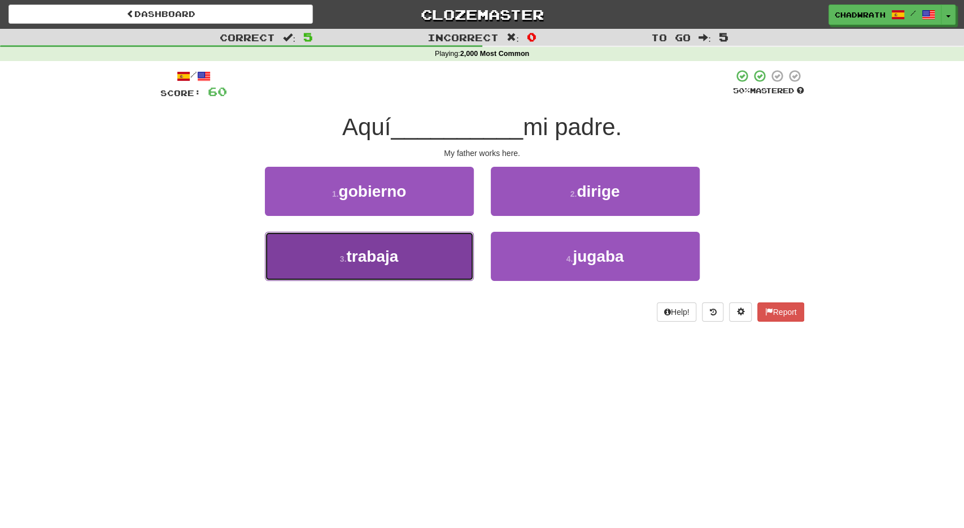
click at [376, 254] on span "trabaja" at bounding box center [372, 256] width 52 height 18
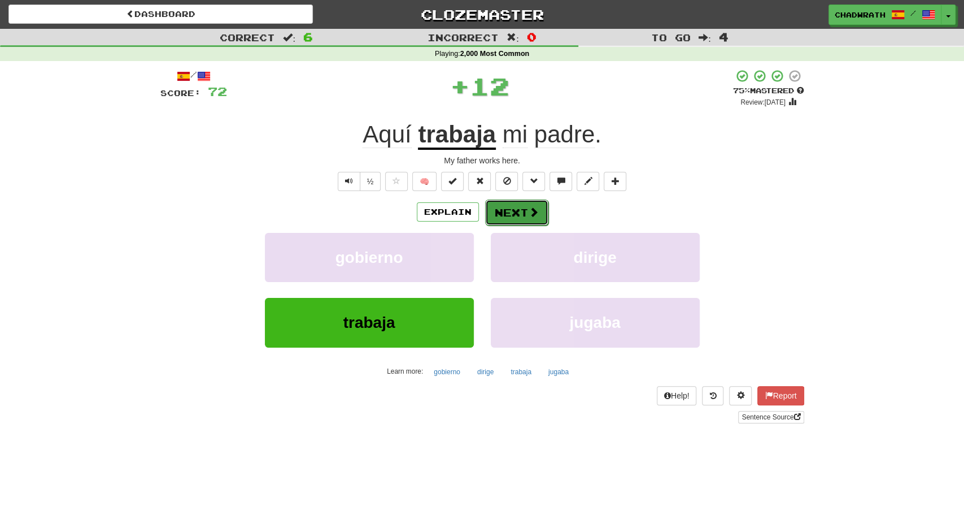
click at [511, 215] on button "Next" at bounding box center [516, 212] width 63 height 26
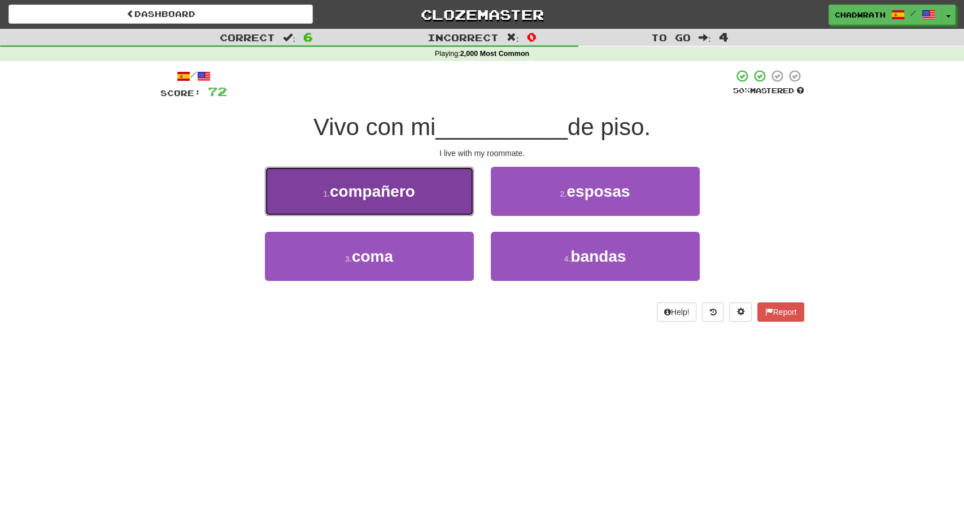
click at [452, 193] on button "1 . compañero" at bounding box center [369, 191] width 209 height 49
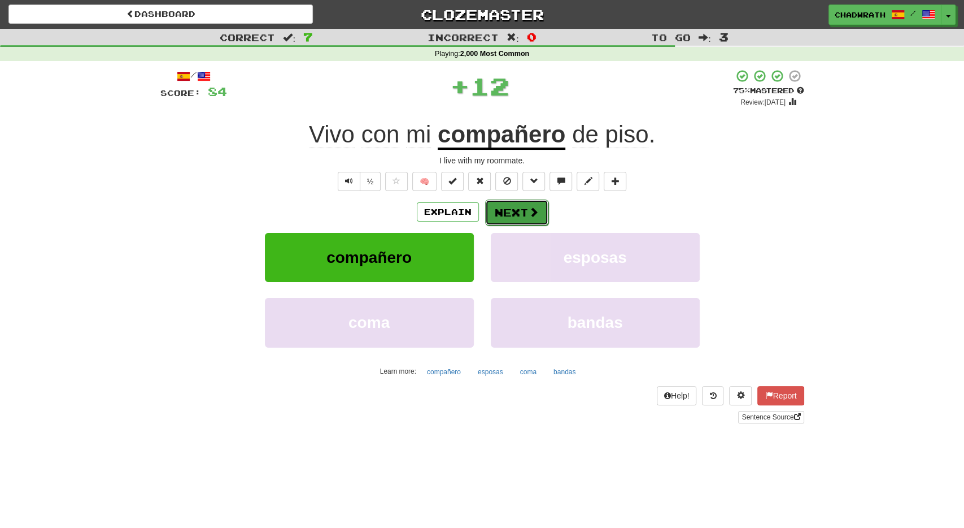
click at [493, 202] on button "Next" at bounding box center [516, 212] width 63 height 26
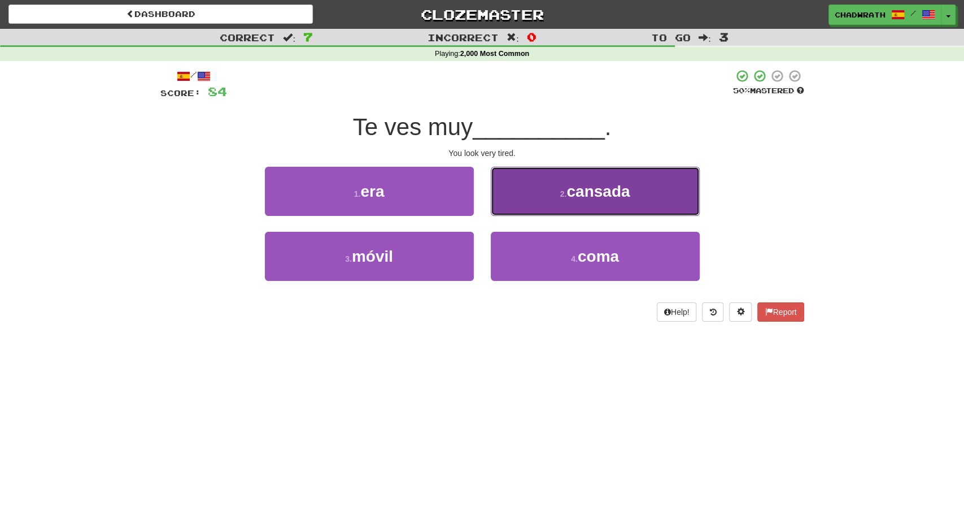
click at [539, 186] on button "2 . cansada" at bounding box center [595, 191] width 209 height 49
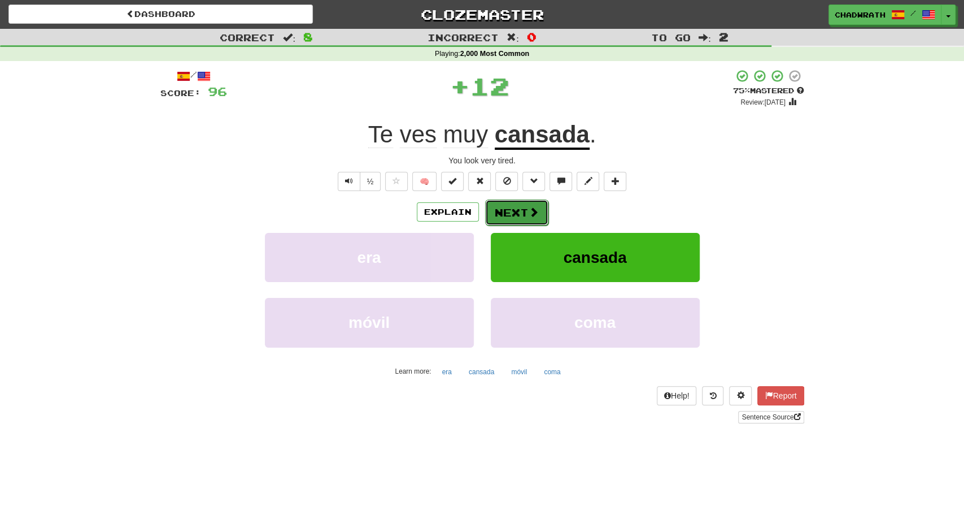
click at [509, 207] on button "Next" at bounding box center [516, 212] width 63 height 26
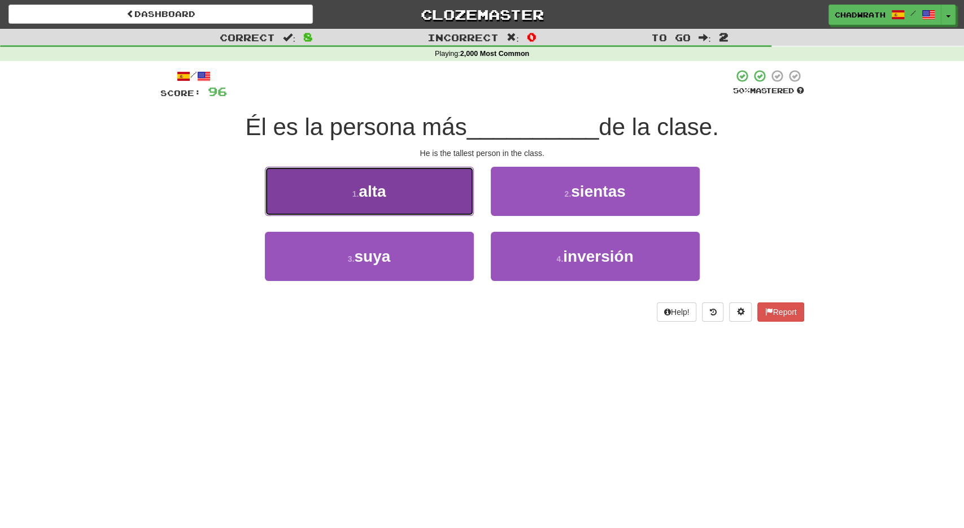
click at [392, 197] on button "1 . alta" at bounding box center [369, 191] width 209 height 49
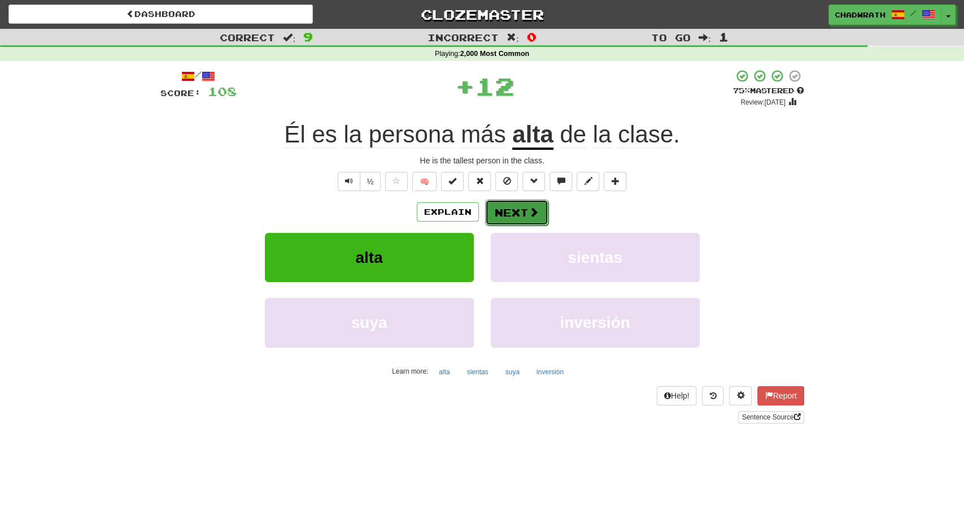
click at [519, 208] on button "Next" at bounding box center [516, 212] width 63 height 26
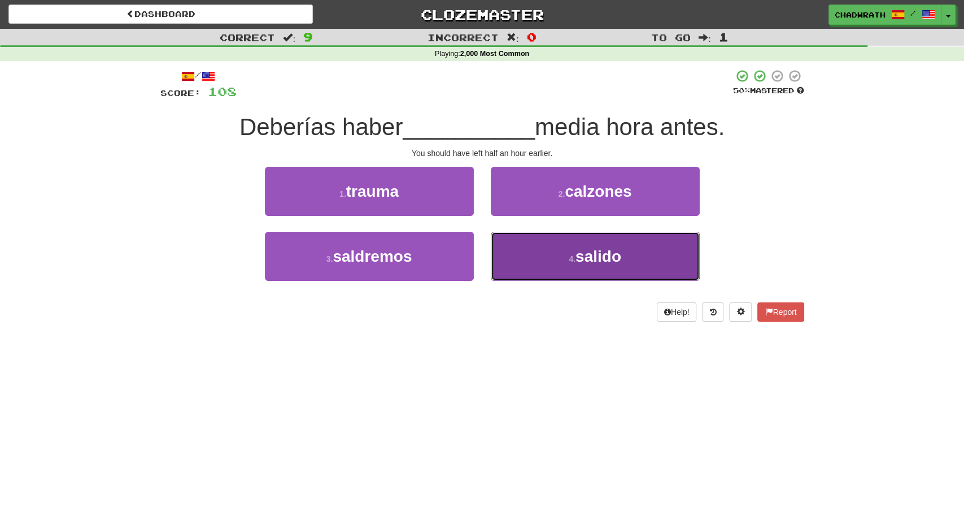
click at [568, 252] on button "4 . salido" at bounding box center [595, 256] width 209 height 49
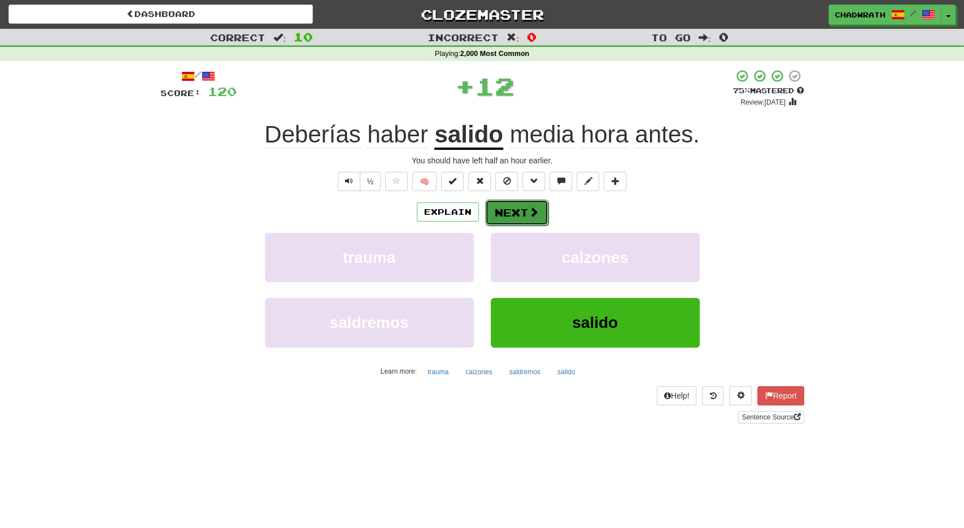
click at [519, 212] on button "Next" at bounding box center [516, 212] width 63 height 26
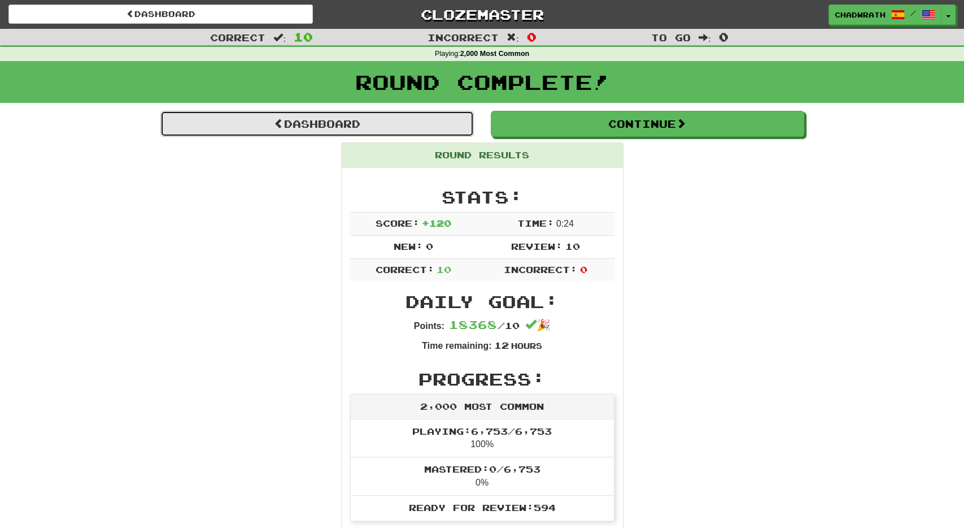
click at [355, 127] on link "Dashboard" at bounding box center [317, 124] width 314 height 26
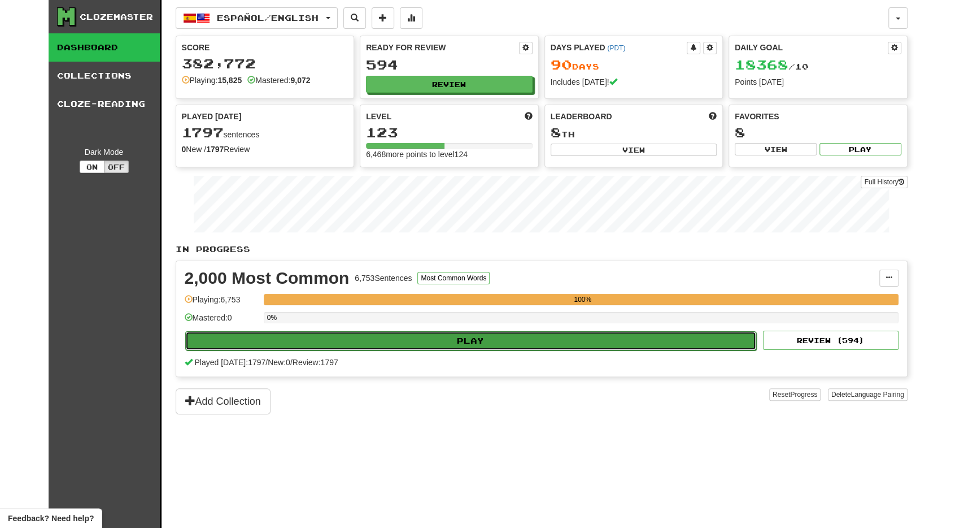
click at [416, 331] on button "Play" at bounding box center [471, 340] width 572 height 19
select select "**"
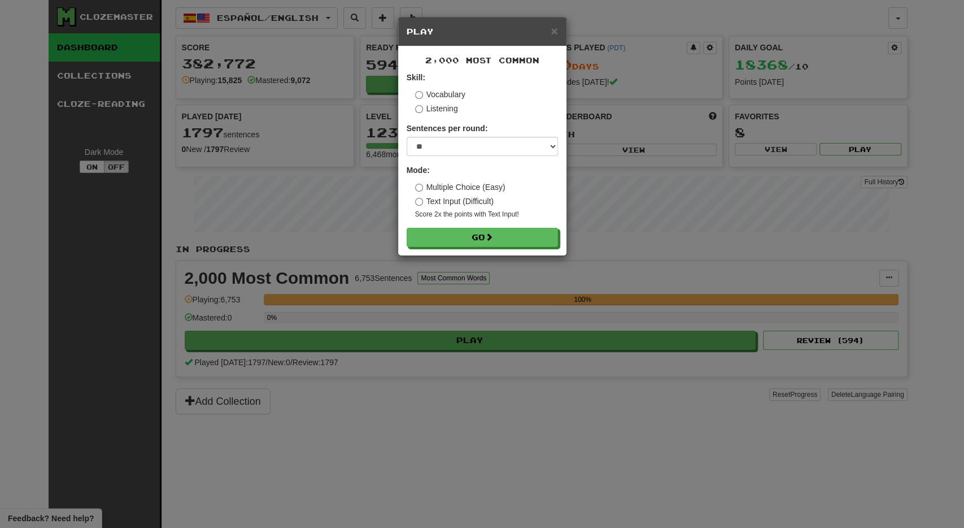
click at [506, 216] on small "Score 2x the points with Text Input !" at bounding box center [486, 215] width 143 height 10
click at [508, 231] on button "Go" at bounding box center [482, 237] width 151 height 19
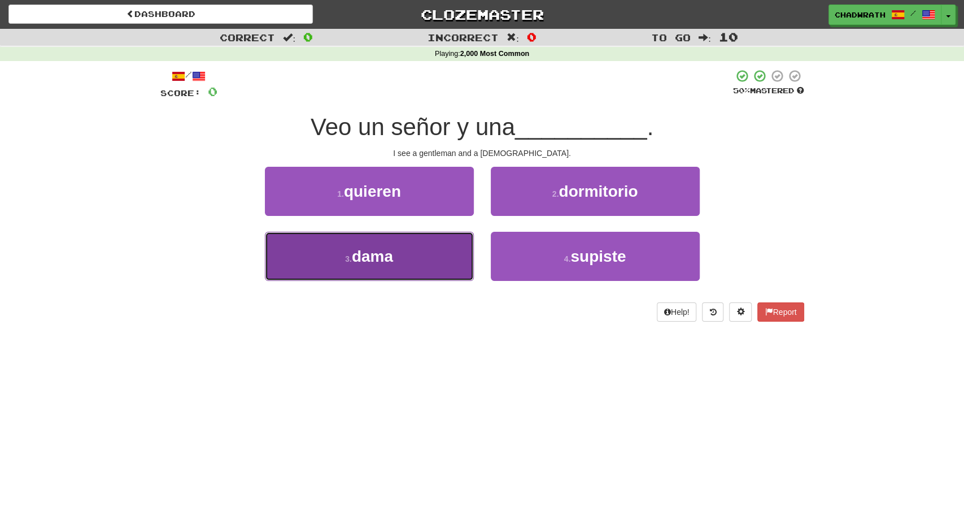
click at [359, 242] on button "3 . dama" at bounding box center [369, 256] width 209 height 49
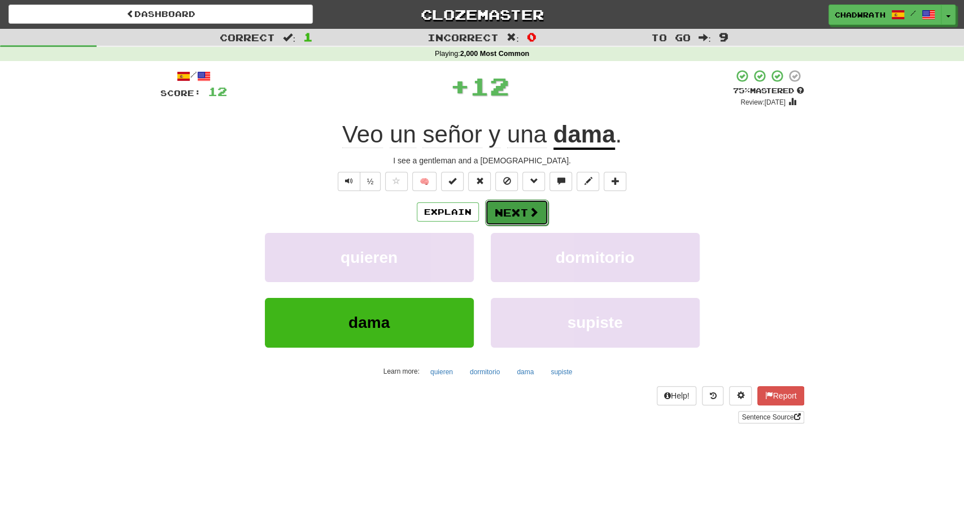
click at [516, 206] on button "Next" at bounding box center [516, 212] width 63 height 26
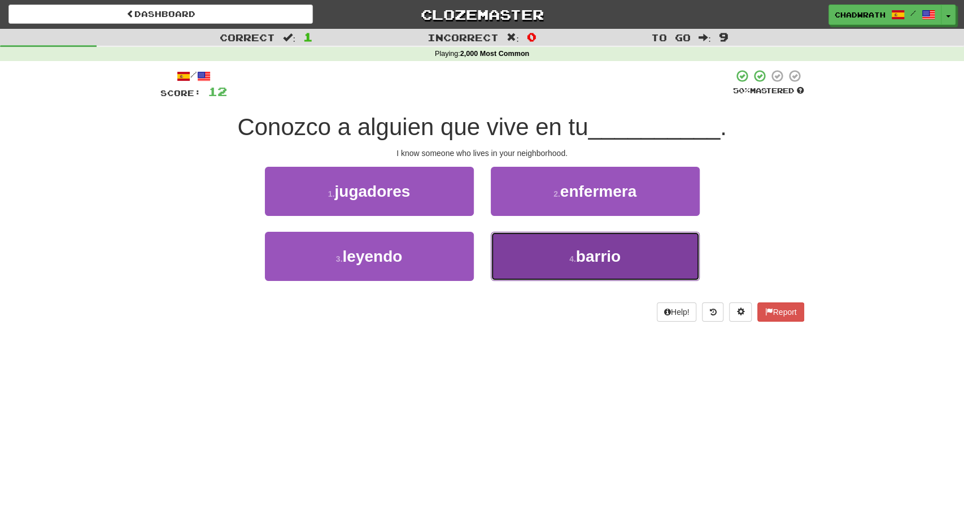
click at [555, 256] on button "4 . barrio" at bounding box center [595, 256] width 209 height 49
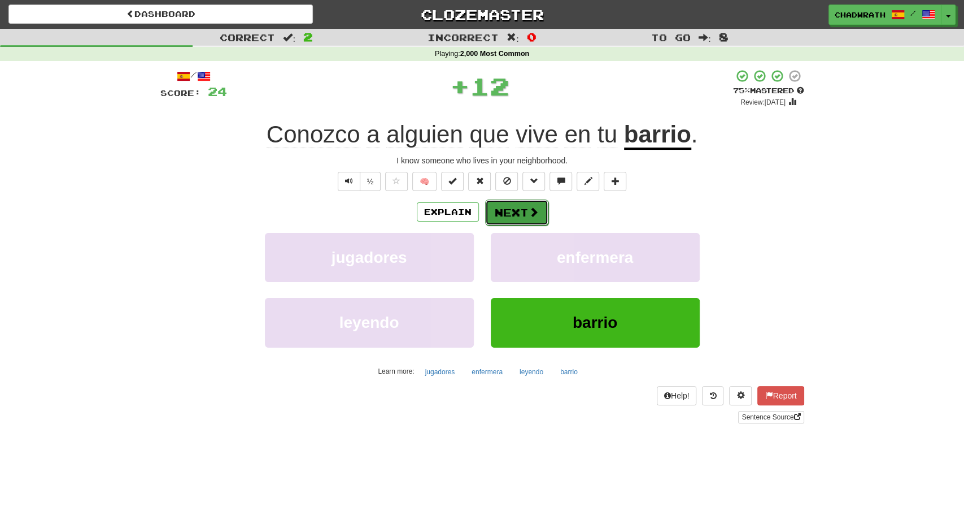
click at [526, 212] on button "Next" at bounding box center [516, 212] width 63 height 26
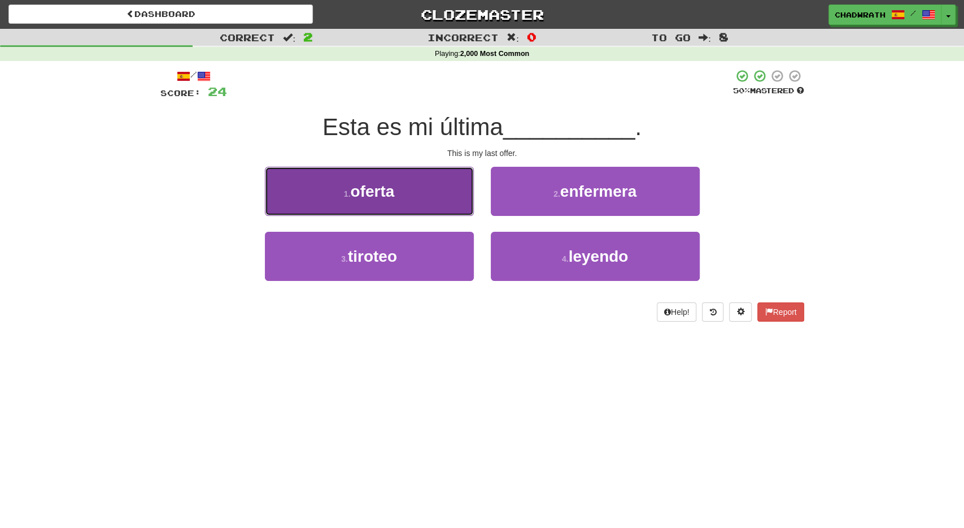
click at [370, 192] on span "oferta" at bounding box center [372, 191] width 44 height 18
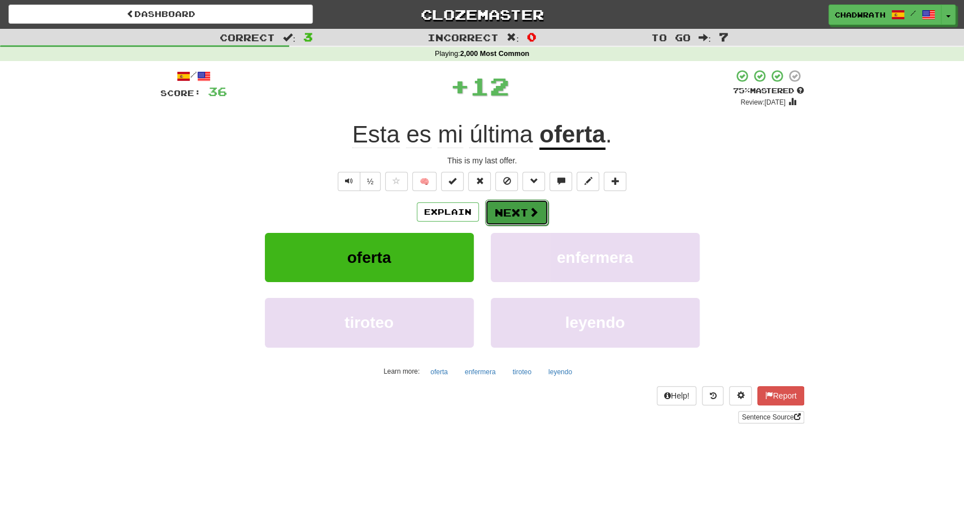
click at [511, 208] on button "Next" at bounding box center [516, 212] width 63 height 26
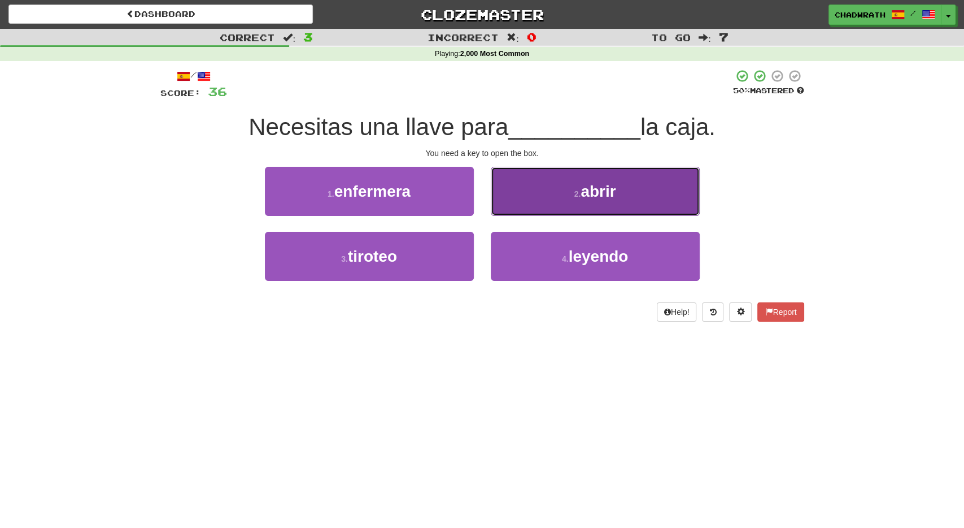
click at [525, 199] on button "2 . abrir" at bounding box center [595, 191] width 209 height 49
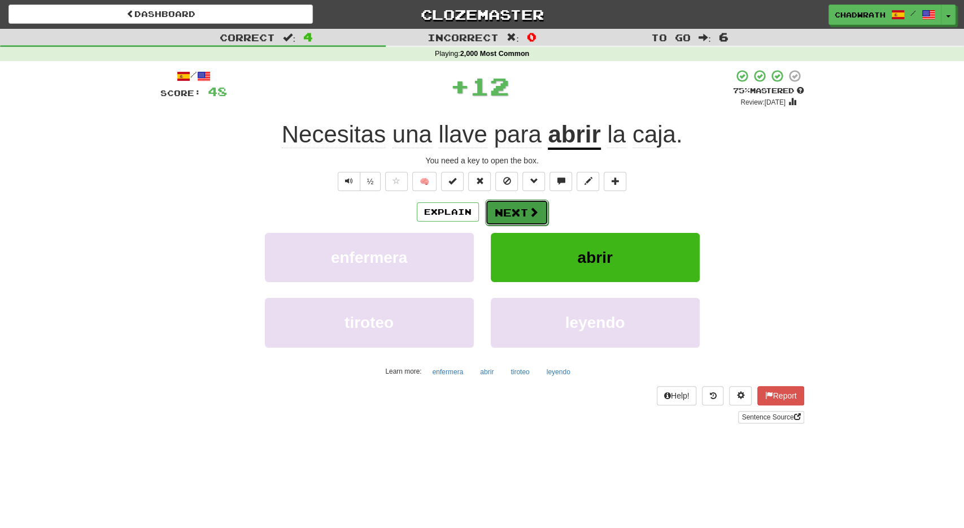
click at [527, 213] on button "Next" at bounding box center [516, 212] width 63 height 26
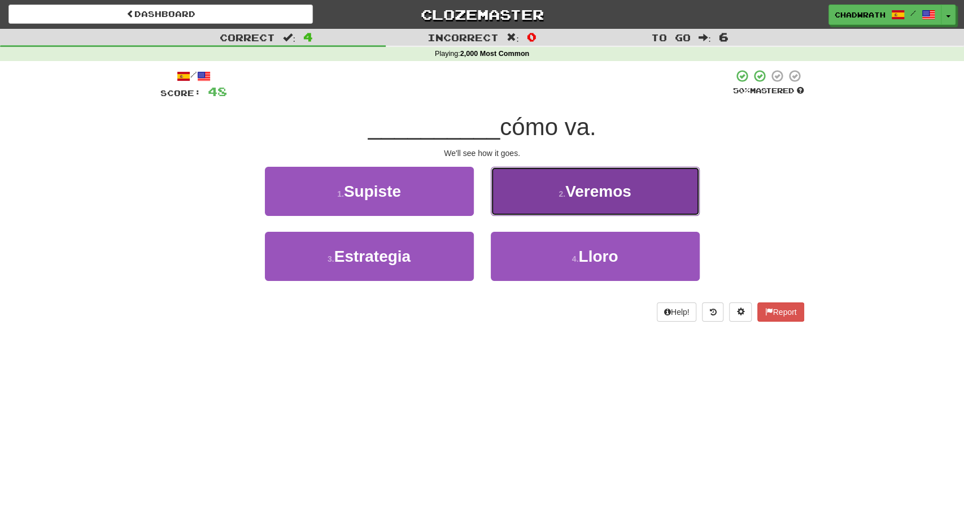
click at [578, 203] on button "2 . Veremos" at bounding box center [595, 191] width 209 height 49
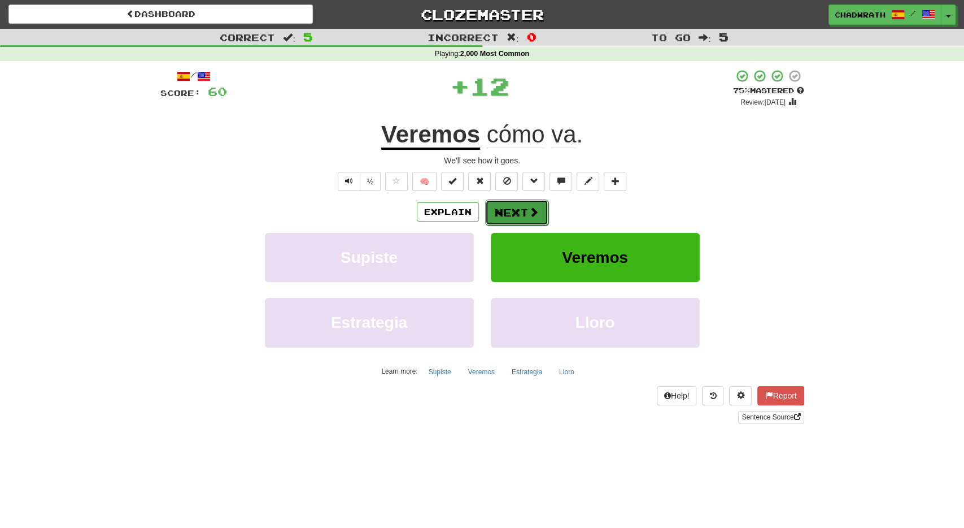
click at [535, 219] on button "Next" at bounding box center [516, 212] width 63 height 26
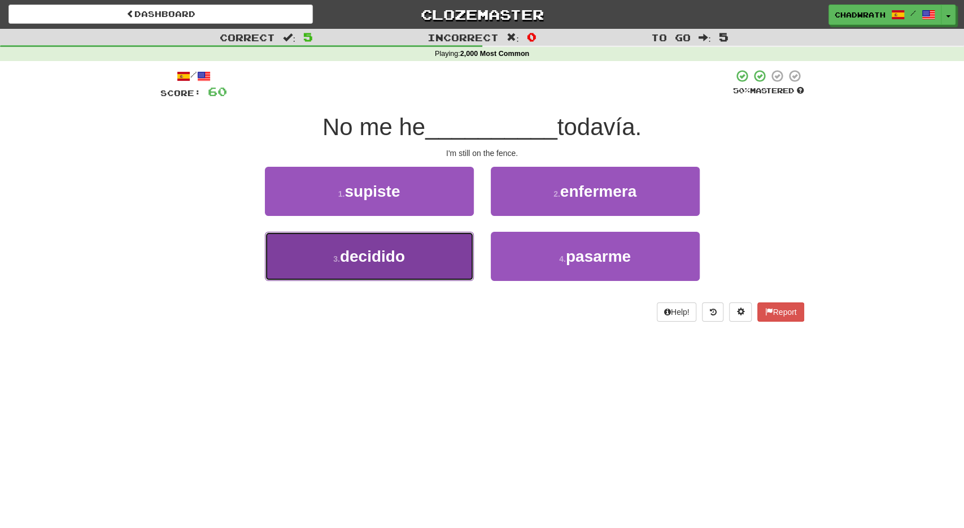
click at [410, 251] on button "3 . decidido" at bounding box center [369, 256] width 209 height 49
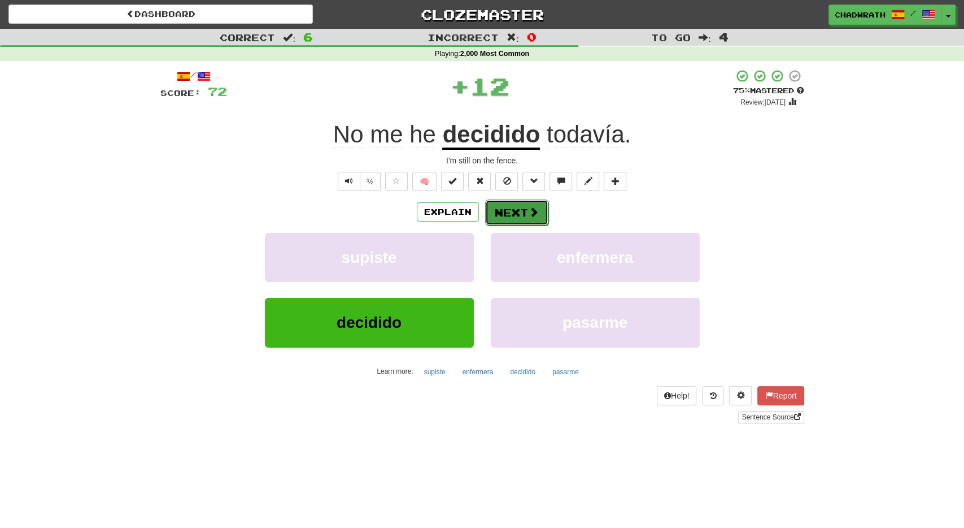
click at [508, 216] on button "Next" at bounding box center [516, 212] width 63 height 26
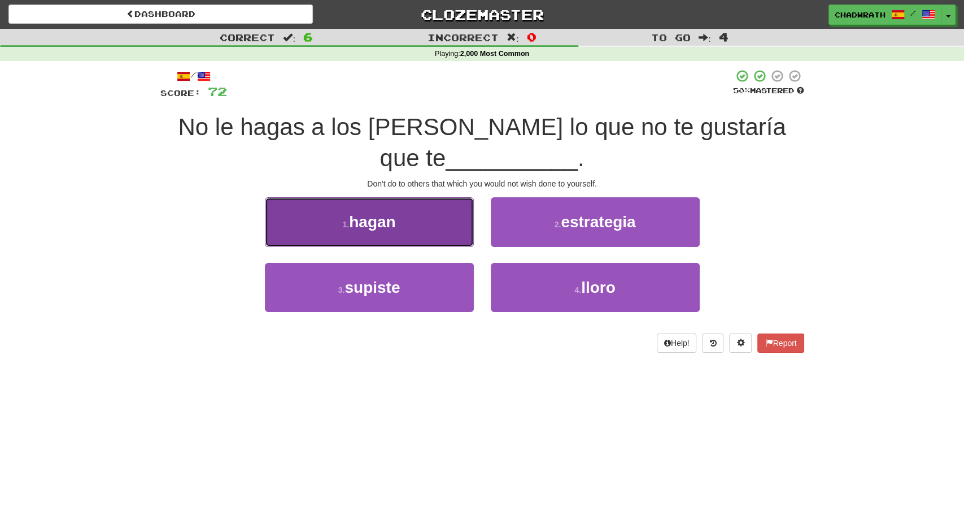
click at [393, 238] on button "1 . hagan" at bounding box center [369, 221] width 209 height 49
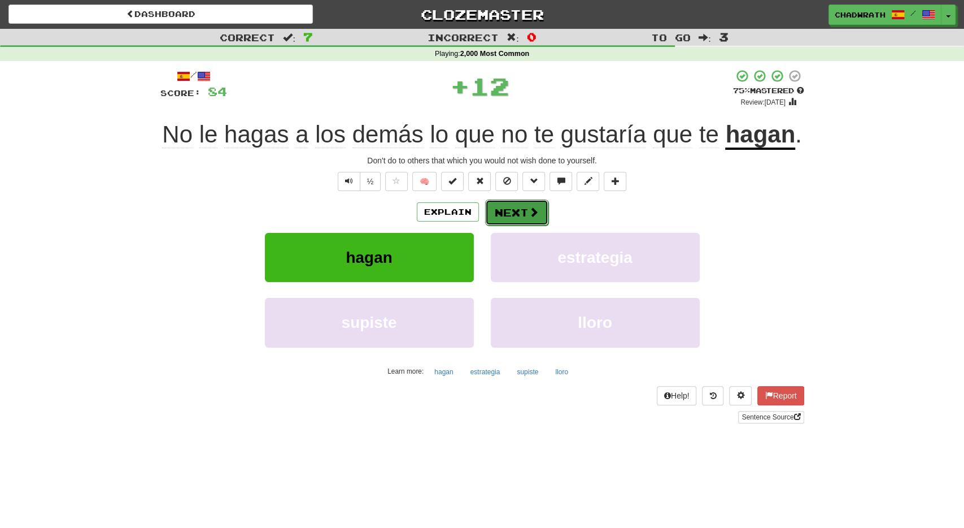
click at [507, 205] on button "Next" at bounding box center [516, 212] width 63 height 26
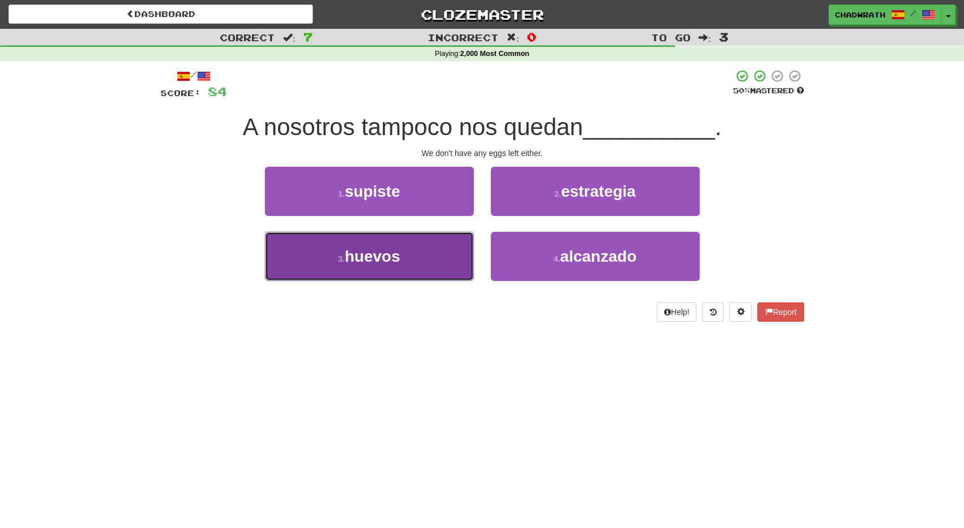
click at [376, 253] on span "huevos" at bounding box center [372, 256] width 55 height 18
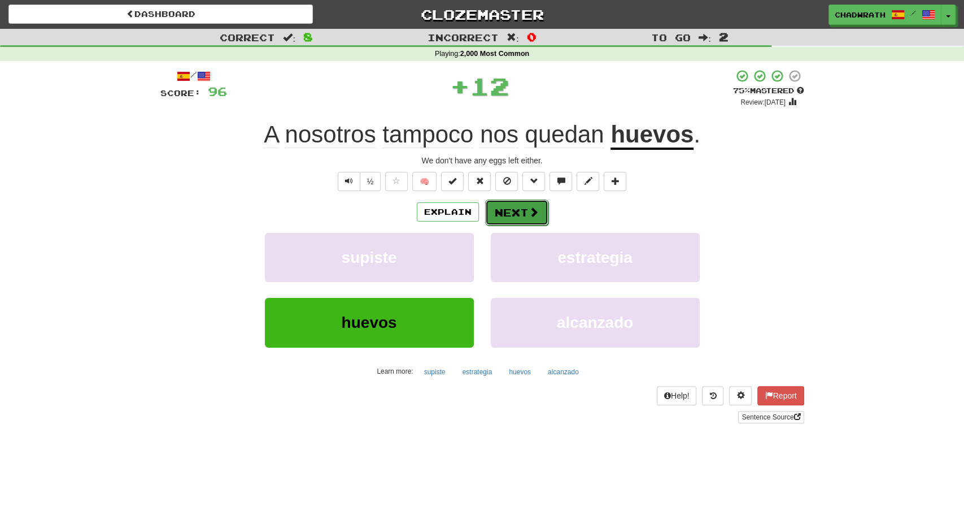
click at [516, 212] on button "Next" at bounding box center [516, 212] width 63 height 26
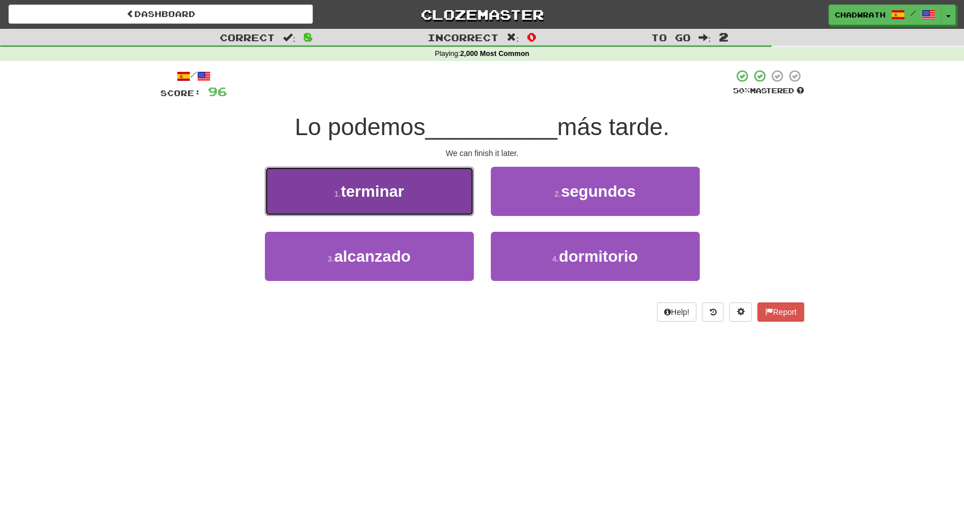
click at [371, 202] on button "1 . terminar" at bounding box center [369, 191] width 209 height 49
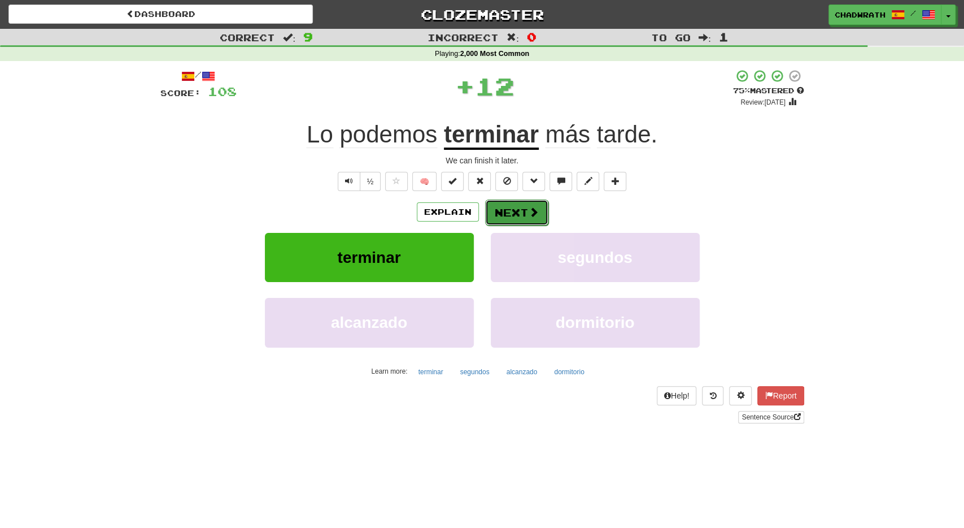
click at [512, 215] on button "Next" at bounding box center [516, 212] width 63 height 26
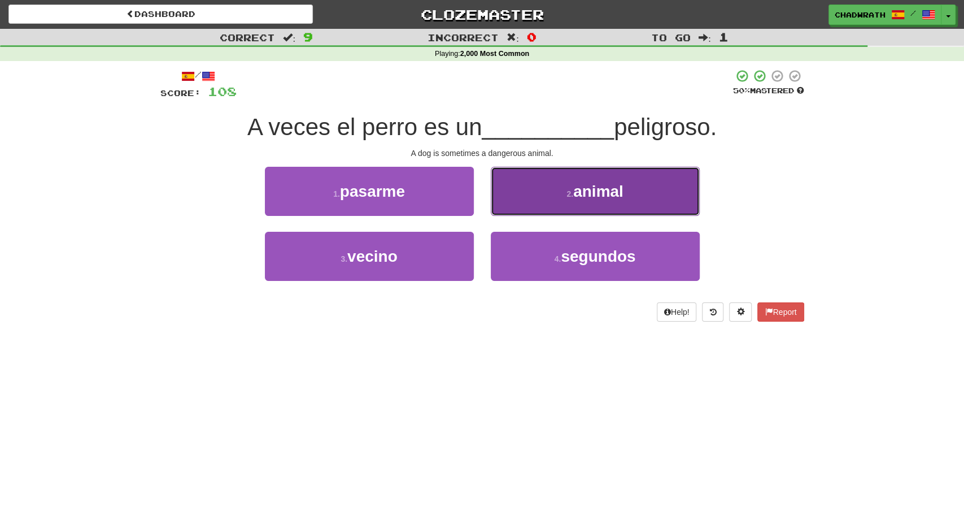
click at [550, 187] on button "2 . animal" at bounding box center [595, 191] width 209 height 49
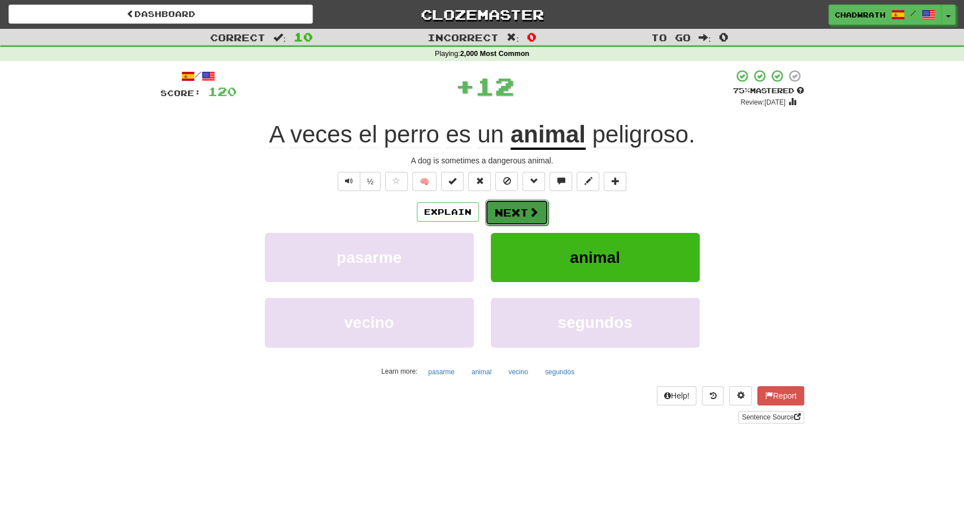
click at [515, 215] on button "Next" at bounding box center [516, 212] width 63 height 26
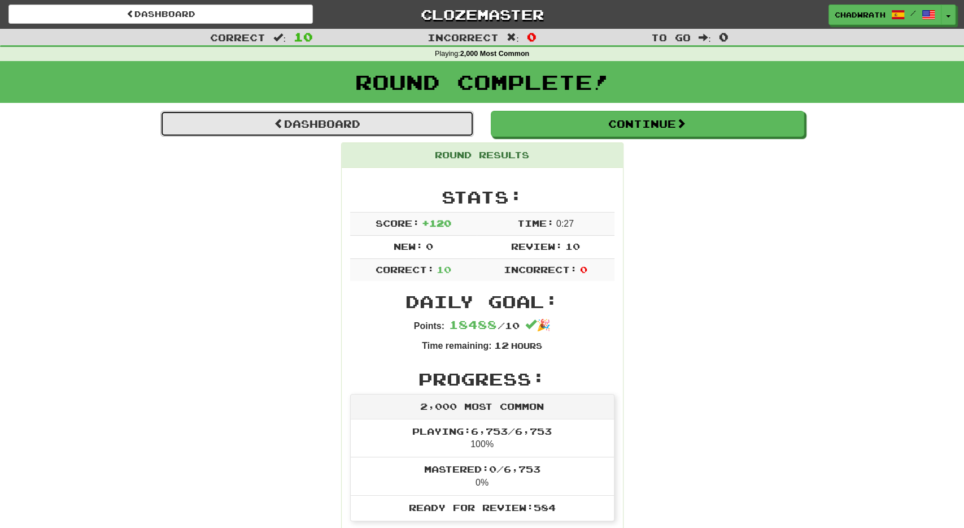
click at [349, 122] on link "Dashboard" at bounding box center [317, 124] width 314 height 26
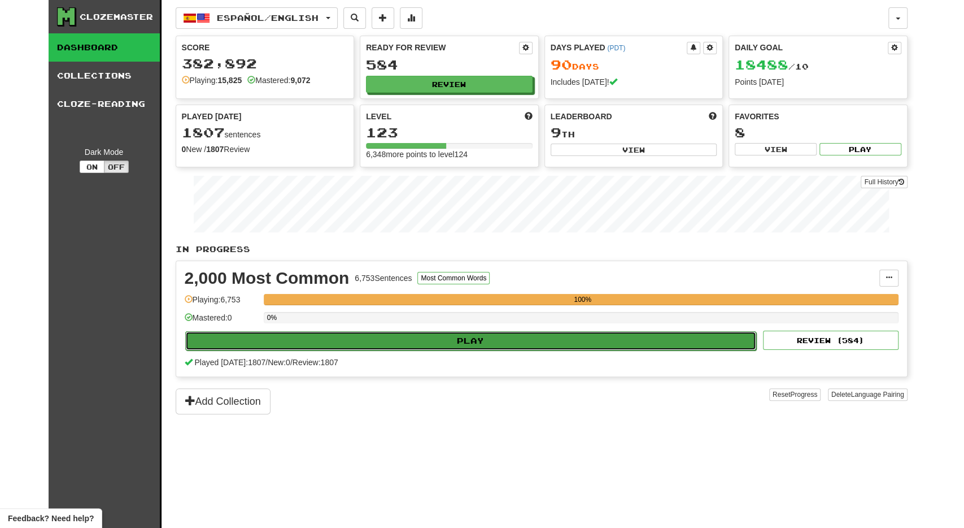
click at [398, 335] on button "Play" at bounding box center [471, 340] width 572 height 19
select select "**"
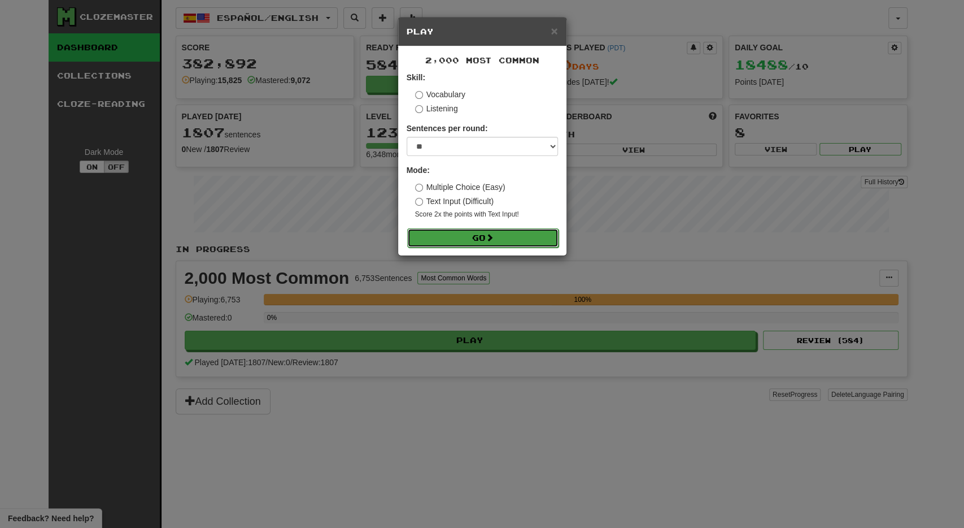
click at [494, 233] on span at bounding box center [490, 237] width 8 height 8
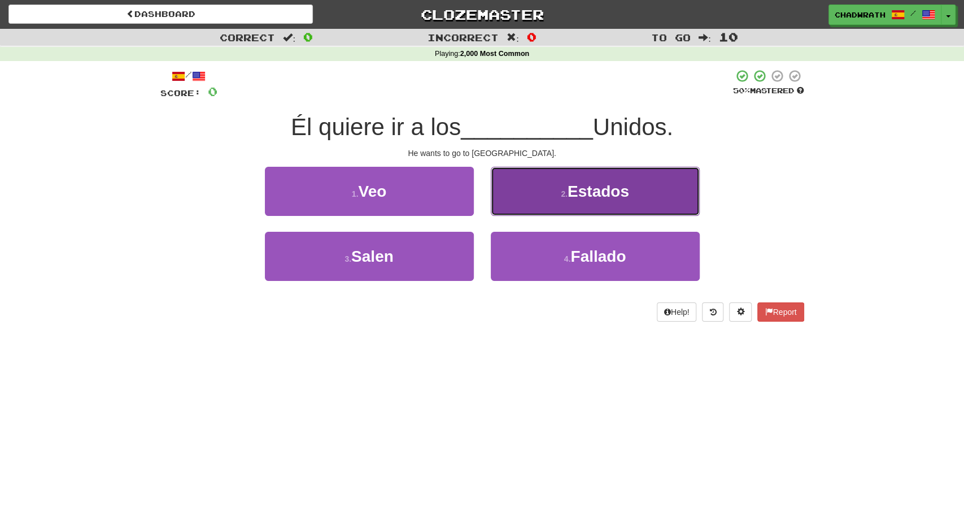
click at [576, 205] on button "2 . Estados" at bounding box center [595, 191] width 209 height 49
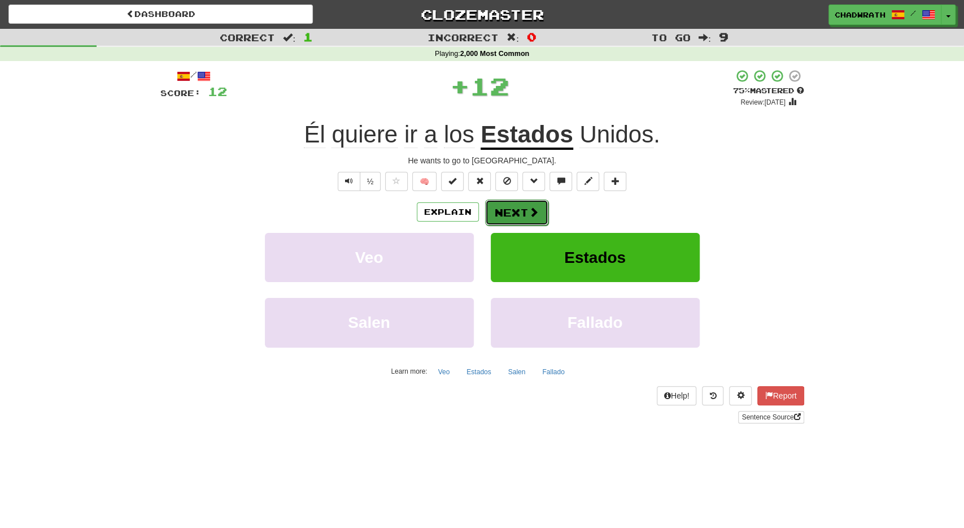
click at [519, 215] on button "Next" at bounding box center [516, 212] width 63 height 26
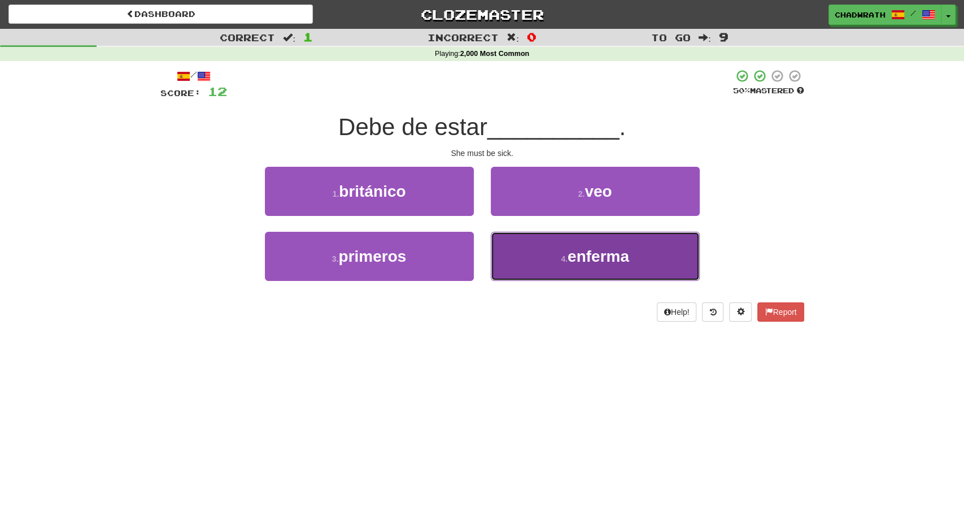
click at [540, 265] on button "4 . enferma" at bounding box center [595, 256] width 209 height 49
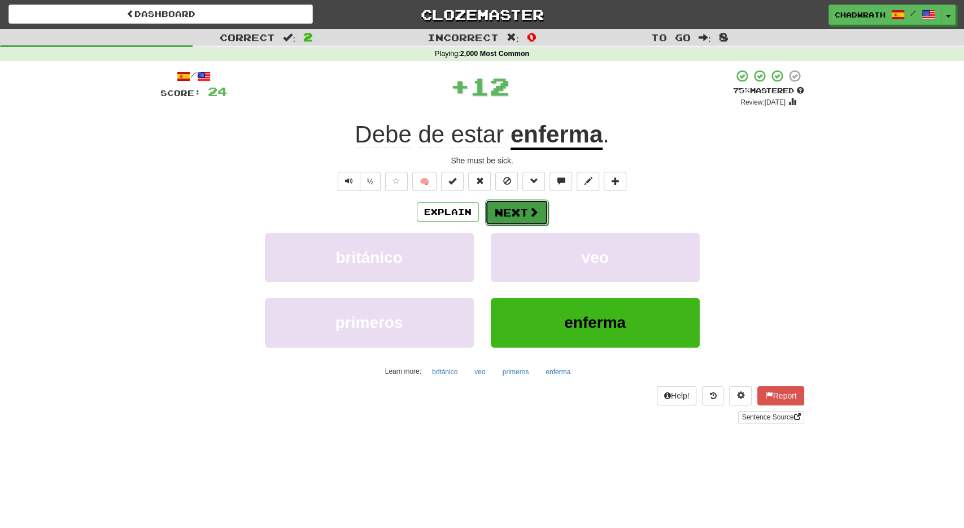
click at [502, 217] on button "Next" at bounding box center [516, 212] width 63 height 26
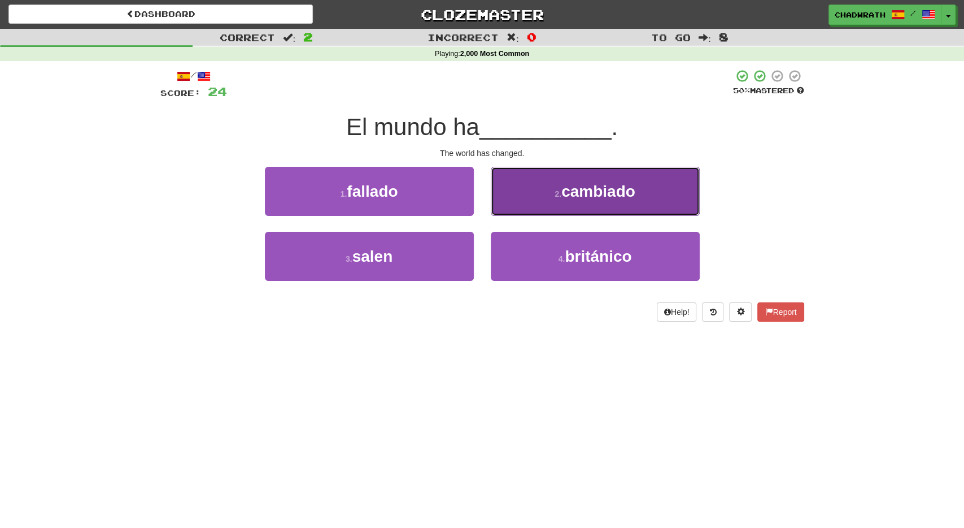
click at [540, 202] on button "2 . cambiado" at bounding box center [595, 191] width 209 height 49
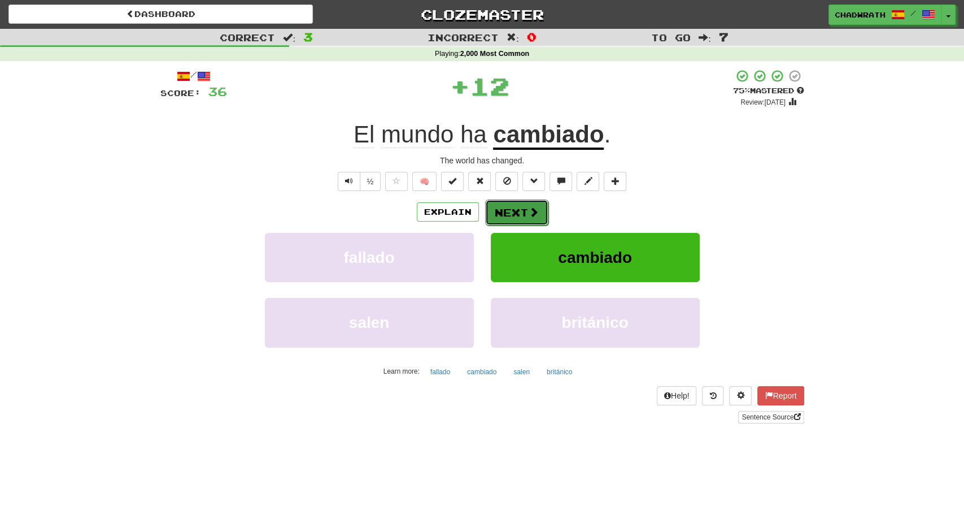
click at [532, 219] on button "Next" at bounding box center [516, 212] width 63 height 26
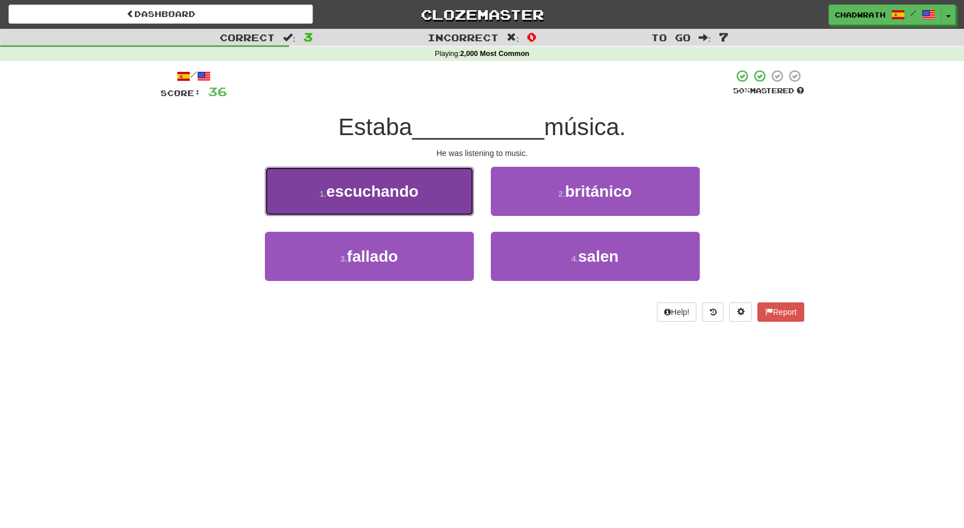
click at [381, 182] on button "1 . escuchando" at bounding box center [369, 191] width 209 height 49
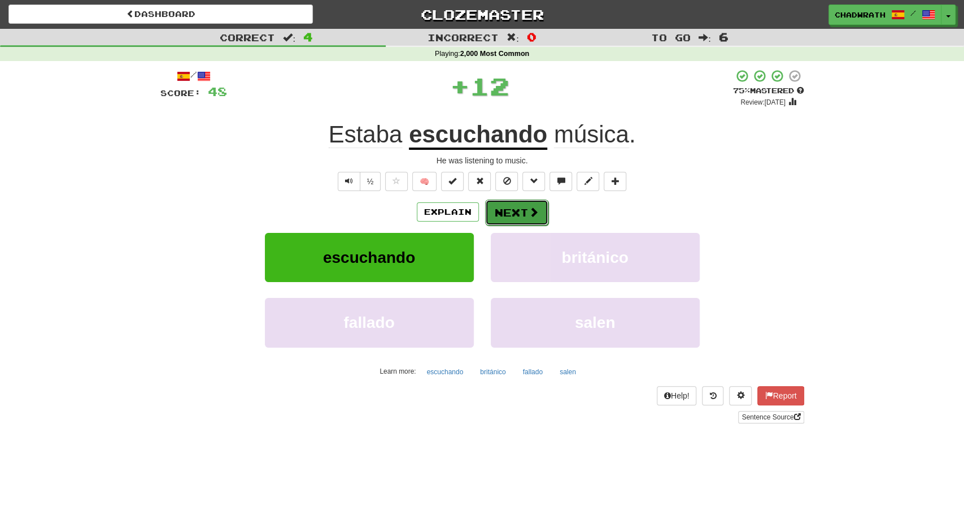
click at [520, 210] on button "Next" at bounding box center [516, 212] width 63 height 26
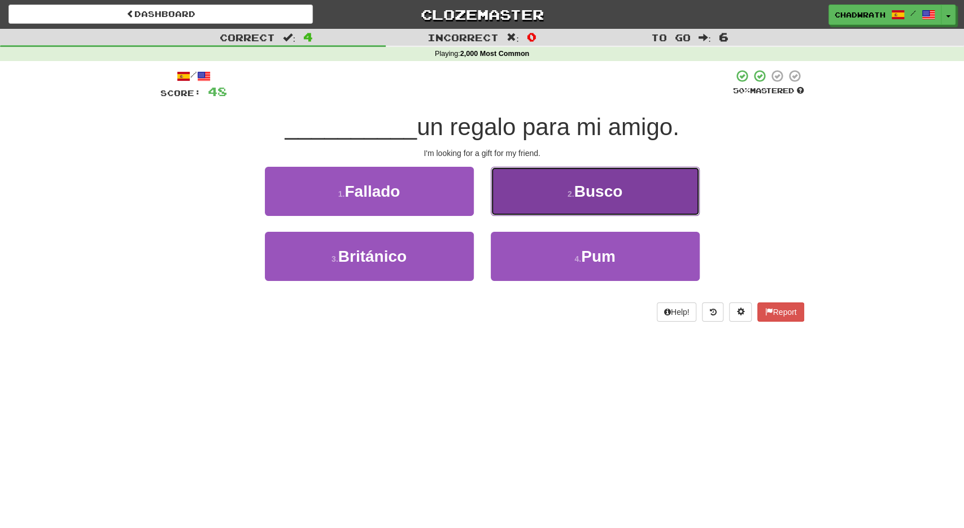
click at [596, 201] on button "2 . Busco" at bounding box center [595, 191] width 209 height 49
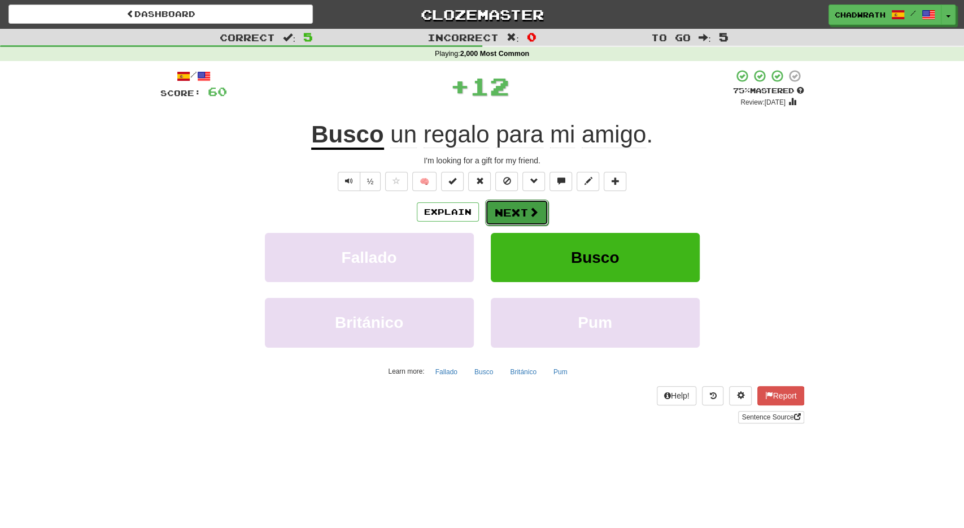
click at [506, 214] on button "Next" at bounding box center [516, 212] width 63 height 26
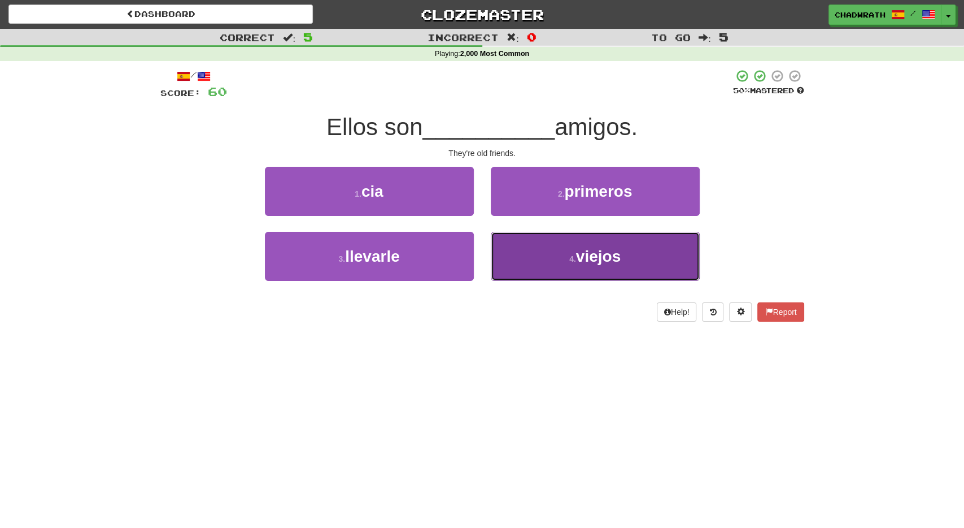
click at [563, 249] on button "4 . viejos" at bounding box center [595, 256] width 209 height 49
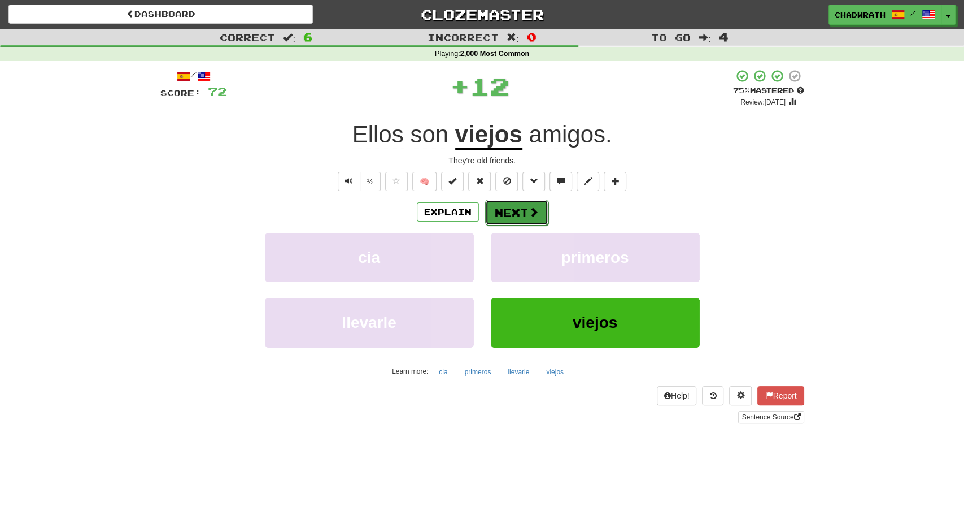
click at [511, 215] on button "Next" at bounding box center [516, 212] width 63 height 26
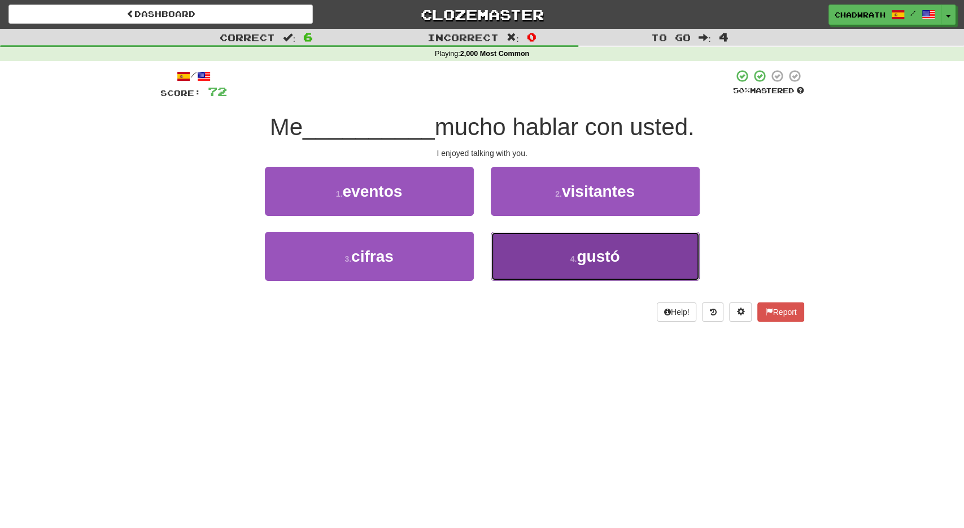
click at [567, 263] on button "4 . gustó" at bounding box center [595, 256] width 209 height 49
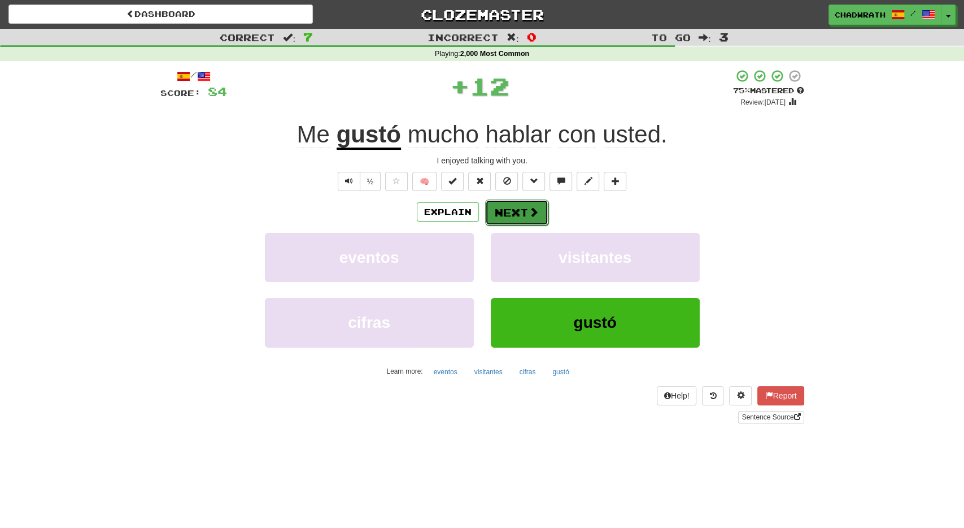
click at [512, 214] on button "Next" at bounding box center [516, 212] width 63 height 26
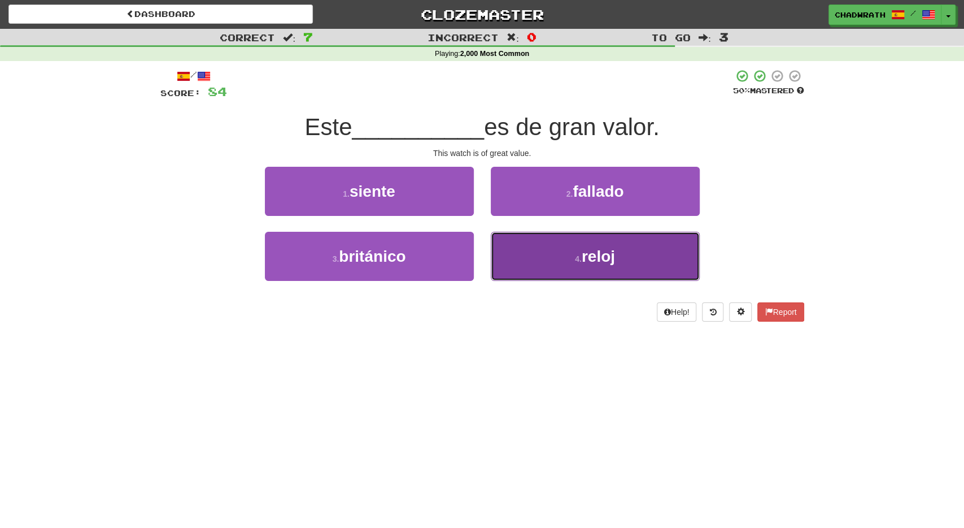
click at [551, 256] on button "4 . reloj" at bounding box center [595, 256] width 209 height 49
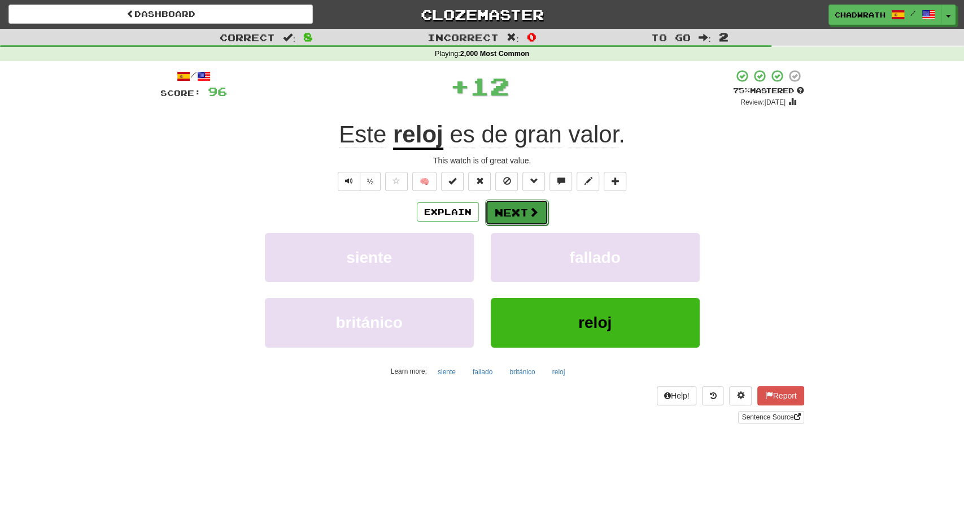
click at [519, 212] on button "Next" at bounding box center [516, 212] width 63 height 26
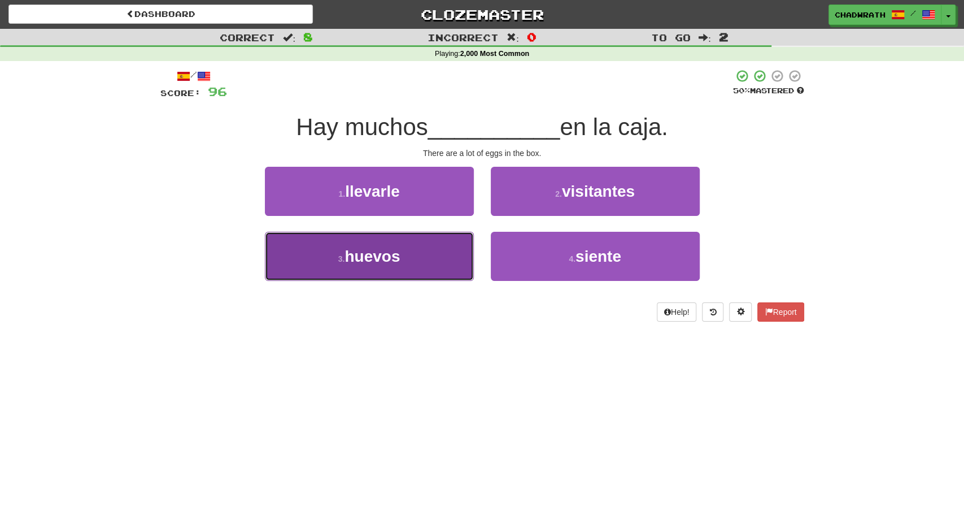
click at [392, 254] on span "huevos" at bounding box center [372, 256] width 55 height 18
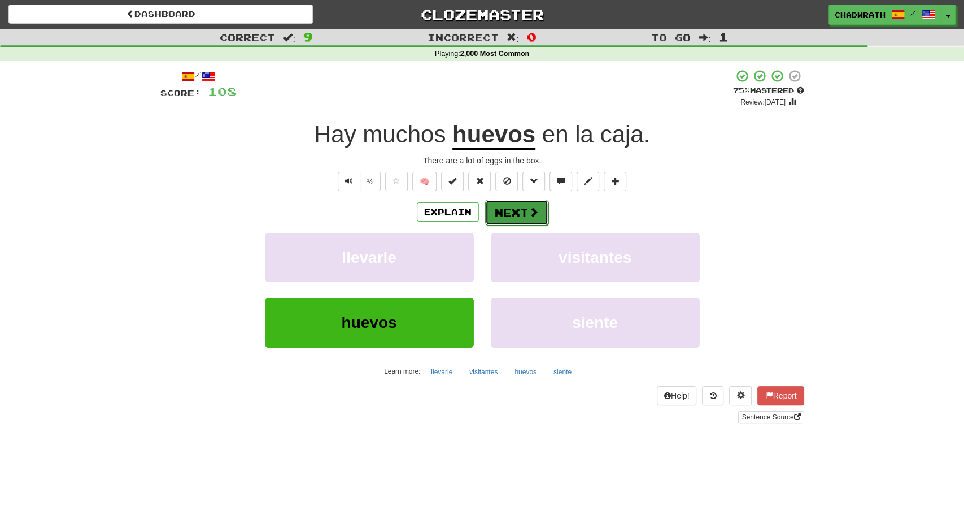
click at [502, 205] on button "Next" at bounding box center [516, 212] width 63 height 26
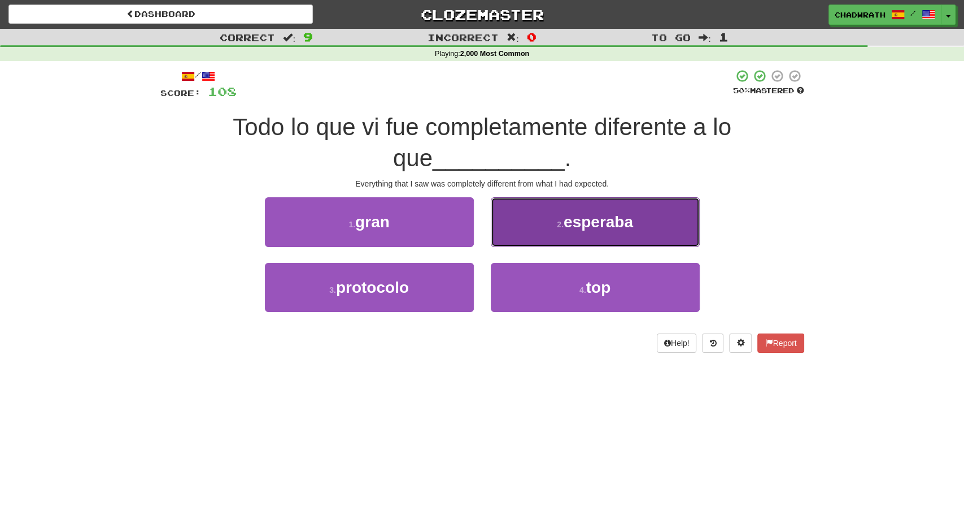
click at [554, 231] on button "2 . esperaba" at bounding box center [595, 221] width 209 height 49
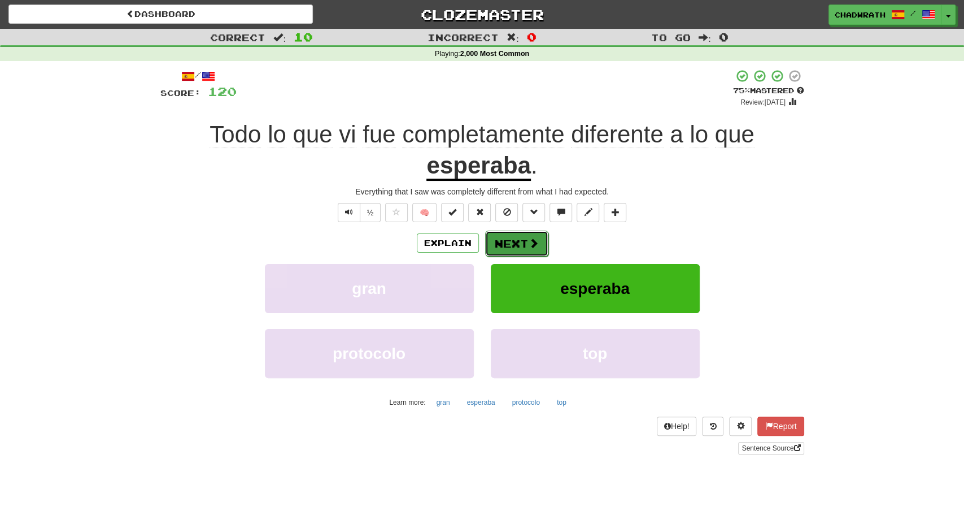
click at [511, 242] on button "Next" at bounding box center [516, 244] width 63 height 26
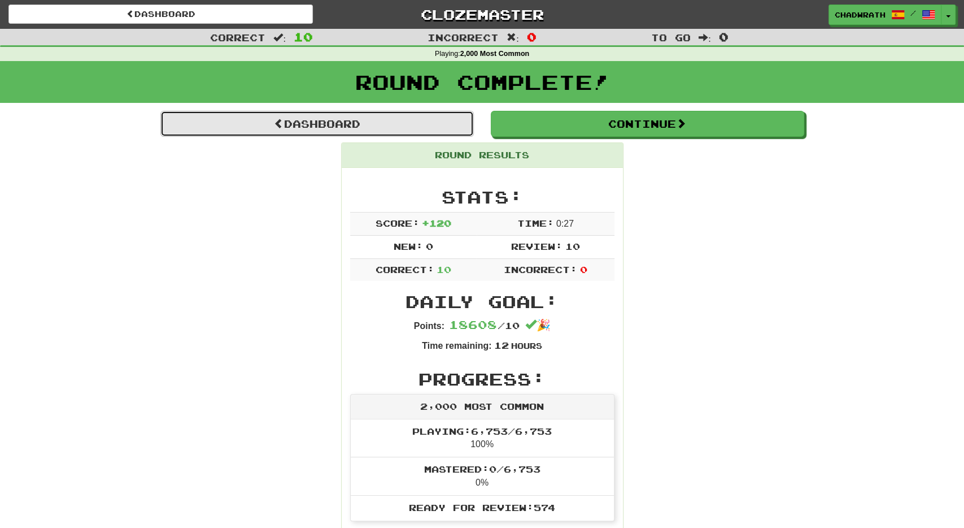
click at [372, 125] on link "Dashboard" at bounding box center [317, 124] width 314 height 26
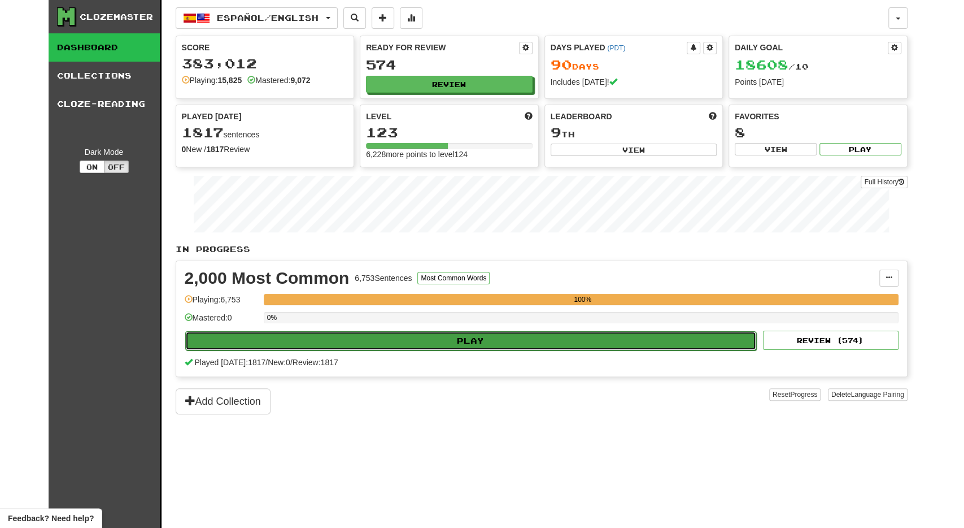
click at [438, 333] on button "Play" at bounding box center [471, 340] width 572 height 19
select select "**"
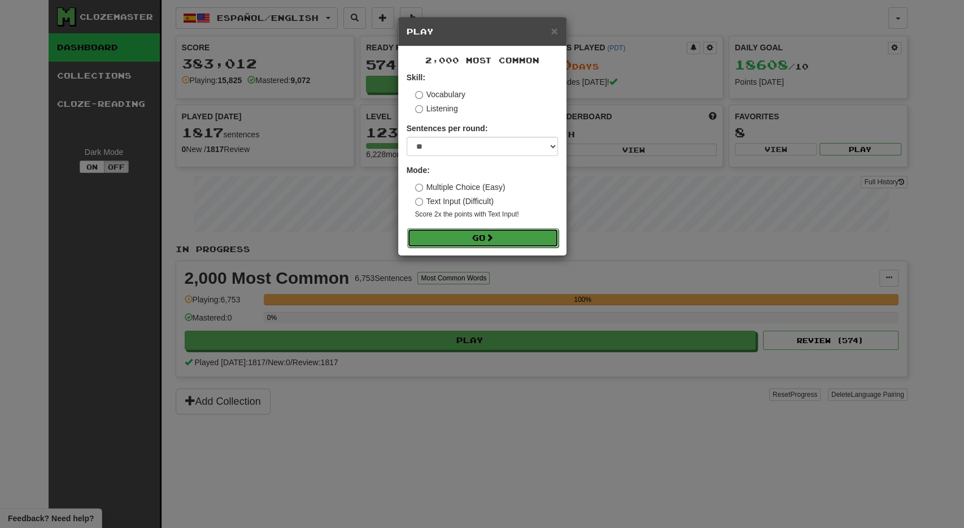
click at [463, 235] on button "Go" at bounding box center [482, 237] width 151 height 19
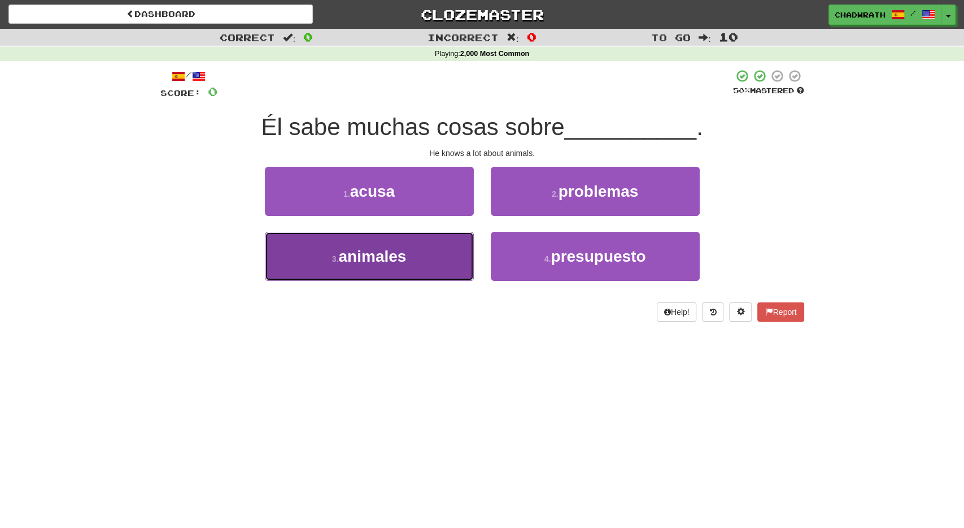
click at [344, 267] on button "3 . animales" at bounding box center [369, 256] width 209 height 49
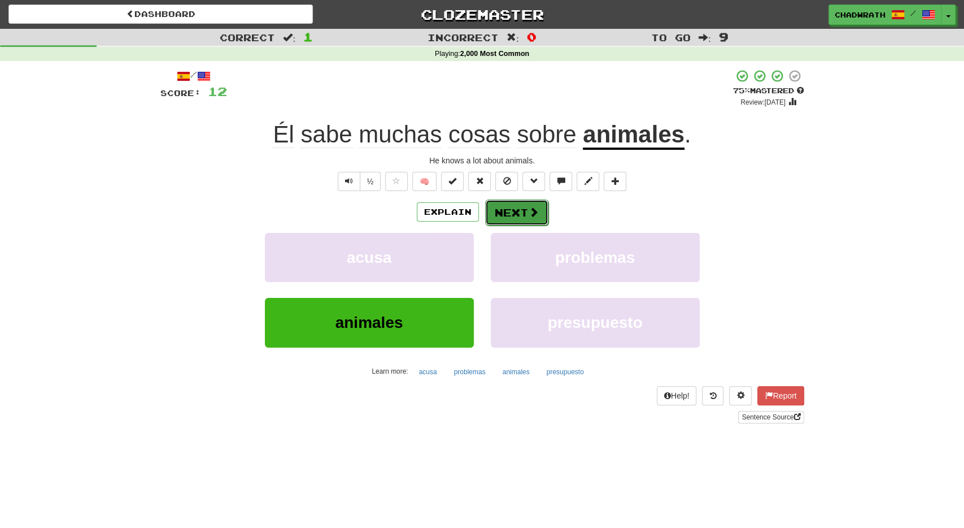
click at [543, 215] on button "Next" at bounding box center [516, 212] width 63 height 26
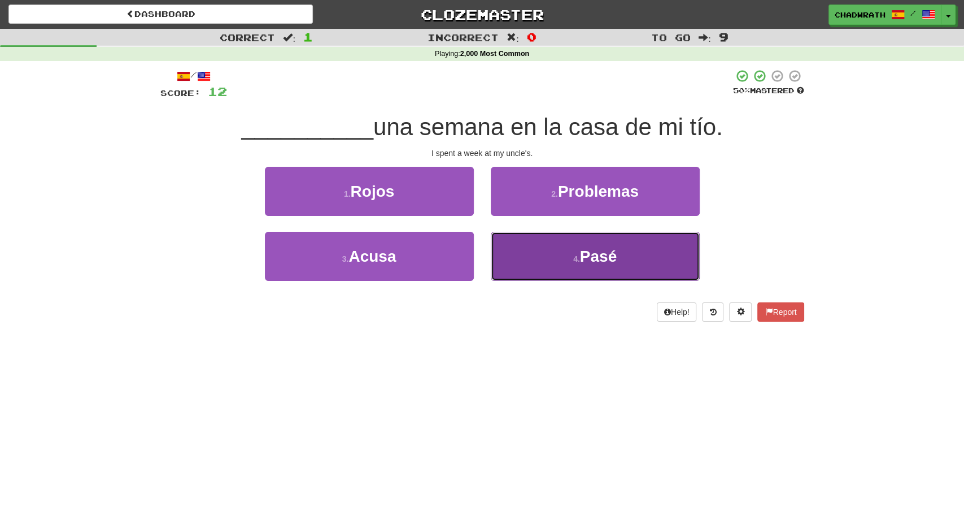
click at [588, 253] on span "Pasé" at bounding box center [598, 256] width 37 height 18
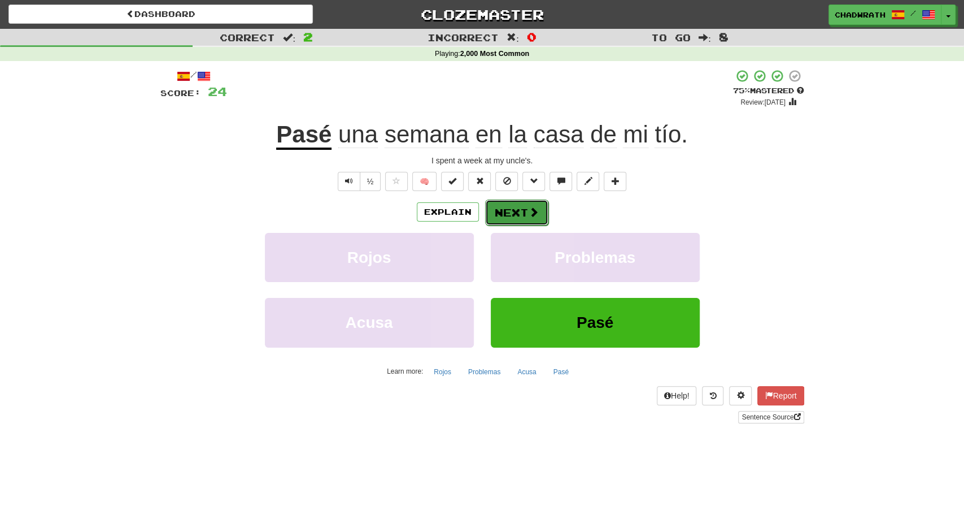
click at [529, 213] on span at bounding box center [534, 212] width 10 height 10
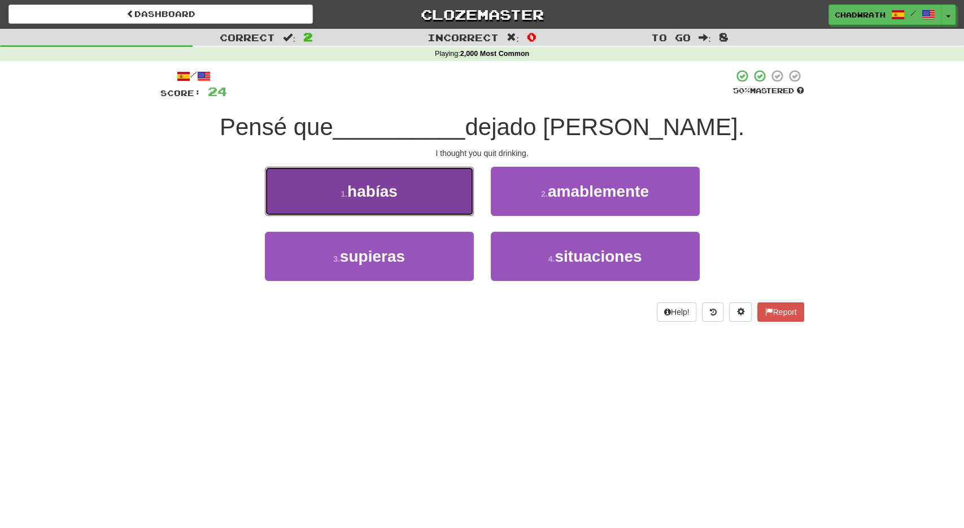
click at [363, 193] on span "habías" at bounding box center [372, 191] width 50 height 18
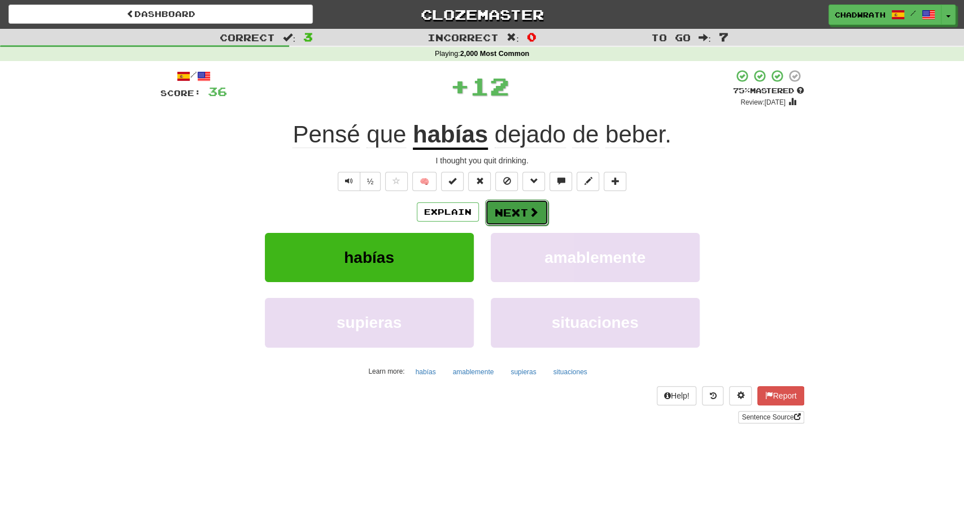
click at [514, 208] on button "Next" at bounding box center [516, 212] width 63 height 26
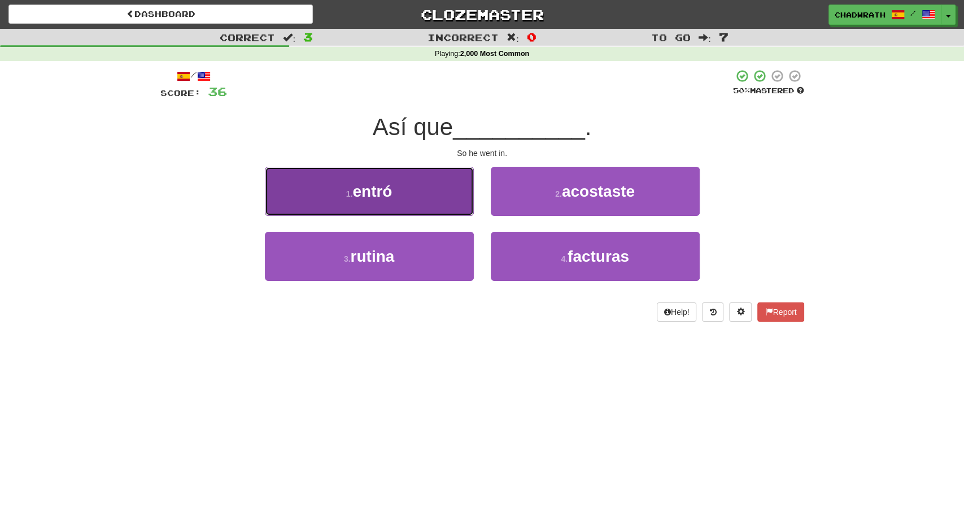
click at [457, 191] on button "1 . entró" at bounding box center [369, 191] width 209 height 49
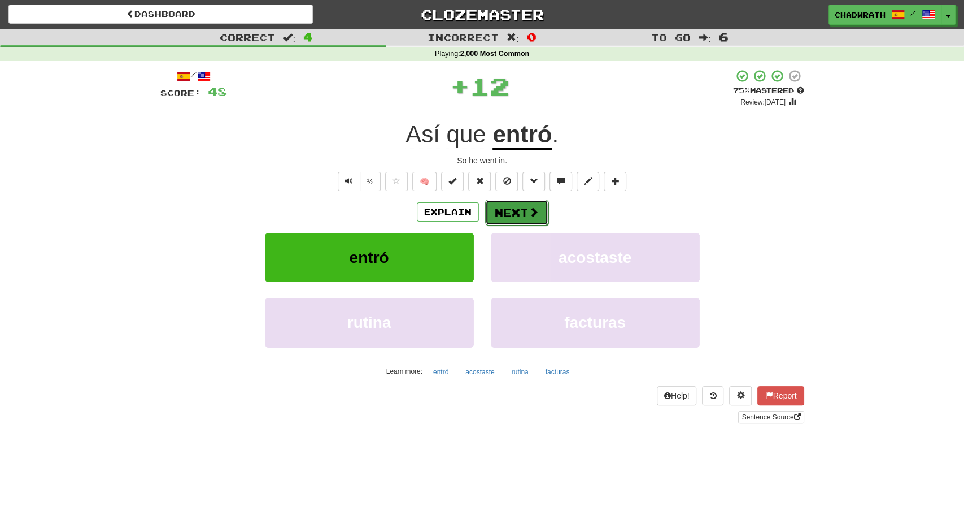
click at [512, 208] on button "Next" at bounding box center [516, 212] width 63 height 26
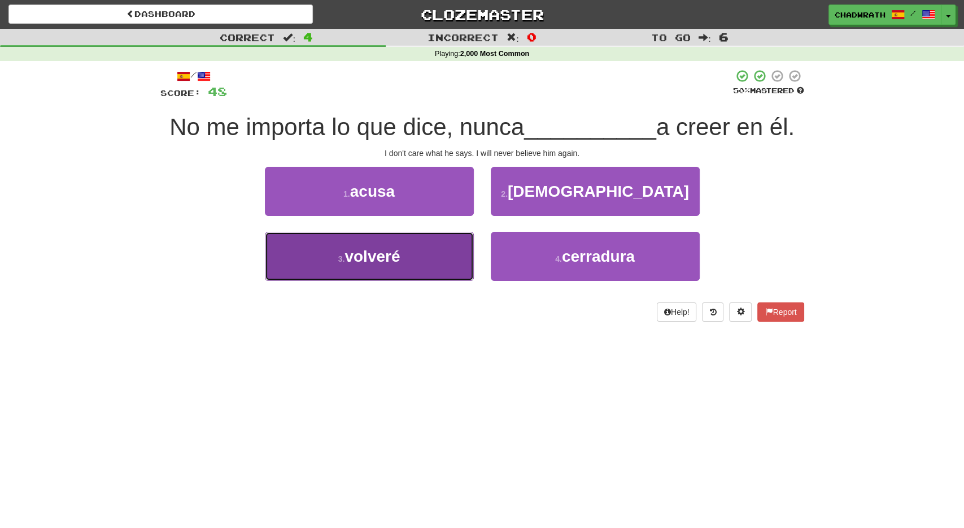
click at [366, 264] on span "volveré" at bounding box center [372, 256] width 55 height 18
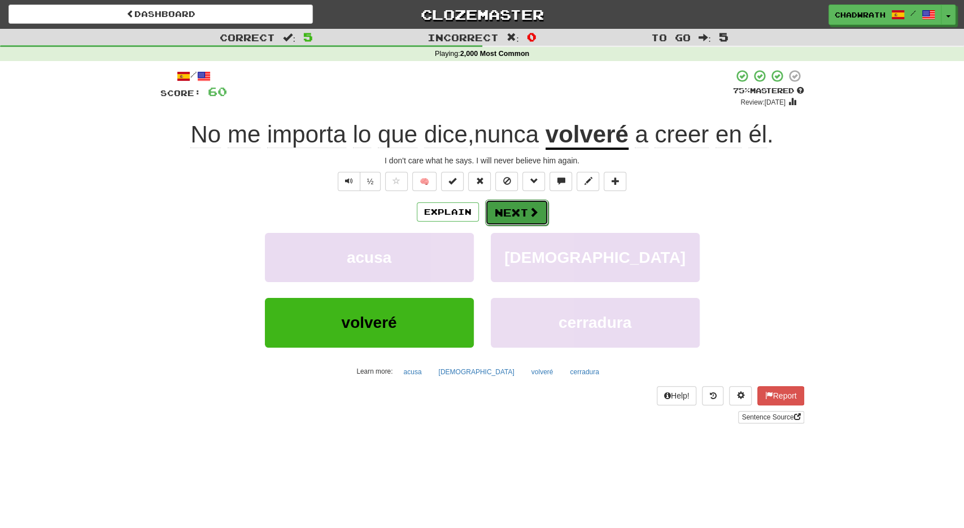
click at [521, 205] on button "Next" at bounding box center [516, 212] width 63 height 26
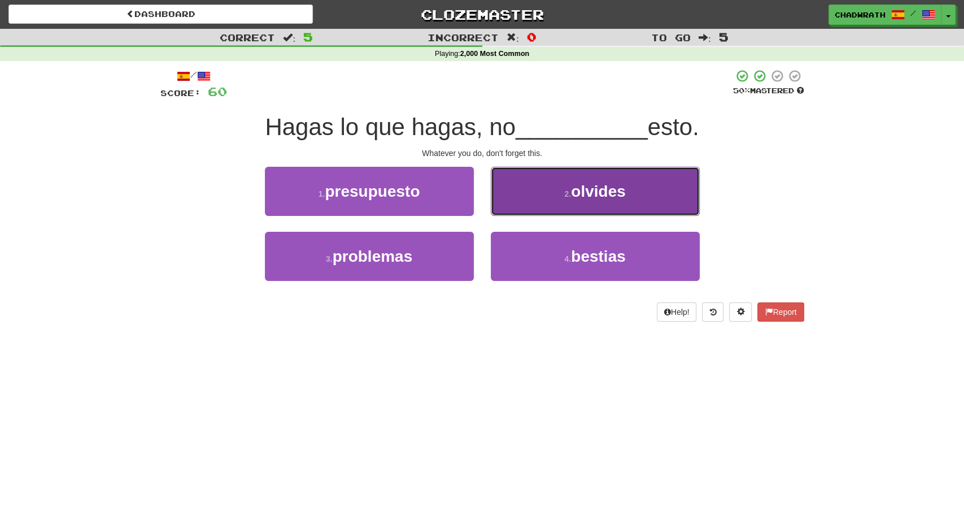
click at [546, 200] on button "2 . olvides" at bounding box center [595, 191] width 209 height 49
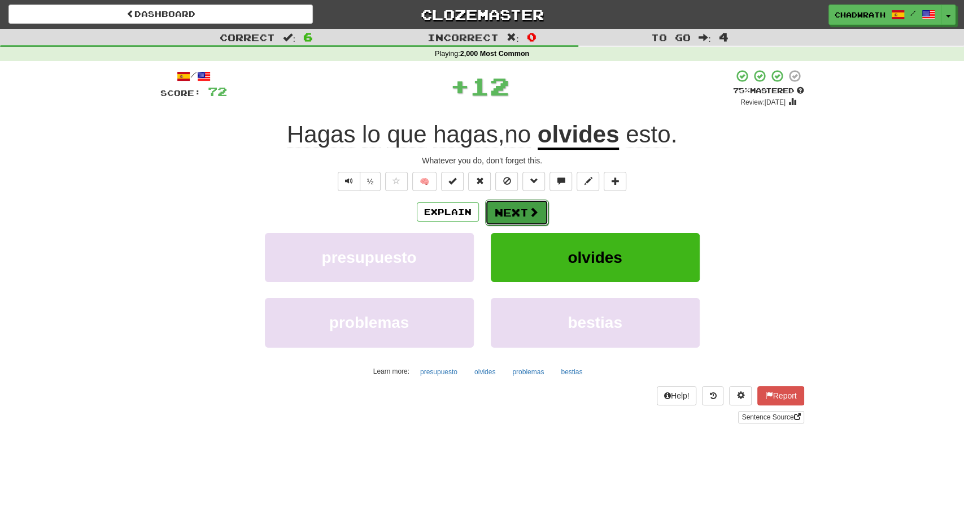
click at [517, 213] on button "Next" at bounding box center [516, 212] width 63 height 26
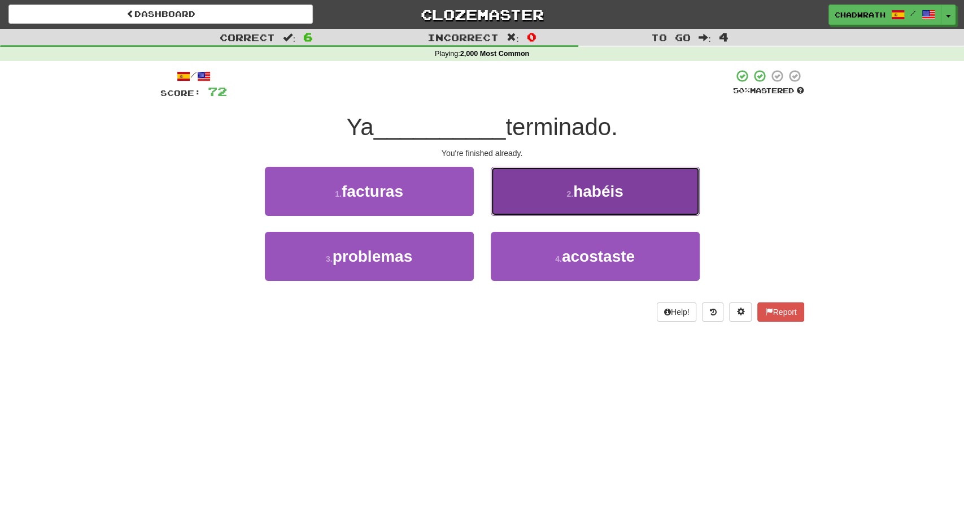
click at [596, 207] on button "2 . habéis" at bounding box center [595, 191] width 209 height 49
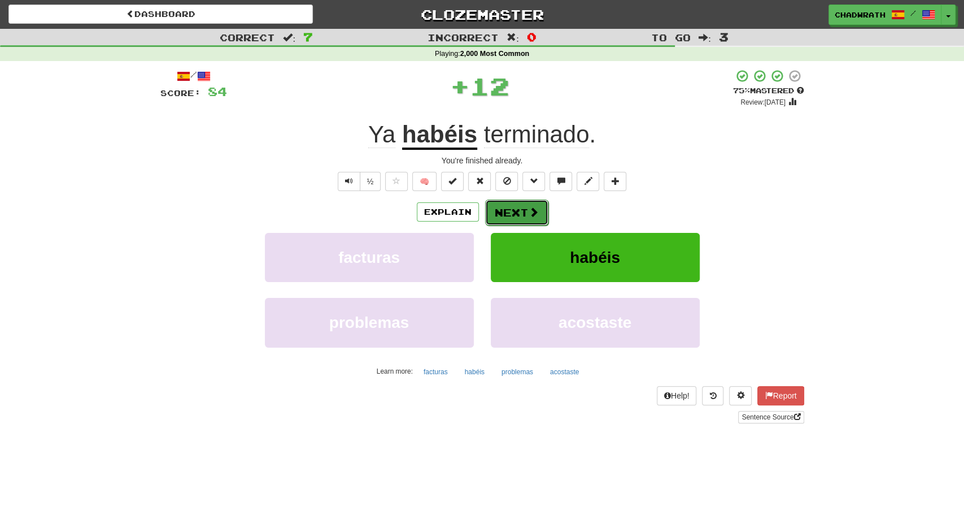
click at [534, 205] on button "Next" at bounding box center [516, 212] width 63 height 26
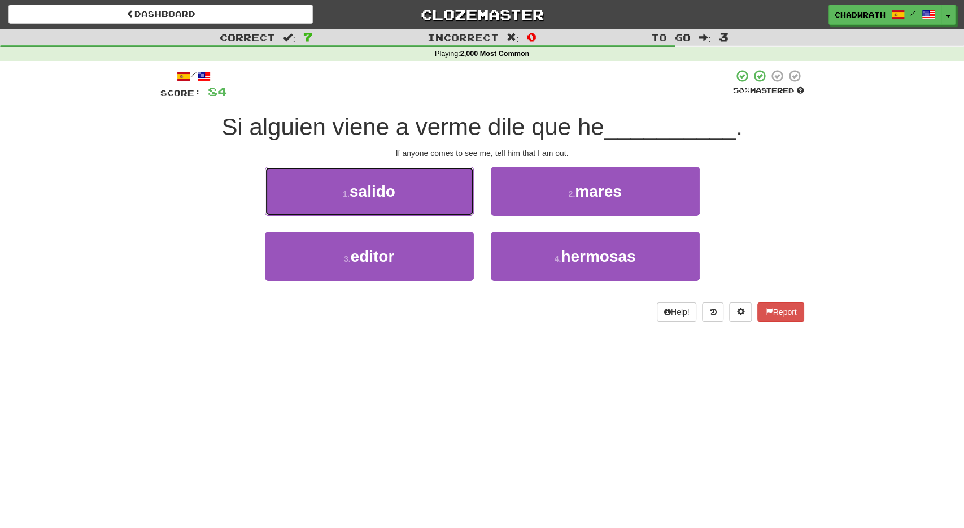
click at [355, 192] on span "salido" at bounding box center [373, 191] width 46 height 18
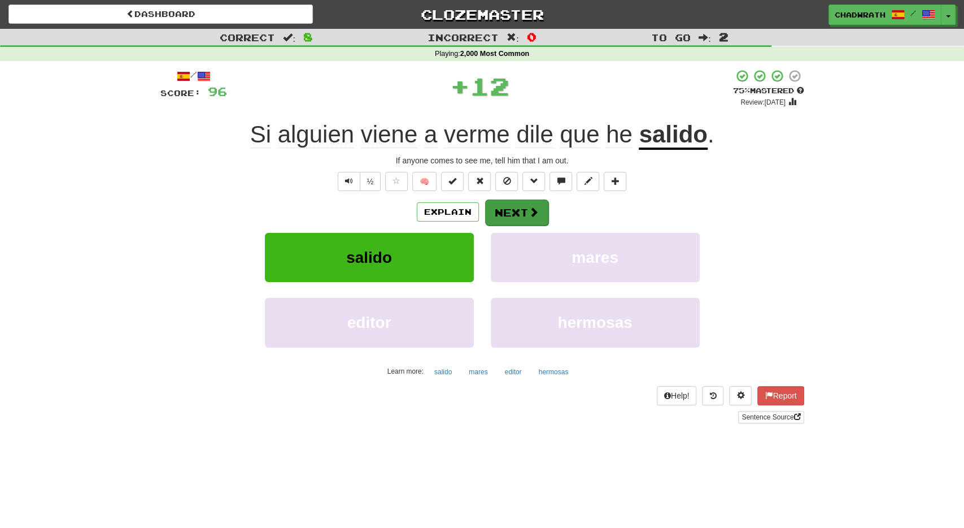
click at [495, 224] on div "Explain Next salido mares editor hermosas Learn more: salido mares editor hermo…" at bounding box center [482, 289] width 644 height 181
click at [501, 216] on button "Next" at bounding box center [516, 212] width 63 height 26
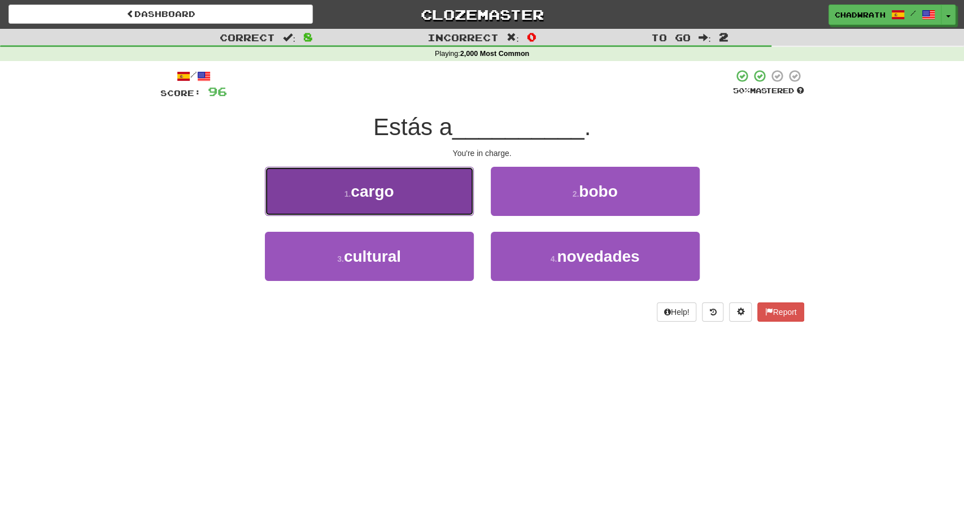
click at [370, 211] on button "1 . cargo" at bounding box center [369, 191] width 209 height 49
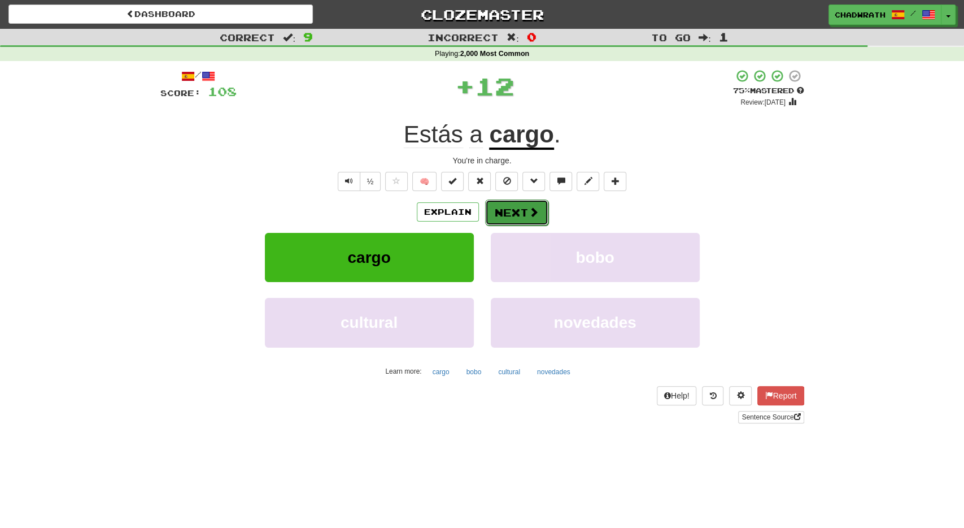
click at [517, 212] on button "Next" at bounding box center [516, 212] width 63 height 26
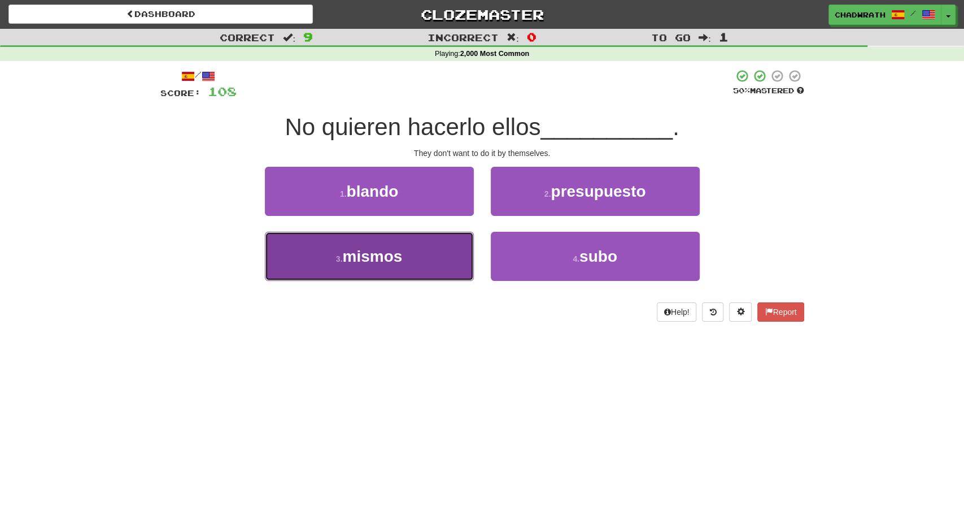
click at [420, 246] on button "3 . mismos" at bounding box center [369, 256] width 209 height 49
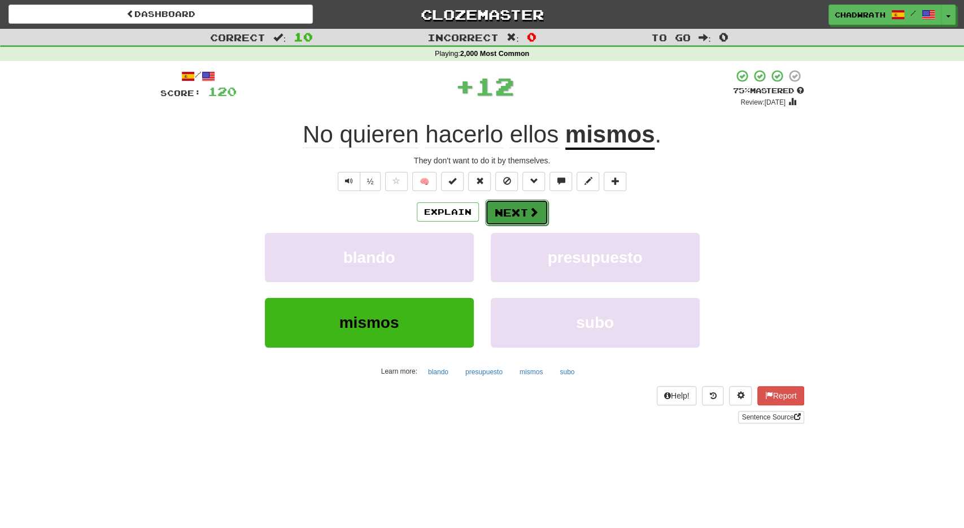
click at [519, 205] on button "Next" at bounding box center [516, 212] width 63 height 26
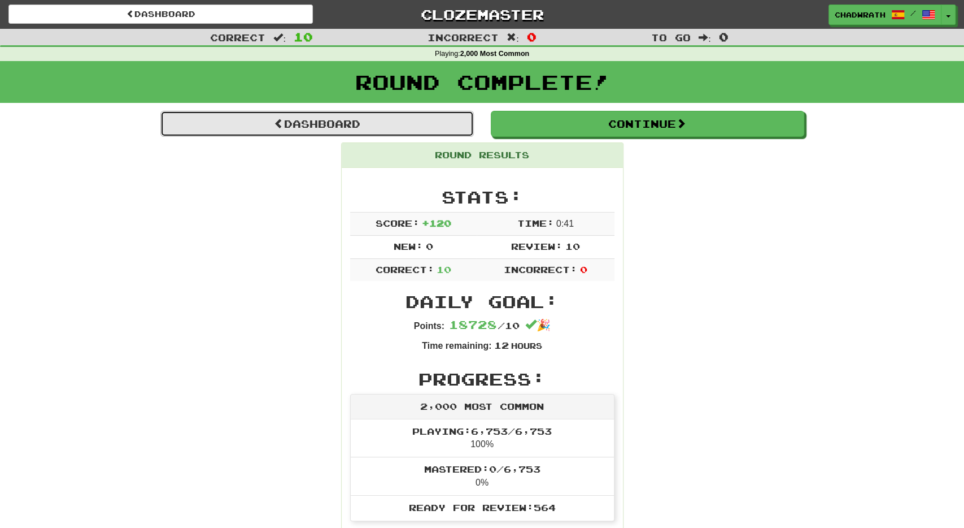
click at [376, 133] on link "Dashboard" at bounding box center [317, 124] width 314 height 26
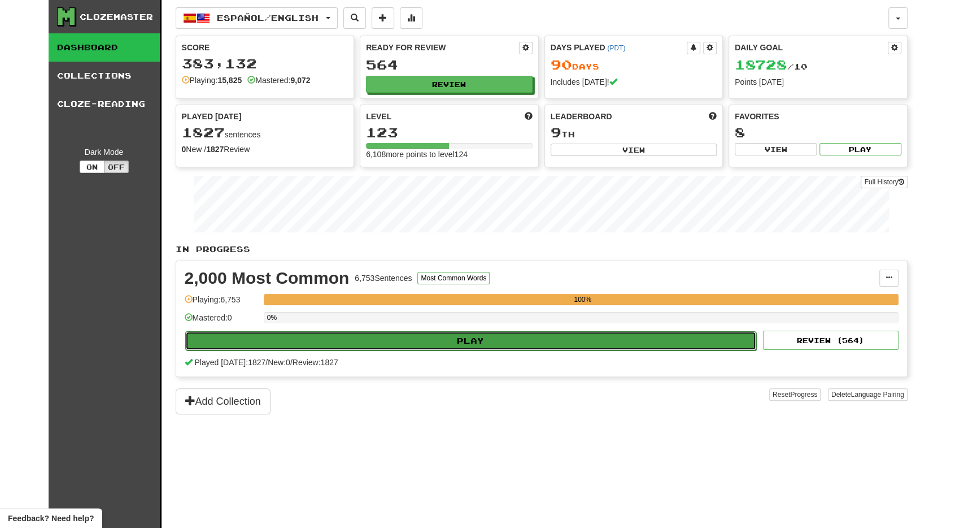
click at [397, 340] on button "Play" at bounding box center [471, 340] width 572 height 19
select select "**"
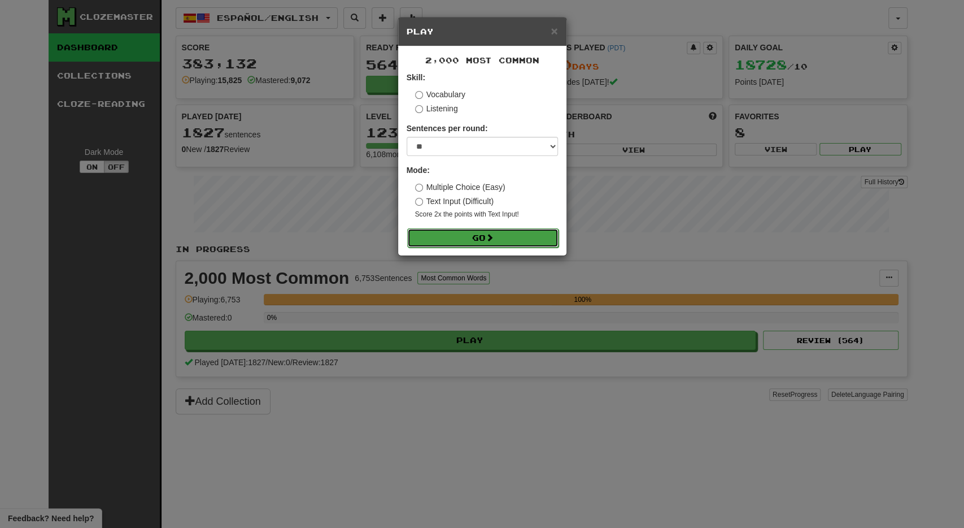
click at [442, 237] on button "Go" at bounding box center [482, 237] width 151 height 19
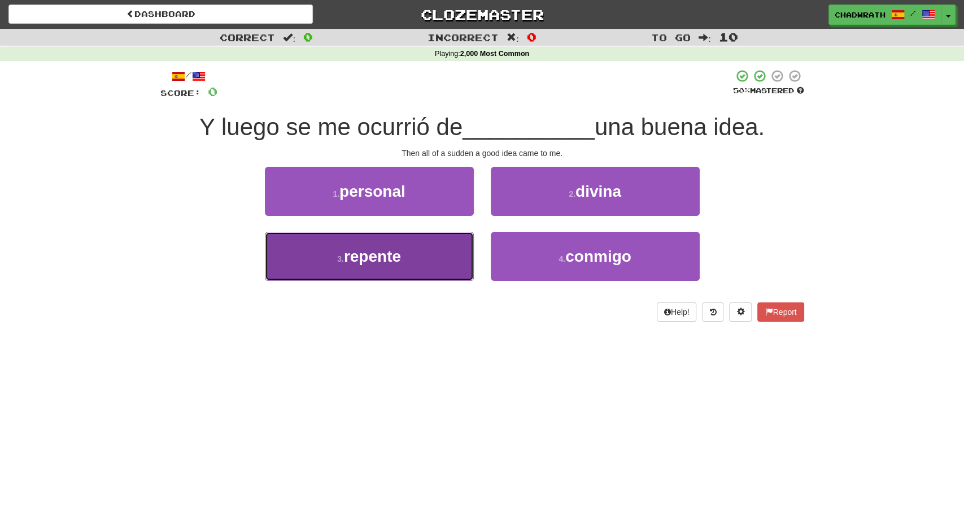
click at [378, 254] on span "repente" at bounding box center [372, 256] width 57 height 18
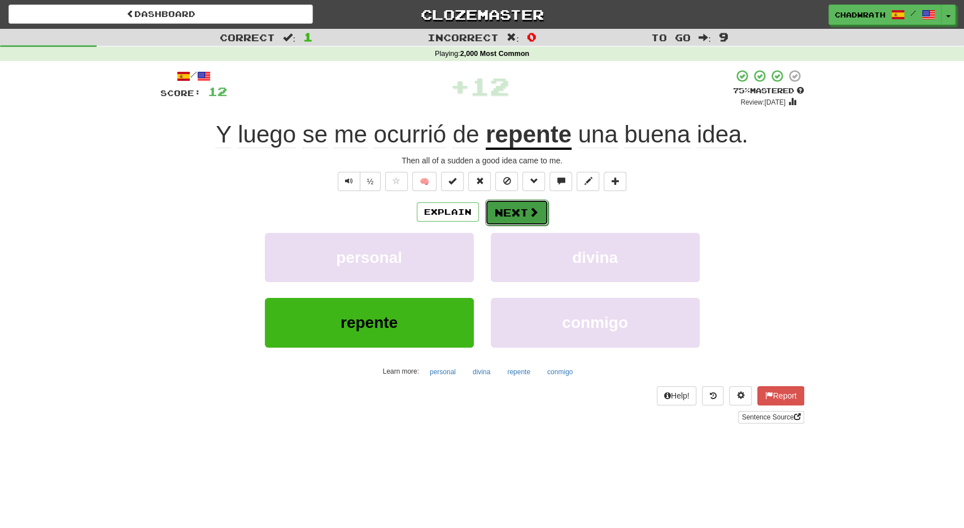
click at [532, 212] on span at bounding box center [534, 212] width 10 height 10
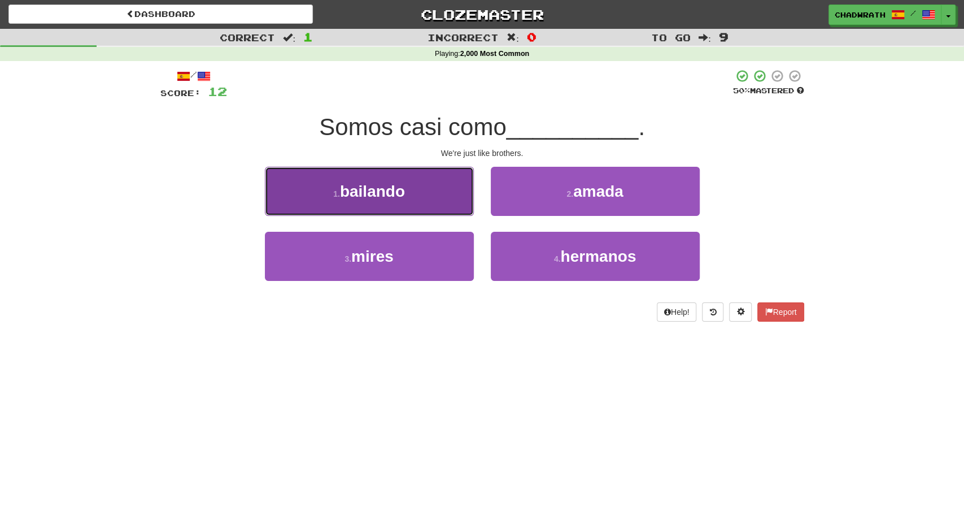
click at [417, 203] on button "1 . bailando" at bounding box center [369, 191] width 209 height 49
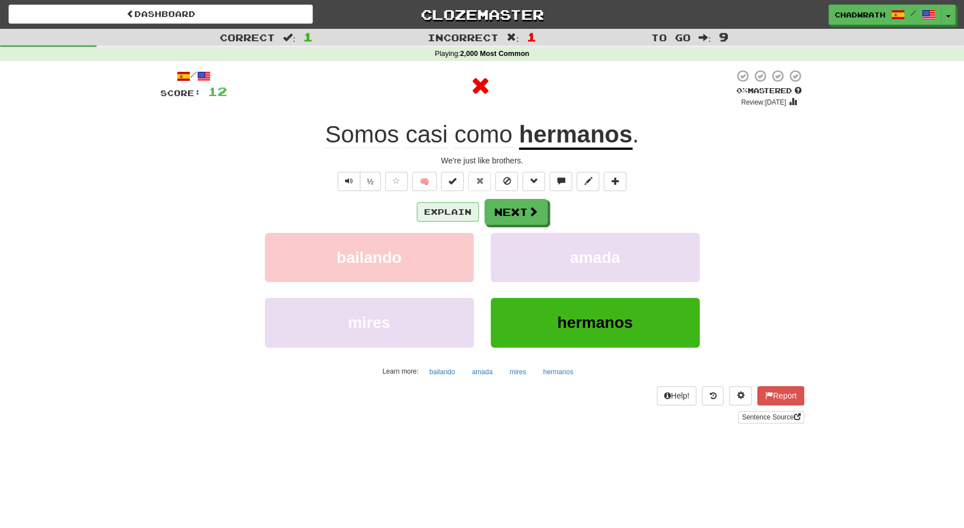
click at [424, 206] on div "Explain Next" at bounding box center [482, 212] width 644 height 26
click at [521, 208] on button "Next" at bounding box center [516, 212] width 63 height 26
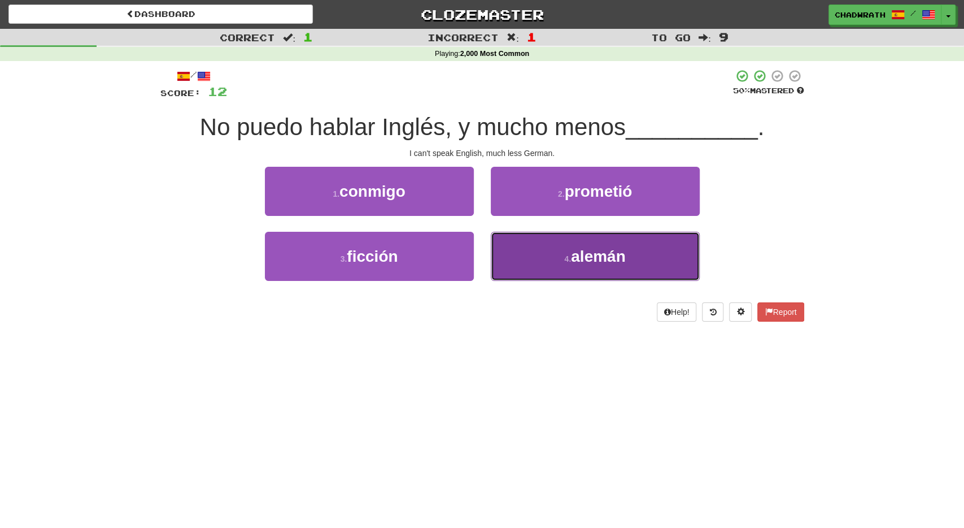
click at [609, 267] on button "4 . alemán" at bounding box center [595, 256] width 209 height 49
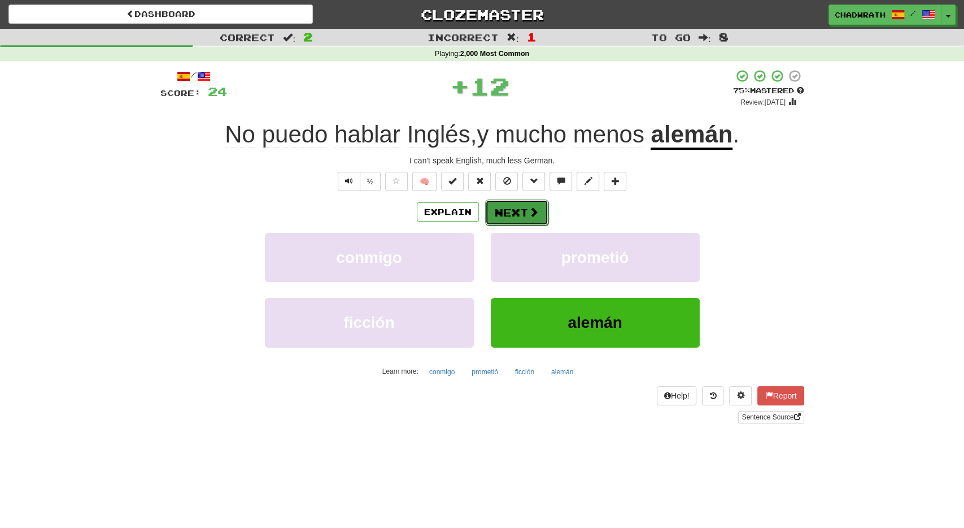
click at [525, 214] on button "Next" at bounding box center [516, 212] width 63 height 26
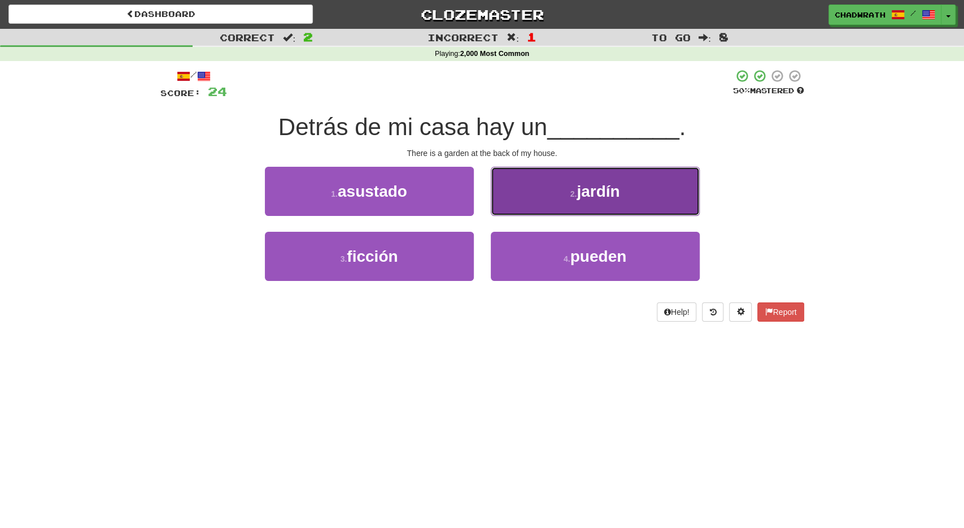
click at [559, 194] on button "2 . jardín" at bounding box center [595, 191] width 209 height 49
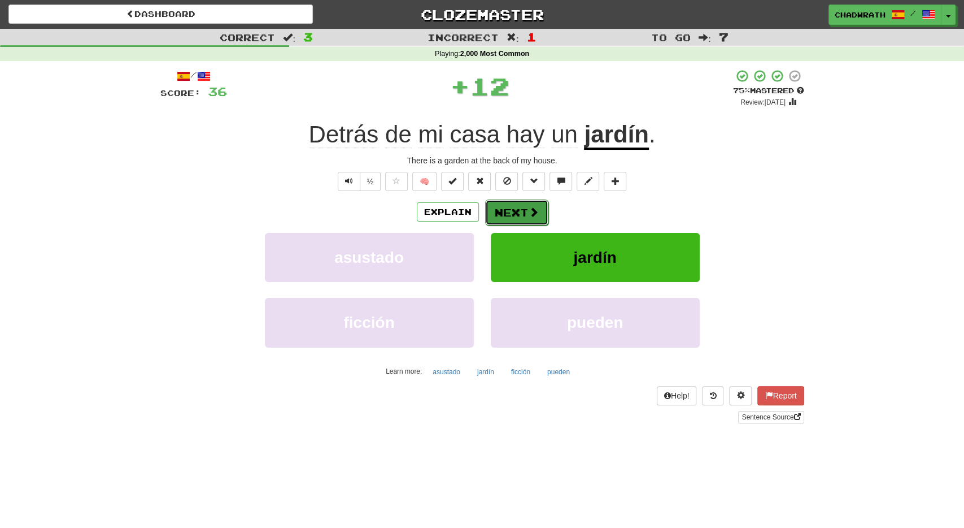
click at [513, 212] on button "Next" at bounding box center [516, 212] width 63 height 26
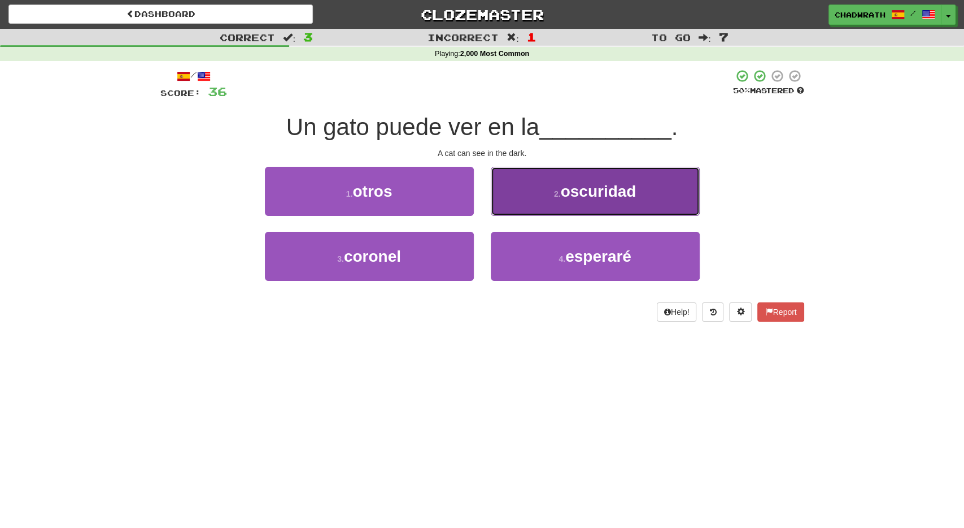
click at [543, 194] on button "2 . oscuridad" at bounding box center [595, 191] width 209 height 49
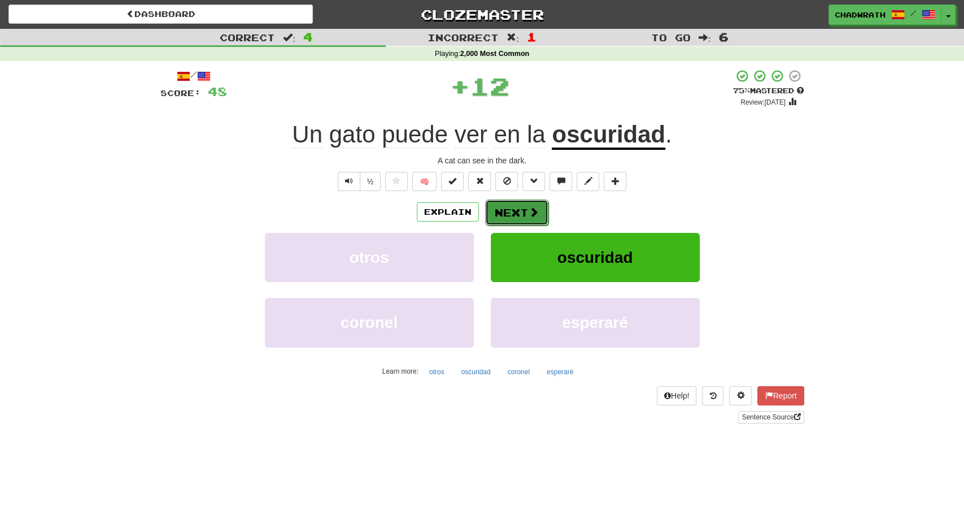
click at [518, 216] on button "Next" at bounding box center [516, 212] width 63 height 26
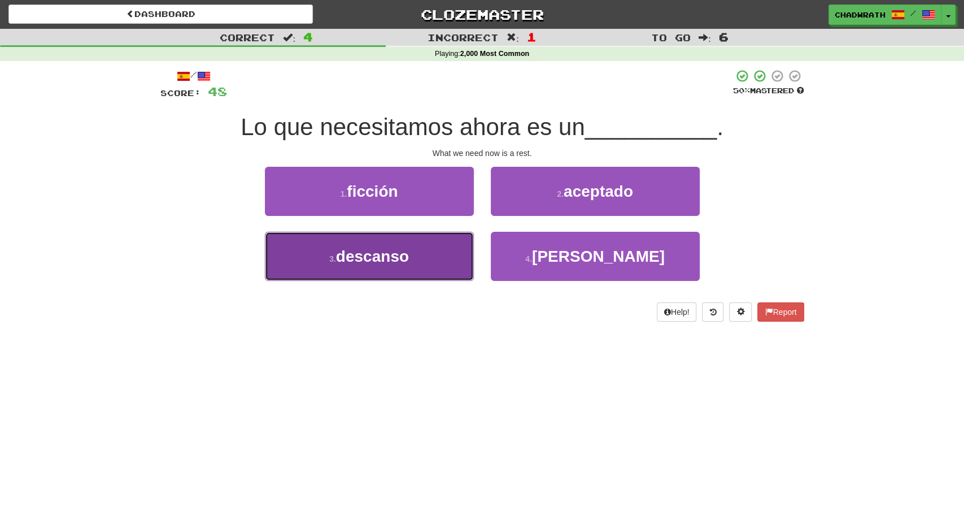
click at [365, 269] on button "3 . descanso" at bounding box center [369, 256] width 209 height 49
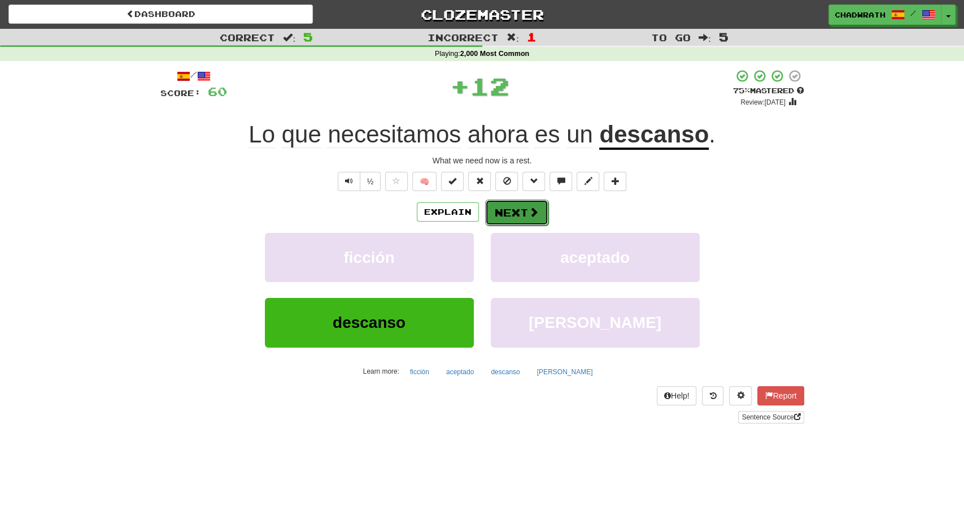
click at [500, 214] on button "Next" at bounding box center [516, 212] width 63 height 26
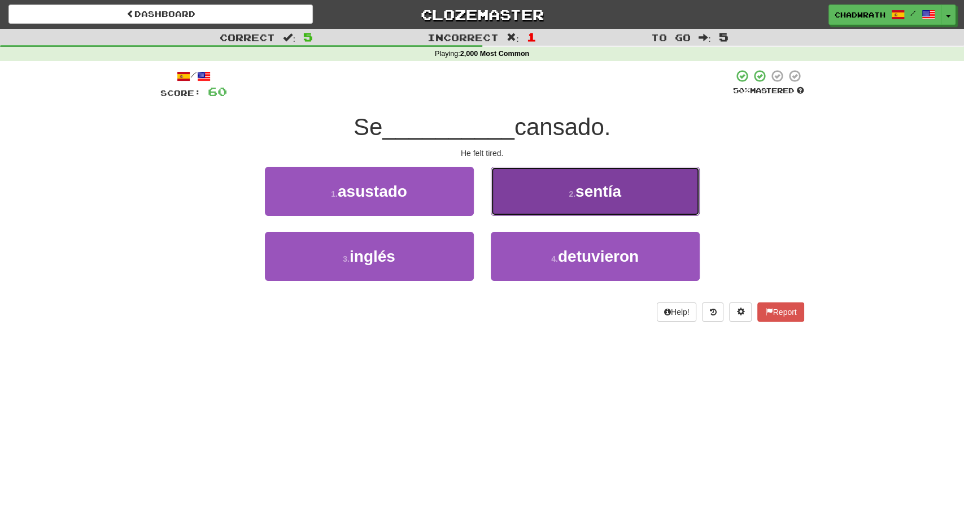
click at [553, 190] on button "2 . sentía" at bounding box center [595, 191] width 209 height 49
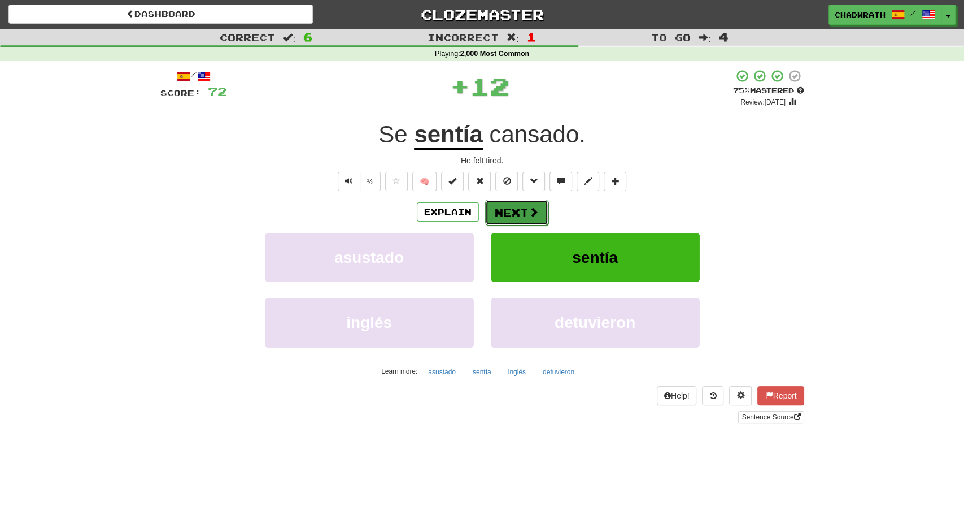
click at [509, 209] on button "Next" at bounding box center [516, 212] width 63 height 26
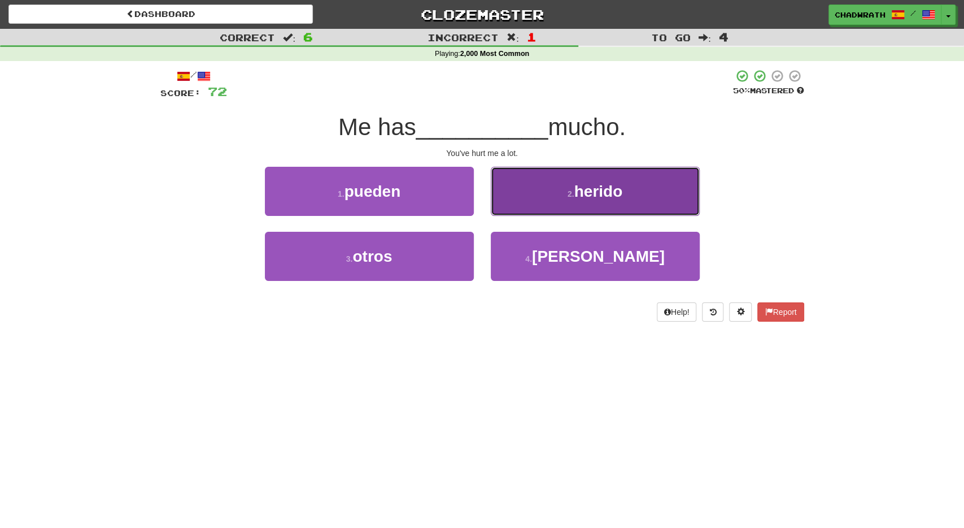
click at [561, 198] on button "2 . herido" at bounding box center [595, 191] width 209 height 49
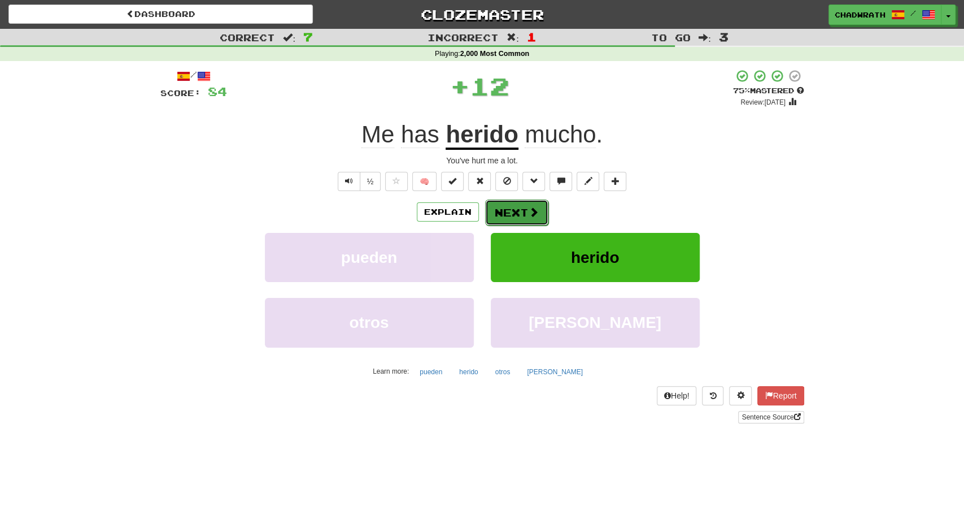
click at [515, 212] on button "Next" at bounding box center [516, 212] width 63 height 26
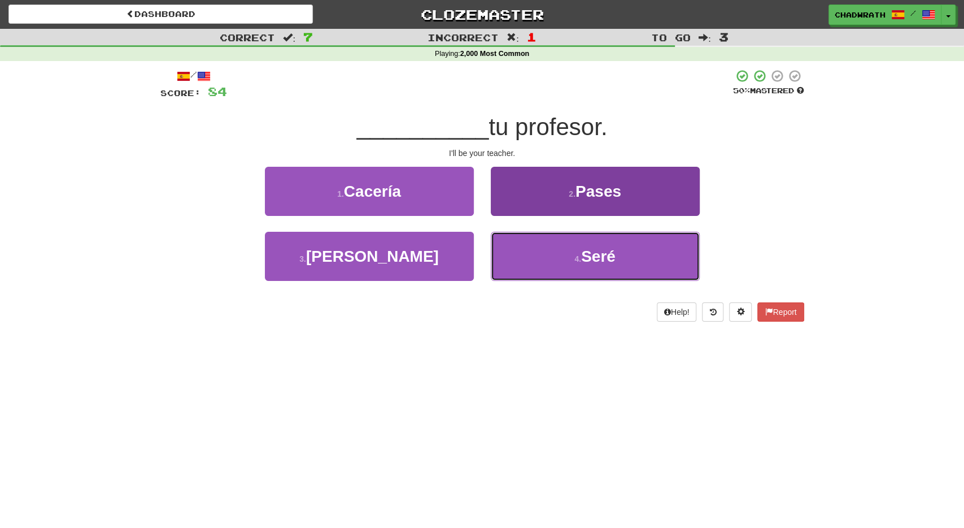
click at [562, 250] on button "4 . Seré" at bounding box center [595, 256] width 209 height 49
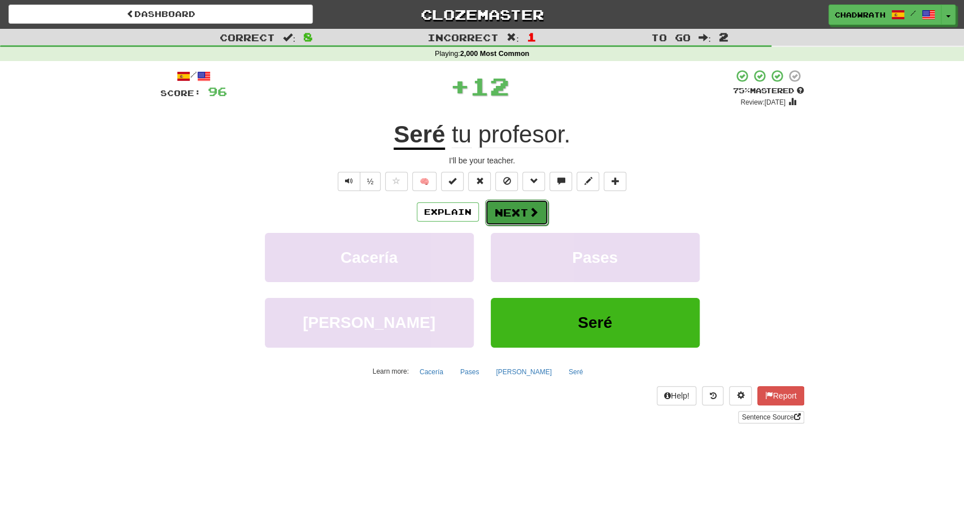
click at [506, 211] on button "Next" at bounding box center [516, 212] width 63 height 26
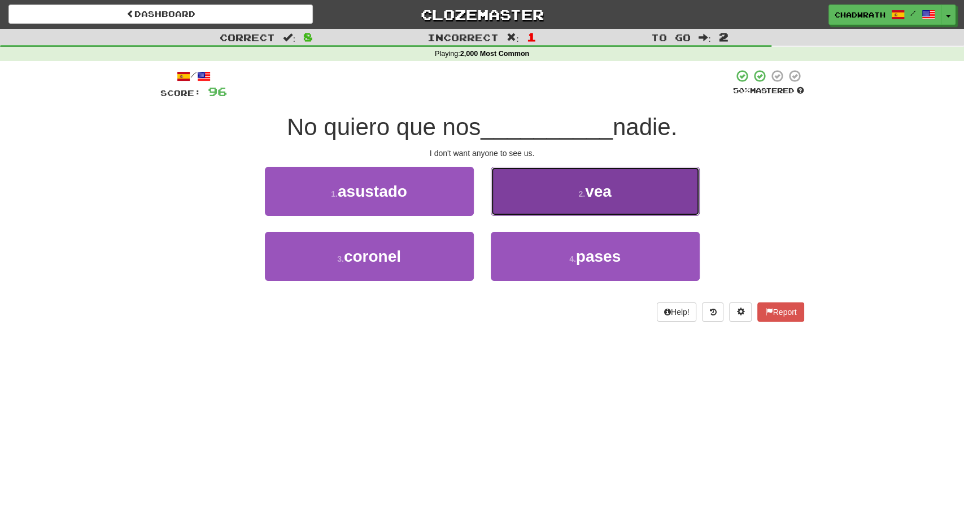
click at [567, 202] on button "2 . vea" at bounding box center [595, 191] width 209 height 49
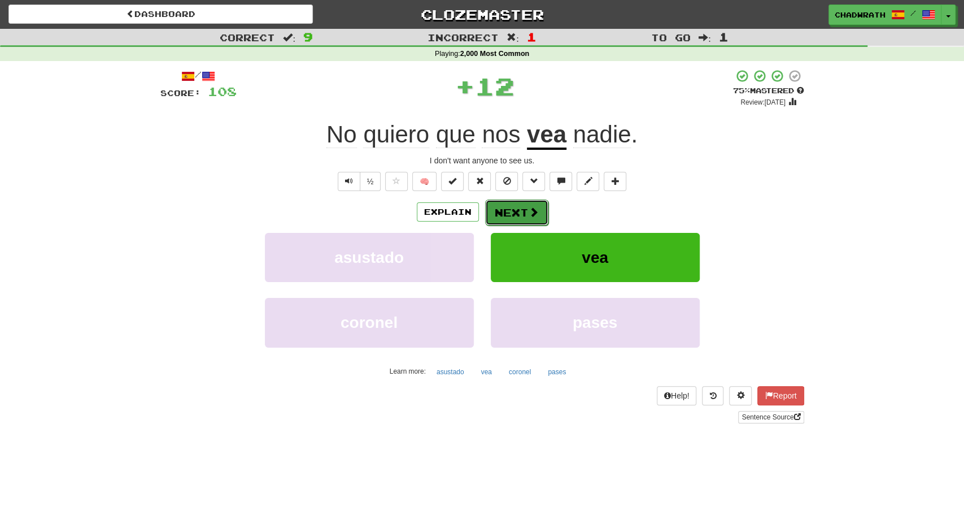
click at [518, 209] on button "Next" at bounding box center [516, 212] width 63 height 26
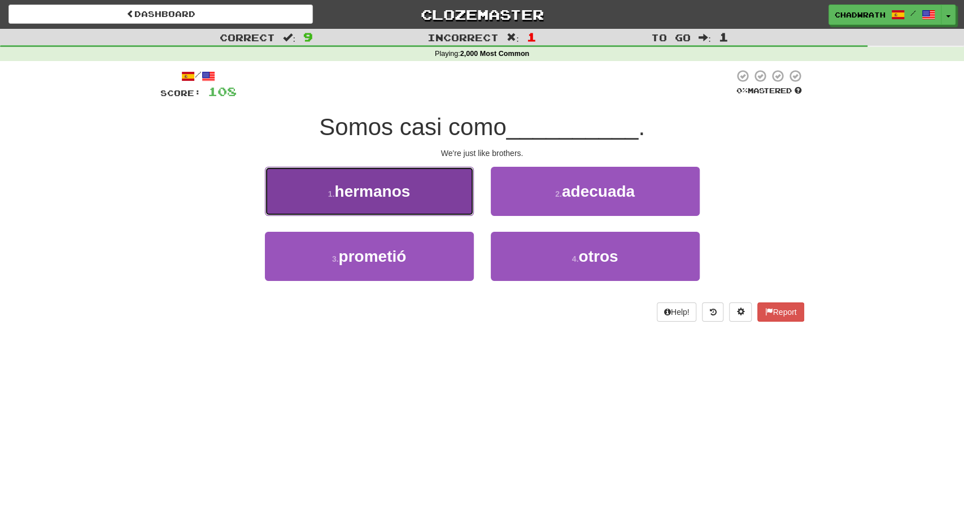
click at [421, 197] on button "1 . hermanos" at bounding box center [369, 191] width 209 height 49
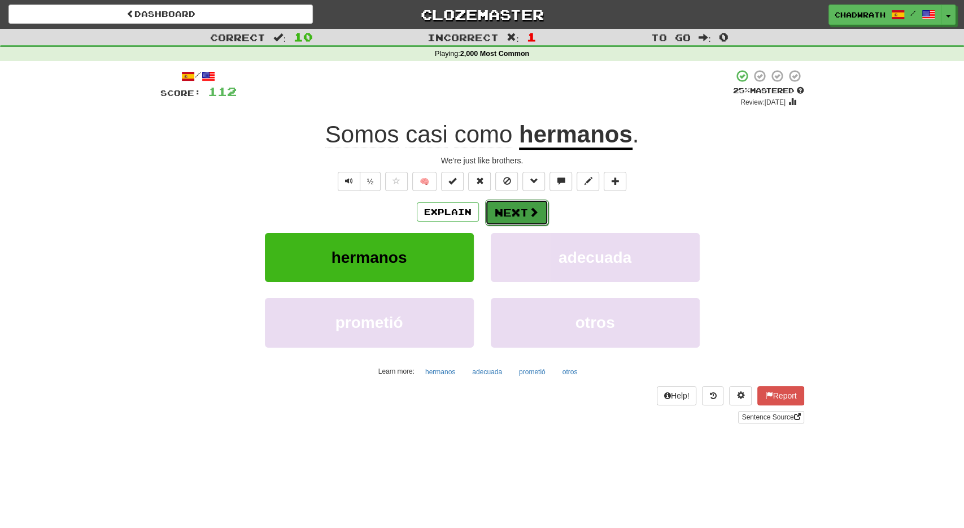
click at [506, 215] on button "Next" at bounding box center [516, 212] width 63 height 26
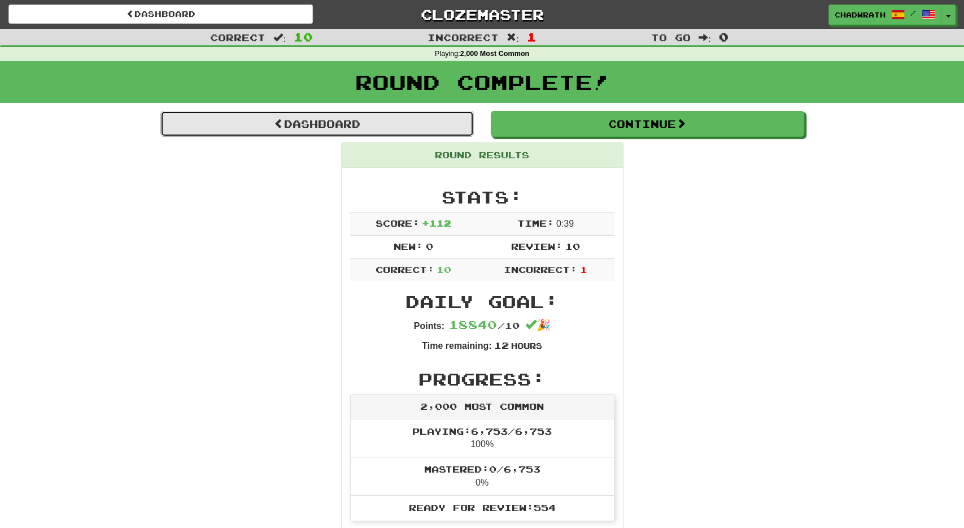
click at [382, 125] on link "Dashboard" at bounding box center [317, 124] width 314 height 26
